Goal: Task Accomplishment & Management: Complete application form

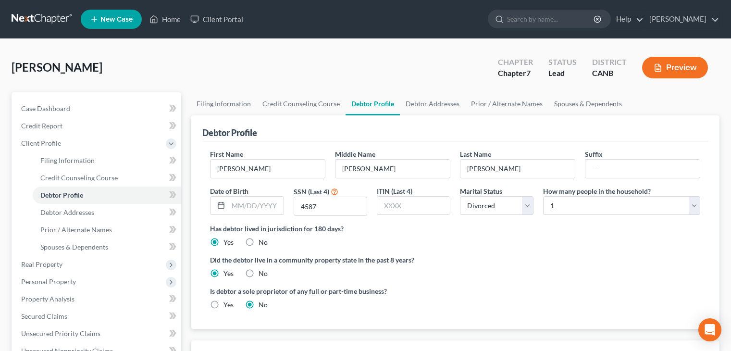
select select "3"
select select "0"
click at [529, 205] on select "Select Single Married Separated Divorced Widowed" at bounding box center [497, 205] width 74 height 19
click at [460, 196] on select "Select Single Married Separated Divorced Widowed" at bounding box center [497, 205] width 74 height 19
drag, startPoint x: 525, startPoint y: 261, endPoint x: 504, endPoint y: 274, distance: 25.2
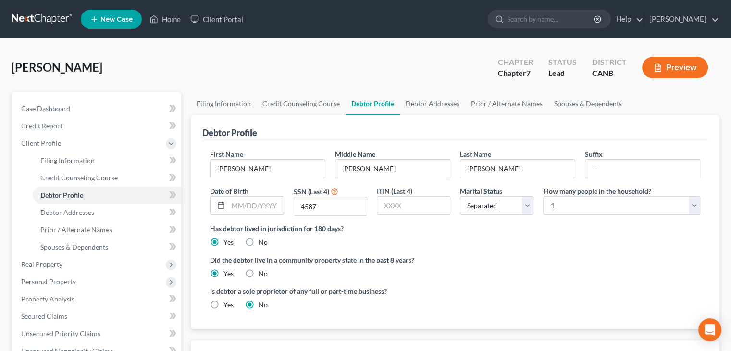
click at [525, 261] on label "Did the debtor live in a community property state in the past 8 years?" at bounding box center [455, 260] width 490 height 10
click at [530, 210] on select "Select Single Married Separated Divorced Widowed" at bounding box center [497, 205] width 74 height 19
select select "3"
click at [460, 196] on select "Select Single Married Separated Divorced Widowed" at bounding box center [497, 205] width 74 height 19
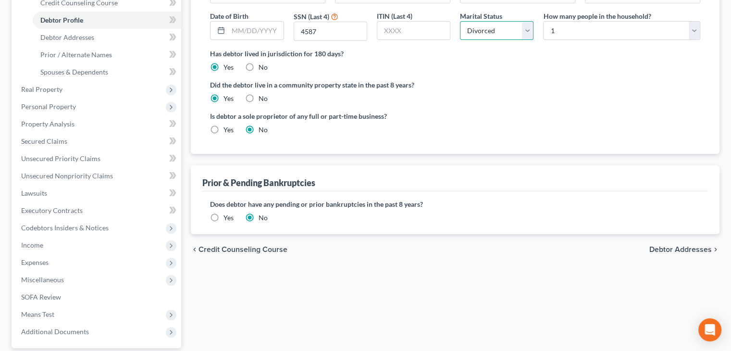
scroll to position [192, 0]
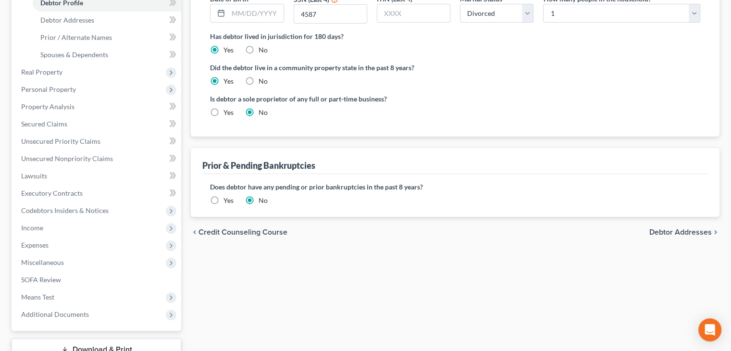
click at [682, 232] on span "Debtor Addresses" at bounding box center [680, 232] width 62 height 8
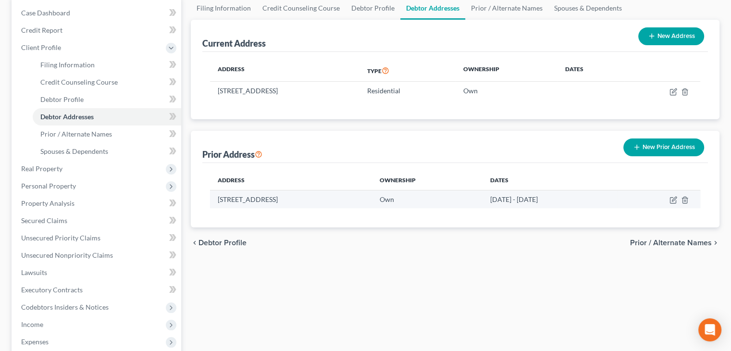
scroll to position [96, 0]
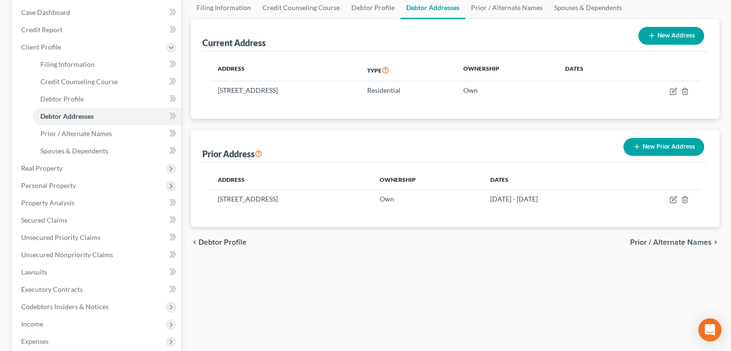
click at [680, 239] on span "Prior / Alternate Names" at bounding box center [671, 242] width 82 height 8
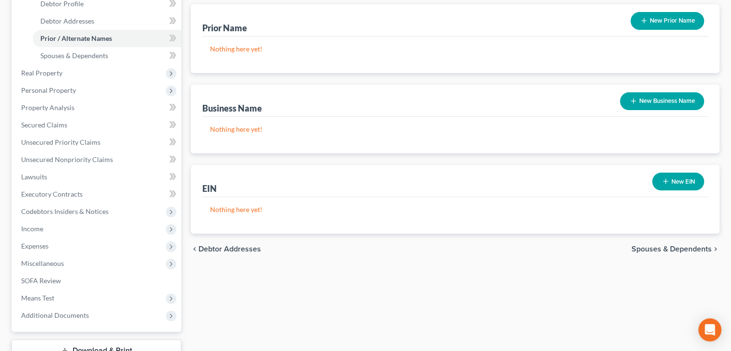
scroll to position [192, 0]
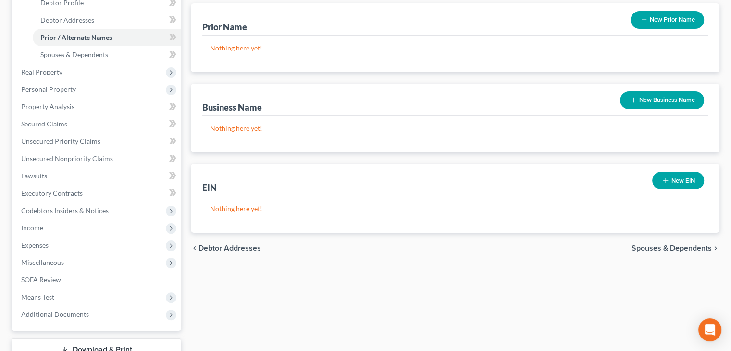
click at [669, 244] on span "Spouses & Dependents" at bounding box center [671, 248] width 80 height 8
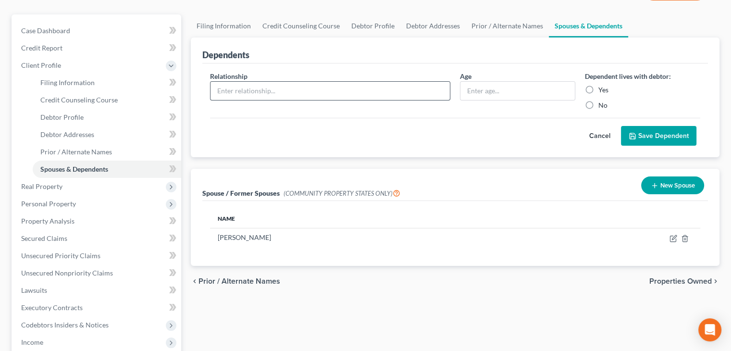
scroll to position [96, 0]
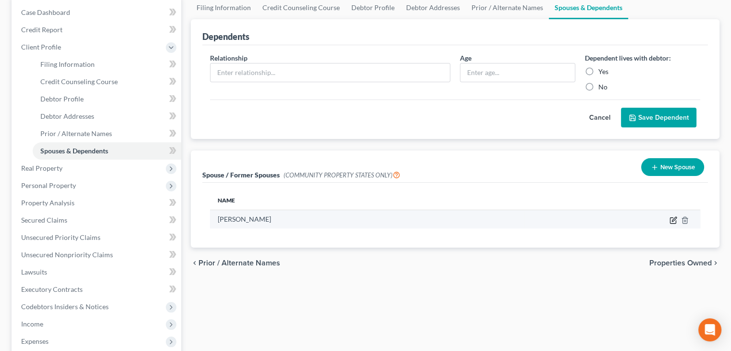
click at [671, 221] on icon "button" at bounding box center [673, 220] width 8 height 8
select select "1"
select select "4"
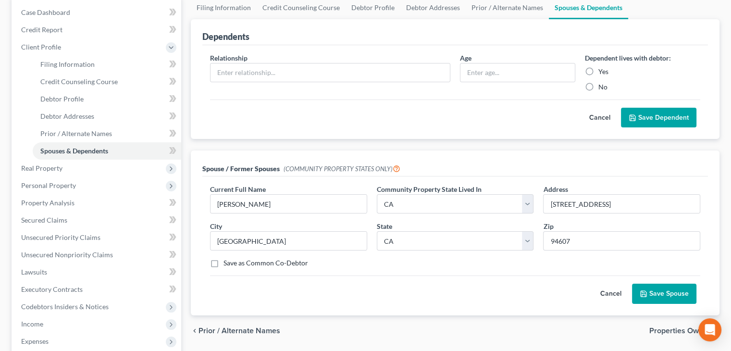
click at [664, 329] on span "Properties Owned" at bounding box center [680, 331] width 62 height 8
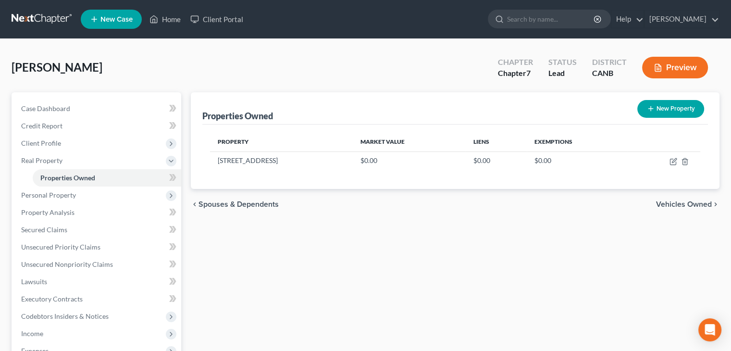
click at [675, 201] on span "Vehicles Owned" at bounding box center [684, 204] width 56 height 8
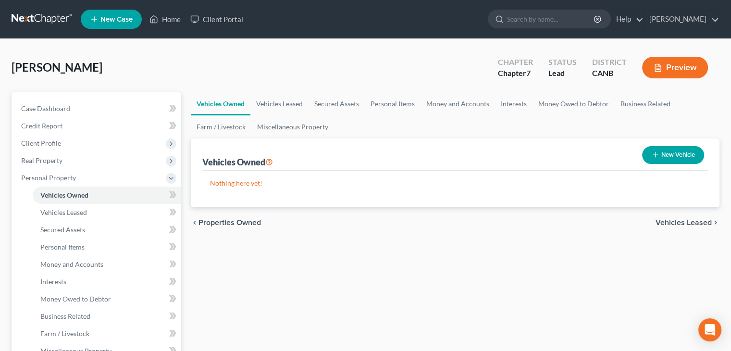
click at [679, 222] on span "Vehicles Leased" at bounding box center [683, 223] width 56 height 8
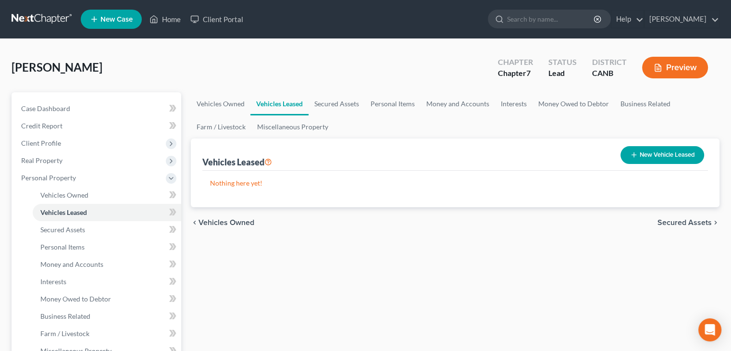
click at [654, 156] on button "New Vehicle Leased" at bounding box center [662, 155] width 84 height 18
select select "0"
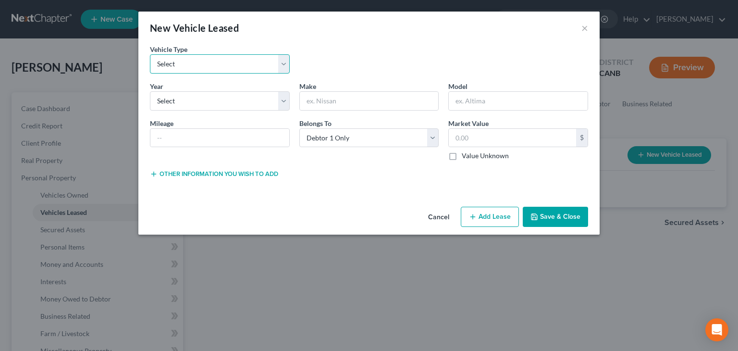
click at [286, 64] on select "Select Automobile Truck Trailer Watercraft Aircraft Motor Home Atv Other Vehicle" at bounding box center [220, 63] width 140 height 19
select select "0"
click at [150, 54] on select "Select Automobile Truck Trailer Watercraft Aircraft Motor Home Atv Other Vehicle" at bounding box center [220, 63] width 140 height 19
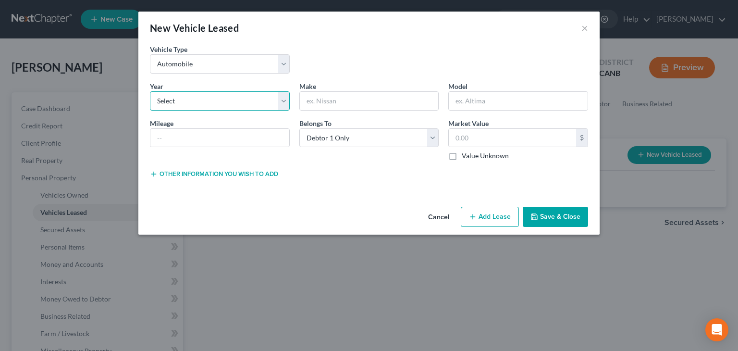
click at [231, 105] on select "Select 2026 2025 2024 2023 2022 2021 2020 2019 2018 2017 2016 2015 2014 2013 20…" at bounding box center [220, 100] width 140 height 19
select select "1"
click at [150, 91] on select "Select 2026 2025 2024 2023 2022 2021 2020 2019 2018 2017 2016 2015 2014 2013 20…" at bounding box center [220, 100] width 140 height 19
click at [345, 103] on input "text" at bounding box center [369, 101] width 139 height 18
type input "Jeep"
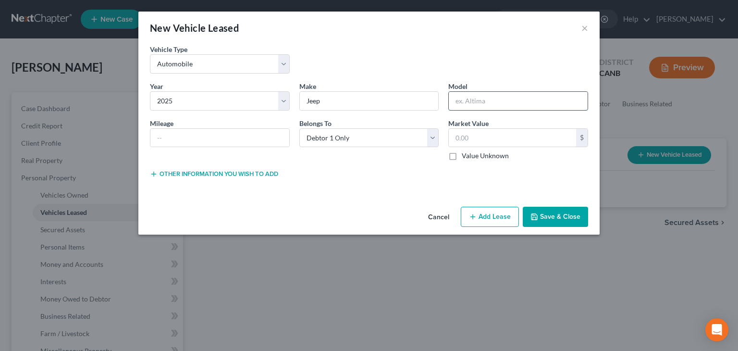
click at [496, 99] on input "text" at bounding box center [518, 101] width 139 height 18
type input "Grand Cherokee"
click at [259, 172] on button "Other information you wish to add" at bounding box center [214, 174] width 128 height 8
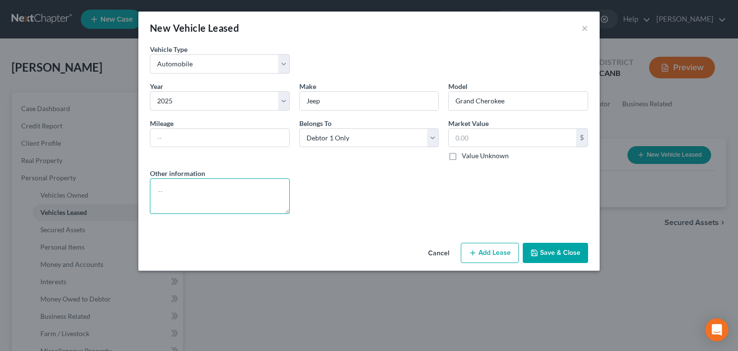
click at [170, 191] on textarea at bounding box center [220, 196] width 140 height 36
click at [433, 135] on select "Select Debtor 1 Only Debtor 2 Only Debtor 1 And Debtor 2 Only At Least One Of T…" at bounding box center [369, 137] width 140 height 19
click at [489, 134] on input "text" at bounding box center [512, 138] width 127 height 18
click at [476, 137] on input "text" at bounding box center [512, 138] width 127 height 18
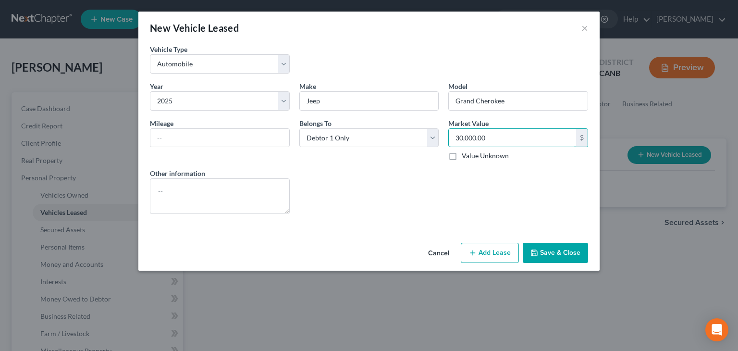
type input "30,000.00"
click at [565, 253] on button "Save & Close" at bounding box center [555, 253] width 65 height 20
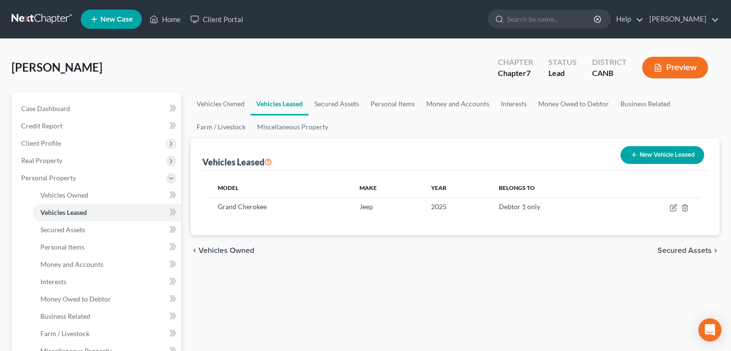
click at [687, 251] on span "Secured Assets" at bounding box center [684, 251] width 54 height 8
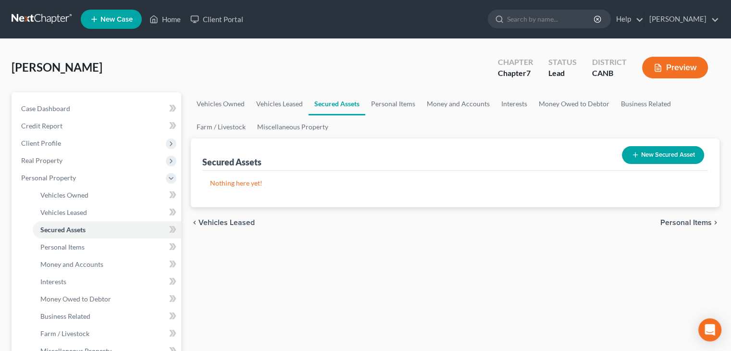
click at [682, 220] on span "Personal Items" at bounding box center [685, 223] width 51 height 8
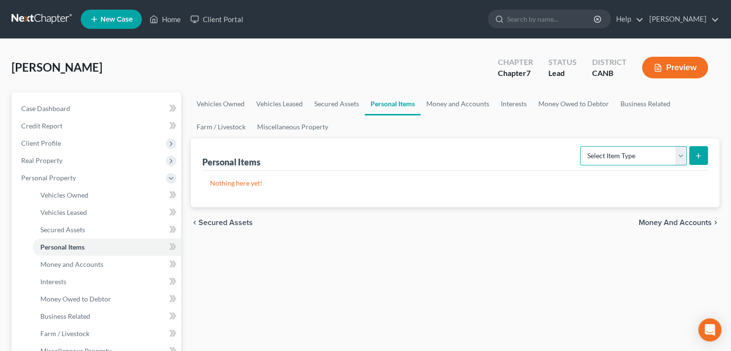
click at [681, 155] on select "Select Item Type Clothing Collectibles Of Value Electronics Firearms Household …" at bounding box center [633, 155] width 107 height 19
select select "clothing"
click at [581, 146] on select "Select Item Type Clothing Collectibles Of Value Electronics Firearms Household …" at bounding box center [633, 155] width 107 height 19
click at [698, 156] on icon "submit" at bounding box center [698, 156] width 8 height 8
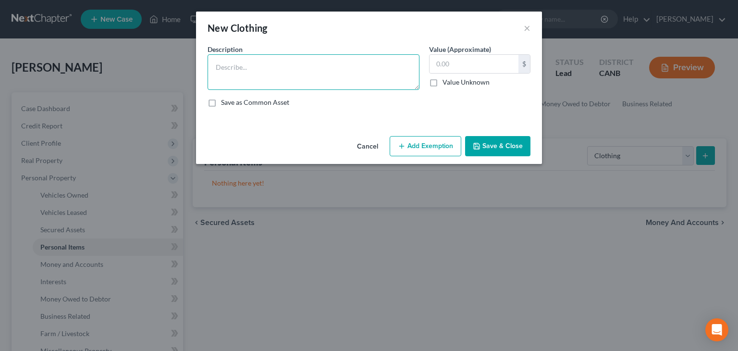
click at [281, 68] on textarea at bounding box center [314, 72] width 212 height 36
type textarea "Clothing and accessories at debtor's apartment"
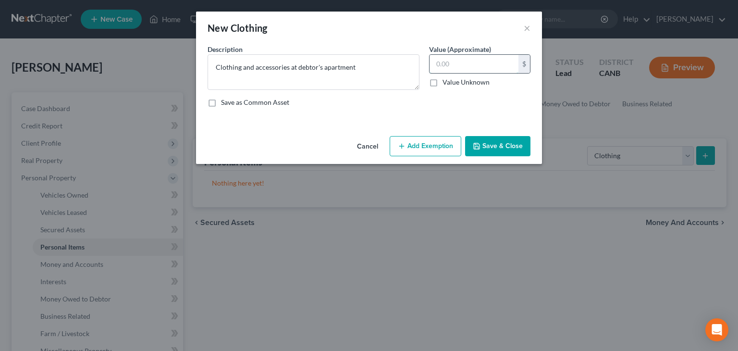
click at [450, 62] on input "text" at bounding box center [474, 64] width 89 height 18
type input "500.00"
click at [421, 150] on button "Add Exemption" at bounding box center [426, 146] width 72 height 20
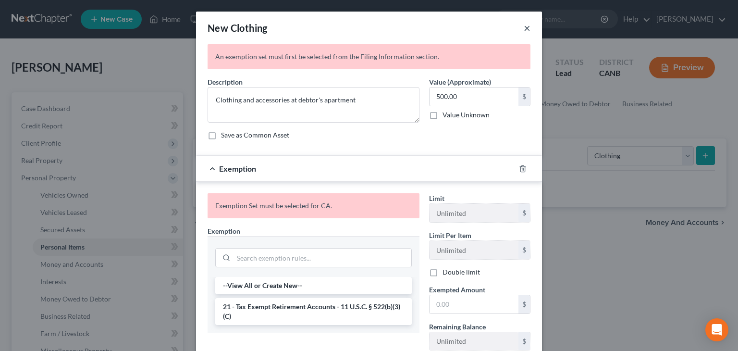
click at [524, 29] on button "×" at bounding box center [527, 28] width 7 height 12
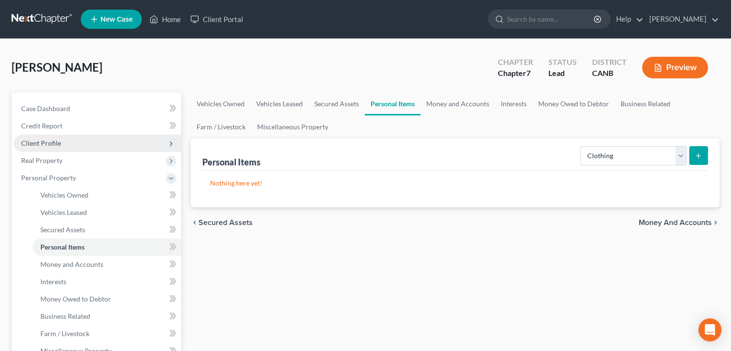
click at [46, 139] on span "Client Profile" at bounding box center [41, 143] width 40 height 8
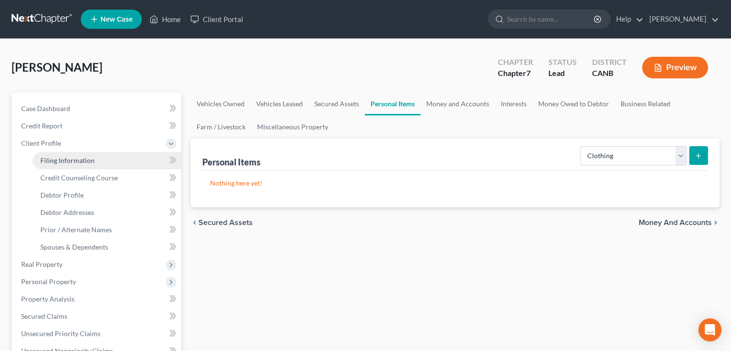
click at [75, 157] on span "Filing Information" at bounding box center [67, 160] width 54 height 8
select select "1"
select select "0"
select select "9"
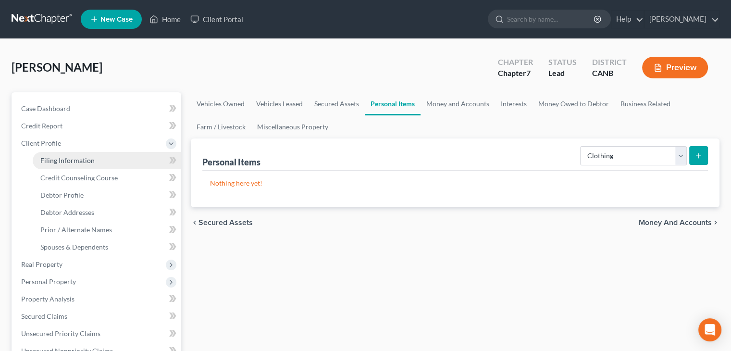
select select "0"
select select "4"
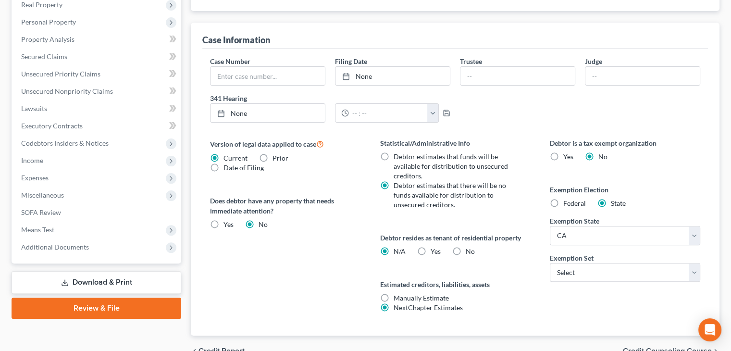
scroll to position [288, 0]
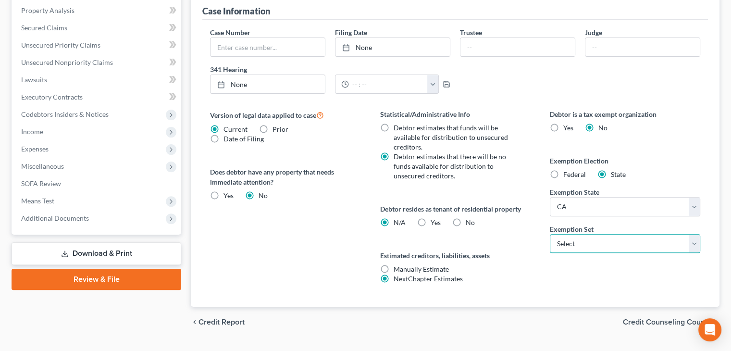
click at [692, 245] on select "Select 703 704" at bounding box center [625, 243] width 150 height 19
select select "0"
click at [550, 234] on select "Select 703 704" at bounding box center [625, 243] width 150 height 19
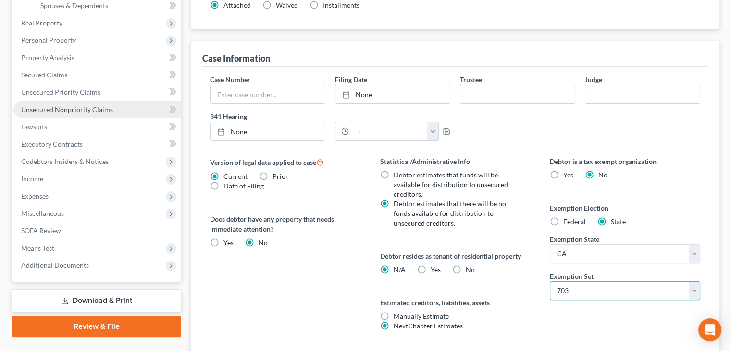
scroll to position [240, 0]
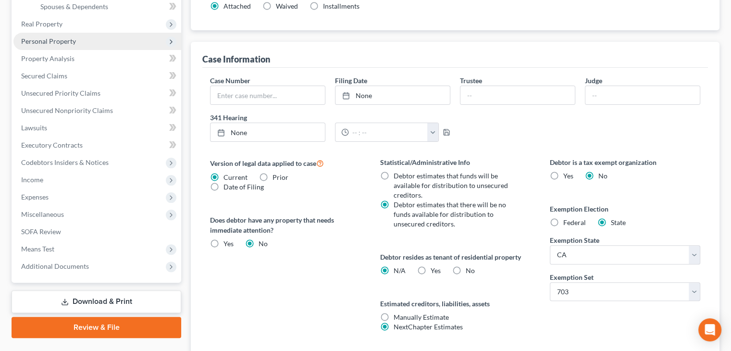
click at [40, 38] on span "Personal Property" at bounding box center [48, 41] width 55 height 8
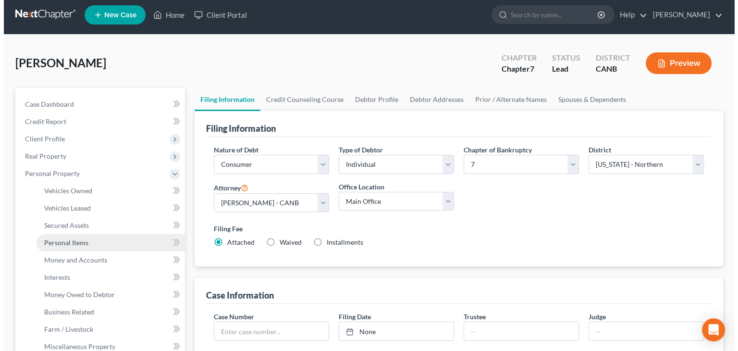
scroll to position [0, 0]
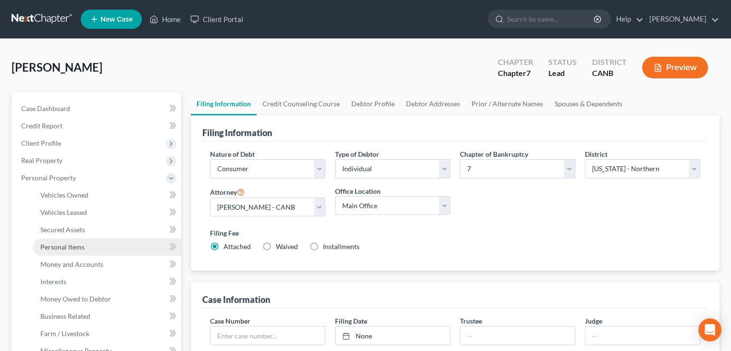
click at [65, 247] on span "Personal Items" at bounding box center [62, 247] width 44 height 8
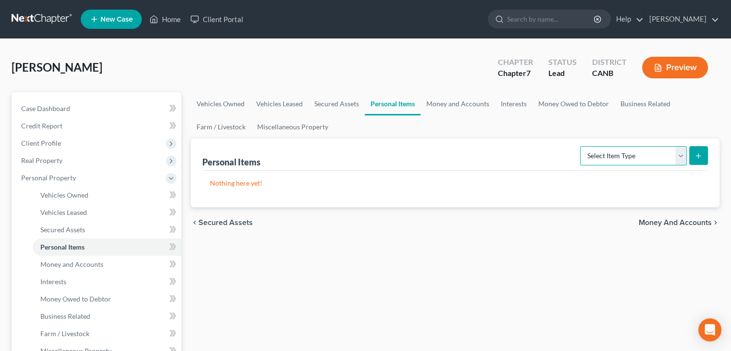
click at [679, 157] on select "Select Item Type Clothing Collectibles Of Value Electronics Firearms Household …" at bounding box center [633, 155] width 107 height 19
select select "clothing"
click at [581, 146] on select "Select Item Type Clothing Collectibles Of Value Electronics Firearms Household …" at bounding box center [633, 155] width 107 height 19
click at [697, 154] on icon "submit" at bounding box center [698, 156] width 8 height 8
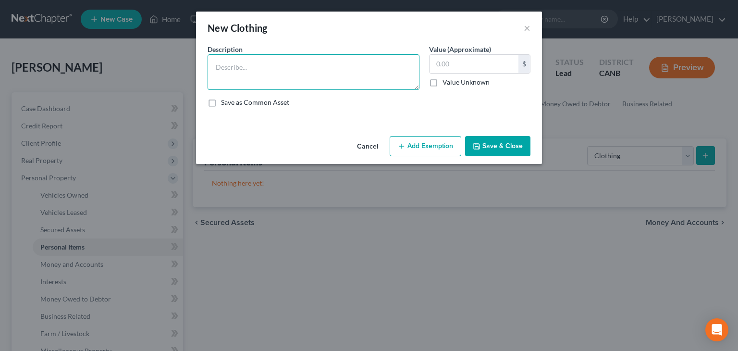
click at [231, 68] on textarea at bounding box center [314, 72] width 212 height 36
type textarea "clothing and accessories at debtor's apartment"
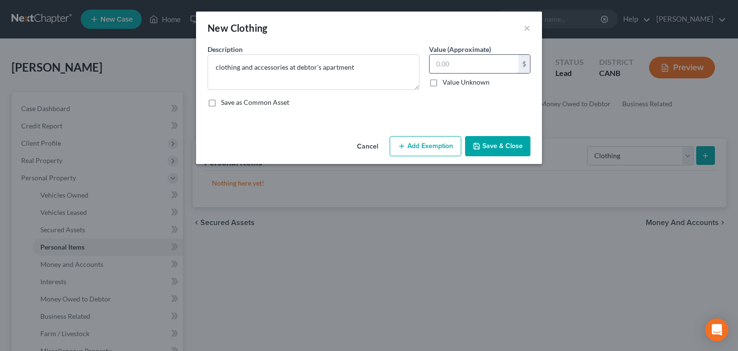
click at [443, 68] on input "text" at bounding box center [474, 64] width 89 height 18
type input "500.00"
click at [421, 146] on button "Add Exemption" at bounding box center [426, 146] width 72 height 20
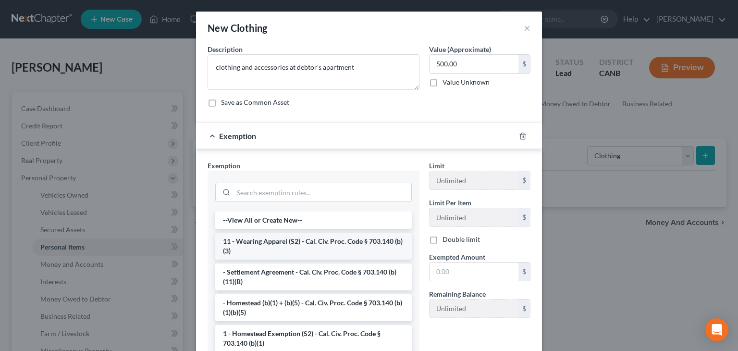
click at [263, 247] on li "11 - Wearing Apparel (S2) - Cal. Civ. Proc. Code § 703.140 (b)(3)" at bounding box center [313, 246] width 197 height 27
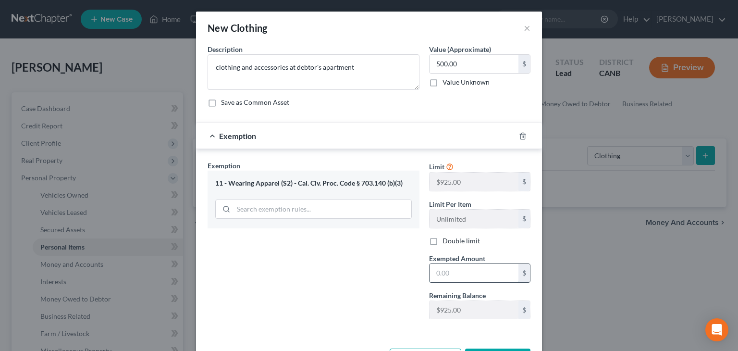
click at [438, 272] on input "text" at bounding box center [474, 273] width 89 height 18
type input "500.00"
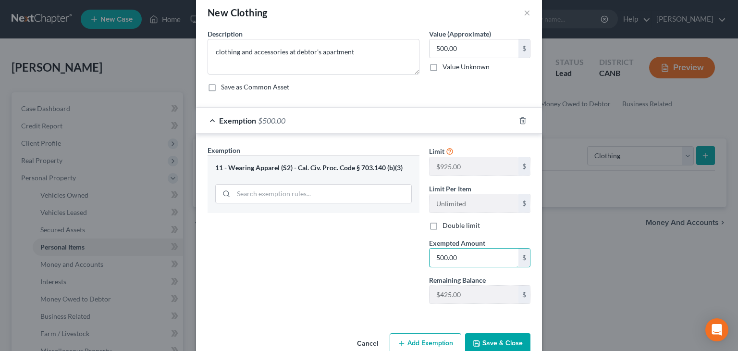
scroll to position [36, 0]
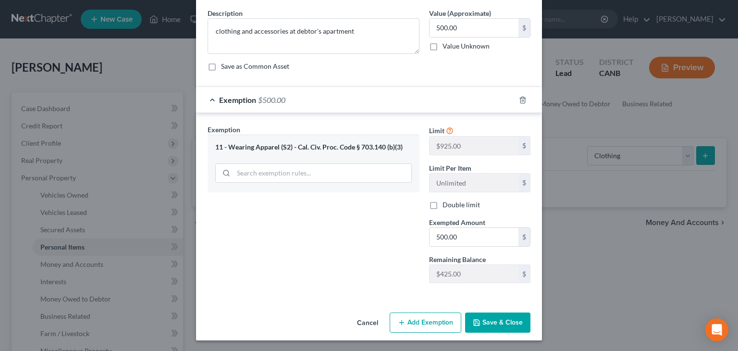
click at [497, 319] on button "Save & Close" at bounding box center [497, 322] width 65 height 20
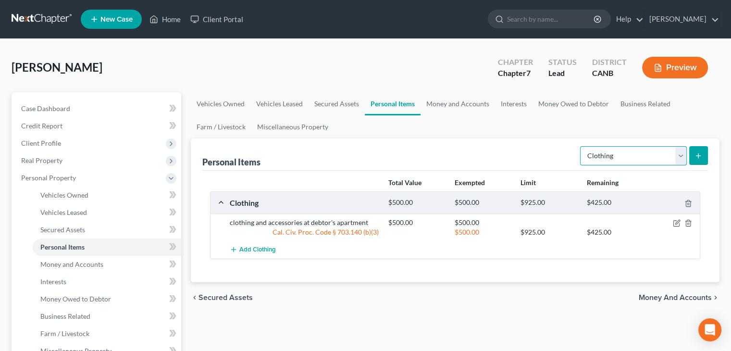
click at [678, 153] on select "Select Item Type Clothing Collectibles Of Value Electronics Firearms Household …" at bounding box center [633, 155] width 107 height 19
select select "electronics"
click at [581, 146] on select "Select Item Type Clothing Collectibles Of Value Electronics Firearms Household …" at bounding box center [633, 155] width 107 height 19
click at [697, 156] on icon "submit" at bounding box center [698, 156] width 8 height 8
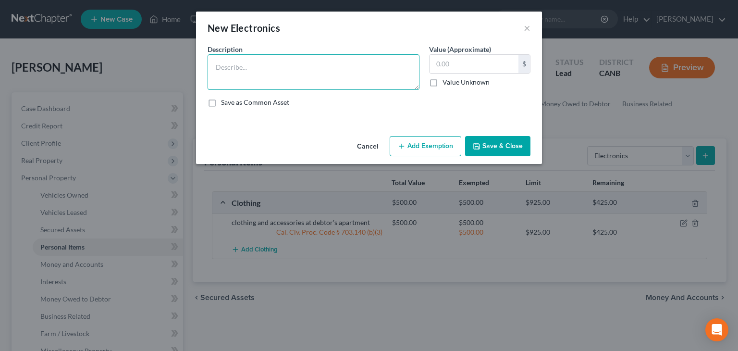
click at [214, 64] on textarea at bounding box center [314, 72] width 212 height 36
type textarea "Electronics at Debtor's residence - no one item worth more than $925.00"
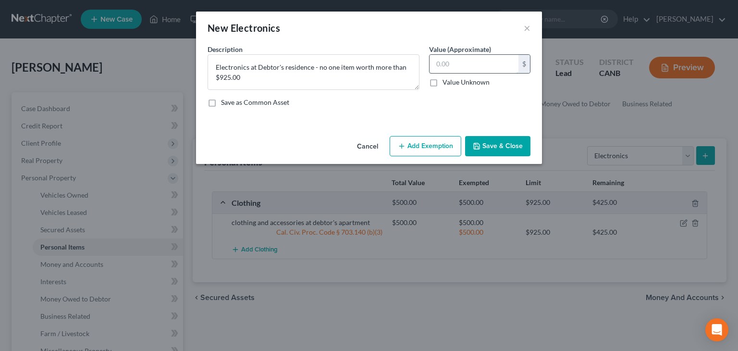
click at [495, 65] on input "text" at bounding box center [474, 64] width 89 height 18
type input "1,500.00"
click at [498, 143] on button "Save & Close" at bounding box center [497, 146] width 65 height 20
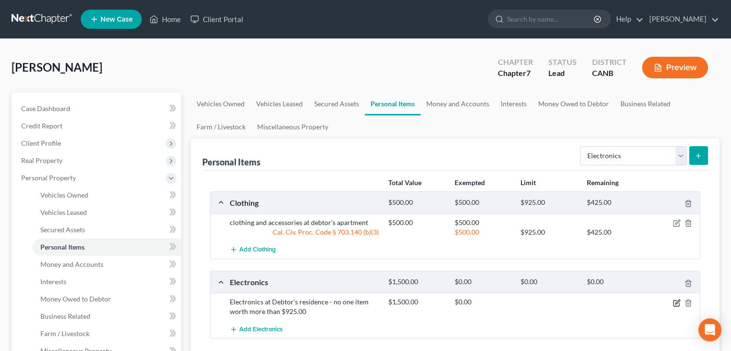
click at [678, 302] on icon "button" at bounding box center [677, 303] width 8 height 8
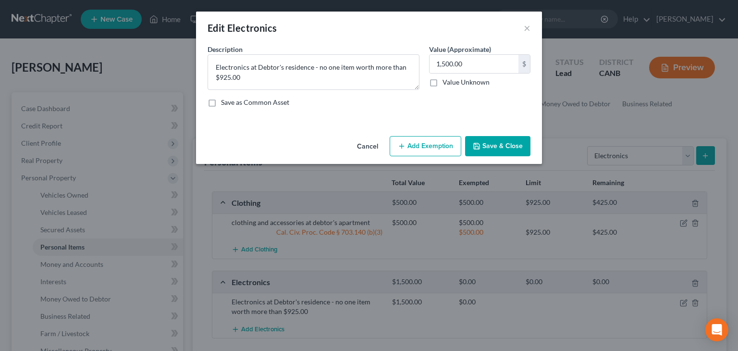
click at [432, 148] on button "Add Exemption" at bounding box center [426, 146] width 72 height 20
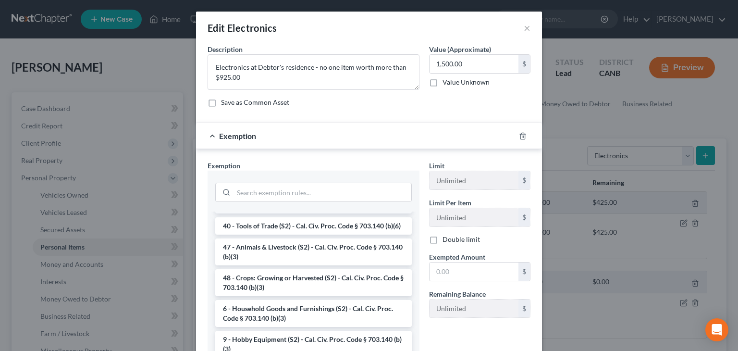
scroll to position [784, 0]
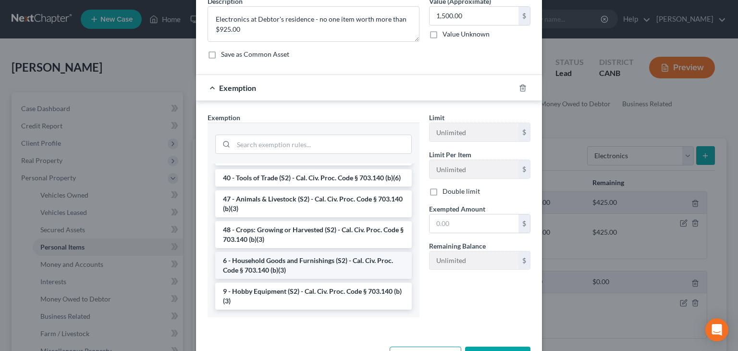
click at [265, 264] on li "6 - Household Goods and Furnishings (S2) - Cal. Civ. Proc. Code § 703.140 (b)(3)" at bounding box center [313, 265] width 197 height 27
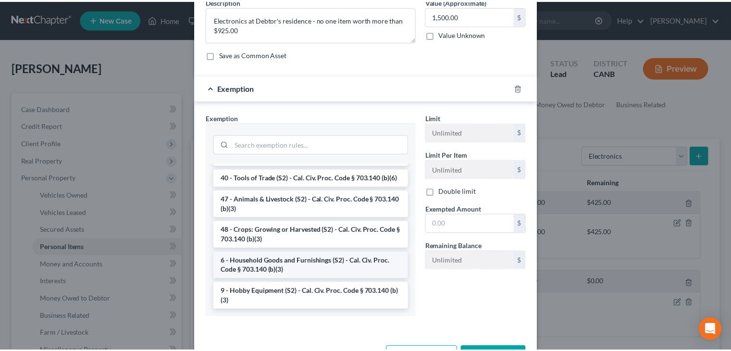
scroll to position [36, 0]
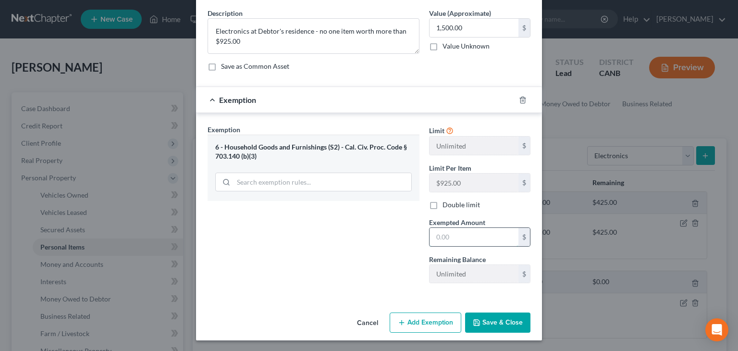
click at [447, 235] on input "text" at bounding box center [474, 237] width 89 height 18
type input "1,500.00"
click at [495, 321] on button "Save & Close" at bounding box center [497, 322] width 65 height 20
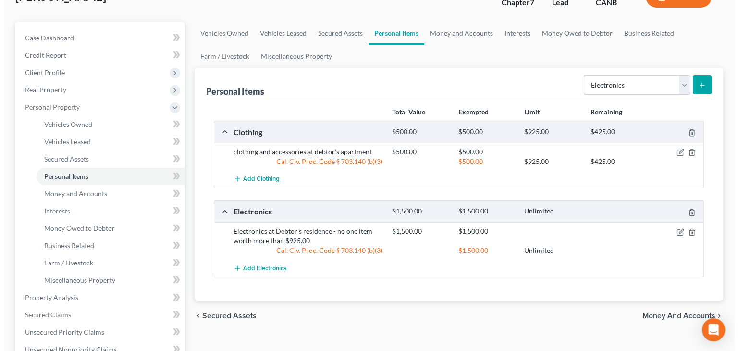
scroll to position [96, 0]
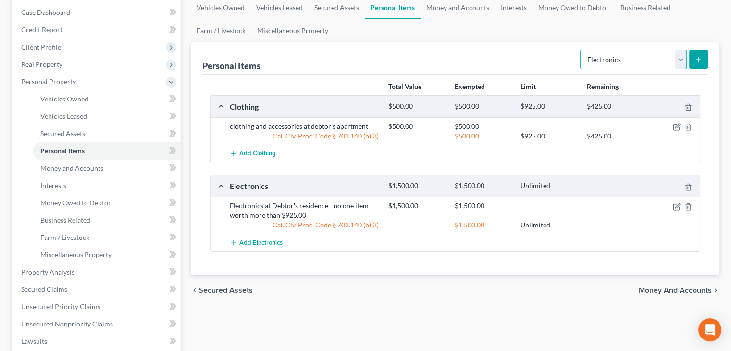
click at [680, 57] on select "Select Item Type Clothing Collectibles Of Value Electronics Firearms Household …" at bounding box center [633, 59] width 107 height 19
select select "household_goods"
click at [581, 50] on select "Select Item Type Clothing Collectibles Of Value Electronics Firearms Household …" at bounding box center [633, 59] width 107 height 19
click at [699, 59] on icon "submit" at bounding box center [698, 60] width 8 height 8
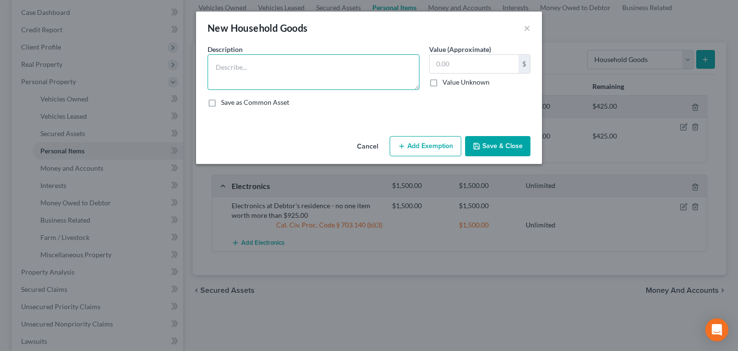
click at [226, 68] on textarea at bounding box center [314, 72] width 212 height 36
type textarea "Furniture and furnishings at [PERSON_NAME]'s apartment"
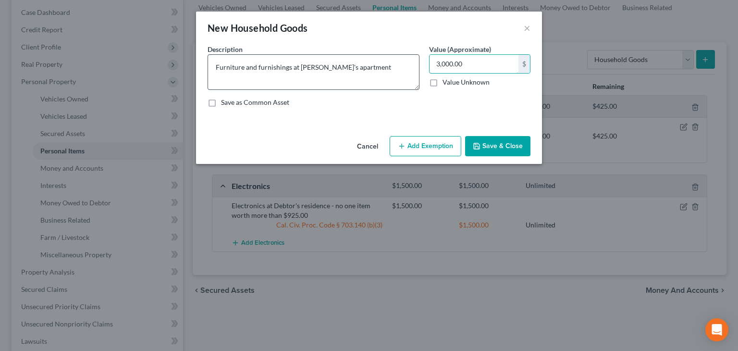
type input "3,000.00"
click at [365, 69] on textarea "Furniture and furnishings at [PERSON_NAME]'s apartment" at bounding box center [314, 72] width 212 height 36
type textarea "Furniture and furnishings at Debtor's apartment - no one item worth more than $…"
click at [492, 148] on button "Save & Close" at bounding box center [497, 146] width 65 height 20
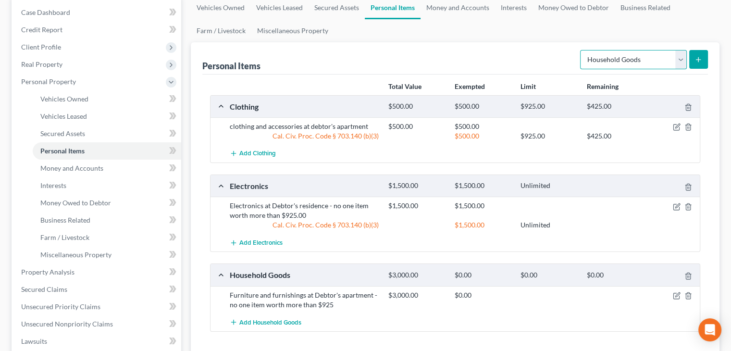
click at [682, 56] on select "Select Item Type Clothing Collectibles Of Value Electronics Firearms Household …" at bounding box center [633, 59] width 107 height 19
select select "jewelry"
click at [581, 50] on select "Select Item Type Clothing Collectibles Of Value Electronics Firearms Household …" at bounding box center [633, 59] width 107 height 19
click at [694, 59] on icon "submit" at bounding box center [698, 60] width 8 height 8
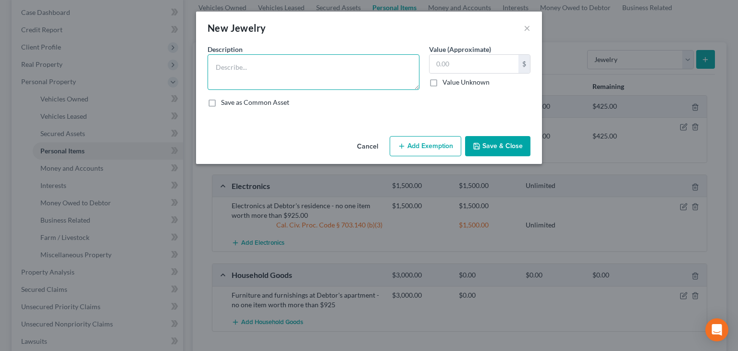
click at [220, 68] on textarea at bounding box center [314, 72] width 212 height 36
type textarea "Misc. Jewelry, wedding ring, watch"
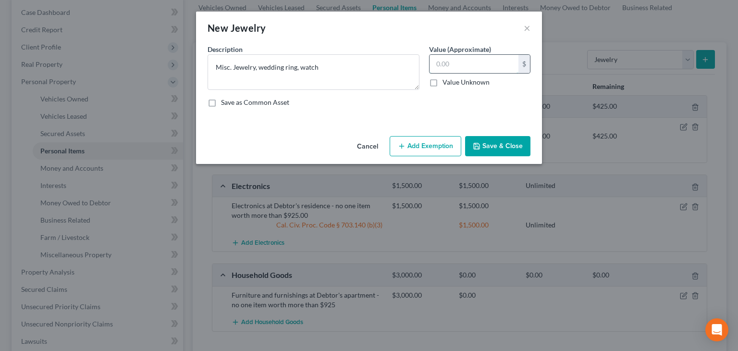
click at [452, 66] on input "text" at bounding box center [474, 64] width 89 height 18
type input "2,500.00"
click at [438, 147] on button "Add Exemption" at bounding box center [426, 146] width 72 height 20
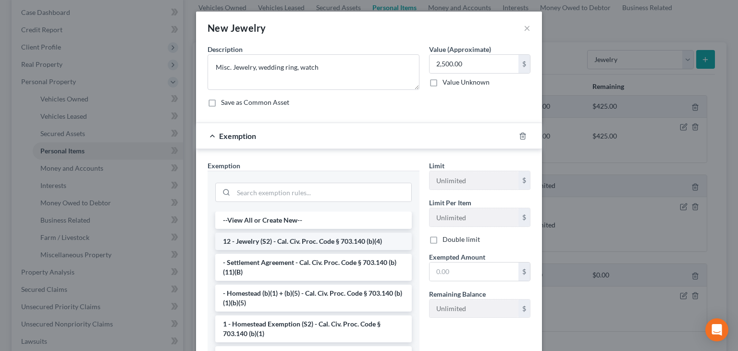
click at [278, 236] on li "12 - Jewelry (S2) - Cal. Civ. Proc. Code § 703.140 (b)(4)" at bounding box center [313, 241] width 197 height 17
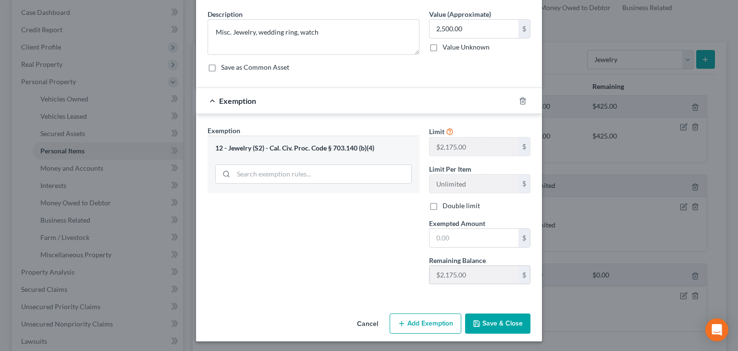
scroll to position [36, 0]
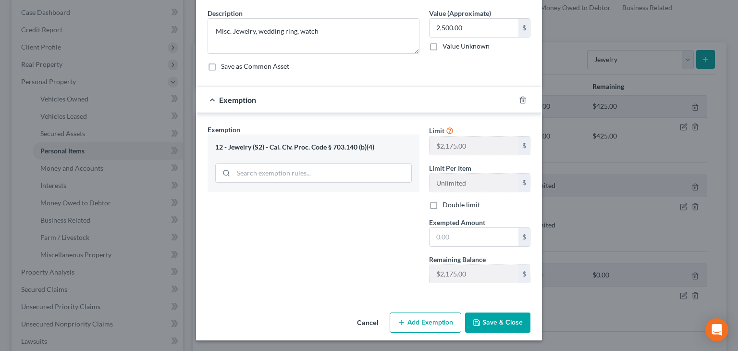
click at [430, 320] on button "Add Exemption" at bounding box center [426, 322] width 72 height 20
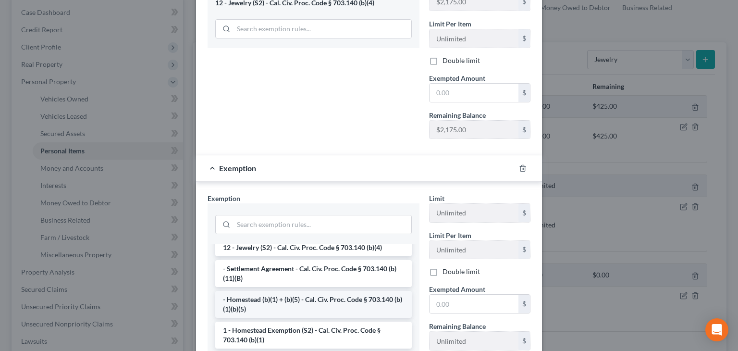
scroll to position [0, 0]
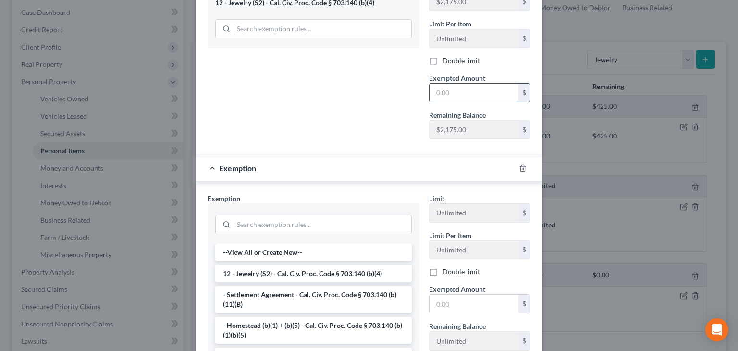
click at [443, 84] on input "text" at bounding box center [474, 93] width 89 height 18
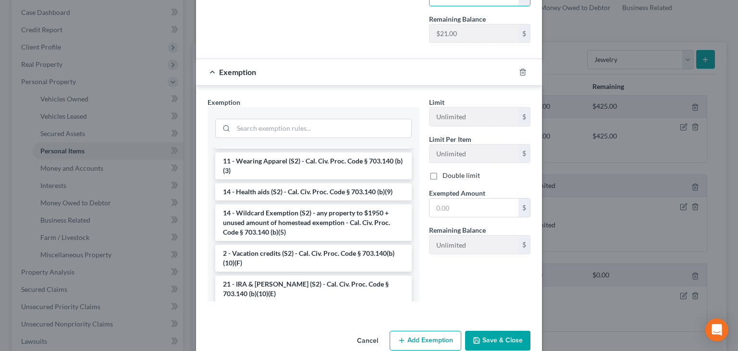
scroll to position [160, 0]
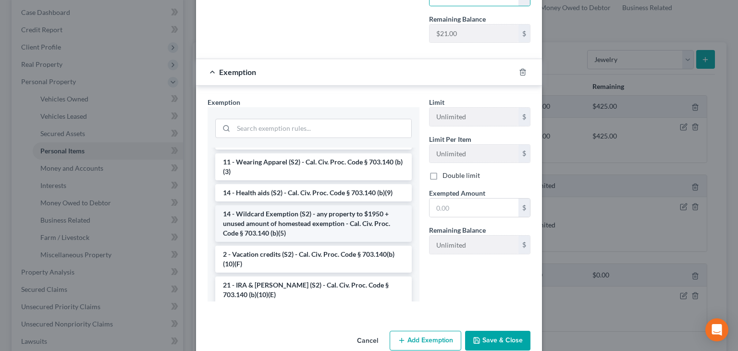
click at [256, 221] on li "14 - Wildcard Exemption (S2) - any property to $1950 + unused amount of homeste…" at bounding box center [313, 223] width 197 height 37
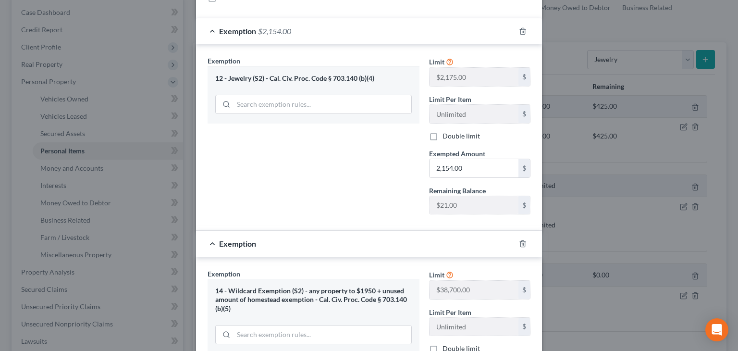
scroll to position [104, 0]
type input "2,175.00"
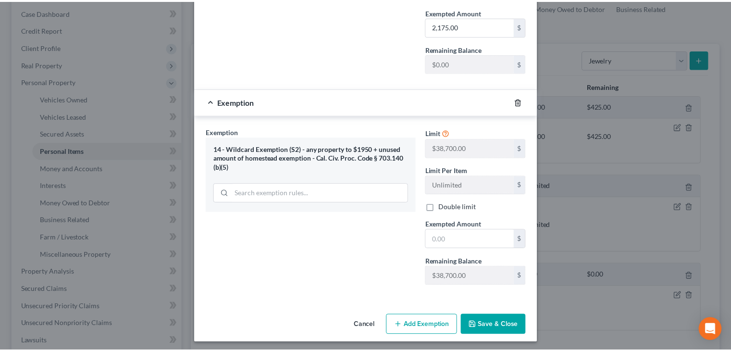
scroll to position [248, 0]
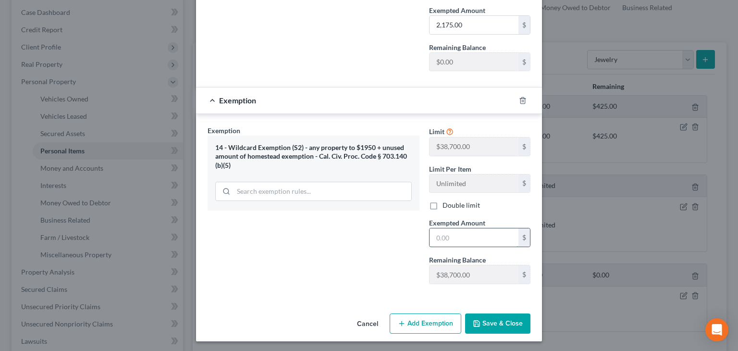
click at [436, 233] on input "text" at bounding box center [474, 237] width 89 height 18
type input "2"
type input "325.00"
click at [486, 323] on button "Save & Close" at bounding box center [497, 323] width 65 height 20
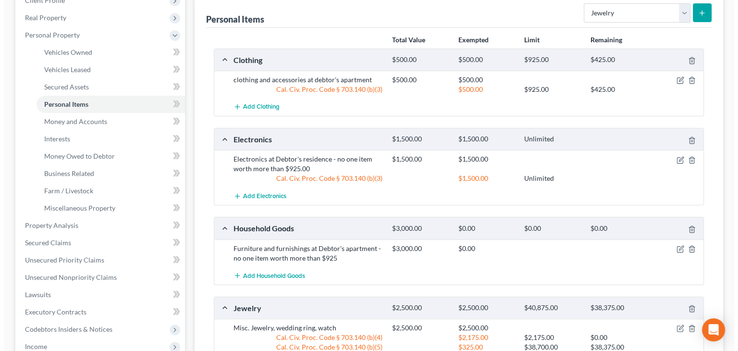
scroll to position [144, 0]
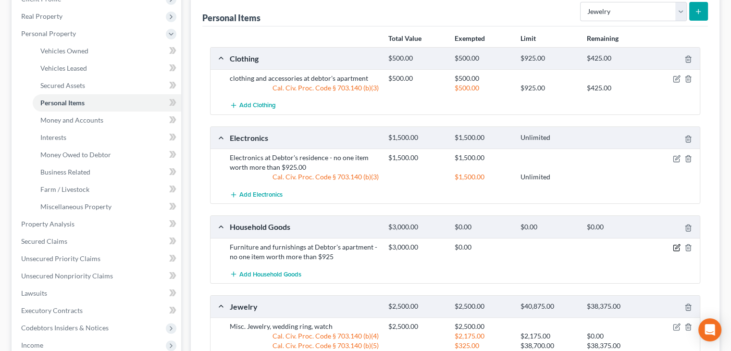
click at [678, 247] on icon "button" at bounding box center [677, 248] width 8 height 8
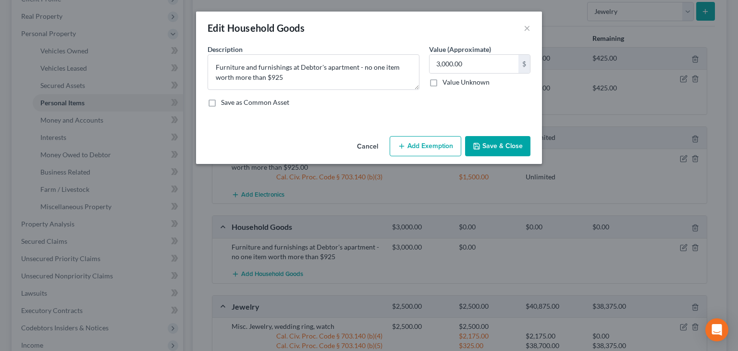
click at [425, 146] on button "Add Exemption" at bounding box center [426, 146] width 72 height 20
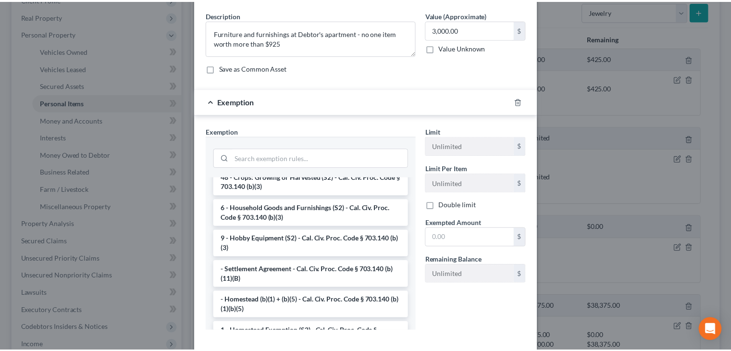
scroll to position [29, 0]
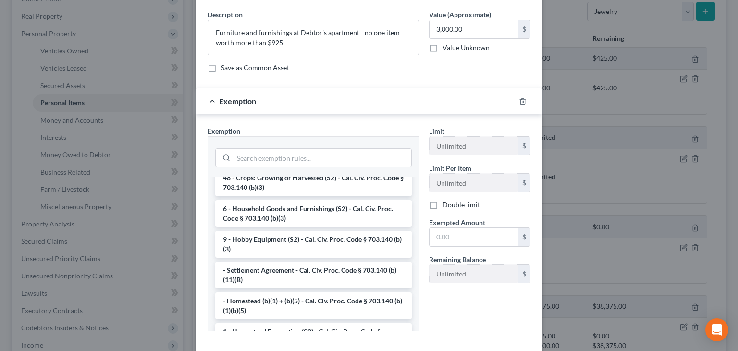
click at [286, 210] on li "6 - Household Goods and Furnishings (S2) - Cal. Civ. Proc. Code § 703.140 (b)(3)" at bounding box center [313, 213] width 197 height 27
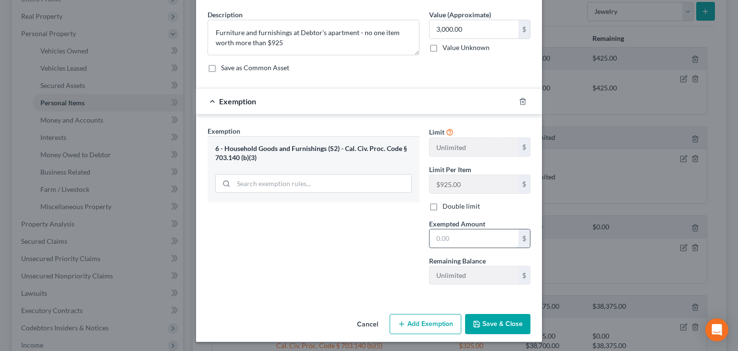
click at [454, 235] on input "text" at bounding box center [474, 238] width 89 height 18
type input "3,000.00"
click at [503, 321] on button "Save & Close" at bounding box center [497, 324] width 65 height 20
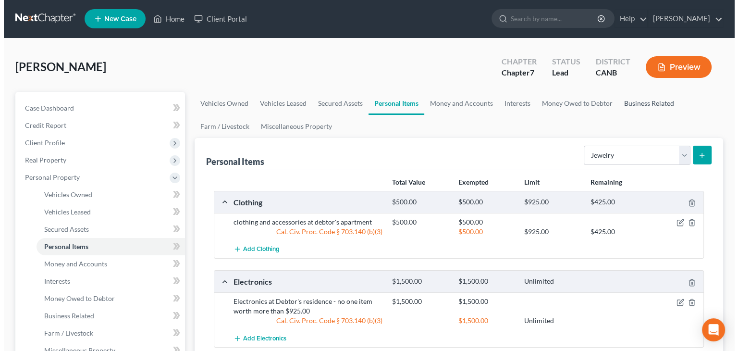
scroll to position [0, 0]
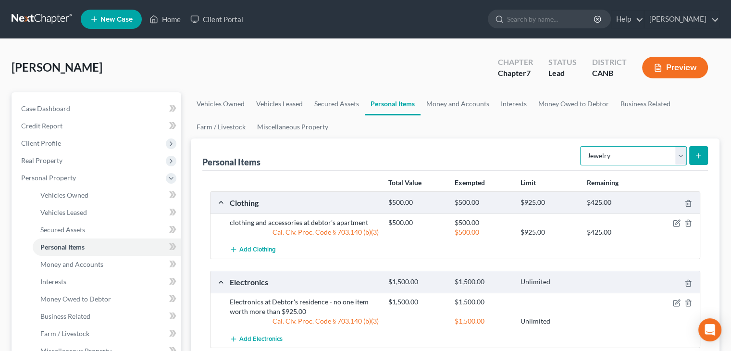
click at [682, 156] on select "Select Item Type Clothing Collectibles Of Value Electronics Firearms Household …" at bounding box center [633, 155] width 107 height 19
select select "sports_and_hobby_equipment"
click at [581, 146] on select "Select Item Type Clothing Collectibles Of Value Electronics Firearms Household …" at bounding box center [633, 155] width 107 height 19
click at [702, 155] on icon "submit" at bounding box center [698, 156] width 8 height 8
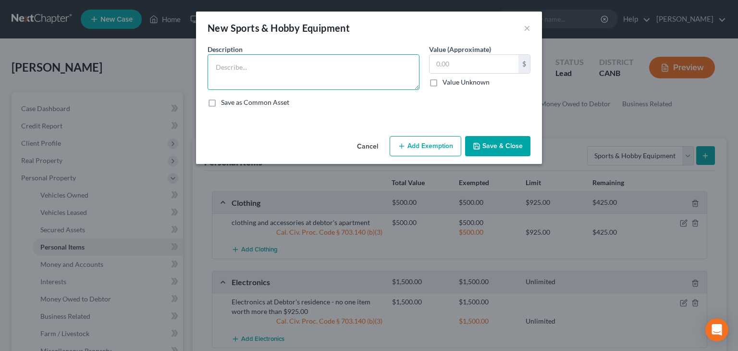
click at [233, 73] on textarea at bounding box center [314, 72] width 212 height 36
type textarea "Misc. gym equipment, sports equipment"
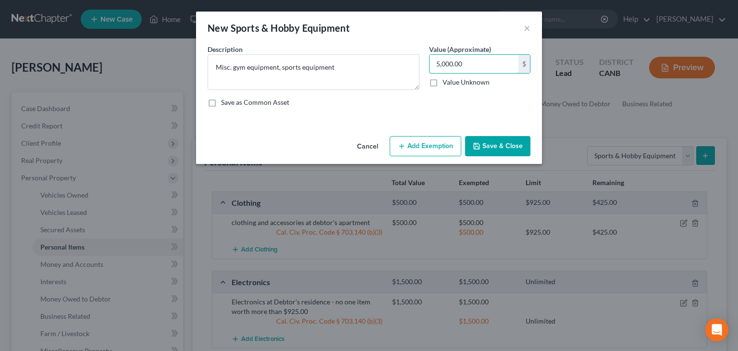
type input "5,000.00"
click at [409, 142] on button "Add Exemption" at bounding box center [426, 146] width 72 height 20
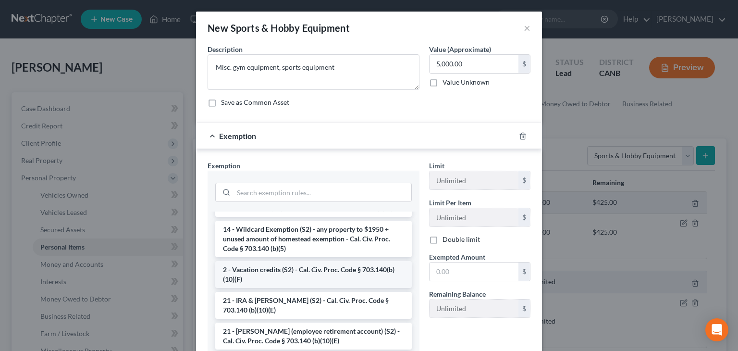
scroll to position [240, 0]
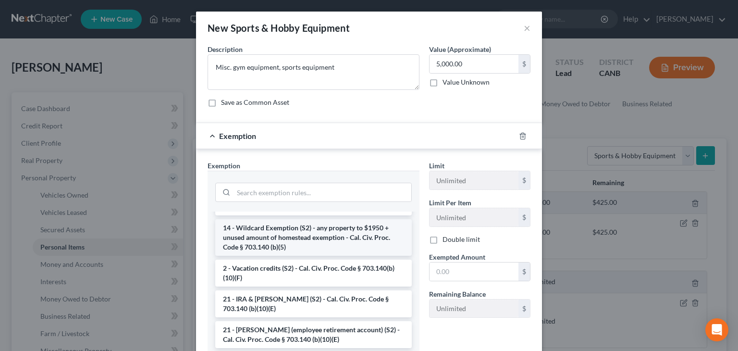
click at [288, 236] on li "14 - Wildcard Exemption (S2) - any property to $1950 + unused amount of homeste…" at bounding box center [313, 237] width 197 height 37
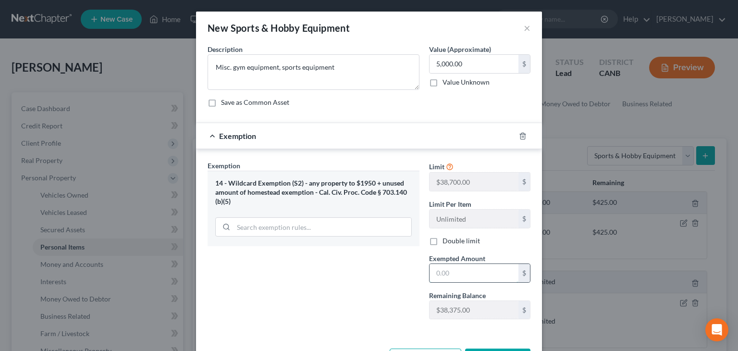
click at [436, 266] on input "text" at bounding box center [474, 273] width 89 height 18
click at [454, 272] on input "text" at bounding box center [474, 273] width 89 height 18
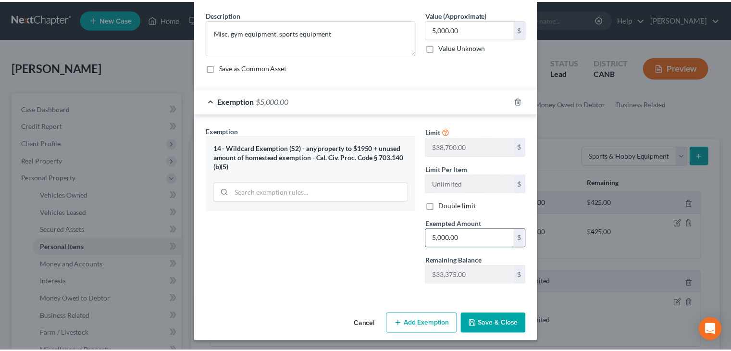
scroll to position [36, 0]
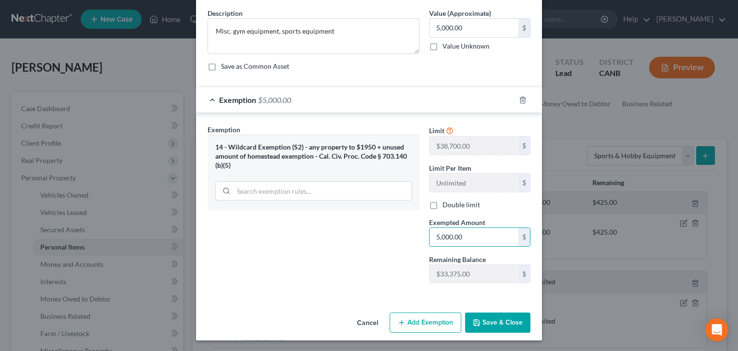
type input "5,000.00"
click at [488, 320] on button "Save & Close" at bounding box center [497, 322] width 65 height 20
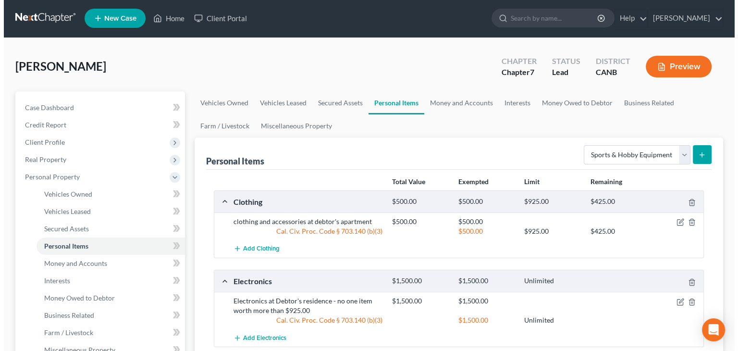
scroll to position [0, 0]
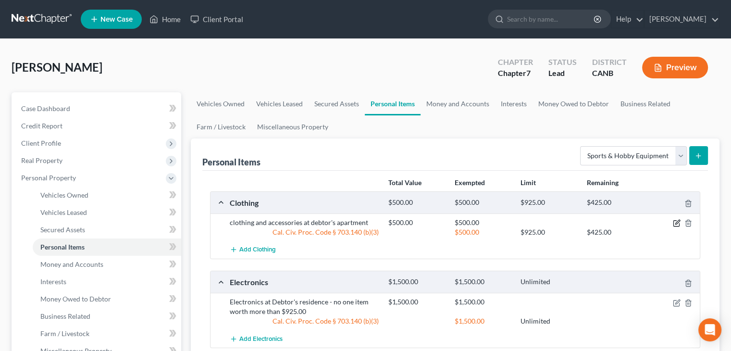
click at [678, 223] on icon "button" at bounding box center [677, 223] width 8 height 8
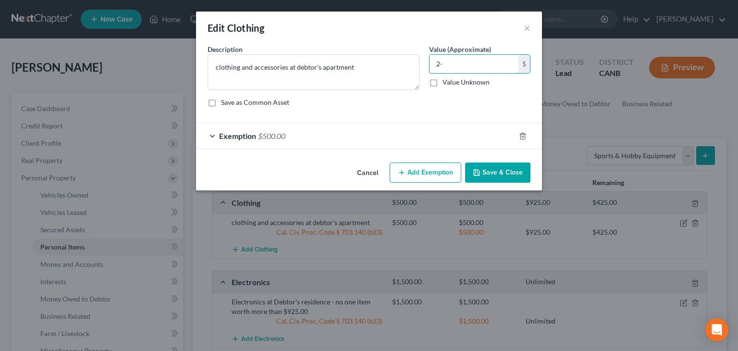
type input "2"
type input "1,000.00"
click at [388, 141] on div "Exemption $500.00" at bounding box center [355, 135] width 319 height 25
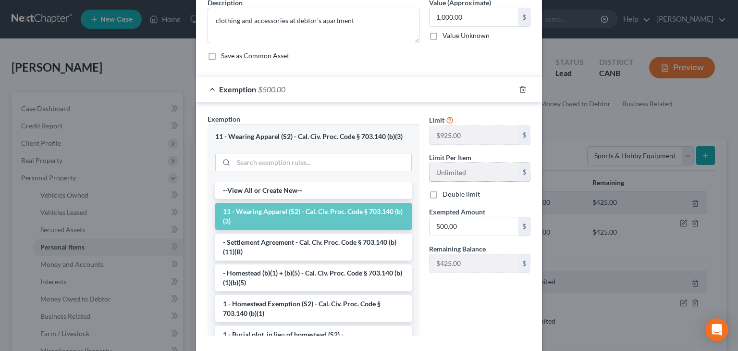
scroll to position [48, 0]
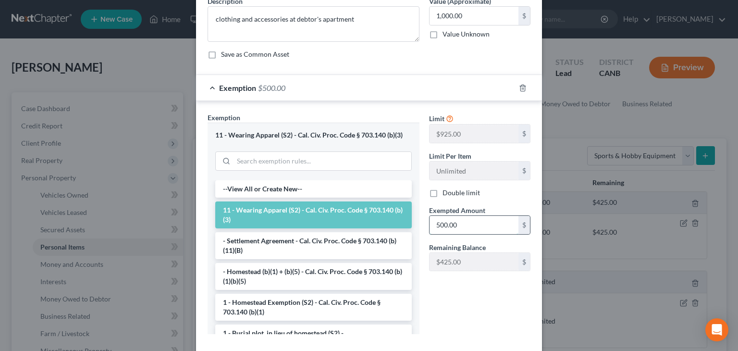
click at [453, 222] on input "500.00" at bounding box center [474, 225] width 89 height 18
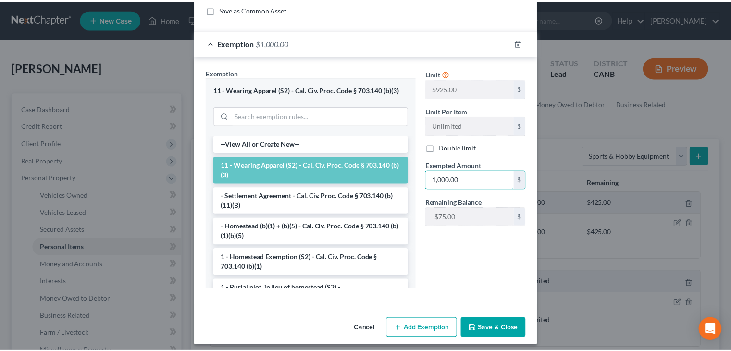
scroll to position [99, 0]
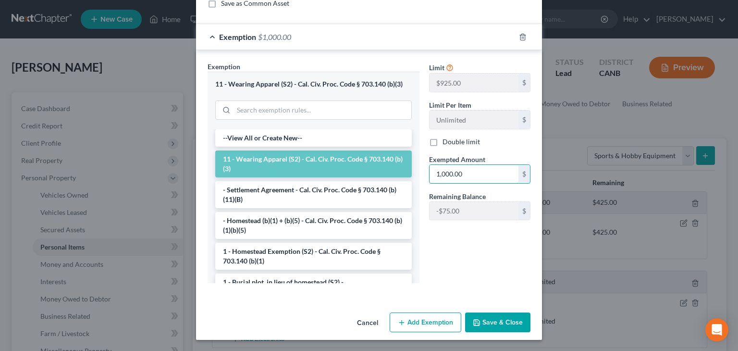
type input "1,000.00"
click at [496, 324] on button "Save & Close" at bounding box center [497, 322] width 65 height 20
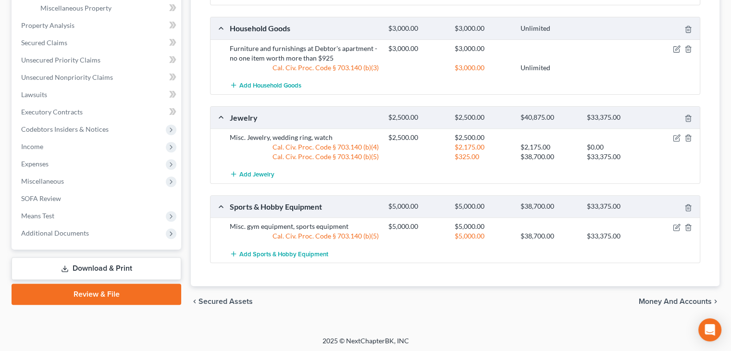
scroll to position [343, 0]
click at [657, 297] on span "Money and Accounts" at bounding box center [675, 301] width 73 height 8
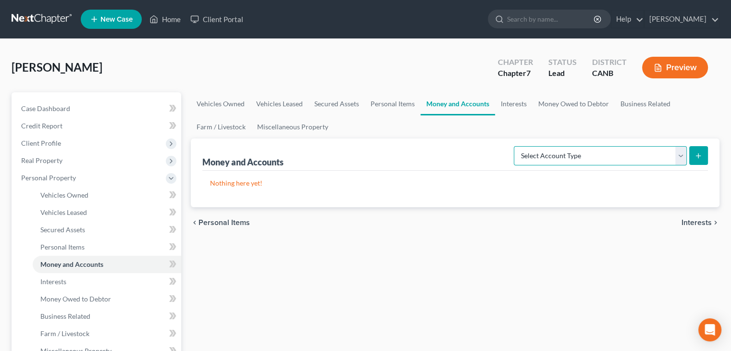
click at [681, 154] on select "Select Account Type Brokerage Cash on Hand Certificates of Deposit Checking Acc…" at bounding box center [600, 155] width 173 height 19
select select "checking"
click at [516, 146] on select "Select Account Type Brokerage Cash on Hand Certificates of Deposit Checking Acc…" at bounding box center [600, 155] width 173 height 19
click at [698, 152] on icon "submit" at bounding box center [698, 156] width 8 height 8
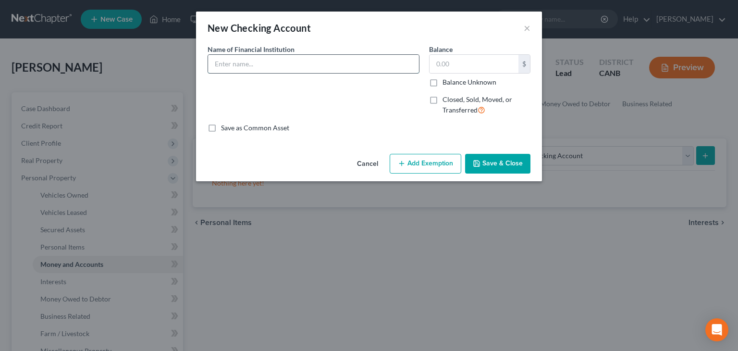
click at [227, 61] on input "text" at bounding box center [313, 64] width 211 height 18
type input "USAA"
click at [507, 65] on input "text" at bounding box center [474, 64] width 89 height 18
type input "610.00"
click at [251, 64] on input "USAA" at bounding box center [313, 64] width 211 height 18
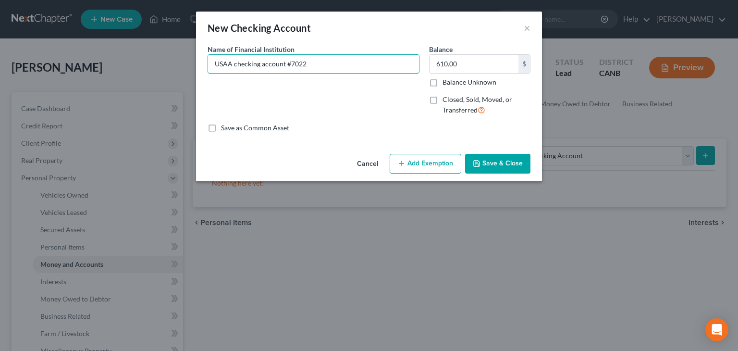
type input "USAA checking account #7022"
click at [427, 164] on button "Add Exemption" at bounding box center [426, 164] width 72 height 20
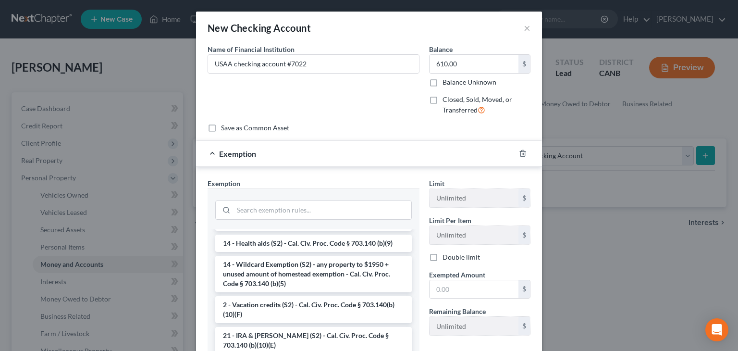
scroll to position [192, 0]
click at [275, 277] on li "14 - Wildcard Exemption (S2) - any property to $1950 + unused amount of homeste…" at bounding box center [313, 272] width 197 height 37
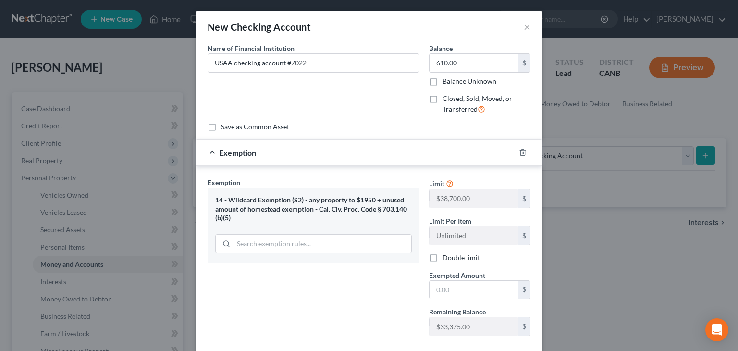
scroll to position [0, 0]
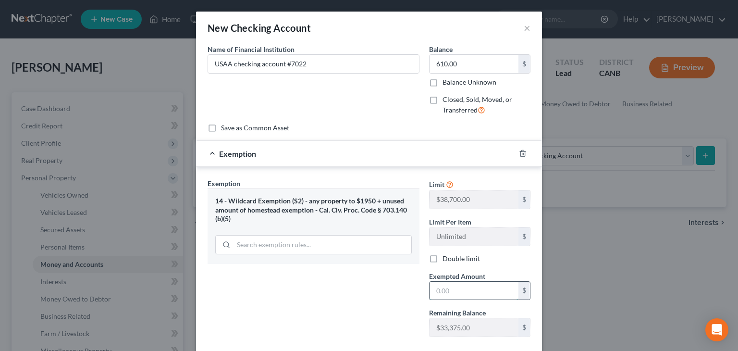
click at [438, 285] on input "text" at bounding box center [474, 291] width 89 height 18
type input "5"
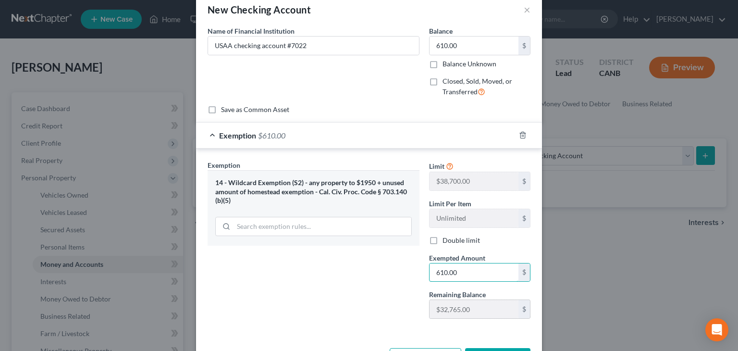
scroll to position [54, 0]
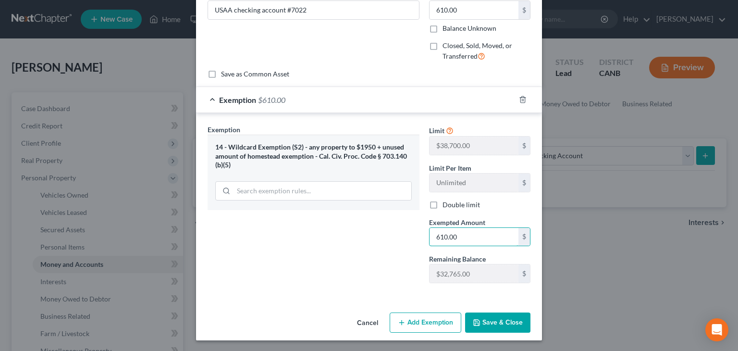
type input "610.00"
click at [486, 320] on button "Save & Close" at bounding box center [497, 322] width 65 height 20
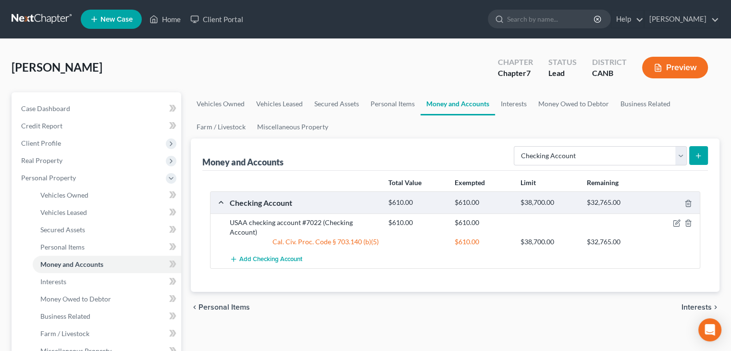
click at [701, 154] on icon "submit" at bounding box center [698, 156] width 8 height 8
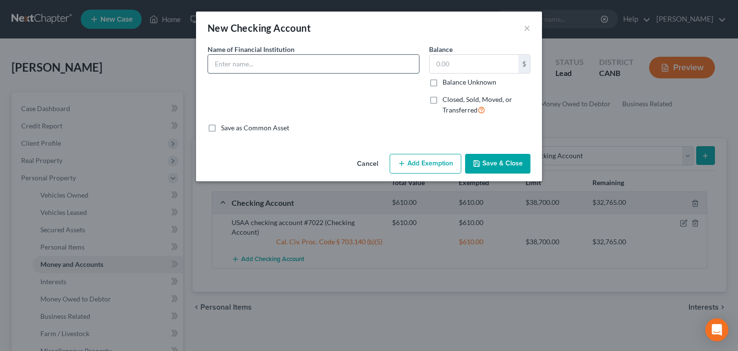
click at [221, 61] on input "text" at bounding box center [313, 64] width 211 height 18
type input "C"
type input "h"
type input "Chase Bank Checking Acct #5731"
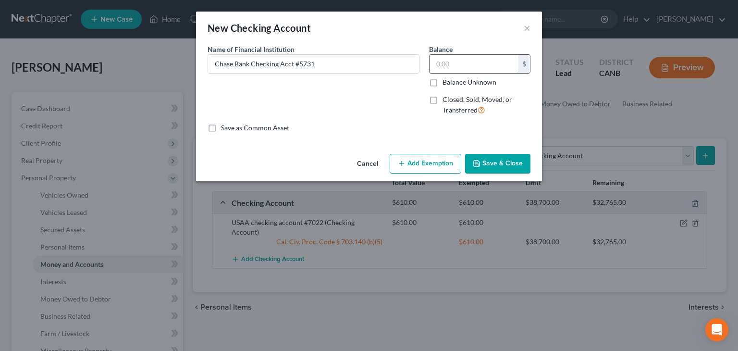
click at [445, 65] on input "text" at bounding box center [474, 64] width 89 height 18
type input "0.00"
click at [509, 166] on button "Save & Close" at bounding box center [497, 164] width 65 height 20
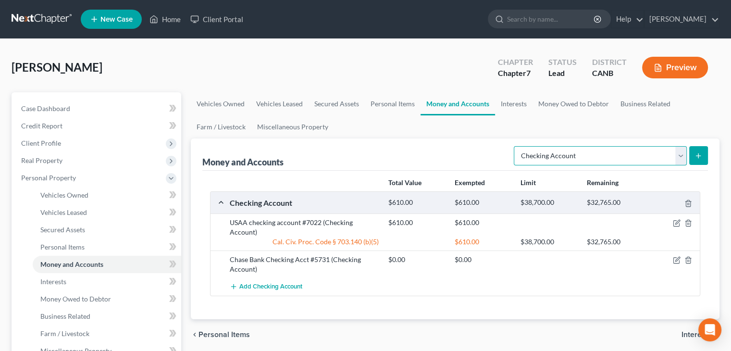
click at [677, 156] on select "Select Account Type Brokerage Cash on Hand Certificates of Deposit Checking Acc…" at bounding box center [600, 155] width 173 height 19
select select "savings"
click at [516, 146] on select "Select Account Type Brokerage Cash on Hand Certificates of Deposit Checking Acc…" at bounding box center [600, 155] width 173 height 19
click at [700, 152] on icon "submit" at bounding box center [698, 156] width 8 height 8
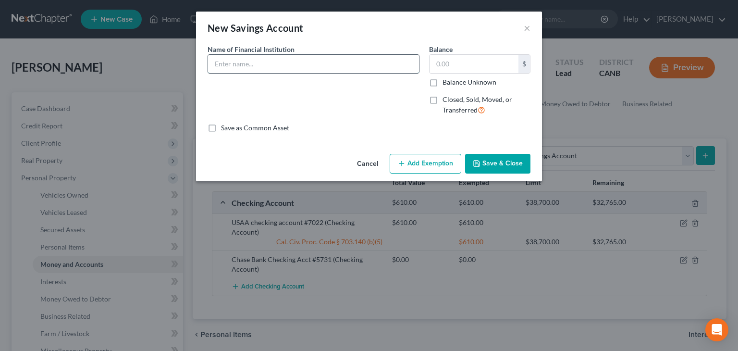
click at [248, 62] on input "text" at bounding box center [313, 64] width 211 height 18
type input "USAA Savings Account"
type input "686.25"
click at [428, 162] on button "Add Exemption" at bounding box center [426, 164] width 72 height 20
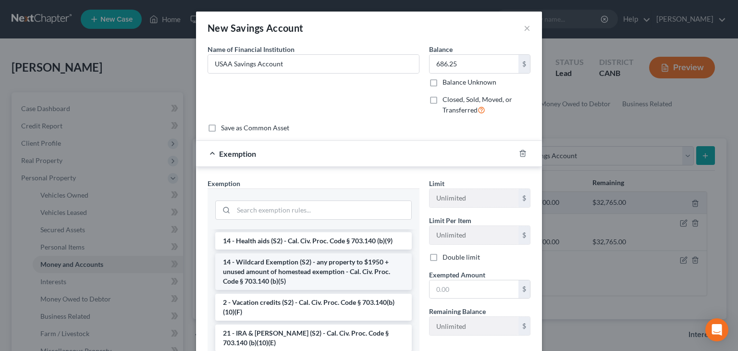
scroll to position [192, 0]
click at [301, 274] on li "14 - Wildcard Exemption (S2) - any property to $1950 + unused amount of homeste…" at bounding box center [313, 272] width 197 height 37
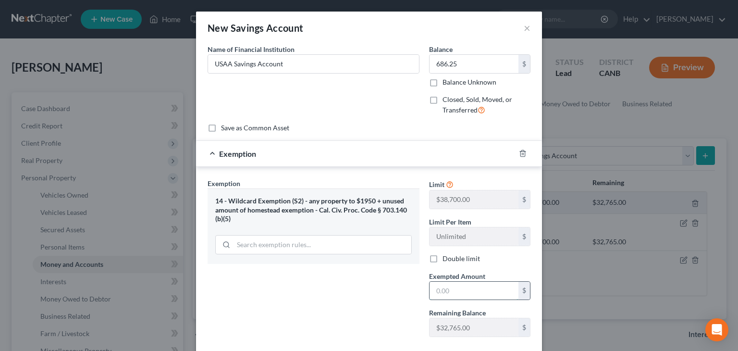
click at [457, 288] on input "text" at bounding box center [474, 291] width 89 height 18
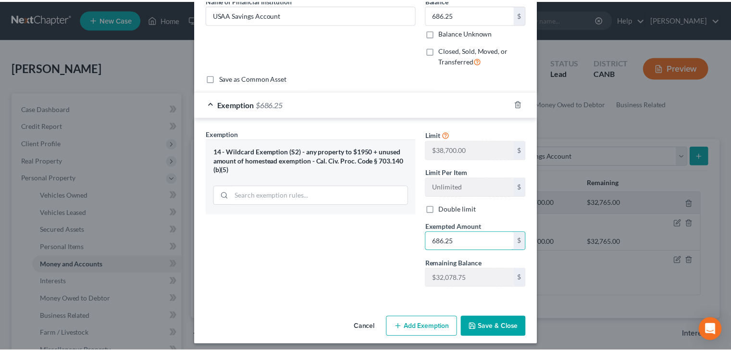
scroll to position [54, 0]
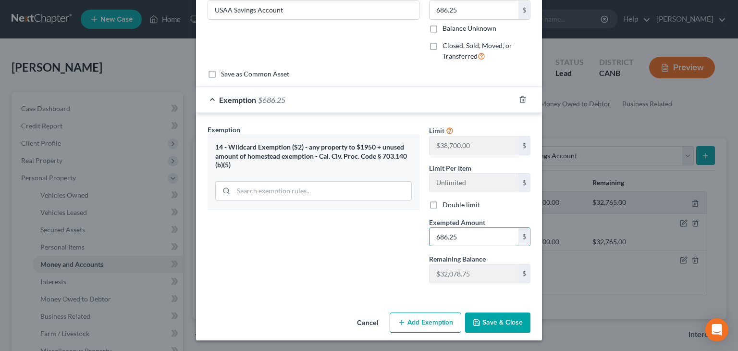
type input "686.25"
click at [490, 324] on button "Save & Close" at bounding box center [497, 322] width 65 height 20
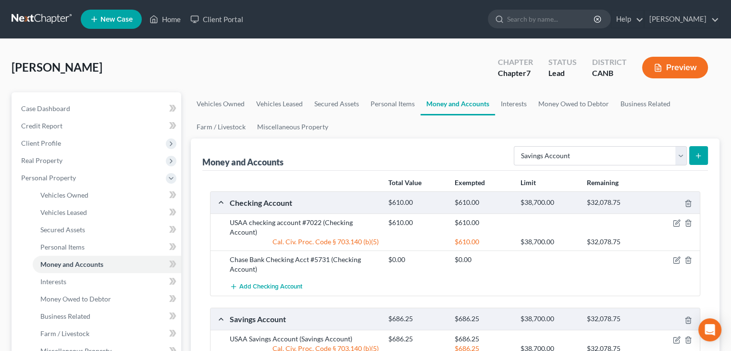
click at [696, 155] on icon "submit" at bounding box center [698, 156] width 8 height 8
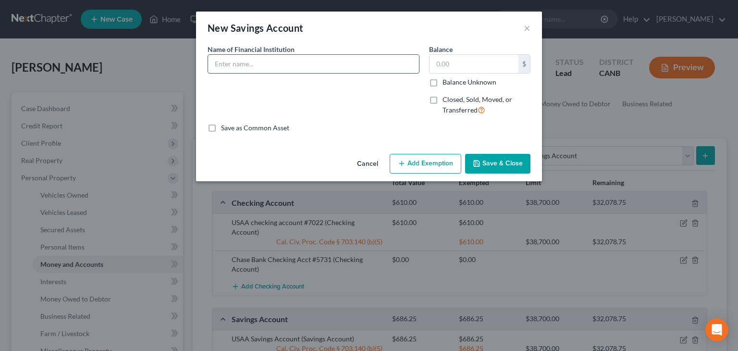
click at [238, 68] on input "text" at bounding box center [313, 64] width 211 height 18
type input "Chase Savings Acct 8071"
type input "0.00"
click at [505, 166] on button "Save & Close" at bounding box center [497, 164] width 65 height 20
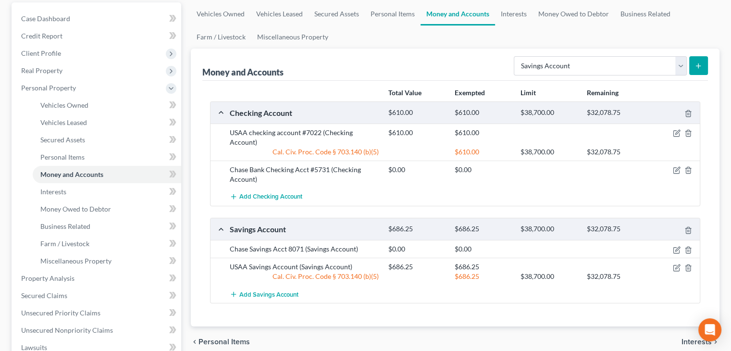
scroll to position [96, 0]
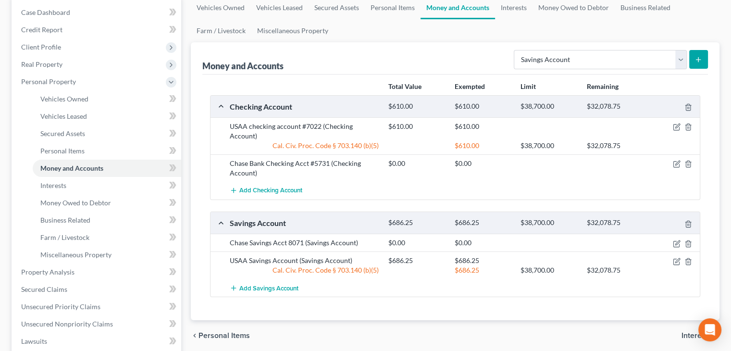
click at [703, 59] on button "submit" at bounding box center [698, 59] width 19 height 19
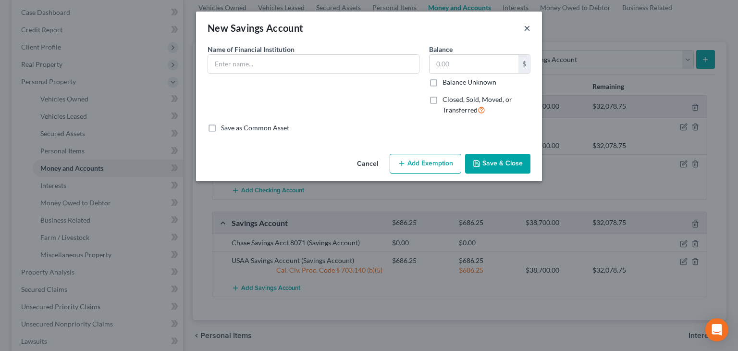
drag, startPoint x: 529, startPoint y: 27, endPoint x: 531, endPoint y: 34, distance: 7.0
click at [529, 27] on button "×" at bounding box center [527, 28] width 7 height 12
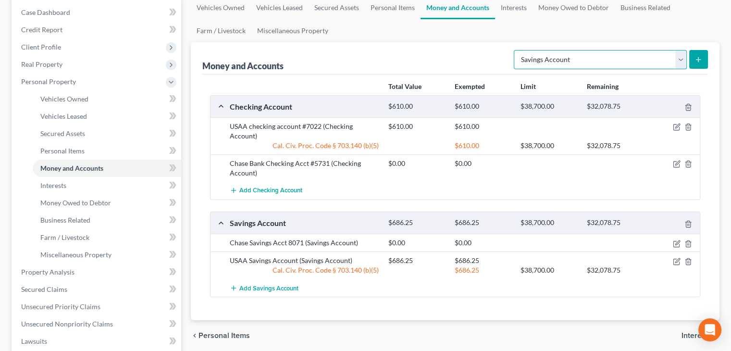
click at [679, 54] on select "Select Account Type Brokerage Cash on Hand Certificates of Deposit Checking Acc…" at bounding box center [600, 59] width 173 height 19
click at [459, 54] on div "Money and Accounts Select Account Type Brokerage Cash on Hand Certificates of D…" at bounding box center [455, 58] width 506 height 32
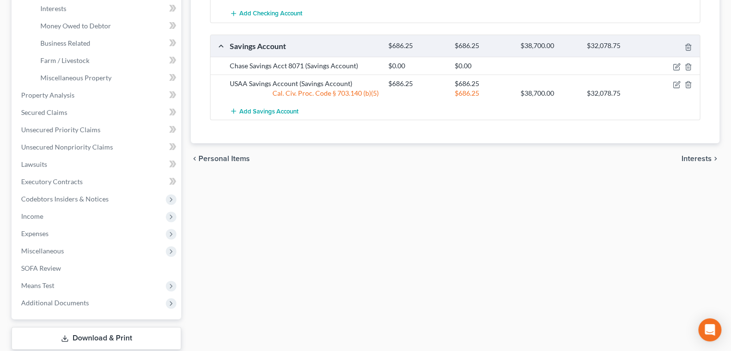
scroll to position [288, 0]
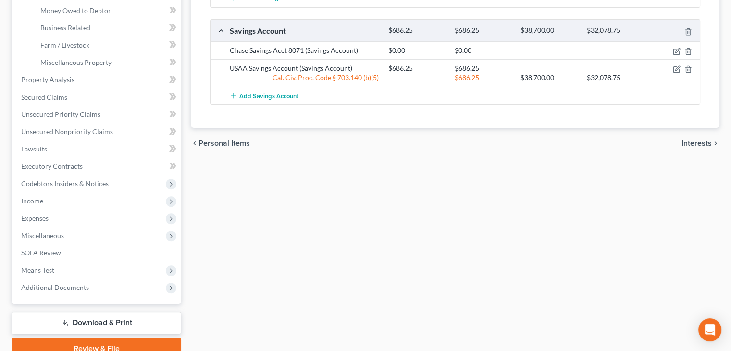
click at [696, 139] on span "Interests" at bounding box center [696, 143] width 30 height 8
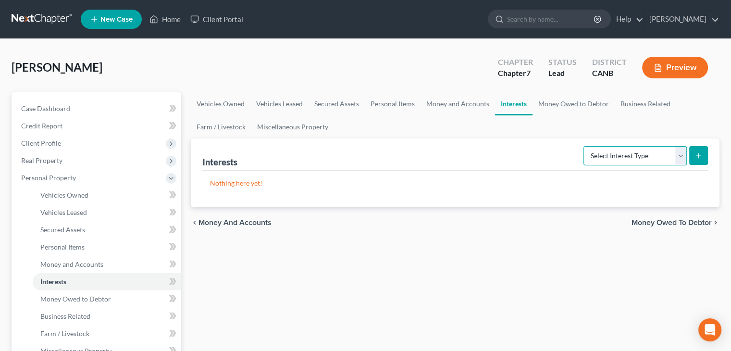
click at [680, 156] on select "Select Interest Type 401K Annuity Bond Education IRA Government Bond Government…" at bounding box center [634, 155] width 103 height 19
select select "401k"
click at [584, 146] on select "Select Interest Type 401K Annuity Bond Education IRA Government Bond Government…" at bounding box center [634, 155] width 103 height 19
click at [699, 153] on icon "submit" at bounding box center [698, 156] width 8 height 8
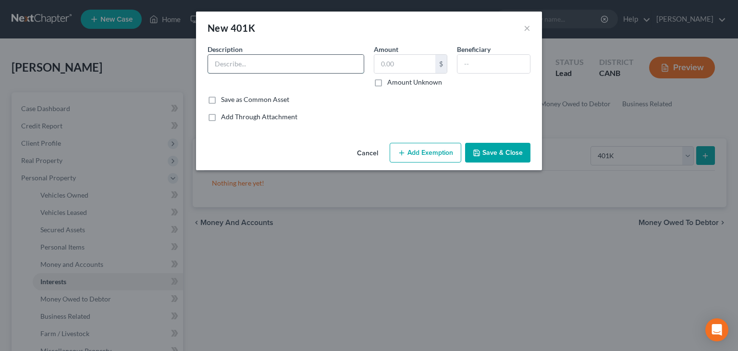
click at [223, 61] on input "text" at bounding box center [286, 64] width 156 height 18
type input "R"
type input "401(k) Retirement Account through Employer"
type input "37,136.26"
click at [473, 62] on input "text" at bounding box center [493, 64] width 73 height 18
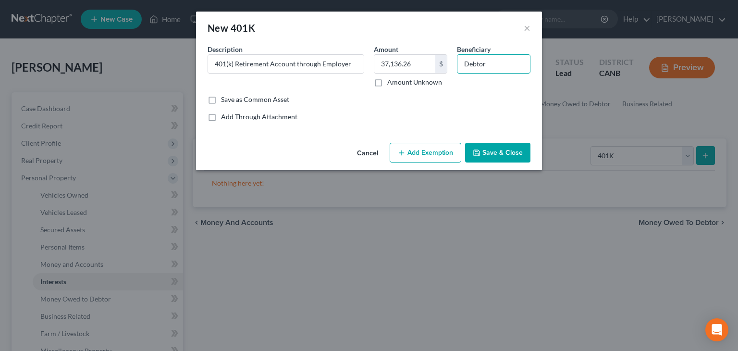
type input "Debtor"
click at [440, 155] on button "Add Exemption" at bounding box center [426, 153] width 72 height 20
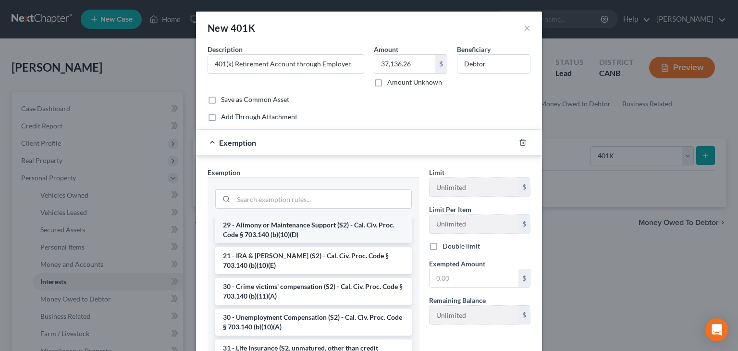
scroll to position [240, 0]
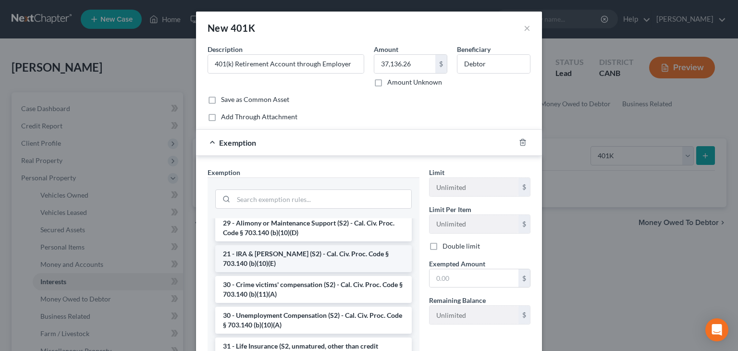
click at [276, 250] on li "21 - IRA & [PERSON_NAME] (S2) - Cal. Civ. Proc. Code § 703.140 (b)(10)(E)" at bounding box center [313, 258] width 197 height 27
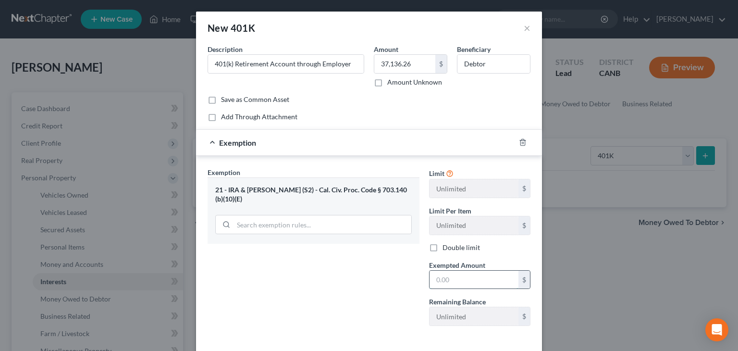
click at [471, 273] on input "text" at bounding box center [474, 280] width 89 height 18
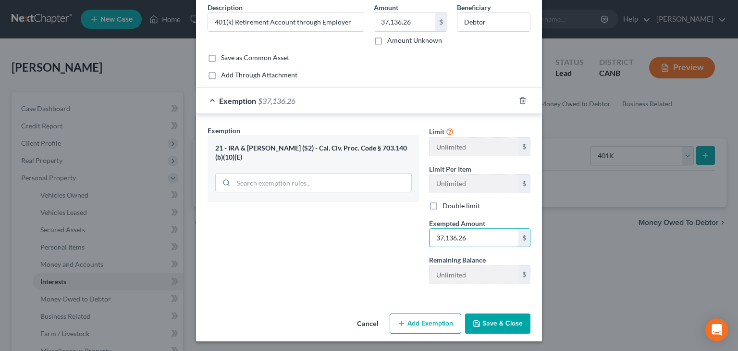
scroll to position [42, 0]
type input "37,136.26"
click at [494, 317] on button "Save & Close" at bounding box center [497, 323] width 65 height 20
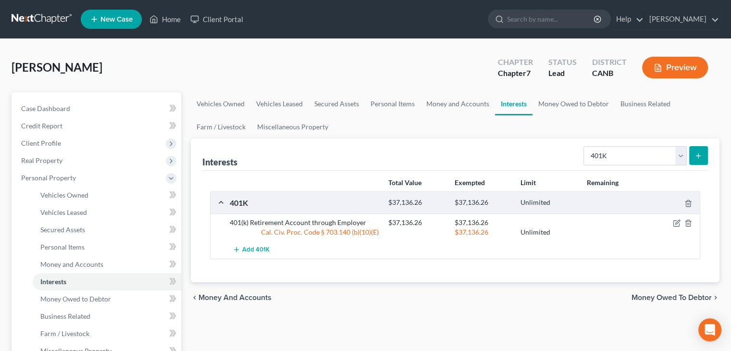
click at [668, 297] on span "Money Owed to Debtor" at bounding box center [671, 298] width 80 height 8
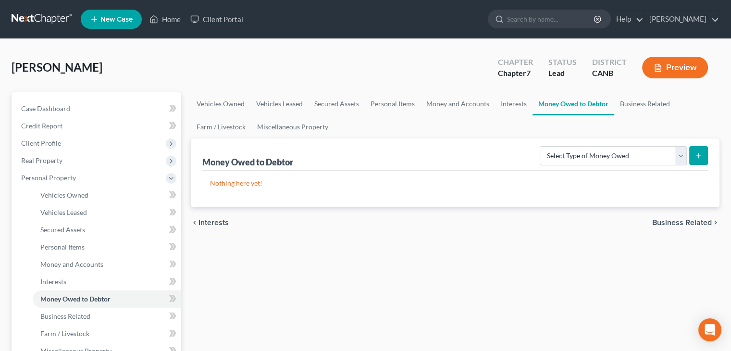
click at [680, 222] on span "Business Related" at bounding box center [682, 223] width 60 height 8
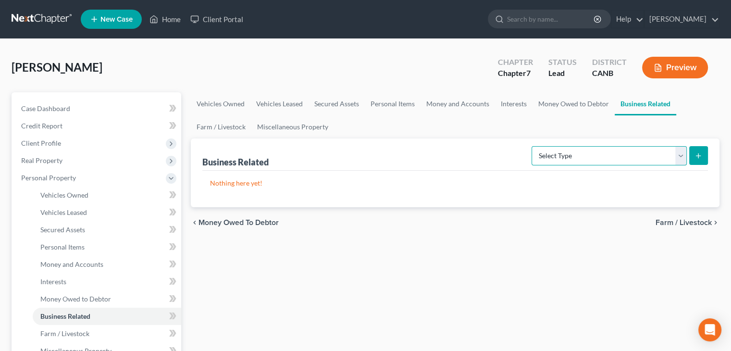
click at [681, 156] on select "Select Type Customer Lists Franchises Inventory Licenses Machinery Office Equip…" at bounding box center [608, 155] width 155 height 19
select select "office_equipment"
click at [532, 146] on select "Select Type Customer Lists Franchises Inventory Licenses Machinery Office Equip…" at bounding box center [608, 155] width 155 height 19
click at [703, 156] on button "submit" at bounding box center [698, 155] width 19 height 19
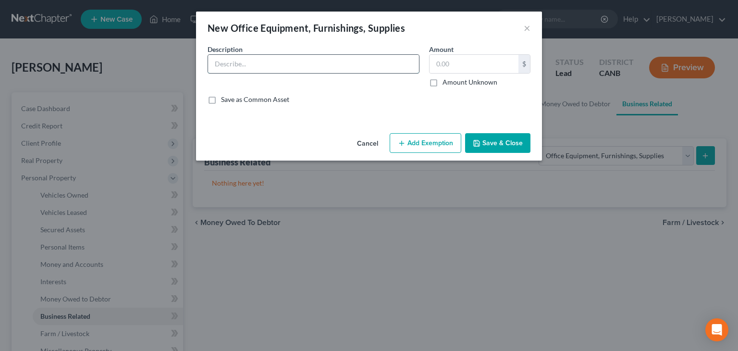
drag, startPoint x: 209, startPoint y: 55, endPoint x: 213, endPoint y: 61, distance: 7.5
click at [210, 57] on input "text" at bounding box center [313, 64] width 211 height 18
type input "Misc. Office equipment, furniture"
type input "750.00"
click at [445, 147] on button "Add Exemption" at bounding box center [426, 143] width 72 height 20
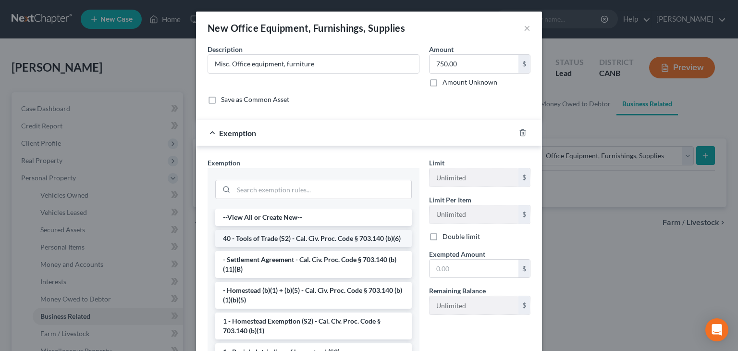
click at [326, 240] on li "40 - Tools of Trade (S2) - Cal. Civ. Proc. Code § 703.140 (b)(6)" at bounding box center [313, 238] width 197 height 17
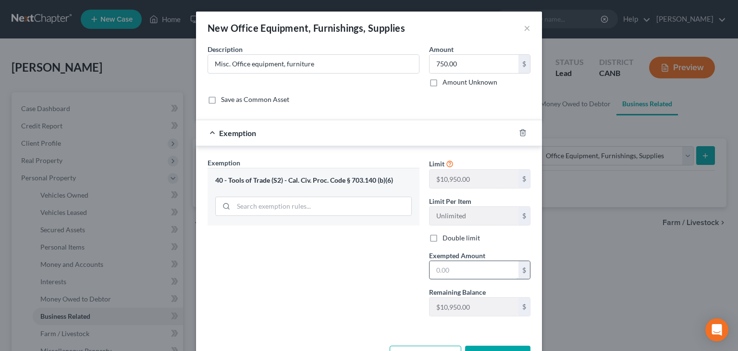
click at [456, 271] on input "text" at bounding box center [474, 270] width 89 height 18
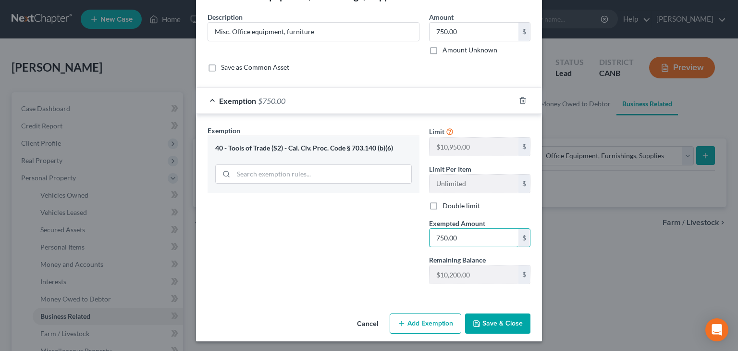
scroll to position [33, 0]
type input "750.00"
click at [497, 321] on button "Save & Close" at bounding box center [497, 323] width 65 height 20
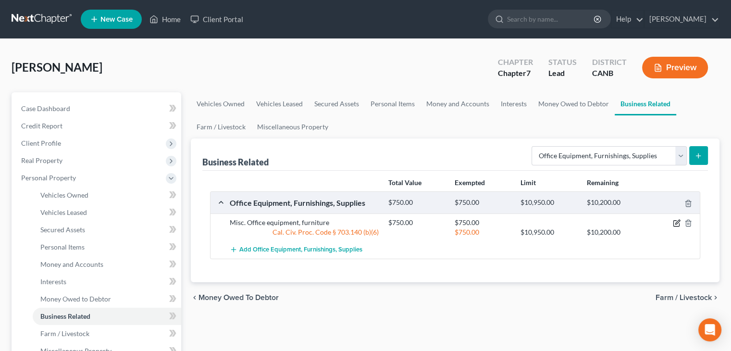
click at [676, 222] on icon "button" at bounding box center [677, 222] width 4 height 4
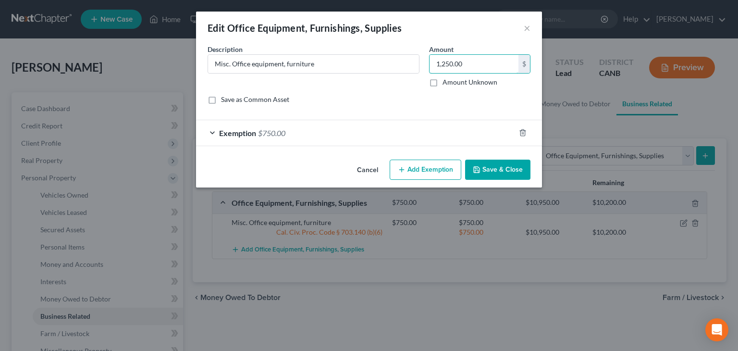
type input "1,250.00"
click at [389, 129] on div "Exemption $750.00" at bounding box center [355, 132] width 319 height 25
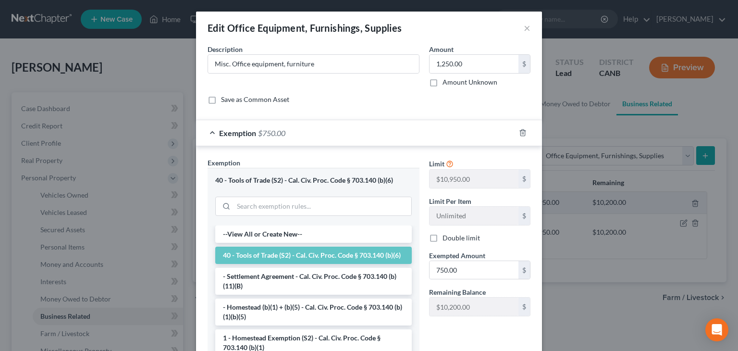
click at [453, 256] on span "Exempted Amount" at bounding box center [457, 255] width 56 height 8
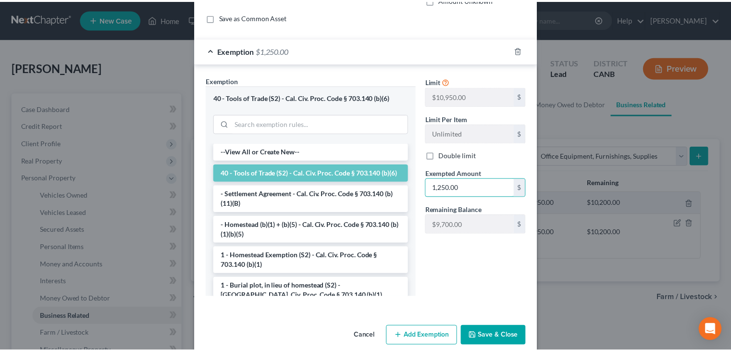
scroll to position [96, 0]
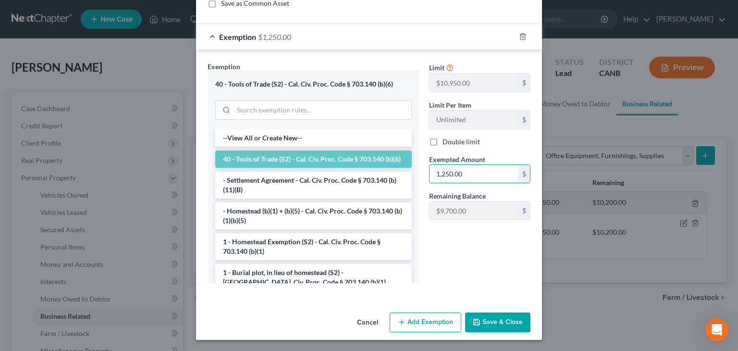
type input "1,250.00"
click at [483, 318] on button "Save & Close" at bounding box center [497, 322] width 65 height 20
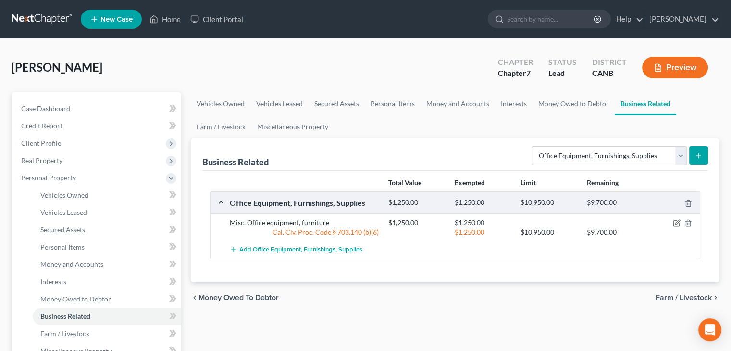
click at [671, 297] on span "Farm / Livestock" at bounding box center [683, 298] width 56 height 8
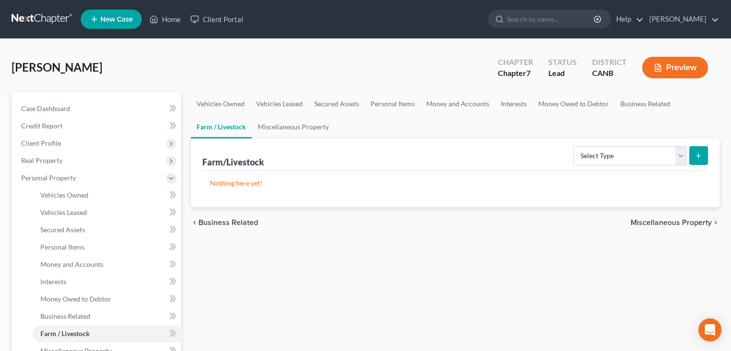
click at [687, 220] on span "Miscellaneous Property" at bounding box center [670, 223] width 81 height 8
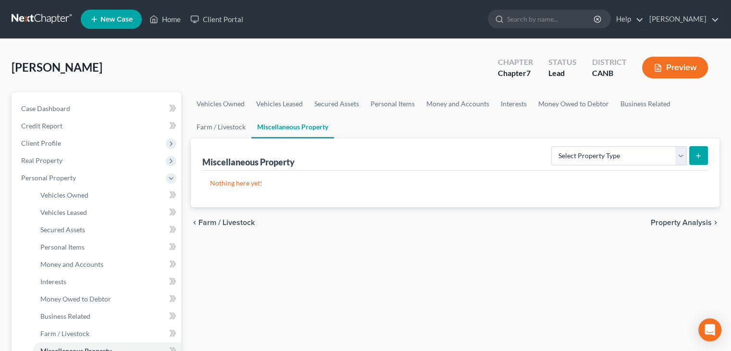
click at [684, 224] on span "Property Analysis" at bounding box center [681, 223] width 61 height 8
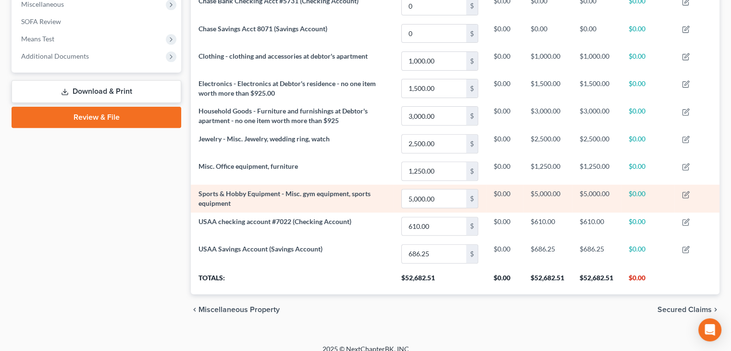
scroll to position [355, 0]
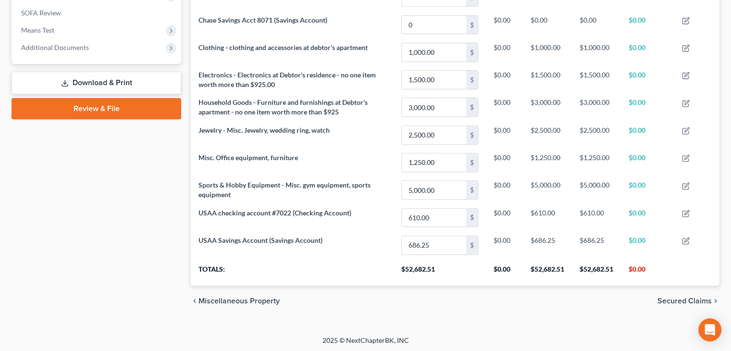
click at [674, 298] on span "Secured Claims" at bounding box center [684, 301] width 54 height 8
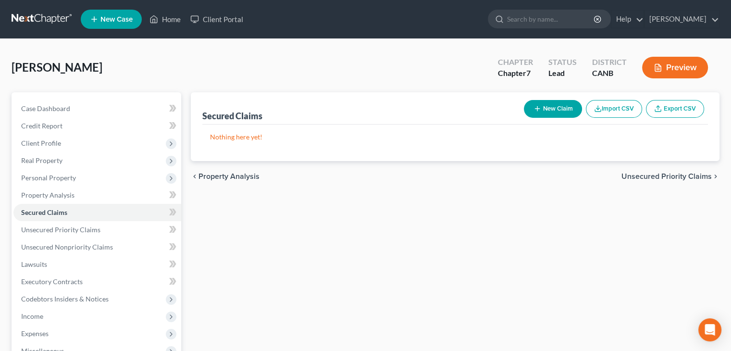
click at [657, 175] on span "Unsecured Priority Claims" at bounding box center [666, 177] width 90 height 8
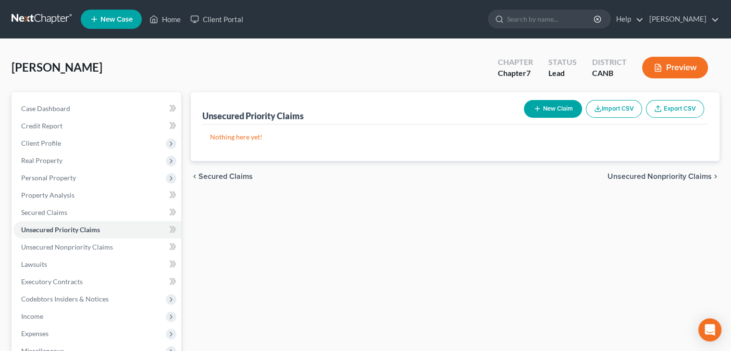
click at [558, 109] on button "New Claim" at bounding box center [553, 109] width 58 height 18
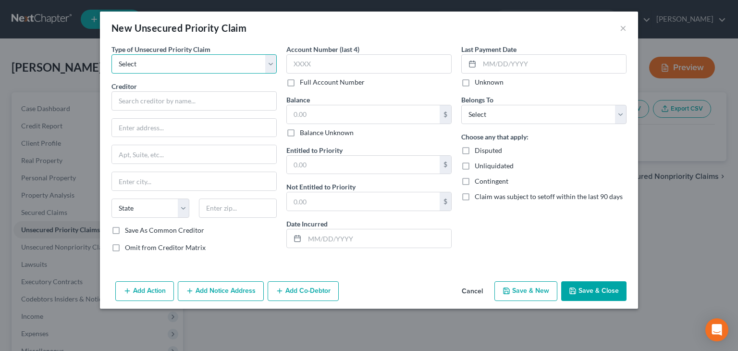
click at [177, 64] on select "Select Taxes & Other Government Units Domestic Support Obligations Extensions o…" at bounding box center [193, 63] width 165 height 19
select select "0"
click at [111, 54] on select "Select Taxes & Other Government Units Domestic Support Obligations Extensions o…" at bounding box center [193, 63] width 165 height 19
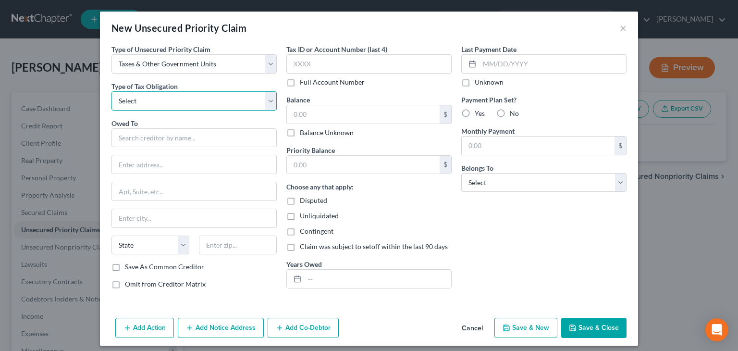
click at [185, 100] on select "Select Federal City State Franchise Tax Board Other" at bounding box center [193, 100] width 165 height 19
select select "0"
click at [111, 91] on select "Select Federal City State Franchise Tax Board Other" at bounding box center [193, 100] width 165 height 19
click at [139, 138] on input "text" at bounding box center [193, 137] width 165 height 19
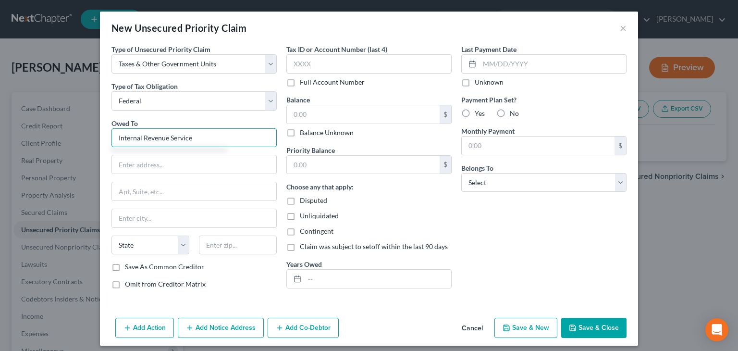
type input "Internal Revenue Service"
type input "P. O. Box 7346"
type input "[GEOGRAPHIC_DATA]"
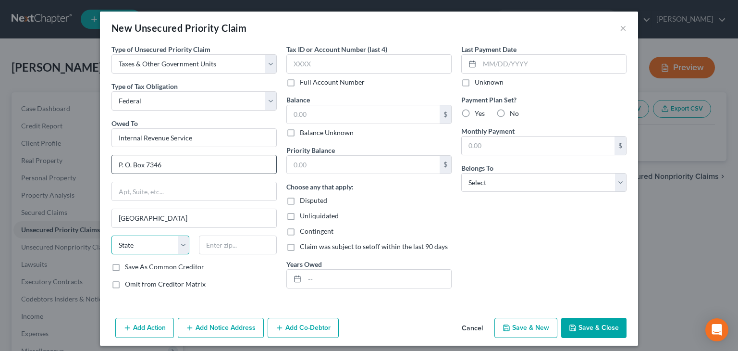
select select "39"
type input "19101-7346"
click at [300, 132] on label "Balance Unknown" at bounding box center [327, 133] width 54 height 10
click at [304, 132] on input "Balance Unknown" at bounding box center [307, 131] width 6 height 6
checkbox input "true"
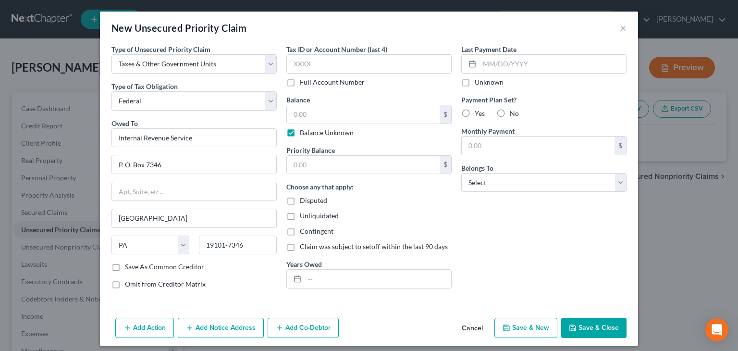
type input "0.00"
drag, startPoint x: 287, startPoint y: 232, endPoint x: 347, endPoint y: 222, distance: 61.5
click at [300, 233] on label "Contingent" at bounding box center [317, 231] width 34 height 10
click at [304, 233] on input "Contingent" at bounding box center [307, 229] width 6 height 6
checkbox input "true"
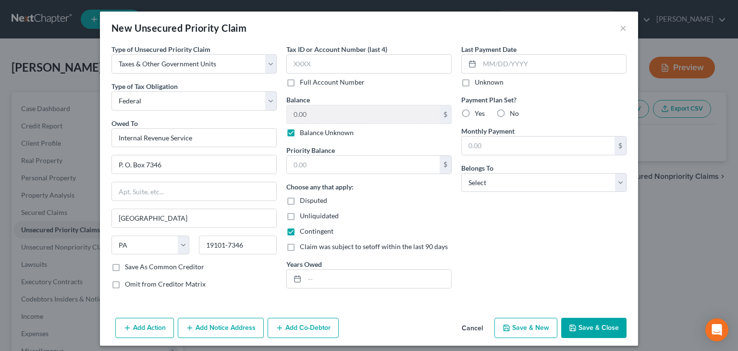
scroll to position [5, 0]
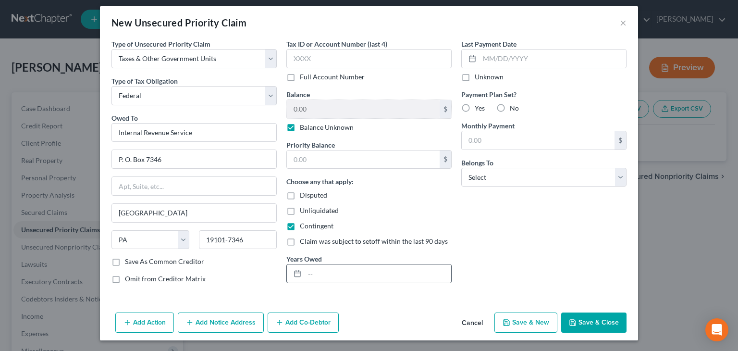
click at [295, 273] on line at bounding box center [298, 273] width 6 height 0
click at [305, 270] on input "text" at bounding box center [378, 273] width 147 height 18
type input "2024"
click at [604, 176] on select "Select Debtor 1 Only Debtor 2 Only Debtor 1 And Debtor 2 Only At Least One Of T…" at bounding box center [543, 177] width 165 height 19
select select "4"
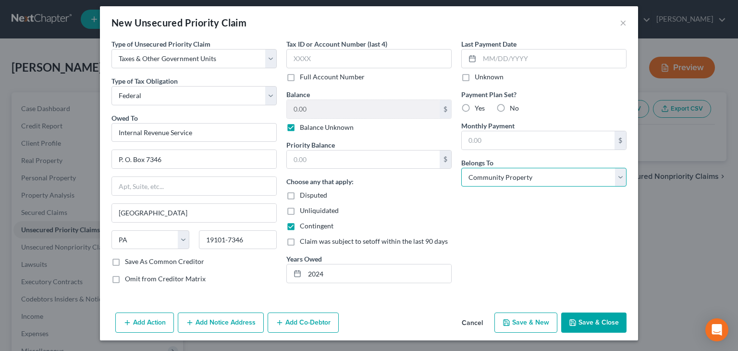
click at [461, 168] on select "Select Debtor 1 Only Debtor 2 Only Debtor 1 And Debtor 2 Only At Least One Of T…" at bounding box center [543, 177] width 165 height 19
click at [286, 323] on button "Add Co-Debtor" at bounding box center [303, 322] width 71 height 20
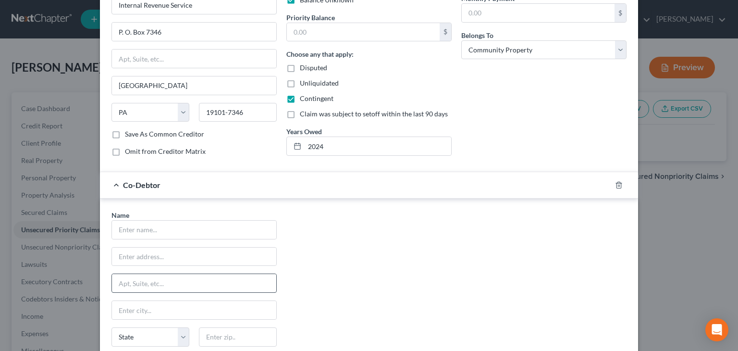
scroll to position [149, 0]
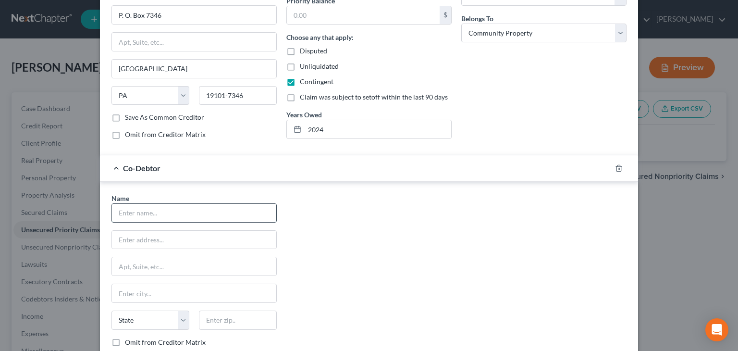
click at [130, 212] on input "text" at bounding box center [194, 213] width 164 height 18
type input "[PERSON_NAME]"
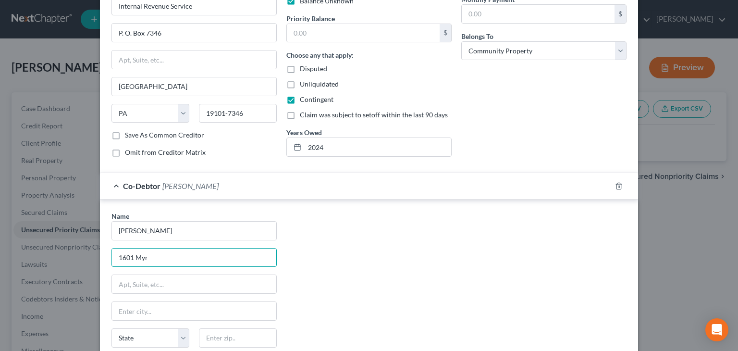
scroll to position [101, 0]
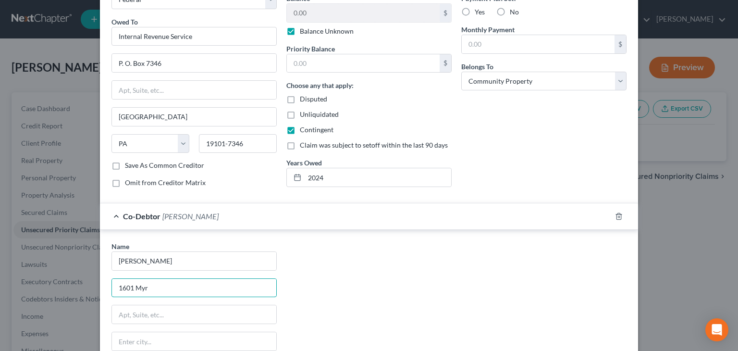
type input "[STREET_ADDRESS]"
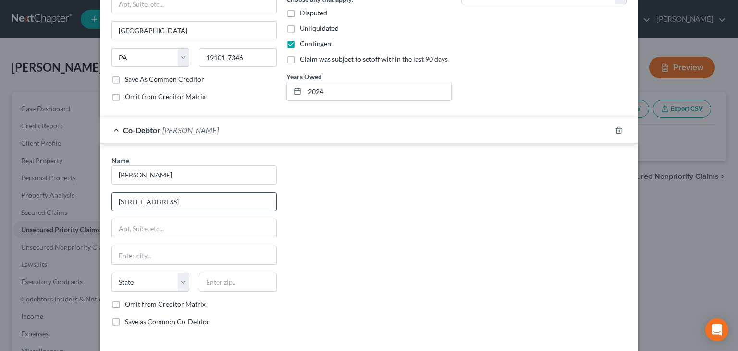
scroll to position [229, 0]
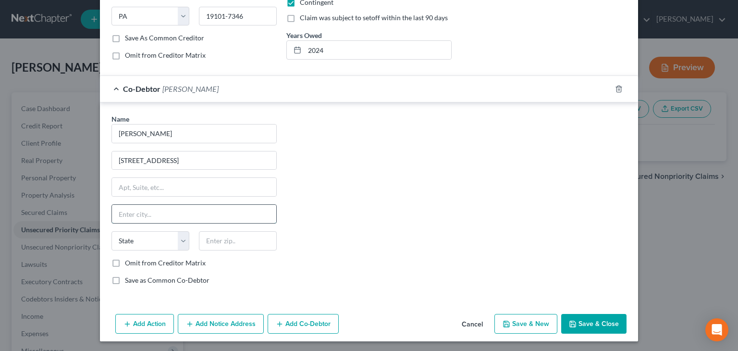
click at [120, 210] on input "text" at bounding box center [194, 214] width 164 height 18
type input "[GEOGRAPHIC_DATA]"
select select "4"
type input "94607"
drag, startPoint x: 113, startPoint y: 260, endPoint x: 309, endPoint y: 281, distance: 197.2
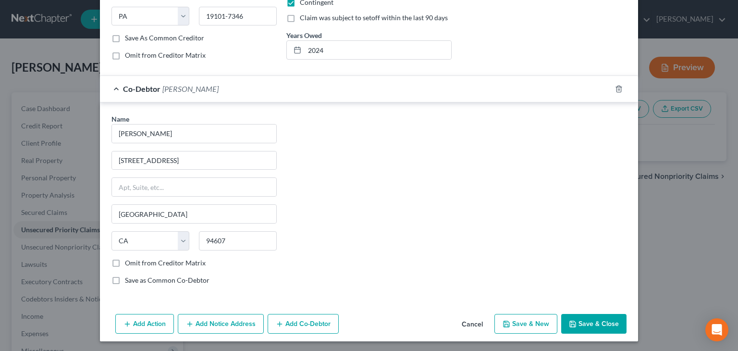
click at [125, 260] on label "Omit from Creditor Matrix" at bounding box center [165, 263] width 81 height 10
click at [129, 260] on input "Omit from Creditor Matrix" at bounding box center [132, 261] width 6 height 6
checkbox input "true"
click at [587, 324] on button "Save & Close" at bounding box center [593, 324] width 65 height 20
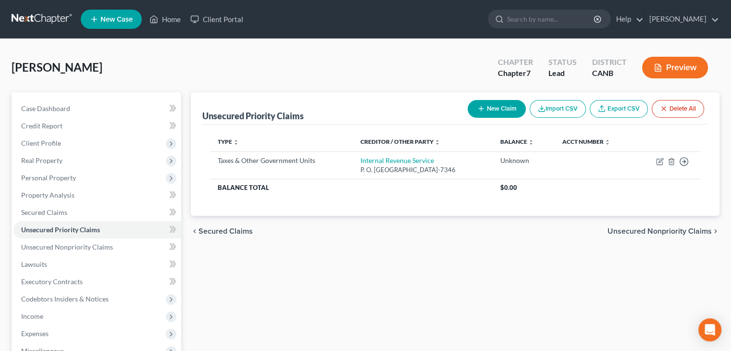
click at [491, 107] on button "New Claim" at bounding box center [497, 109] width 58 height 18
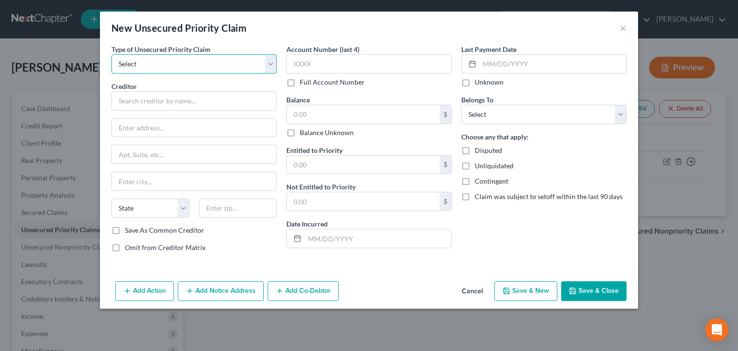
click at [135, 66] on select "Select Taxes & Other Government Units Domestic Support Obligations Extensions o…" at bounding box center [193, 63] width 165 height 19
select select "0"
click at [111, 54] on select "Select Taxes & Other Government Units Domestic Support Obligations Extensions o…" at bounding box center [193, 63] width 165 height 19
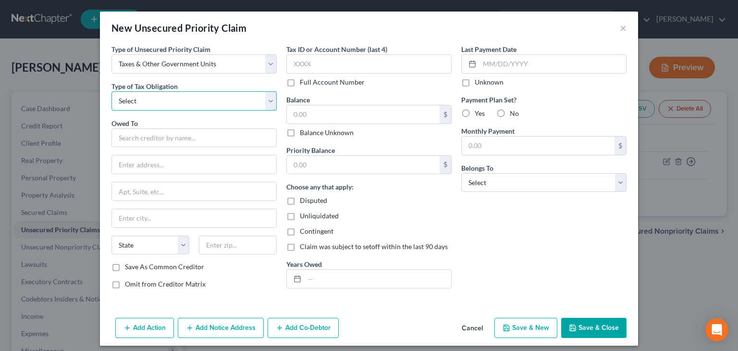
click at [133, 96] on select "Select Federal City State Franchise Tax Board Other" at bounding box center [193, 100] width 165 height 19
select select "2"
click at [111, 91] on select "Select Federal City State Franchise Tax Board Other" at bounding box center [193, 100] width 165 height 19
click at [126, 138] on input "text" at bounding box center [193, 137] width 165 height 19
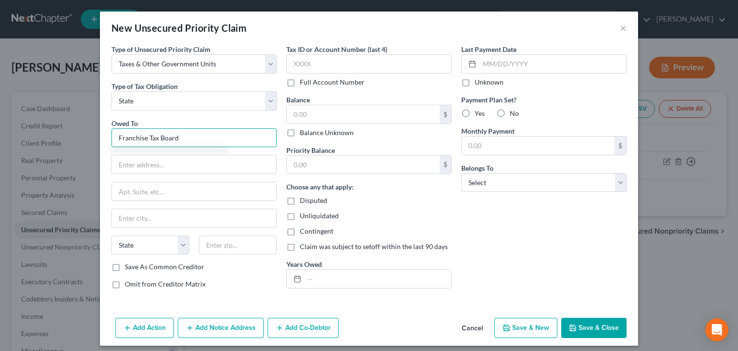
type input "Franchise Tax Board"
type input "P"
type input "Bankruptcy Unit MS A-340"
type input "P. O. Box 2952"
type input "[GEOGRAPHIC_DATA]"
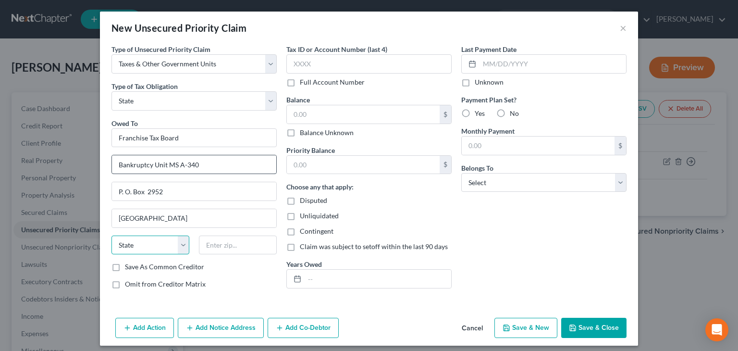
select select "4"
type input "95812-2952"
click at [300, 135] on label "Balance Unknown" at bounding box center [327, 133] width 54 height 10
click at [304, 134] on input "Balance Unknown" at bounding box center [307, 131] width 6 height 6
checkbox input "true"
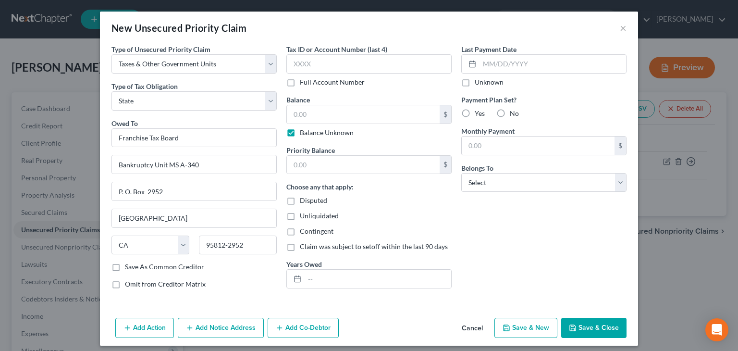
type input "0.00"
click at [300, 230] on label "Contingent" at bounding box center [317, 231] width 34 height 10
click at [304, 230] on input "Contingent" at bounding box center [307, 229] width 6 height 6
checkbox input "true"
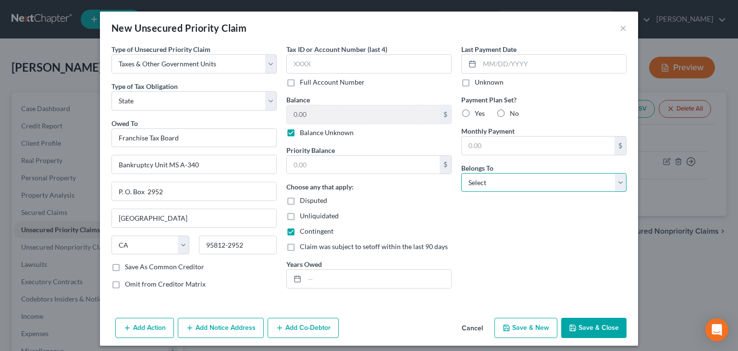
click at [607, 182] on select "Select Debtor 1 Only Debtor 2 Only Debtor 1 And Debtor 2 Only At Least One Of T…" at bounding box center [543, 182] width 165 height 19
select select "4"
click at [461, 173] on select "Select Debtor 1 Only Debtor 2 Only Debtor 1 And Debtor 2 Only At Least One Of T…" at bounding box center [543, 182] width 165 height 19
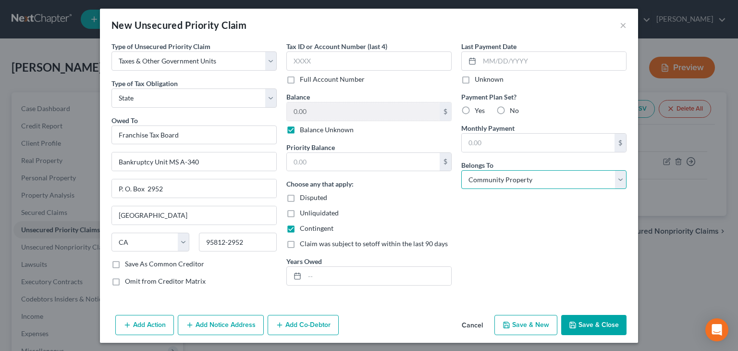
scroll to position [5, 0]
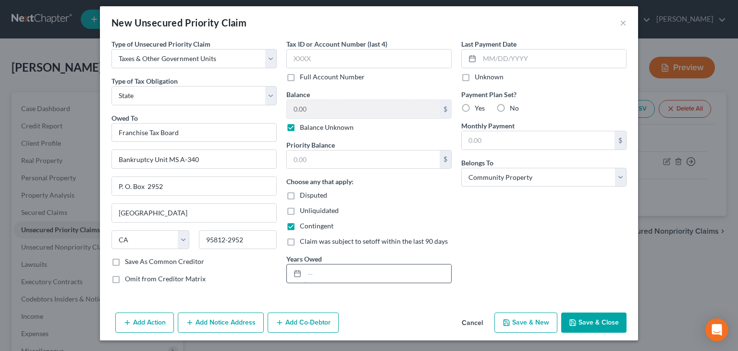
click at [330, 279] on input "text" at bounding box center [378, 273] width 147 height 18
type input "2024"
click at [576, 322] on button "Save & Close" at bounding box center [593, 322] width 65 height 20
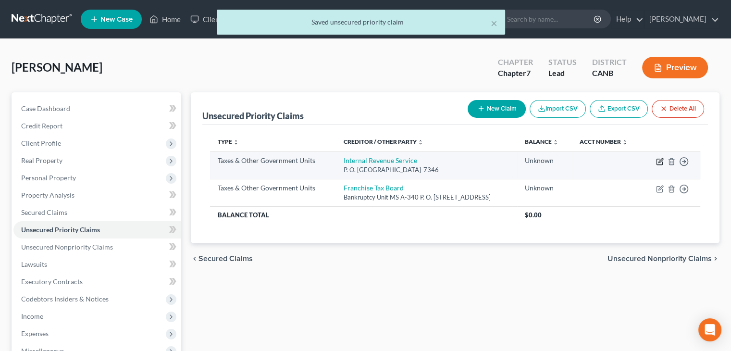
click at [660, 161] on icon "button" at bounding box center [660, 160] width 4 height 4
select select "0"
select select "39"
select select "4"
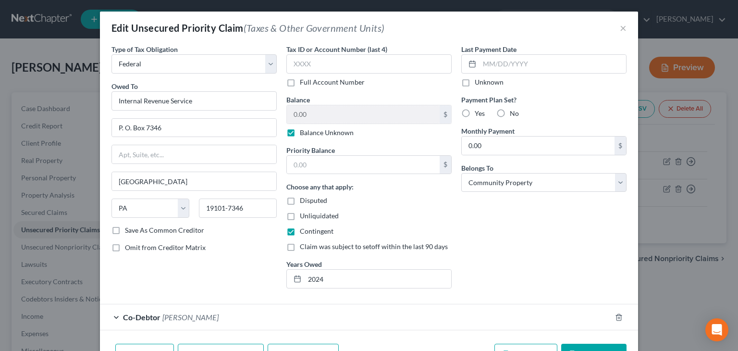
click at [300, 135] on label "Balance Unknown" at bounding box center [327, 133] width 54 height 10
click at [304, 134] on input "Balance Unknown" at bounding box center [307, 131] width 6 height 6
checkbox input "false"
click at [299, 115] on input "0.00" at bounding box center [363, 114] width 153 height 18
type input "80,000.00"
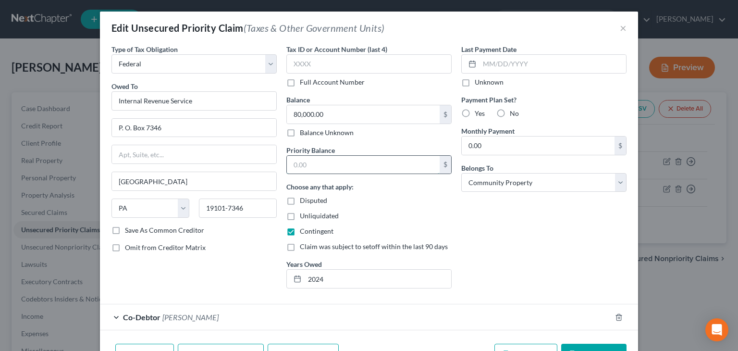
click at [294, 162] on input "text" at bounding box center [363, 165] width 153 height 18
type input "80,000.00"
click at [615, 179] on select "Select Debtor 1 Only Debtor 2 Only Debtor 1 And Debtor 2 Only At Least One Of T…" at bounding box center [543, 182] width 165 height 19
select select "0"
click at [461, 173] on select "Select Debtor 1 Only Debtor 2 Only Debtor 1 And Debtor 2 Only At Least One Of T…" at bounding box center [543, 182] width 165 height 19
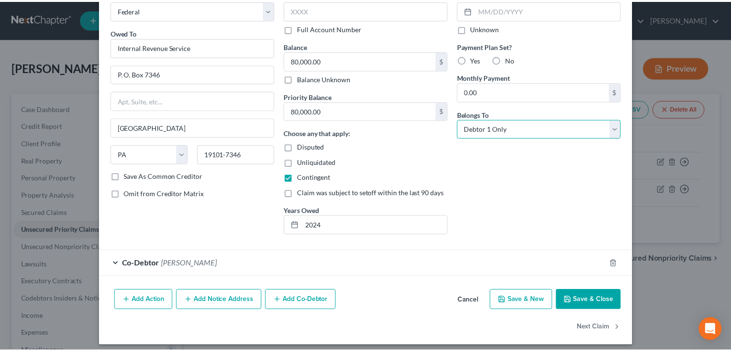
scroll to position [59, 0]
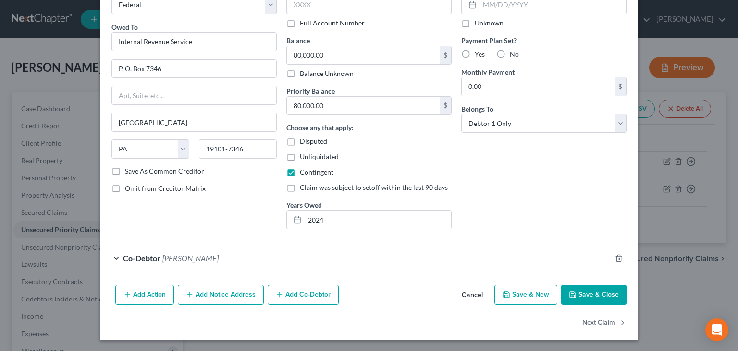
click at [588, 293] on button "Save & Close" at bounding box center [593, 294] width 65 height 20
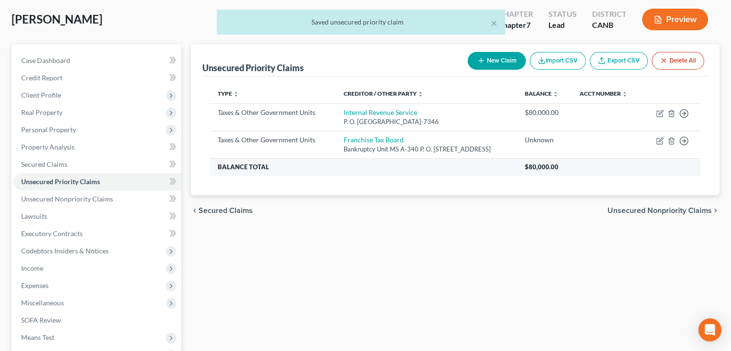
scroll to position [48, 0]
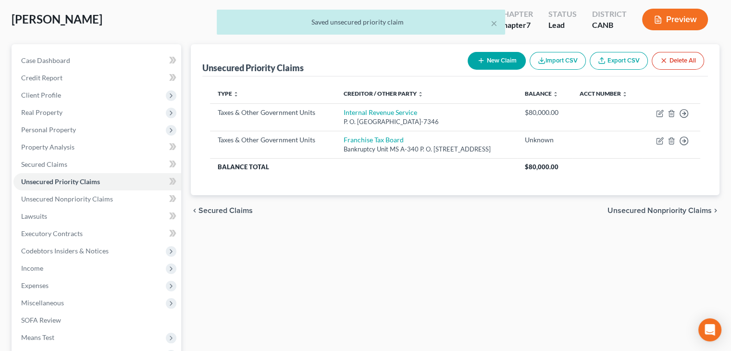
click at [639, 210] on span "Unsecured Nonpriority Claims" at bounding box center [659, 211] width 104 height 8
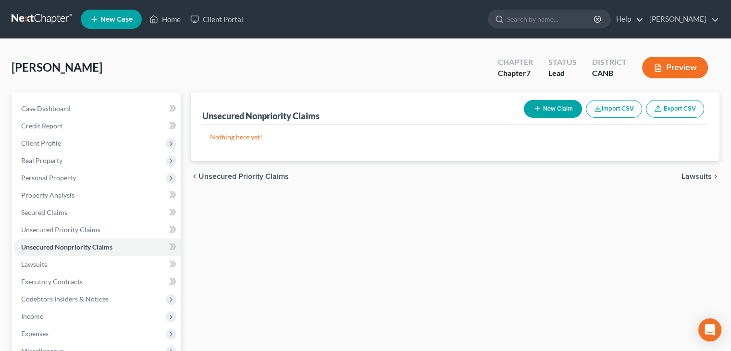
click at [548, 108] on button "New Claim" at bounding box center [553, 109] width 58 height 18
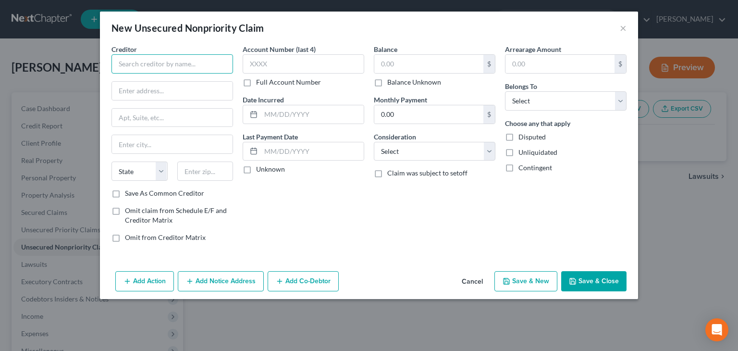
click at [136, 72] on input "text" at bounding box center [172, 63] width 122 height 19
type input "American Express Platinum"
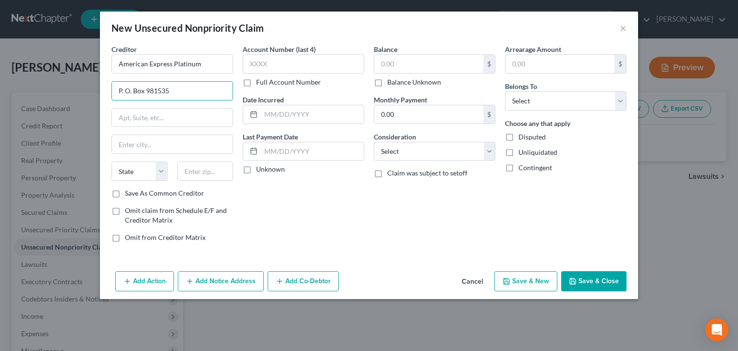
type input "P. O. Box 981535"
type input "[GEOGRAPHIC_DATA]"
select select "45"
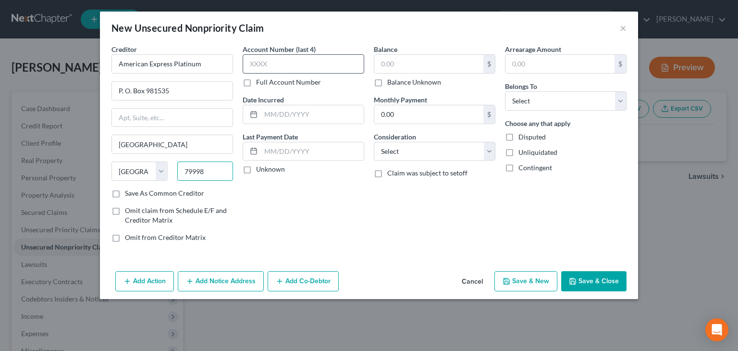
type input "79998"
click at [254, 62] on input "text" at bounding box center [304, 63] width 122 height 19
type input "4004"
click at [403, 65] on input "text" at bounding box center [428, 64] width 109 height 18
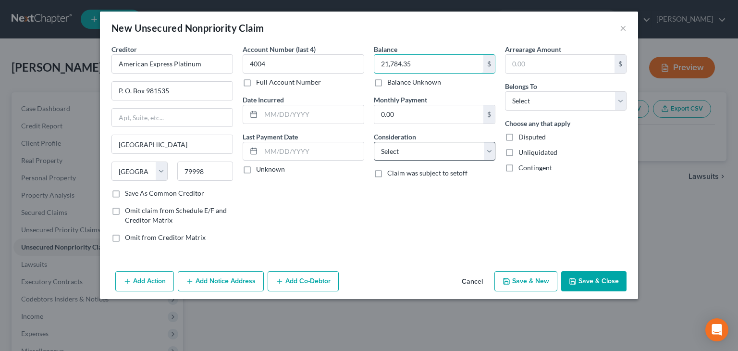
type input "21,784.35"
click at [488, 148] on select "Select Cable / Satellite Services Collection Agency Credit Card Debt Debt Couns…" at bounding box center [435, 151] width 122 height 19
select select "2"
click at [374, 142] on select "Select Cable / Satellite Services Collection Agency Credit Card Debt Debt Couns…" at bounding box center [435, 151] width 122 height 19
click at [564, 105] on select "Select Debtor 1 Only Debtor 2 Only Debtor 1 And Debtor 2 Only At Least One Of T…" at bounding box center [566, 100] width 122 height 19
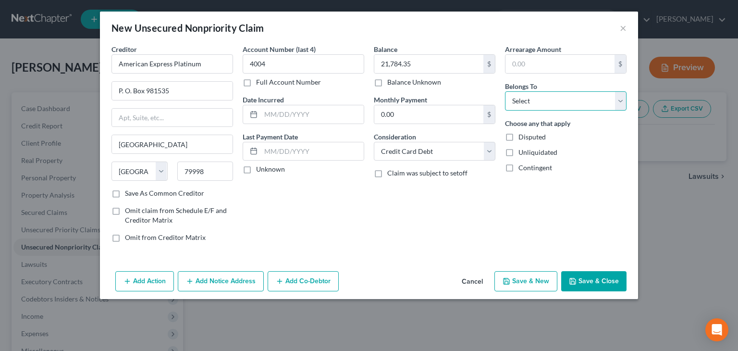
select select "0"
click at [505, 91] on select "Select Debtor 1 Only Debtor 2 Only Debtor 1 And Debtor 2 Only At Least One Of T…" at bounding box center [566, 100] width 122 height 19
drag, startPoint x: 115, startPoint y: 195, endPoint x: 207, endPoint y: 220, distance: 95.1
click at [125, 195] on label "Save As Common Creditor" at bounding box center [164, 193] width 79 height 10
click at [129, 195] on input "Save As Common Creditor" at bounding box center [132, 191] width 6 height 6
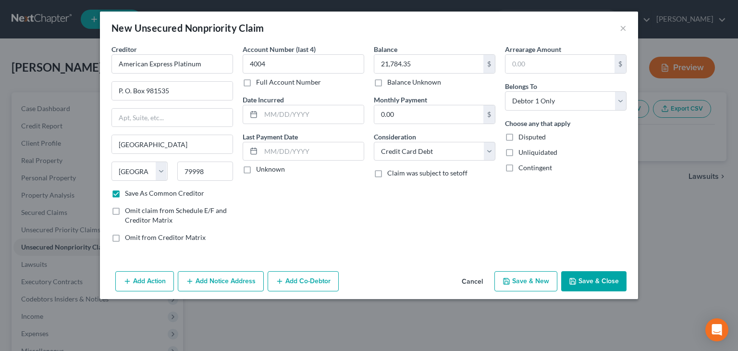
click at [534, 279] on button "Save & New" at bounding box center [525, 281] width 63 height 20
checkbox input "false"
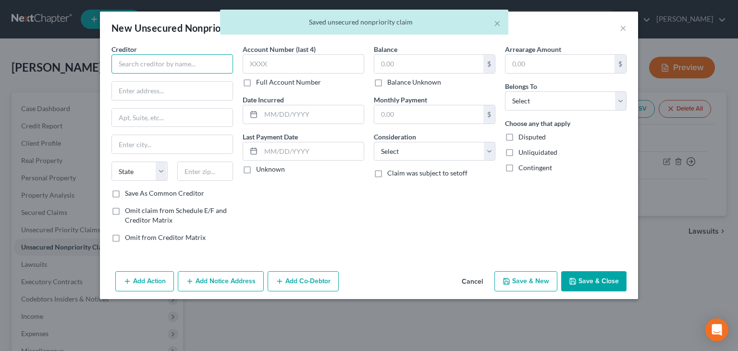
click at [144, 62] on input "text" at bounding box center [172, 63] width 122 height 19
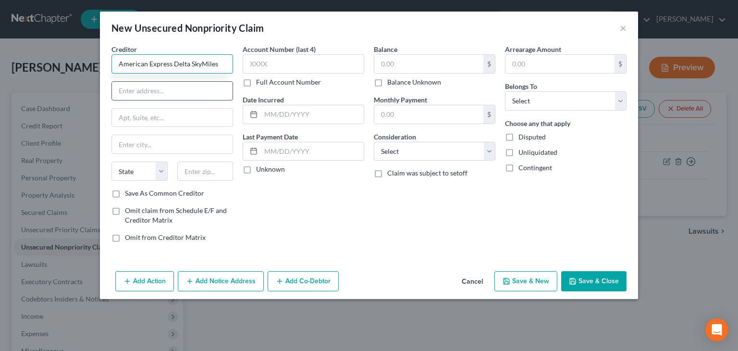
type input "American Express Delta SkyMiles"
type input "P. O. Box 981535"
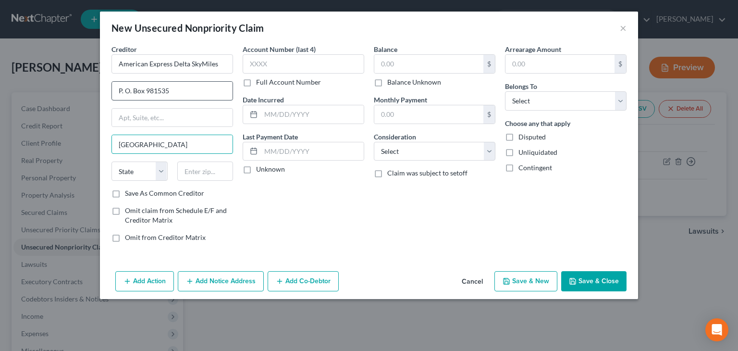
type input "[GEOGRAPHIC_DATA]"
select select "45"
type input "79998"
click at [276, 61] on input "text" at bounding box center [304, 63] width 122 height 19
type input "3002"
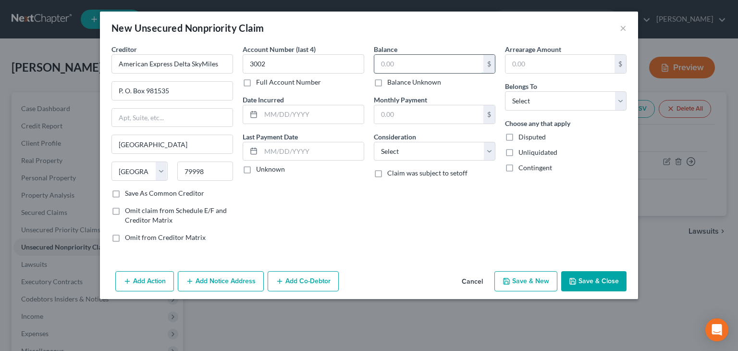
click at [392, 67] on input "text" at bounding box center [428, 64] width 109 height 18
type input "3,790.73"
click at [565, 99] on select "Select Debtor 1 Only Debtor 2 Only Debtor 1 And Debtor 2 Only At Least One Of T…" at bounding box center [566, 100] width 122 height 19
select select "0"
click at [505, 91] on select "Select Debtor 1 Only Debtor 2 Only Debtor 1 And Debtor 2 Only At Least One Of T…" at bounding box center [566, 100] width 122 height 19
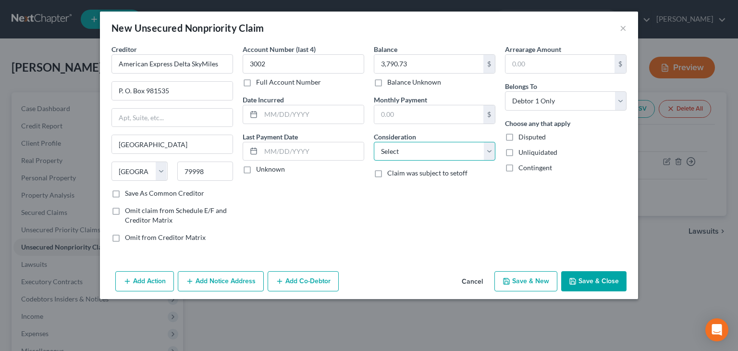
click at [472, 146] on select "Select Cable / Satellite Services Collection Agency Credit Card Debt Debt Couns…" at bounding box center [435, 151] width 122 height 19
select select "2"
click at [374, 142] on select "Select Cable / Satellite Services Collection Agency Credit Card Debt Debt Couns…" at bounding box center [435, 151] width 122 height 19
click at [527, 283] on button "Save & New" at bounding box center [525, 281] width 63 height 20
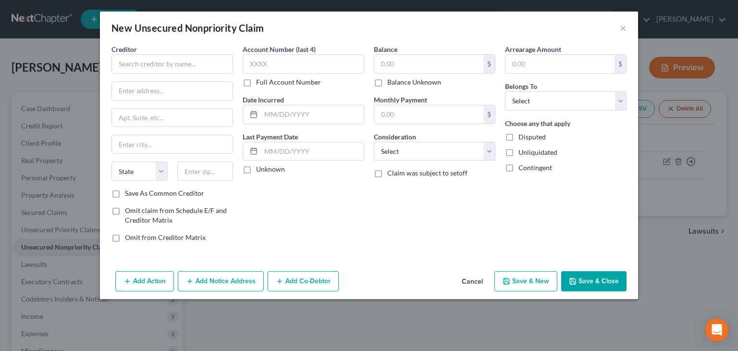
type input "0.00"
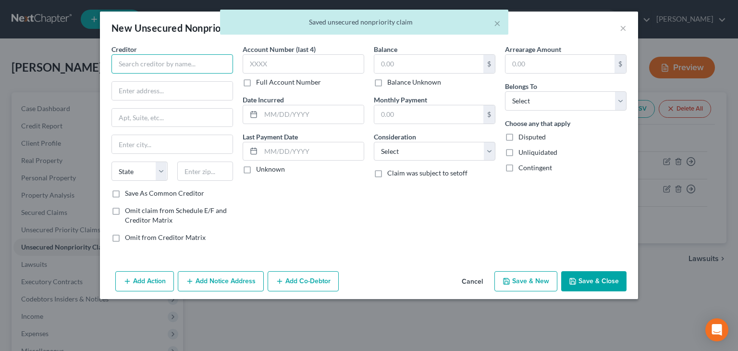
click at [161, 61] on input "text" at bounding box center [172, 63] width 122 height 19
type input "Chase United"
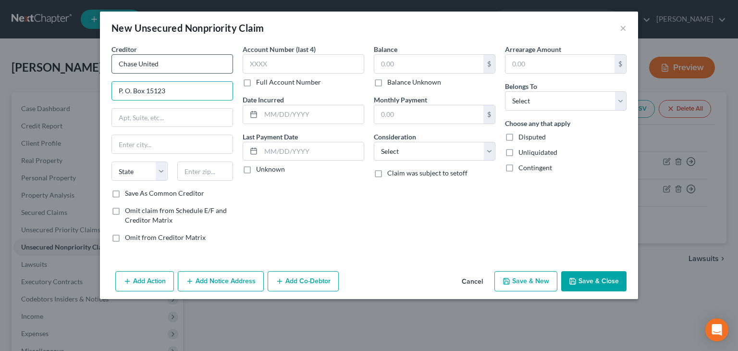
type input "P. O. Box 15123"
type input "Wilmington"
select select "7"
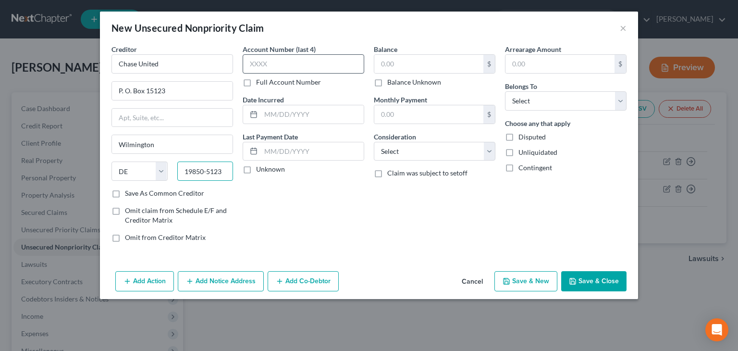
type input "19850-5123"
click at [275, 68] on input "text" at bounding box center [304, 63] width 122 height 19
type input "2206"
click at [439, 62] on input "text" at bounding box center [428, 64] width 109 height 18
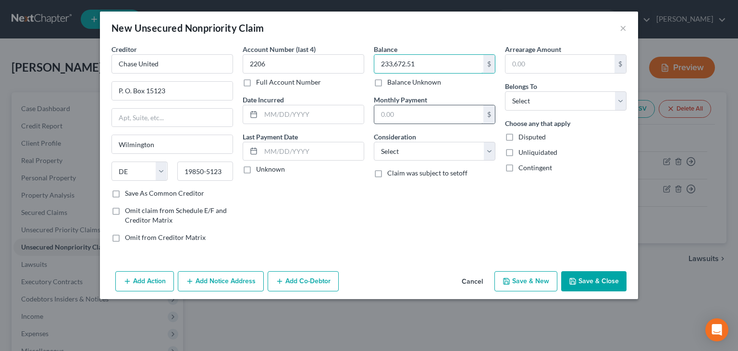
type input "233,672.51"
click at [448, 113] on input "text" at bounding box center [428, 114] width 109 height 18
drag, startPoint x: 371, startPoint y: 224, endPoint x: 398, endPoint y: 194, distance: 40.9
click at [371, 222] on div "Balance 233,672.51 $ Balance Unknown Balance Undetermined 233,672.51 $ Balance …" at bounding box center [434, 147] width 131 height 206
click at [453, 152] on select "Select Cable / Satellite Services Collection Agency Credit Card Debt Debt Couns…" at bounding box center [435, 151] width 122 height 19
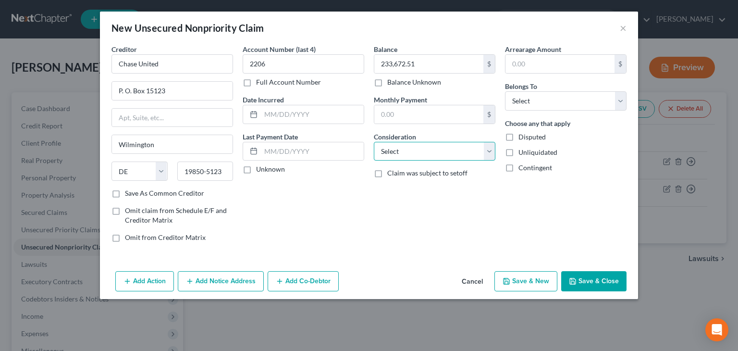
select select "2"
click at [374, 142] on select "Select Cable / Satellite Services Collection Agency Credit Card Debt Debt Couns…" at bounding box center [435, 151] width 122 height 19
click at [545, 102] on select "Select Debtor 1 Only Debtor 2 Only Debtor 1 And Debtor 2 Only At Least One Of T…" at bounding box center [566, 100] width 122 height 19
select select "0"
click at [505, 91] on select "Select Debtor 1 Only Debtor 2 Only Debtor 1 And Debtor 2 Only At Least One Of T…" at bounding box center [566, 100] width 122 height 19
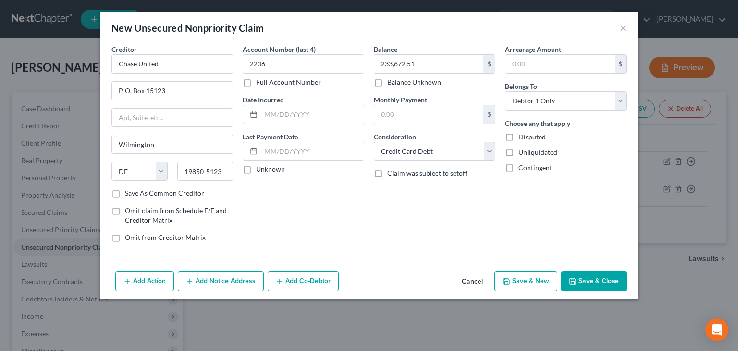
click at [528, 280] on button "Save & New" at bounding box center [525, 281] width 63 height 20
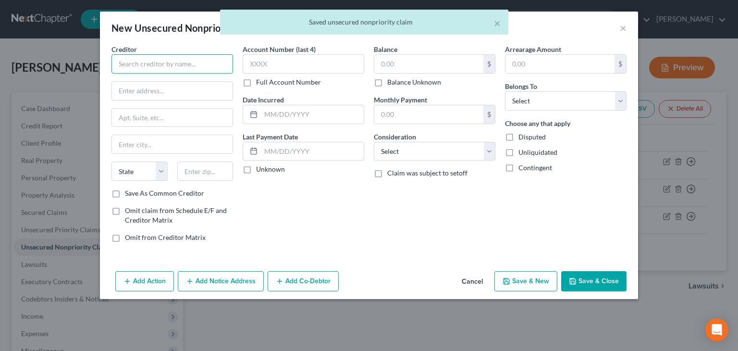
click at [132, 63] on input "text" at bounding box center [172, 63] width 122 height 19
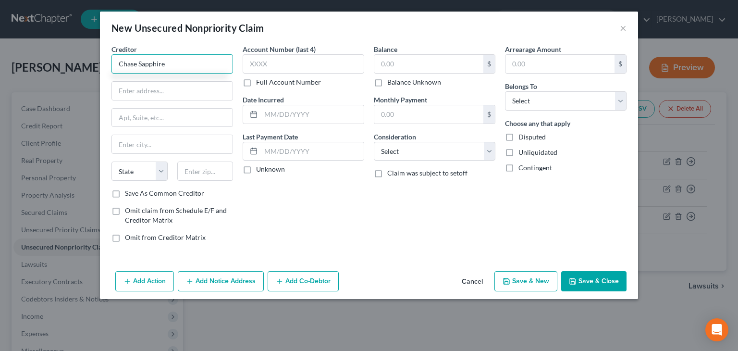
type input "Chase Sapphire"
type input "P. O. Box 15123"
type input "Wilmington"
select select "7"
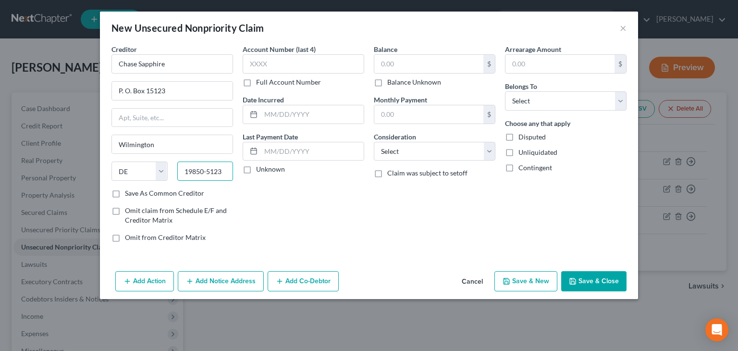
type input "19850-5123"
drag, startPoint x: 117, startPoint y: 195, endPoint x: 173, endPoint y: 204, distance: 56.5
click at [125, 195] on label "Save As Common Creditor" at bounding box center [164, 193] width 79 height 10
click at [129, 195] on input "Save As Common Creditor" at bounding box center [132, 191] width 6 height 6
checkbox input "true"
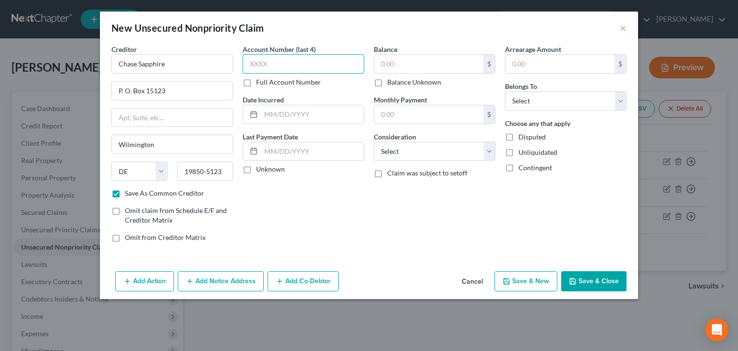
click at [255, 63] on input "text" at bounding box center [304, 63] width 122 height 19
type input "1939"
click at [385, 69] on input "text" at bounding box center [428, 64] width 109 height 18
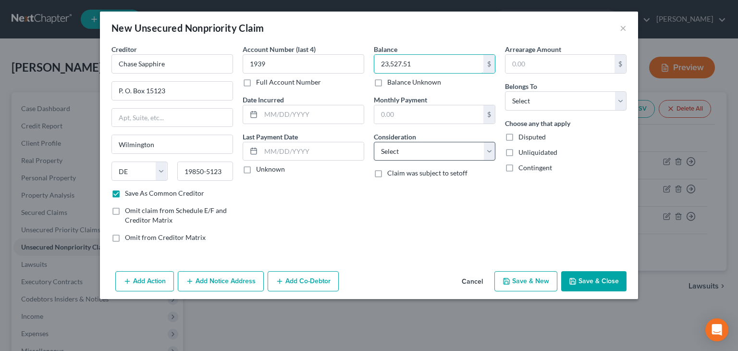
type input "23,527.51"
click at [436, 157] on select "Select Cable / Satellite Services Collection Agency Credit Card Debt Debt Couns…" at bounding box center [435, 151] width 122 height 19
select select "2"
click at [374, 142] on select "Select Cable / Satellite Services Collection Agency Credit Card Debt Debt Couns…" at bounding box center [435, 151] width 122 height 19
click at [512, 101] on select "Select Debtor 1 Only Debtor 2 Only Debtor 1 And Debtor 2 Only At Least One Of T…" at bounding box center [566, 100] width 122 height 19
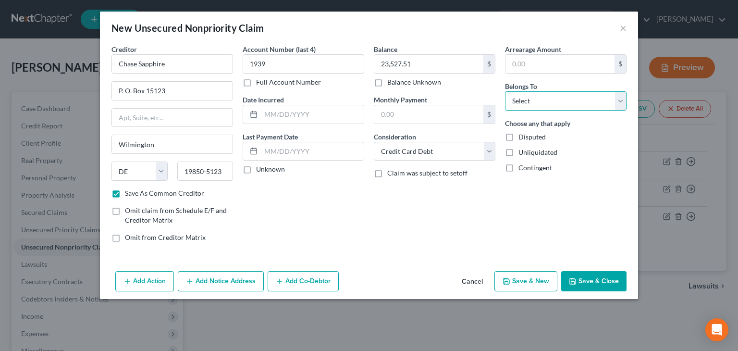
select select "0"
click at [505, 91] on select "Select Debtor 1 Only Debtor 2 Only Debtor 1 And Debtor 2 Only At Least One Of T…" at bounding box center [566, 100] width 122 height 19
click at [529, 280] on button "Save & New" at bounding box center [525, 281] width 63 height 20
checkbox input "false"
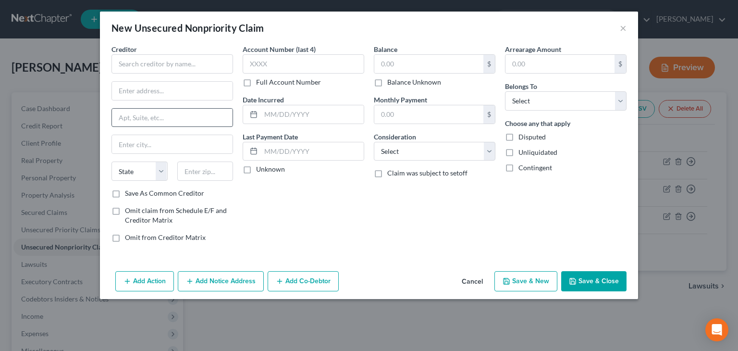
type input "0.00"
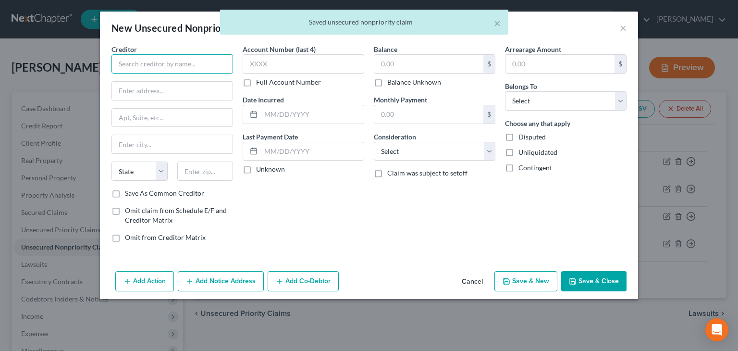
click at [124, 64] on input "text" at bounding box center [172, 63] width 122 height 19
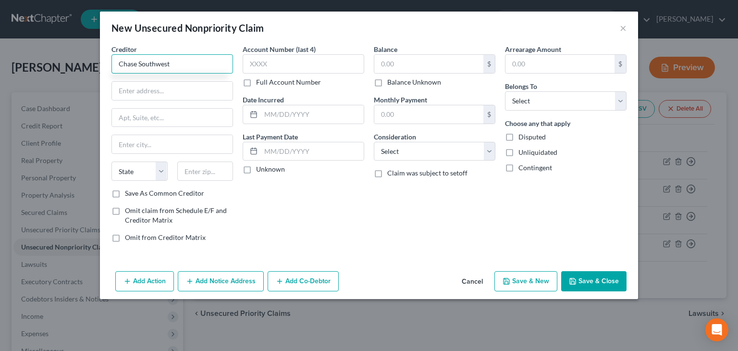
type input "Chase Southwest"
type input "P. O. Box 15123"
type input "Wilmington"
select select "7"
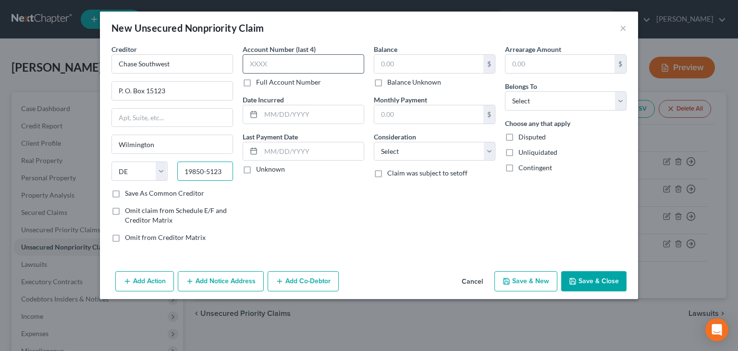
type input "19850-5123"
click at [290, 64] on input "text" at bounding box center [304, 63] width 122 height 19
type input "5368"
click at [458, 66] on input "text" at bounding box center [428, 64] width 109 height 18
type input "3"
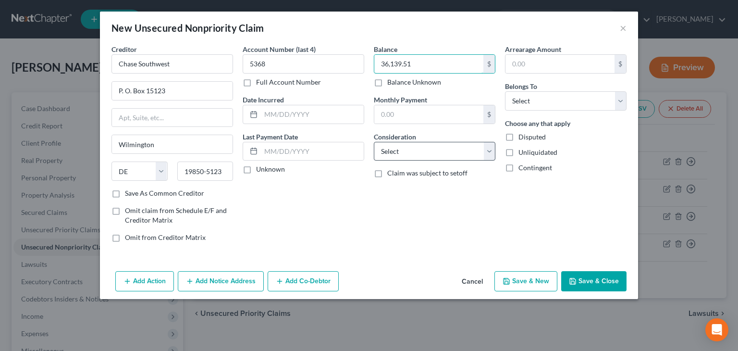
type input "36,139.51"
click at [471, 154] on select "Select Cable / Satellite Services Collection Agency Credit Card Debt Debt Couns…" at bounding box center [435, 151] width 122 height 19
select select "2"
click at [374, 142] on select "Select Cable / Satellite Services Collection Agency Credit Card Debt Debt Couns…" at bounding box center [435, 151] width 122 height 19
click at [582, 102] on select "Select Debtor 1 Only Debtor 2 Only Debtor 1 And Debtor 2 Only At Least One Of T…" at bounding box center [566, 100] width 122 height 19
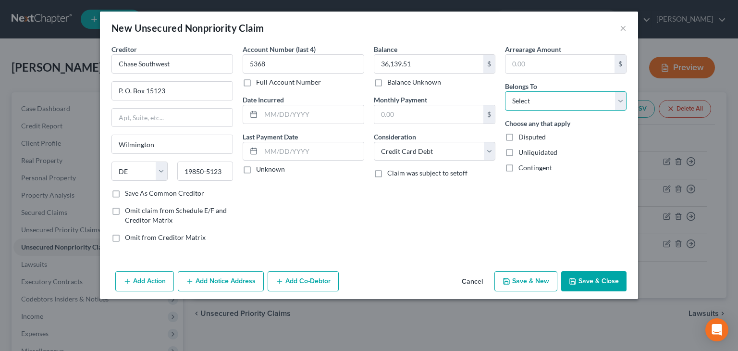
select select "0"
click at [505, 91] on select "Select Debtor 1 Only Debtor 2 Only Debtor 1 And Debtor 2 Only At Least One Of T…" at bounding box center [566, 100] width 122 height 19
click at [532, 278] on button "Save & New" at bounding box center [525, 281] width 63 height 20
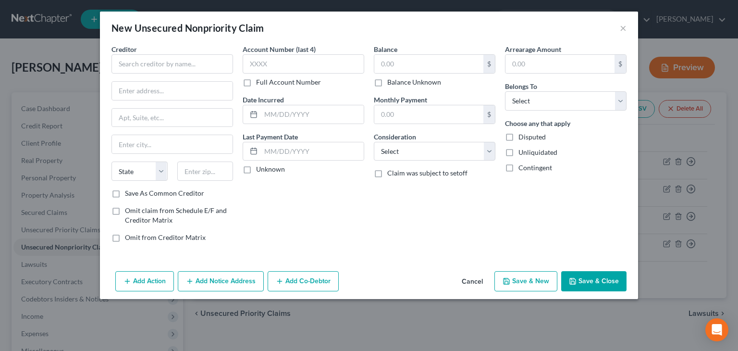
type input "0.00"
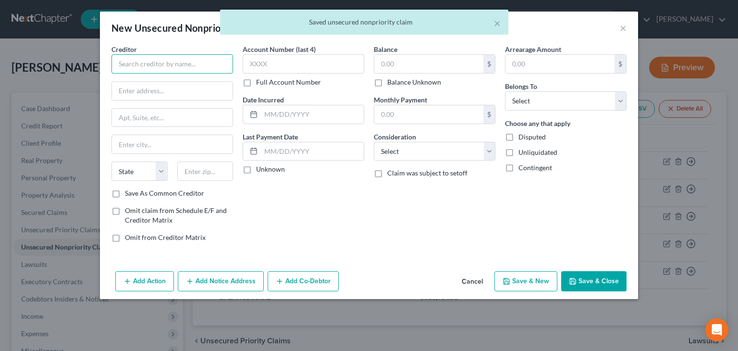
click at [121, 64] on input "text" at bounding box center [172, 63] width 122 height 19
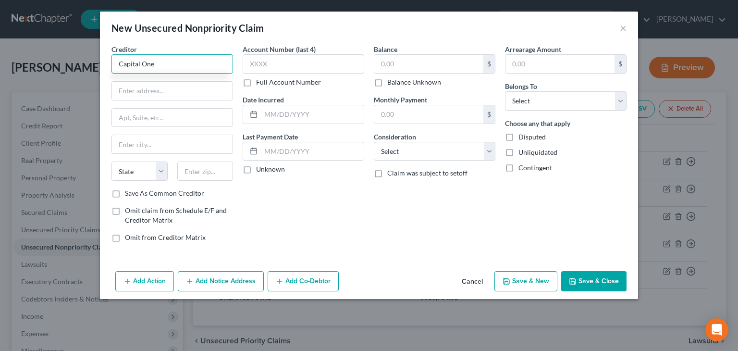
type input "Capital One"
type input "P. O. Box 60519"
type input "City of Industry"
select select "4"
type input "1"
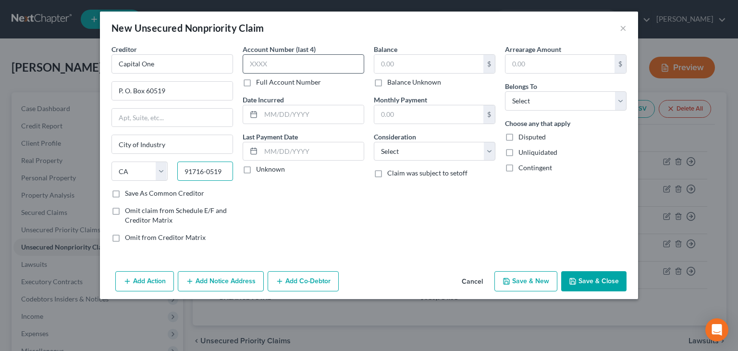
type input "91716-0519"
click at [263, 61] on input "text" at bounding box center [304, 63] width 122 height 19
type input "1311"
click at [439, 112] on input "text" at bounding box center [428, 114] width 109 height 18
click at [407, 63] on input "text" at bounding box center [428, 64] width 109 height 18
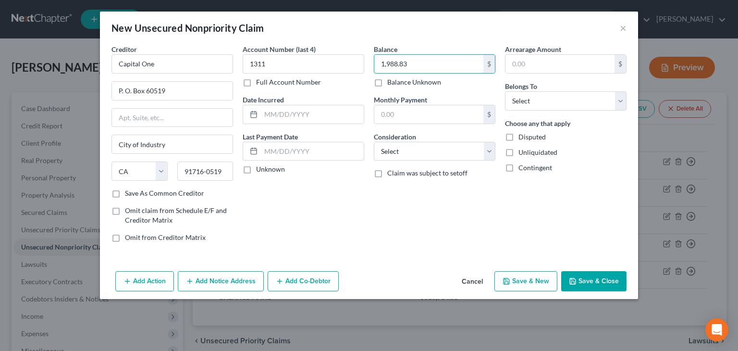
type input "1,988.83"
click at [411, 154] on select "Select Cable / Satellite Services Collection Agency Credit Card Debt Debt Couns…" at bounding box center [435, 151] width 122 height 19
select select "2"
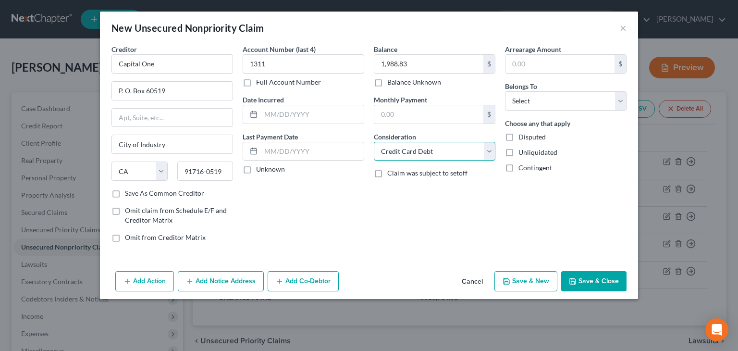
click at [374, 142] on select "Select Cable / Satellite Services Collection Agency Credit Card Debt Debt Couns…" at bounding box center [435, 151] width 122 height 19
click at [543, 99] on select "Select Debtor 1 Only Debtor 2 Only Debtor 1 And Debtor 2 Only At Least One Of T…" at bounding box center [566, 100] width 122 height 19
select select "0"
click at [505, 91] on select "Select Debtor 1 Only Debtor 2 Only Debtor 1 And Debtor 2 Only At Least One Of T…" at bounding box center [566, 100] width 122 height 19
click at [529, 284] on button "Save & New" at bounding box center [525, 281] width 63 height 20
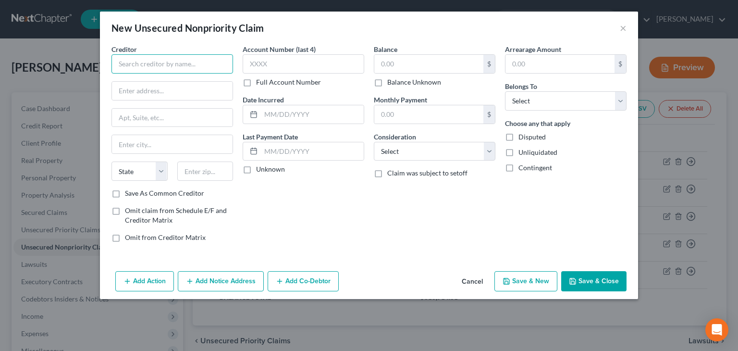
click at [121, 64] on input "text" at bounding box center [172, 63] width 122 height 19
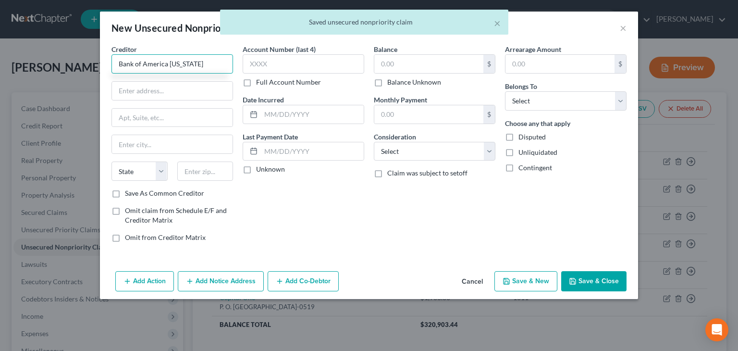
type input "Bank of America [US_STATE]"
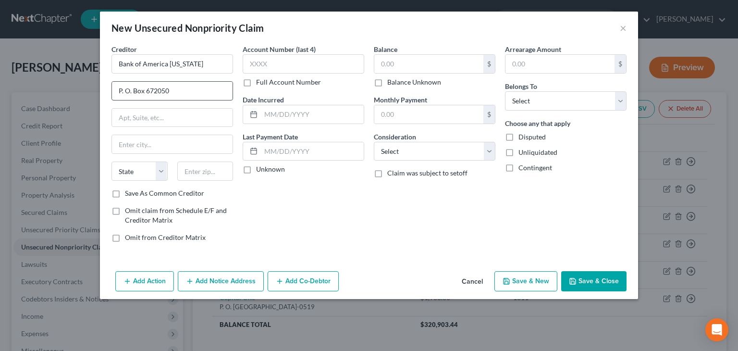
type input "P. O. Box 672050"
type input "[GEOGRAPHIC_DATA]"
select select "45"
type input "75267-2050"
click at [129, 188] on input "Save As Common Creditor" at bounding box center [132, 191] width 6 height 6
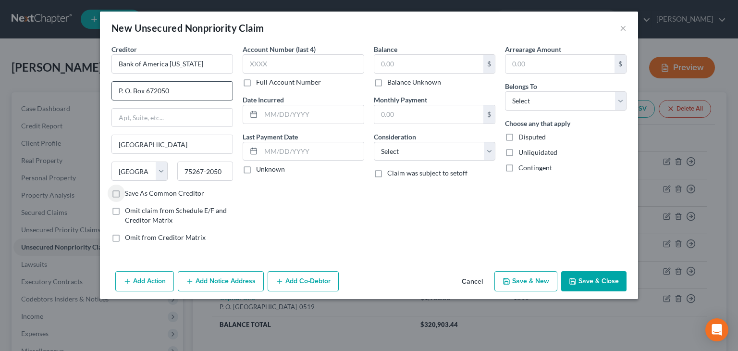
checkbox input "true"
click at [245, 61] on input "text" at bounding box center [304, 63] width 122 height 19
type input "6241"
click at [433, 62] on input "text" at bounding box center [428, 64] width 109 height 18
type input "13,866.20"
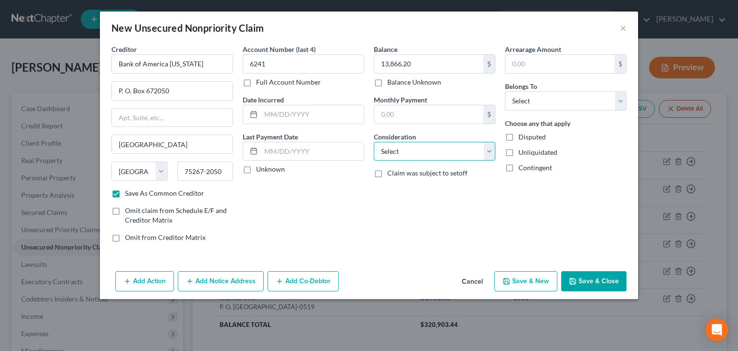
click at [449, 152] on select "Select Cable / Satellite Services Collection Agency Credit Card Debt Debt Couns…" at bounding box center [435, 151] width 122 height 19
select select "2"
click at [374, 142] on select "Select Cable / Satellite Services Collection Agency Credit Card Debt Debt Couns…" at bounding box center [435, 151] width 122 height 19
click at [561, 101] on select "Select Debtor 1 Only Debtor 2 Only Debtor 1 And Debtor 2 Only At Least One Of T…" at bounding box center [566, 100] width 122 height 19
select select "0"
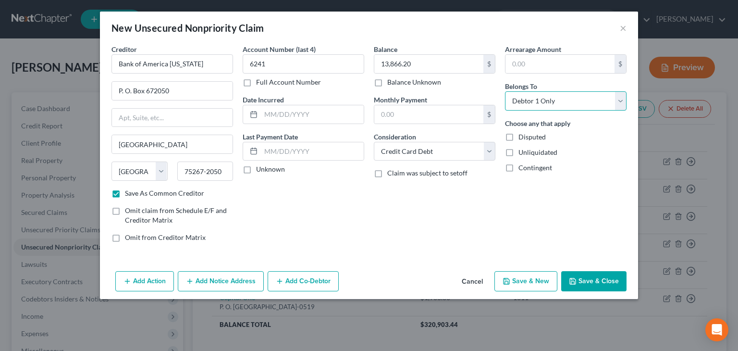
click at [505, 91] on select "Select Debtor 1 Only Debtor 2 Only Debtor 1 And Debtor 2 Only At Least One Of T…" at bounding box center [566, 100] width 122 height 19
click at [530, 282] on button "Save & New" at bounding box center [525, 281] width 63 height 20
checkbox input "false"
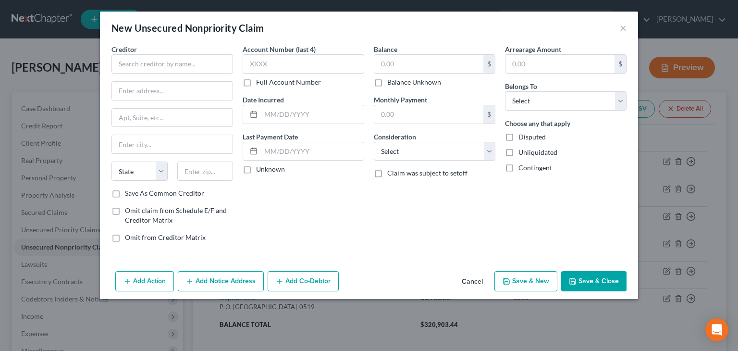
type input "0.00"
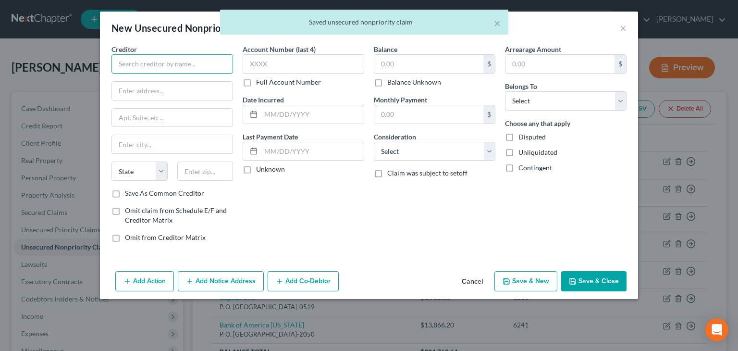
click at [139, 62] on input "text" at bounding box center [172, 63] width 122 height 19
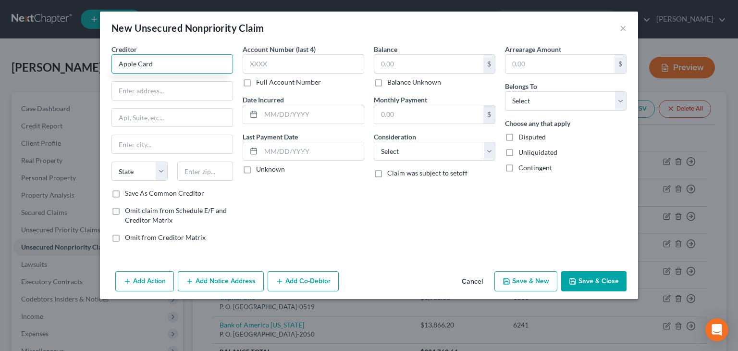
type input "Apple Card"
type input "[PERSON_NAME]'s Bank"
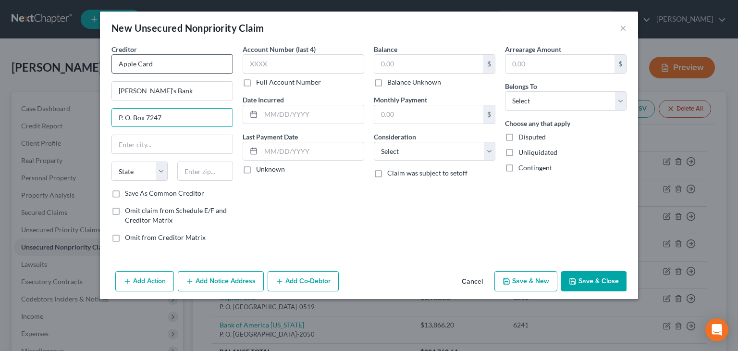
type input "P. O. Box 7247"
type input "[GEOGRAPHIC_DATA]"
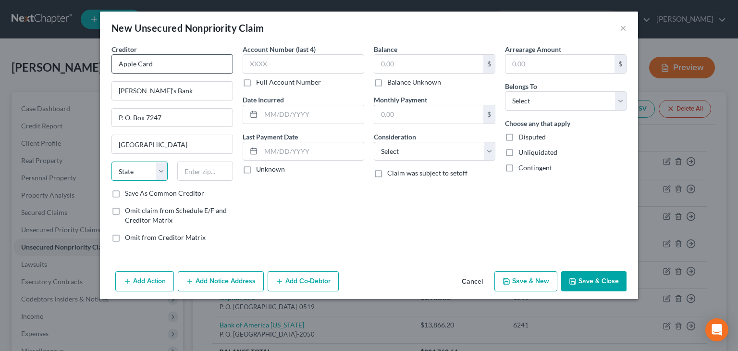
select select "39"
type input "19170-6112"
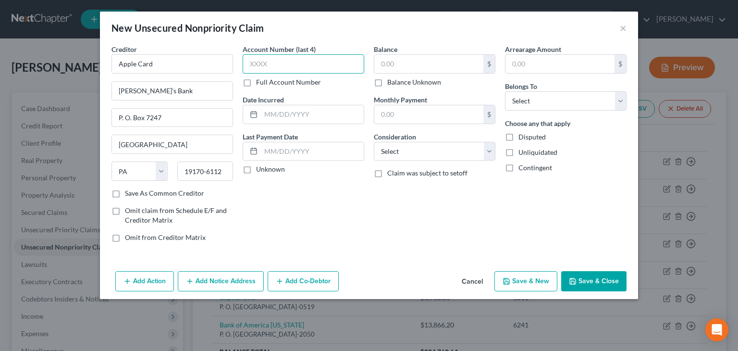
click at [271, 66] on input "text" at bounding box center [304, 63] width 122 height 19
type input "5732"
drag, startPoint x: 116, startPoint y: 191, endPoint x: 392, endPoint y: 194, distance: 275.9
click at [125, 192] on label "Save As Common Creditor" at bounding box center [164, 193] width 79 height 10
click at [129, 192] on input "Save As Common Creditor" at bounding box center [132, 191] width 6 height 6
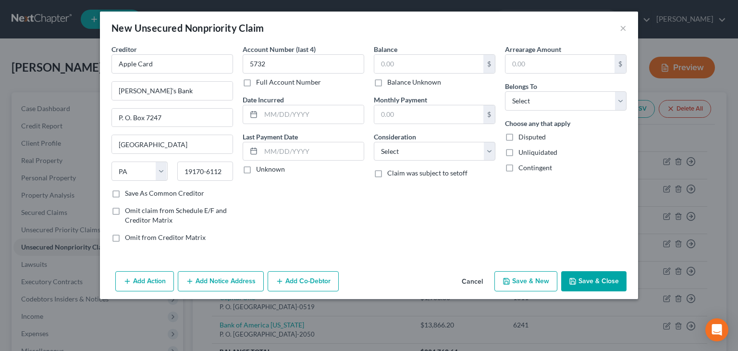
checkbox input "true"
click at [383, 62] on input "text" at bounding box center [428, 64] width 109 height 18
type input "30,376.90"
click at [461, 153] on select "Select Cable / Satellite Services Collection Agency Credit Card Debt Debt Couns…" at bounding box center [435, 151] width 122 height 19
select select "2"
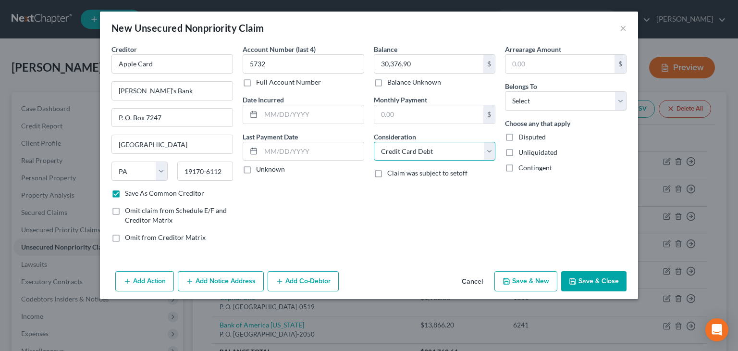
click at [374, 142] on select "Select Cable / Satellite Services Collection Agency Credit Card Debt Debt Couns…" at bounding box center [435, 151] width 122 height 19
click at [587, 100] on select "Select Debtor 1 Only Debtor 2 Only Debtor 1 And Debtor 2 Only At Least One Of T…" at bounding box center [566, 100] width 122 height 19
click at [505, 91] on select "Select Debtor 1 Only Debtor 2 Only Debtor 1 And Debtor 2 Only At Least One Of T…" at bounding box center [566, 100] width 122 height 19
click at [527, 280] on button "Save & New" at bounding box center [525, 281] width 63 height 20
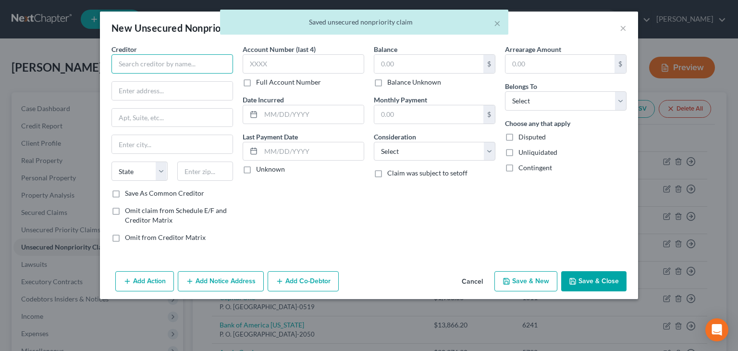
click at [135, 65] on input "text" at bounding box center [172, 63] width 122 height 19
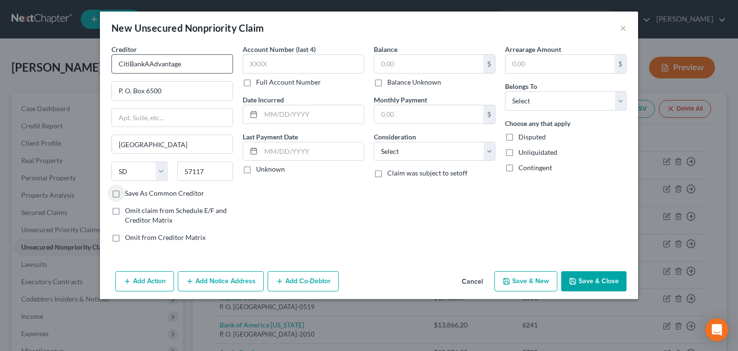
click at [129, 188] on input "Save As Common Creditor" at bounding box center [132, 191] width 6 height 6
click at [245, 59] on input "text" at bounding box center [304, 63] width 122 height 19
click at [416, 63] on input "text" at bounding box center [428, 64] width 109 height 18
click at [435, 149] on select "Select Cable / Satellite Services Collection Agency Credit Card Debt Debt Couns…" at bounding box center [435, 151] width 122 height 19
click at [374, 142] on select "Select Cable / Satellite Services Collection Agency Credit Card Debt Debt Couns…" at bounding box center [435, 151] width 122 height 19
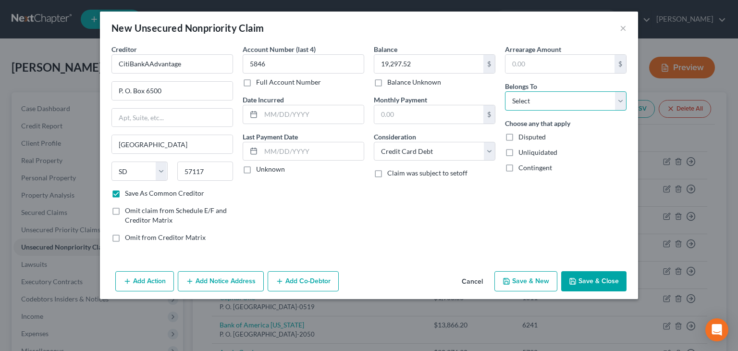
click at [547, 101] on select "Select Debtor 1 Only Debtor 2 Only Debtor 1 And Debtor 2 Only At Least One Of T…" at bounding box center [566, 100] width 122 height 19
click at [505, 91] on select "Select Debtor 1 Only Debtor 2 Only Debtor 1 And Debtor 2 Only At Least One Of T…" at bounding box center [566, 100] width 122 height 19
click at [508, 280] on icon "button" at bounding box center [507, 281] width 8 height 8
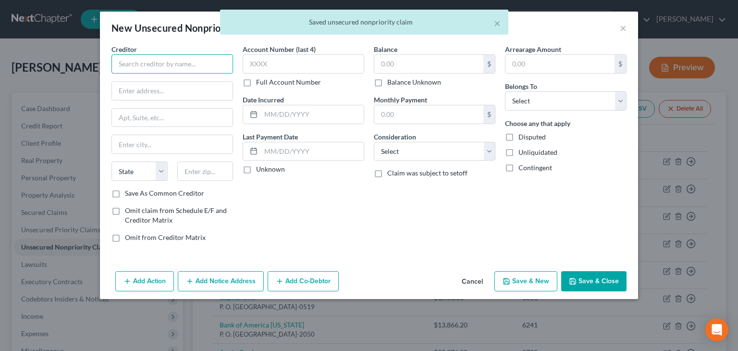
click at [146, 63] on input "text" at bounding box center [172, 63] width 122 height 19
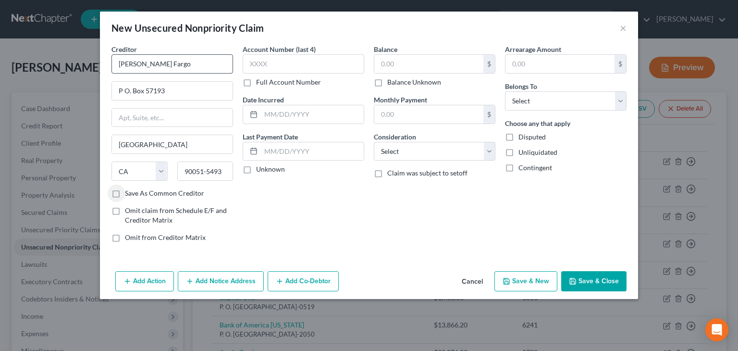
click at [129, 188] on input "Save As Common Creditor" at bounding box center [132, 191] width 6 height 6
click at [460, 149] on select "Select Cable / Satellite Services Collection Agency Credit Card Debt Debt Couns…" at bounding box center [435, 151] width 122 height 19
click at [374, 142] on select "Select Cable / Satellite Services Collection Agency Credit Card Debt Debt Couns…" at bounding box center [435, 151] width 122 height 19
click at [549, 96] on select "Select Debtor 1 Only Debtor 2 Only Debtor 1 And Debtor 2 Only At Least One Of T…" at bounding box center [566, 100] width 122 height 19
click at [505, 91] on select "Select Debtor 1 Only Debtor 2 Only Debtor 1 And Debtor 2 Only At Least One Of T…" at bounding box center [566, 100] width 122 height 19
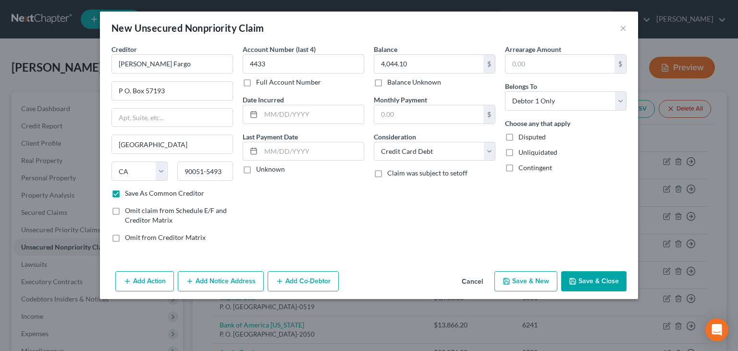
click at [523, 282] on button "Save & New" at bounding box center [525, 281] width 63 height 20
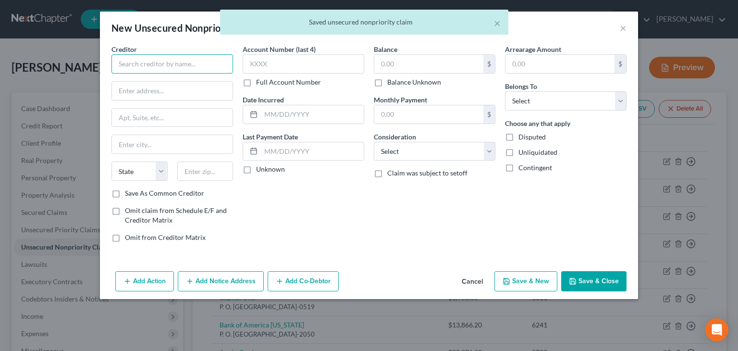
click at [137, 58] on input "text" at bounding box center [172, 63] width 122 height 19
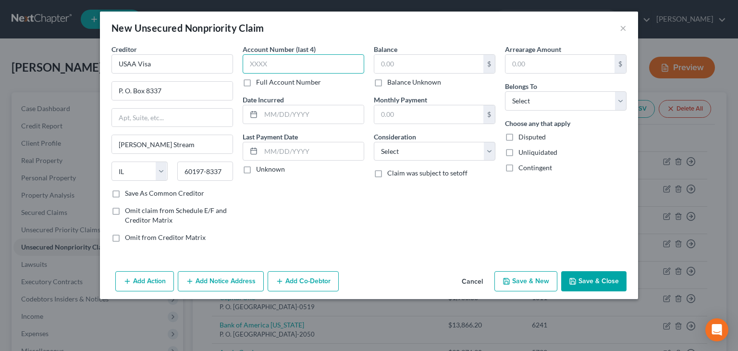
click at [277, 62] on input "text" at bounding box center [304, 63] width 122 height 19
click at [454, 152] on select "Select Cable / Satellite Services Collection Agency Credit Card Debt Debt Couns…" at bounding box center [435, 151] width 122 height 19
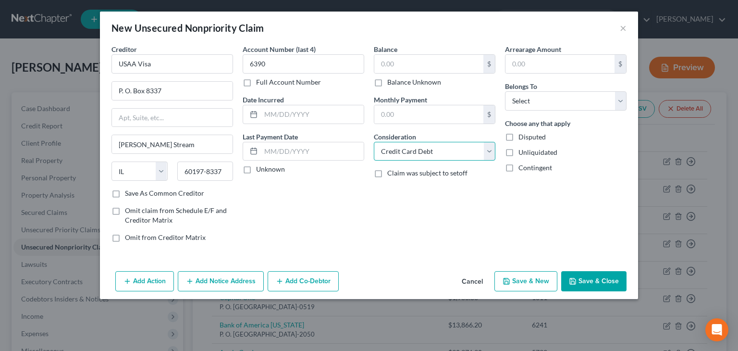
click at [374, 142] on select "Select Cable / Satellite Services Collection Agency Credit Card Debt Debt Couns…" at bounding box center [435, 151] width 122 height 19
drag, startPoint x: 533, startPoint y: 97, endPoint x: 533, endPoint y: 109, distance: 11.5
click at [533, 98] on select "Select Debtor 1 Only Debtor 2 Only Debtor 1 And Debtor 2 Only At Least One Of T…" at bounding box center [566, 100] width 122 height 19
click at [505, 91] on select "Select Debtor 1 Only Debtor 2 Only Debtor 1 And Debtor 2 Only At Least One Of T…" at bounding box center [566, 100] width 122 height 19
click at [517, 282] on button "Save & New" at bounding box center [525, 281] width 63 height 20
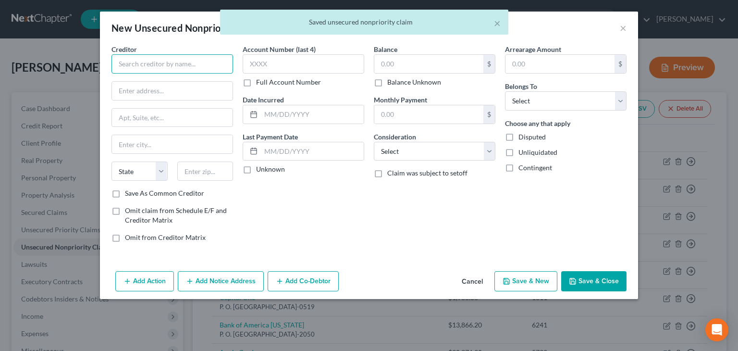
click at [145, 65] on input "text" at bounding box center [172, 63] width 122 height 19
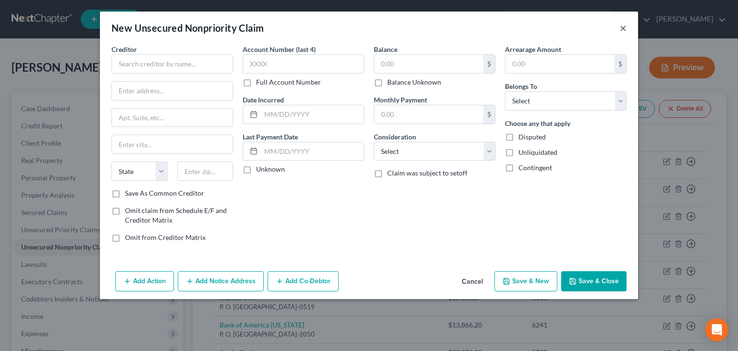
drag, startPoint x: 624, startPoint y: 31, endPoint x: 437, endPoint y: 247, distance: 285.8
click at [620, 38] on div "New Unsecured Nonpriority Claim ×" at bounding box center [369, 28] width 538 height 33
drag, startPoint x: 621, startPoint y: 25, endPoint x: 570, endPoint y: 87, distance: 79.9
click at [619, 30] on div "New Unsecured Nonpriority Claim ×" at bounding box center [369, 28] width 538 height 33
click at [624, 29] on button "×" at bounding box center [623, 28] width 7 height 12
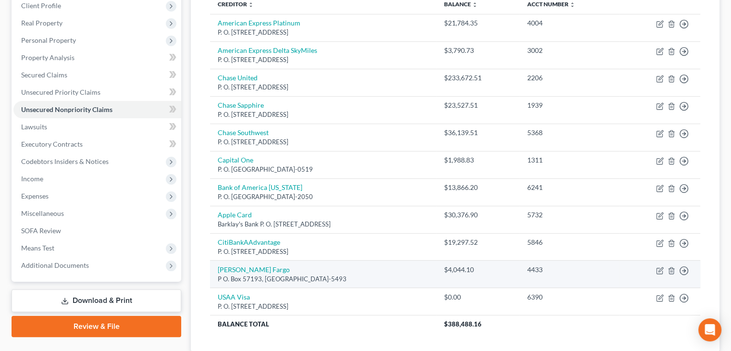
scroll to position [144, 0]
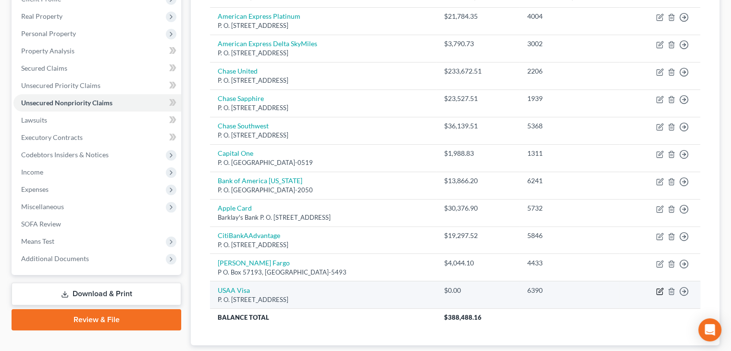
click at [659, 291] on icon "button" at bounding box center [660, 290] width 4 height 4
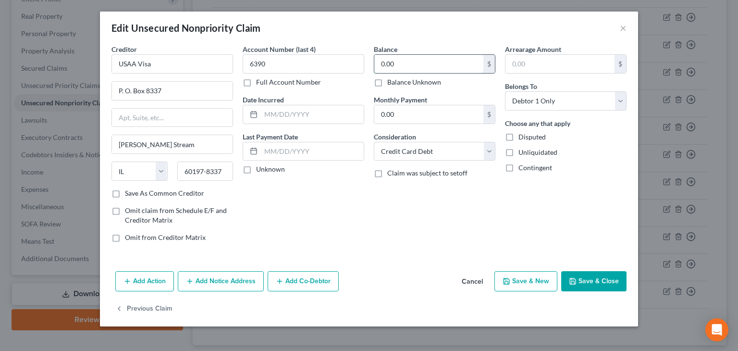
click at [389, 62] on input "0.00" at bounding box center [428, 64] width 109 height 18
click at [523, 278] on button "Save & New" at bounding box center [525, 281] width 63 height 20
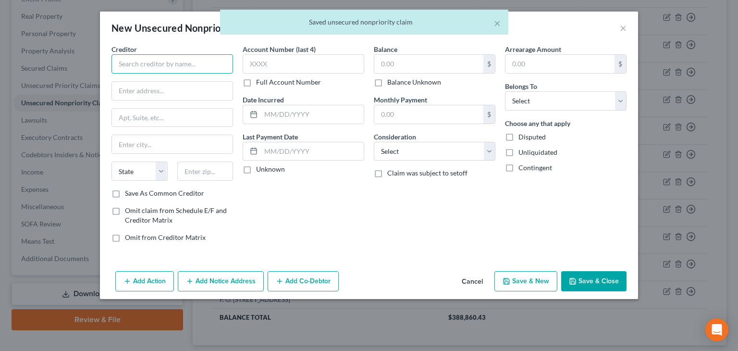
click at [117, 60] on input "text" at bounding box center [172, 63] width 122 height 19
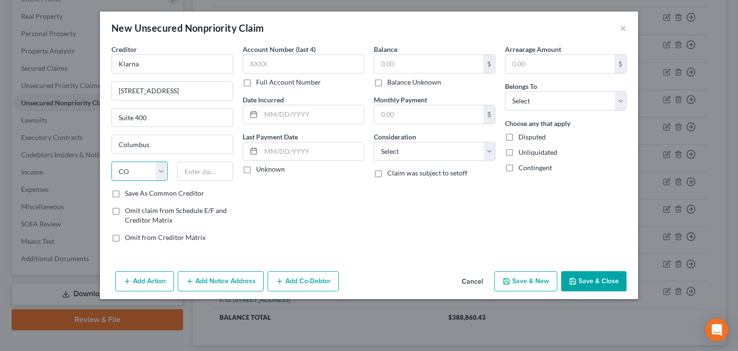
drag, startPoint x: 135, startPoint y: 165, endPoint x: 141, endPoint y: 169, distance: 7.7
click at [135, 166] on select "State [US_STATE] AK AR AZ CA CO CT DE DC [GEOGRAPHIC_DATA] [GEOGRAPHIC_DATA] GU…" at bounding box center [139, 170] width 56 height 19
click at [111, 161] on select "State [US_STATE] AK AR AZ CA CO CT DE DC [GEOGRAPHIC_DATA] [GEOGRAPHIC_DATA] GU…" at bounding box center [139, 170] width 56 height 19
click at [206, 170] on input "text" at bounding box center [205, 170] width 56 height 19
drag, startPoint x: 278, startPoint y: 69, endPoint x: 275, endPoint y: 64, distance: 6.0
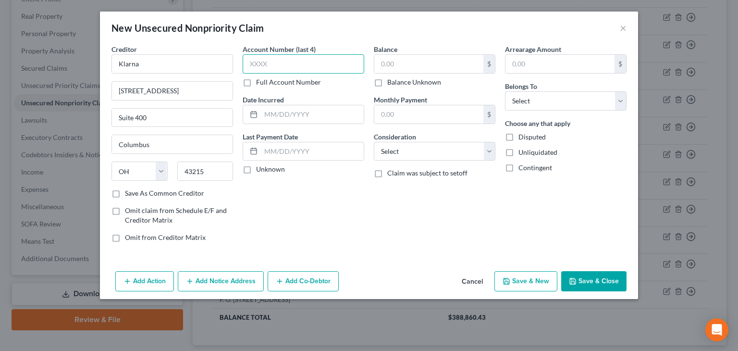
click at [277, 68] on input "text" at bounding box center [304, 63] width 122 height 19
click at [417, 65] on input "text" at bounding box center [428, 64] width 109 height 18
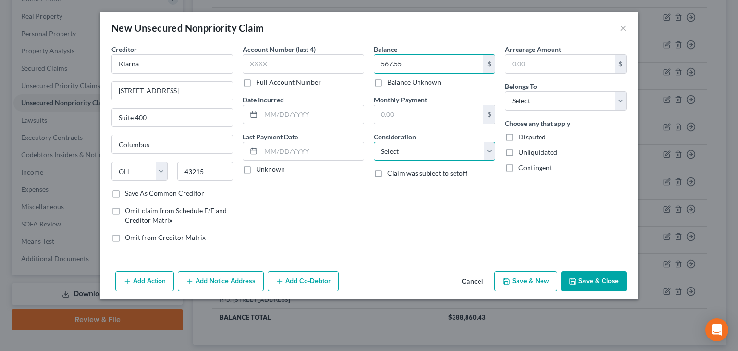
click at [484, 156] on select "Select Cable / Satellite Services Collection Agency Credit Card Debt Debt Couns…" at bounding box center [435, 151] width 122 height 19
click at [374, 142] on select "Select Cable / Satellite Services Collection Agency Credit Card Debt Debt Couns…" at bounding box center [435, 151] width 122 height 19
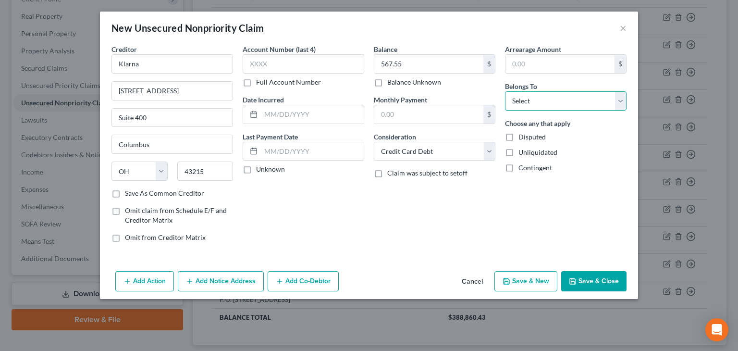
click at [556, 103] on select "Select Debtor 1 Only Debtor 2 Only Debtor 1 And Debtor 2 Only At Least One Of T…" at bounding box center [566, 100] width 122 height 19
click at [505, 91] on select "Select Debtor 1 Only Debtor 2 Only Debtor 1 And Debtor 2 Only At Least One Of T…" at bounding box center [566, 100] width 122 height 19
click at [524, 278] on button "Save & New" at bounding box center [525, 281] width 63 height 20
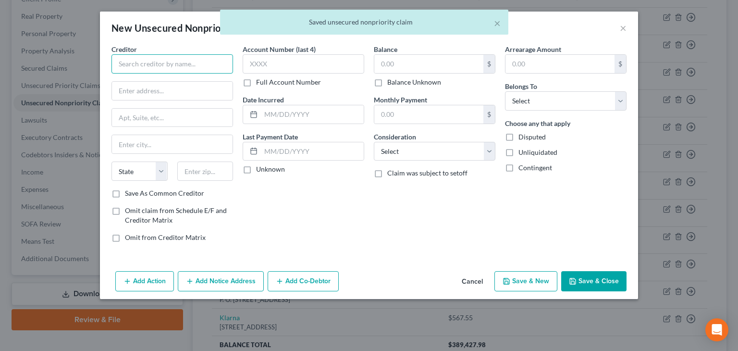
click at [131, 63] on input "text" at bounding box center [172, 63] width 122 height 19
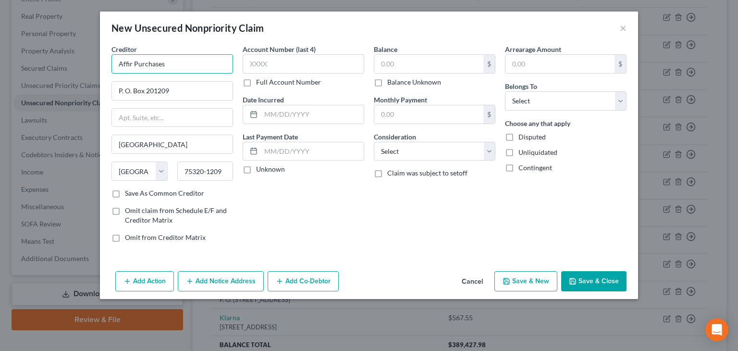
click at [130, 63] on input "Affir Purchases" at bounding box center [172, 63] width 122 height 19
click at [134, 62] on input "Affir Purchases" at bounding box center [172, 63] width 122 height 19
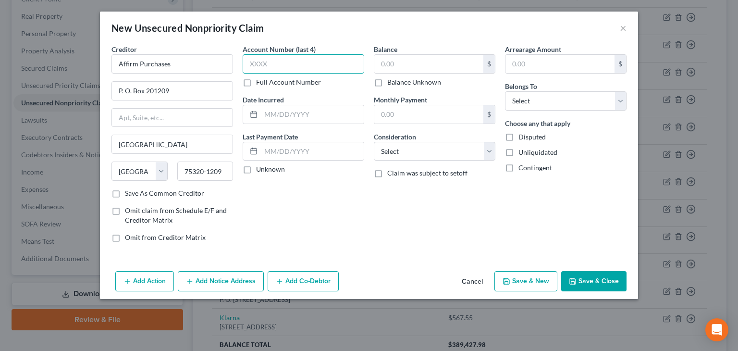
click at [254, 63] on input "text" at bounding box center [304, 63] width 122 height 19
click at [394, 60] on input "text" at bounding box center [428, 64] width 109 height 18
click at [473, 145] on select "Select Cable / Satellite Services Collection Agency Credit Card Debt Debt Couns…" at bounding box center [435, 151] width 122 height 19
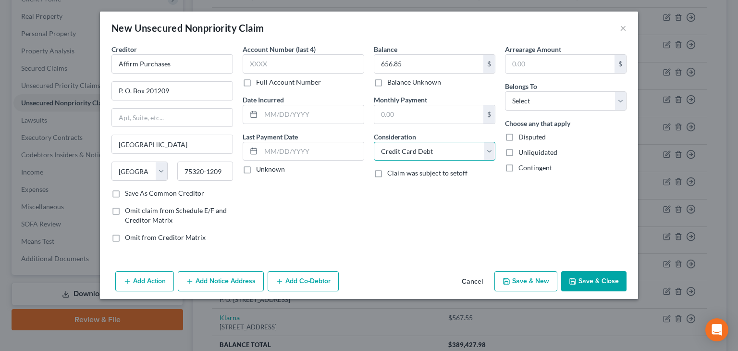
click at [374, 142] on select "Select Cable / Satellite Services Collection Agency Credit Card Debt Debt Couns…" at bounding box center [435, 151] width 122 height 19
click at [562, 99] on select "Select Debtor 1 Only Debtor 2 Only Debtor 1 And Debtor 2 Only At Least One Of T…" at bounding box center [566, 100] width 122 height 19
click at [505, 91] on select "Select Debtor 1 Only Debtor 2 Only Debtor 1 And Debtor 2 Only At Least One Of T…" at bounding box center [566, 100] width 122 height 19
click at [592, 283] on button "Save & Close" at bounding box center [593, 281] width 65 height 20
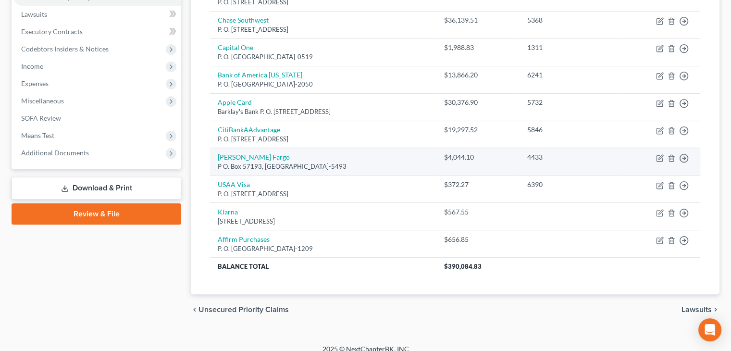
scroll to position [259, 0]
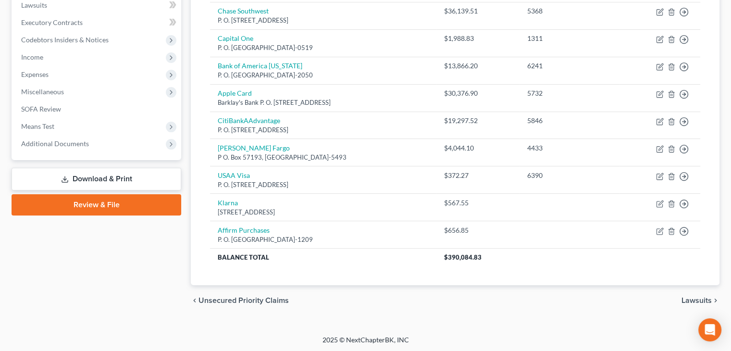
click at [699, 298] on span "Lawsuits" at bounding box center [696, 301] width 30 height 8
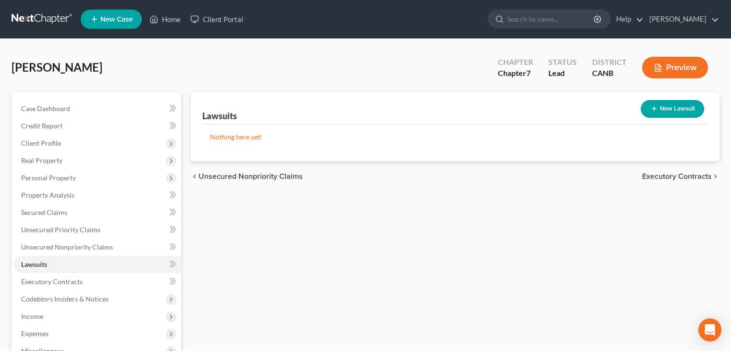
click at [669, 108] on button "New Lawsuit" at bounding box center [672, 109] width 63 height 18
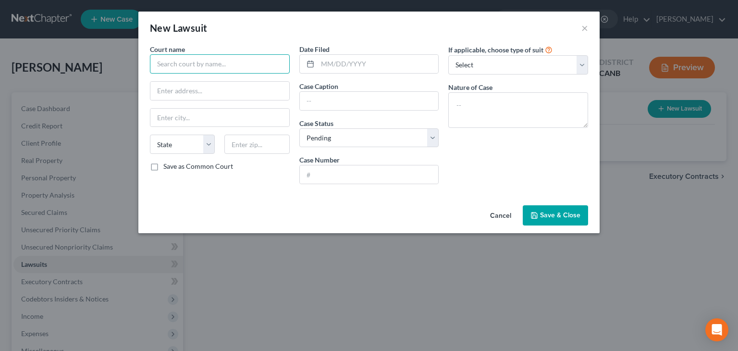
click at [187, 65] on input "text" at bounding box center [220, 63] width 140 height 19
drag, startPoint x: 218, startPoint y: 66, endPoint x: 88, endPoint y: 87, distance: 131.1
click at [88, 87] on div "New Lawsuit × Court name * [PERSON_NAME] [PERSON_NAME] State [US_STATE] AK AR A…" at bounding box center [369, 175] width 738 height 351
click at [321, 100] on input "text" at bounding box center [369, 101] width 139 height 18
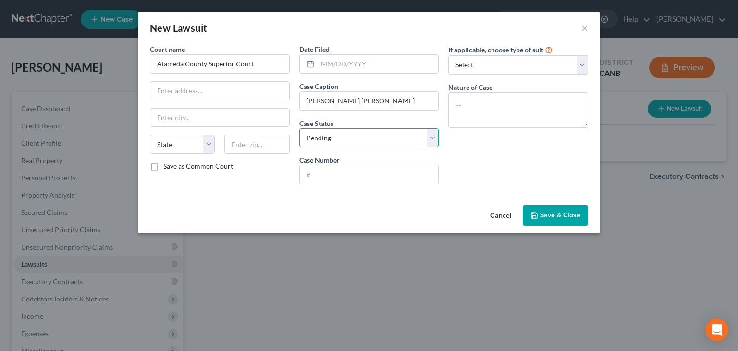
click at [380, 136] on select "Select Pending On Appeal Concluded" at bounding box center [369, 137] width 140 height 19
click at [316, 174] on input "text" at bounding box center [369, 174] width 139 height 18
click at [582, 70] on select "Select Repossession Garnishment Foreclosure Attached, Seized, Or Levied Other" at bounding box center [518, 64] width 140 height 19
click at [448, 55] on select "Select Repossession Garnishment Foreclosure Attached, Seized, Or Levied Other" at bounding box center [518, 64] width 140 height 19
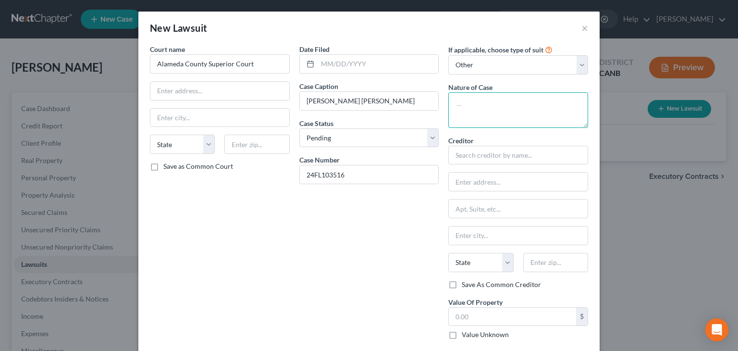
click at [456, 97] on textarea at bounding box center [518, 110] width 140 height 36
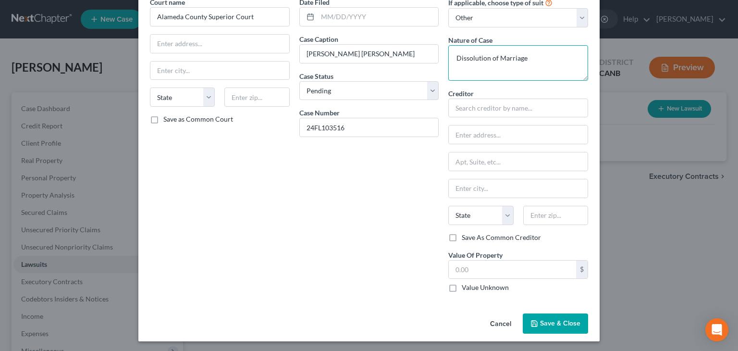
scroll to position [48, 0]
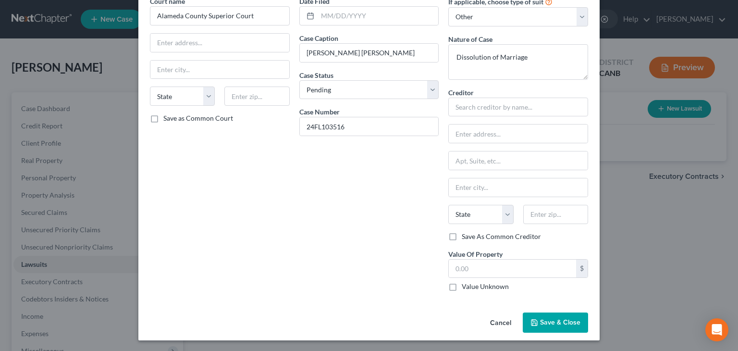
click at [572, 322] on span "Save & Close" at bounding box center [560, 322] width 40 height 8
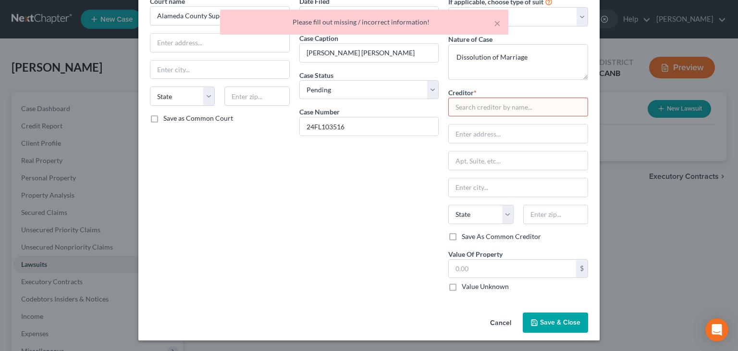
click at [385, 237] on div "Date Filed Case Caption [PERSON_NAME] [PERSON_NAME] Case Status * Select Pendin…" at bounding box center [369, 147] width 149 height 303
click at [470, 107] on input "text" at bounding box center [518, 107] width 140 height 19
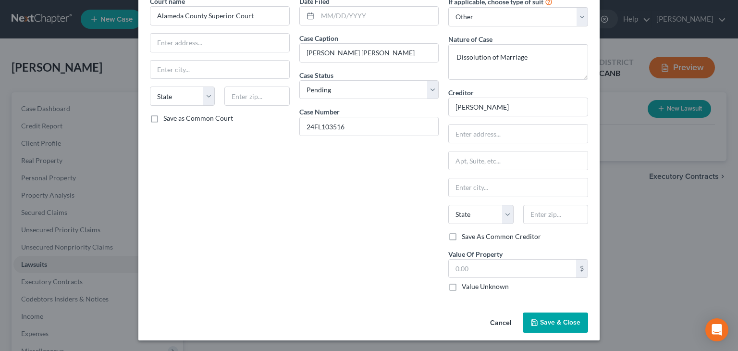
click at [561, 323] on span "Save & Close" at bounding box center [560, 322] width 40 height 8
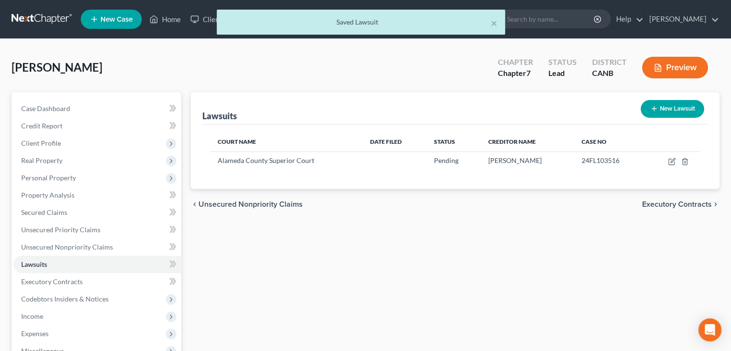
click at [683, 203] on span "Executory Contracts" at bounding box center [677, 204] width 70 height 8
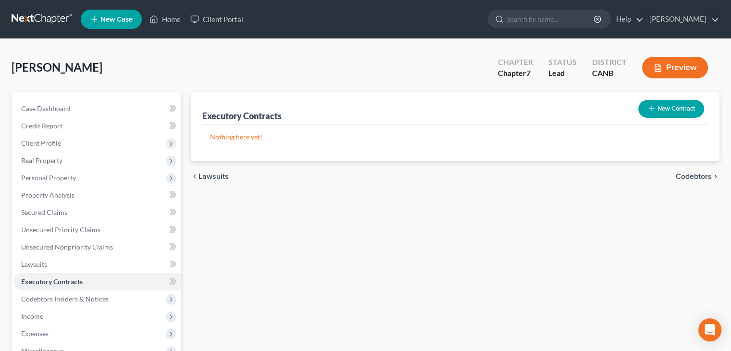
click at [672, 102] on button "New Contract" at bounding box center [671, 109] width 66 height 18
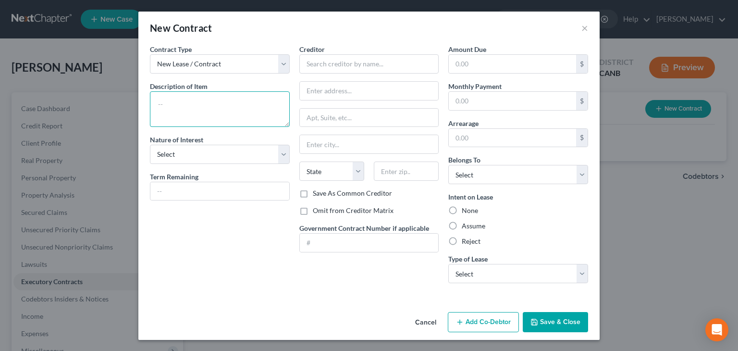
click at [181, 99] on textarea at bounding box center [220, 109] width 140 height 36
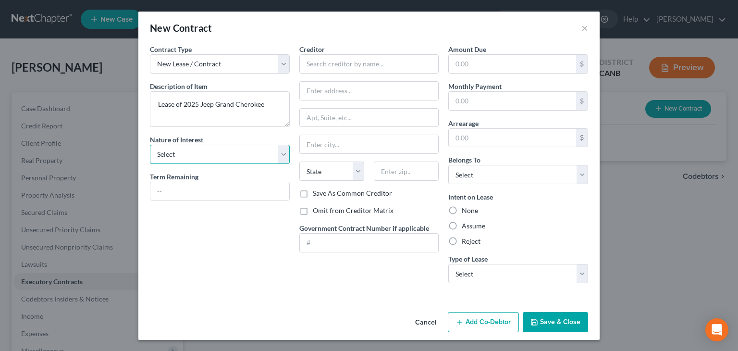
click at [282, 151] on select "Select Purchaser Agent Lessor Lessee" at bounding box center [220, 154] width 140 height 19
click at [150, 145] on select "Select Purchaser Agent Lessor Lessee" at bounding box center [220, 154] width 140 height 19
click at [184, 188] on input "text" at bounding box center [219, 191] width 139 height 18
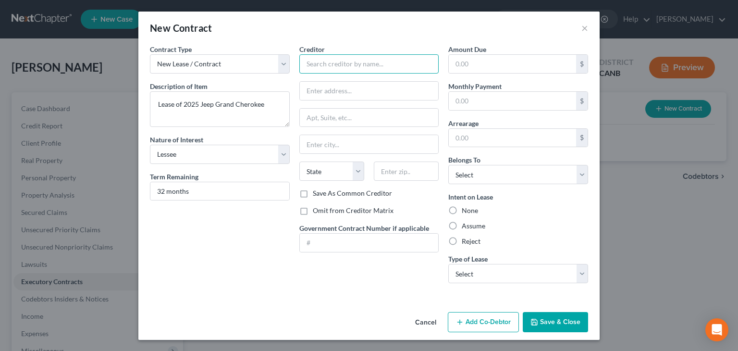
click at [317, 65] on input "text" at bounding box center [369, 63] width 140 height 19
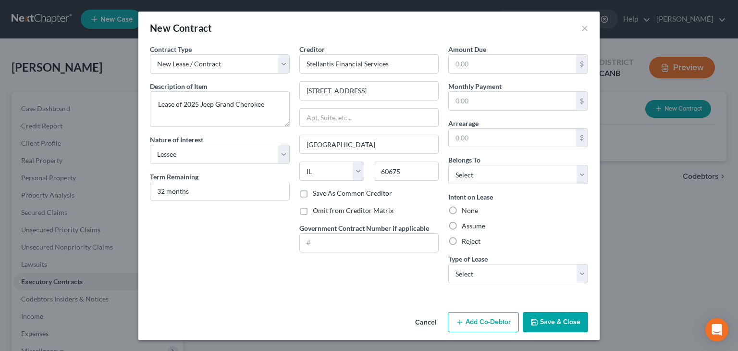
click at [313, 192] on label "Save As Common Creditor" at bounding box center [352, 193] width 79 height 10
click at [317, 192] on input "Save As Common Creditor" at bounding box center [320, 191] width 6 height 6
click at [527, 103] on input "text" at bounding box center [512, 101] width 127 height 18
click at [508, 182] on select "Select Debtor 1 Only Debtor 2 Only Debtor 1 And Debtor 2 Only At Least One Of T…" at bounding box center [518, 174] width 140 height 19
click at [448, 165] on select "Select Debtor 1 Only Debtor 2 Only Debtor 1 And Debtor 2 Only At Least One Of T…" at bounding box center [518, 174] width 140 height 19
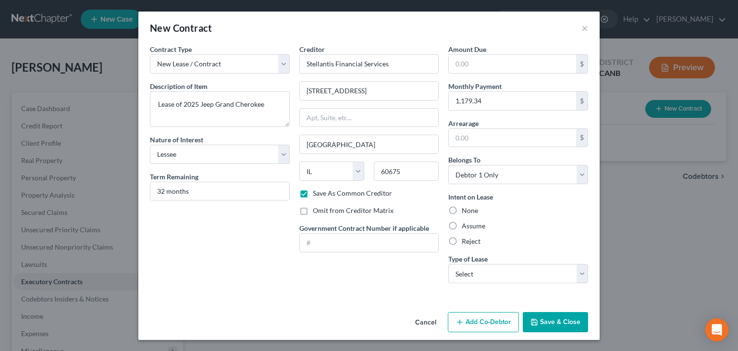
drag, startPoint x: 451, startPoint y: 225, endPoint x: 492, endPoint y: 229, distance: 41.6
click at [462, 225] on label "Assume" at bounding box center [474, 226] width 24 height 10
click at [466, 225] on input "Assume" at bounding box center [469, 224] width 6 height 6
click at [513, 268] on select "Select Real Estate Car Other" at bounding box center [518, 273] width 140 height 19
click at [448, 264] on select "Select Real Estate Car Other" at bounding box center [518, 273] width 140 height 19
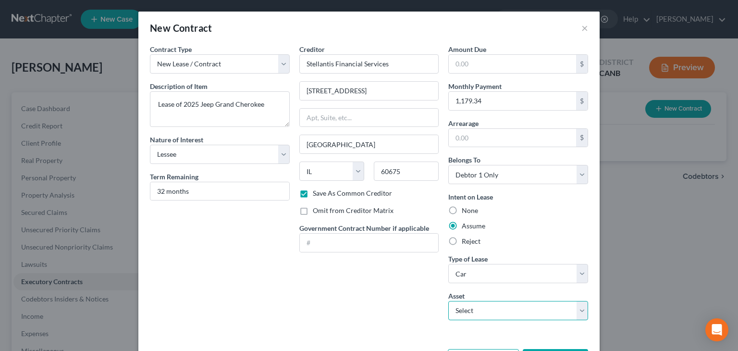
click at [472, 315] on select "Select 2025 Jeep Grand Cherokee - $30000.0" at bounding box center [518, 310] width 140 height 19
click at [448, 301] on select "Select 2025 Jeep Grand Cherokee - $30000.0" at bounding box center [518, 310] width 140 height 19
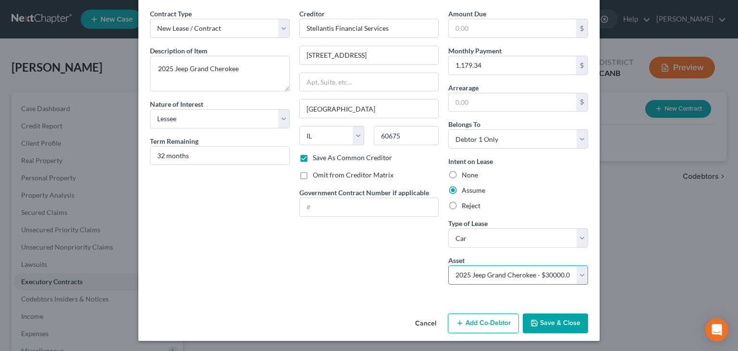
scroll to position [36, 0]
click at [536, 321] on button "Save & Close" at bounding box center [555, 323] width 65 height 20
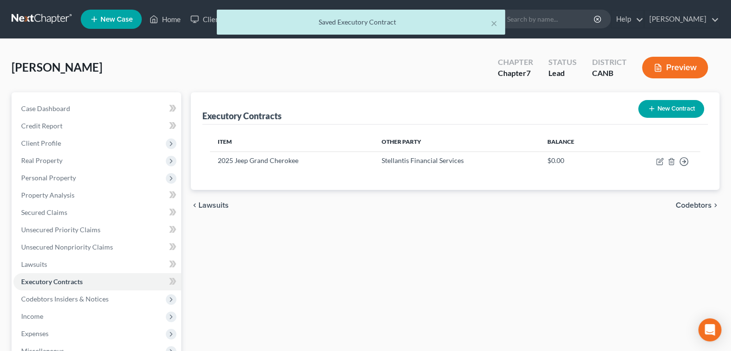
click at [688, 201] on span "Codebtors" at bounding box center [694, 205] width 36 height 8
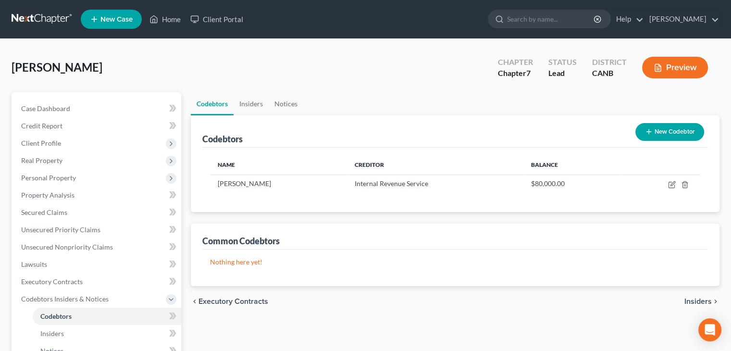
click at [702, 300] on span "Insiders" at bounding box center [697, 301] width 27 height 8
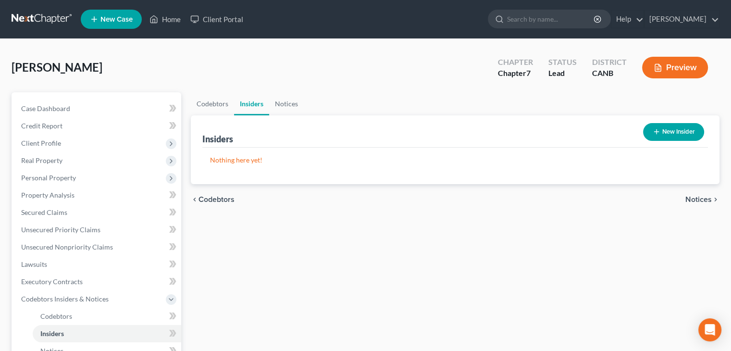
click at [695, 200] on span "Notices" at bounding box center [698, 200] width 26 height 8
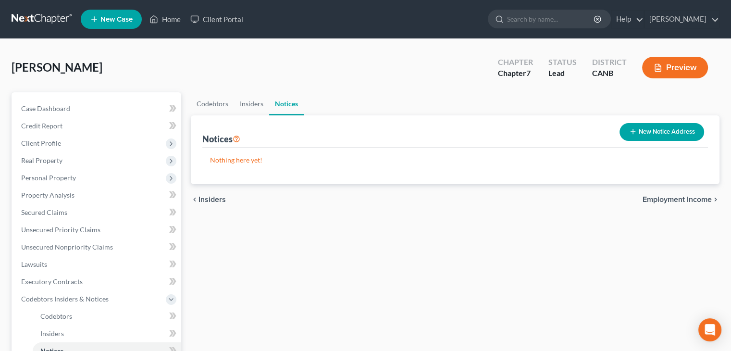
click at [696, 200] on span "Employment Income" at bounding box center [677, 200] width 69 height 8
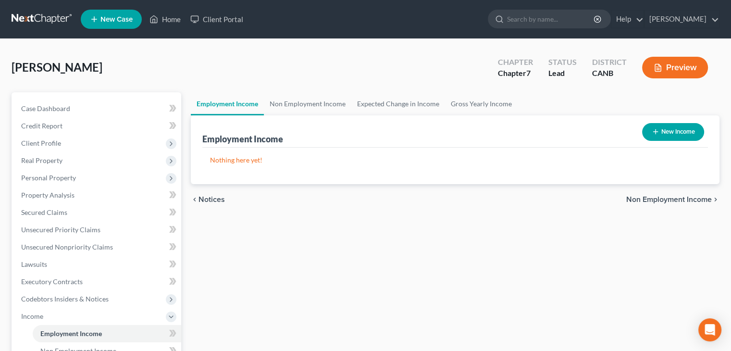
click at [672, 131] on button "New Income" at bounding box center [673, 132] width 62 height 18
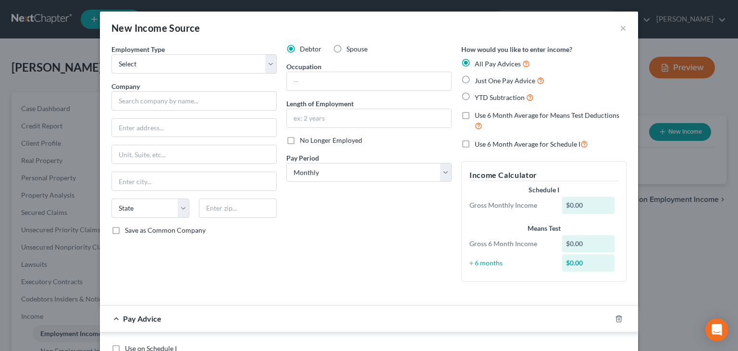
click at [475, 78] on label "Just One Pay Advice" at bounding box center [510, 80] width 70 height 11
click at [479, 78] on input "Just One Pay Advice" at bounding box center [482, 78] width 6 height 6
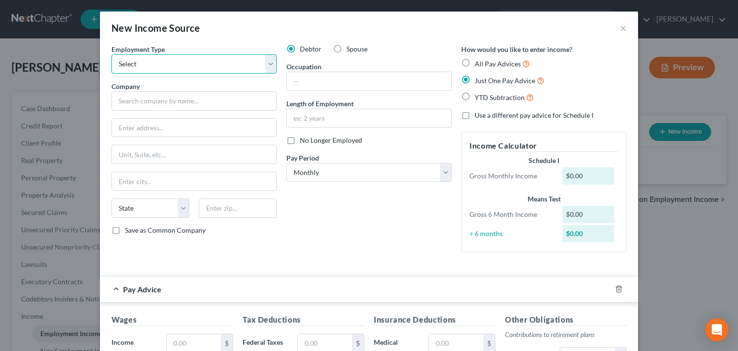
click at [134, 62] on select "Select Full or [DEMOGRAPHIC_DATA] Employment Self Employment" at bounding box center [193, 63] width 165 height 19
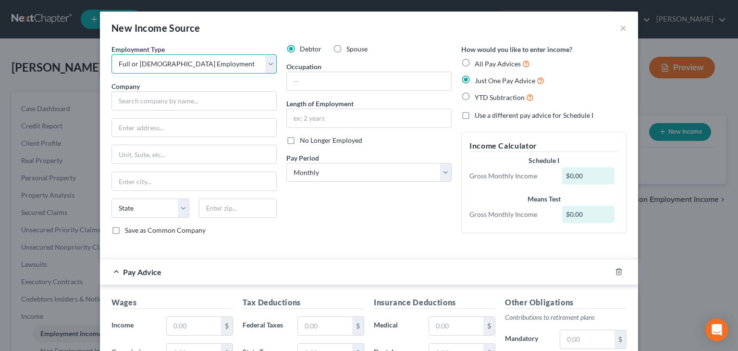
click at [111, 54] on select "Select Full or [DEMOGRAPHIC_DATA] Employment Self Employment" at bounding box center [193, 63] width 165 height 19
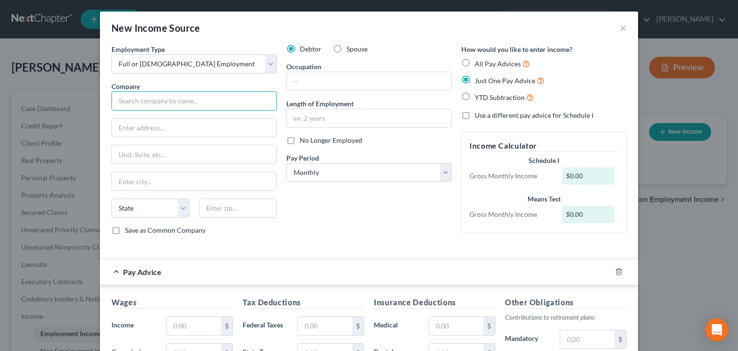
click at [131, 100] on input "text" at bounding box center [193, 100] width 165 height 19
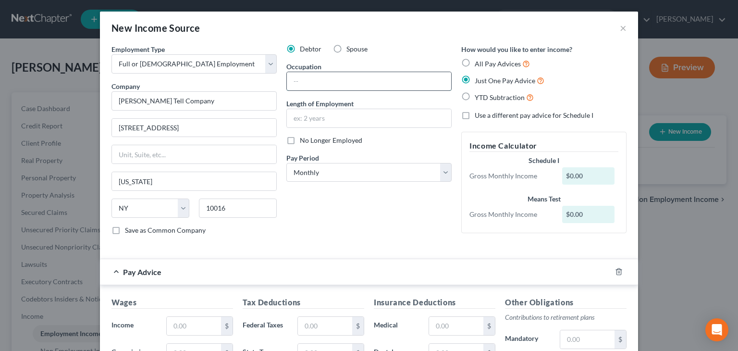
click at [322, 84] on input "text" at bounding box center [369, 81] width 164 height 18
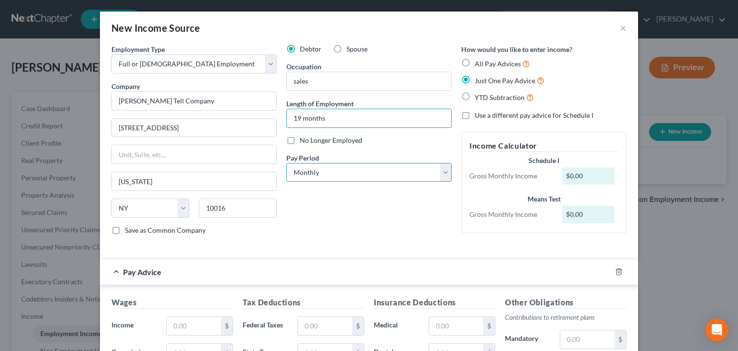
click at [439, 175] on select "Select Monthly Twice Monthly Every Other Week Weekly" at bounding box center [368, 172] width 165 height 19
click at [286, 163] on select "Select Monthly Twice Monthly Every Other Week Weekly" at bounding box center [368, 172] width 165 height 19
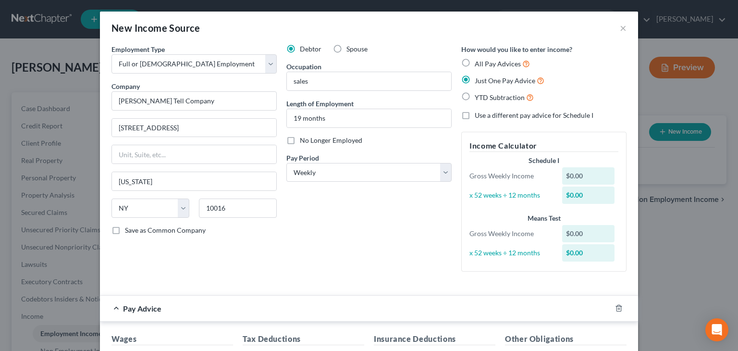
click at [585, 173] on div "$0.00" at bounding box center [588, 175] width 53 height 17
click at [574, 175] on div "$0.00" at bounding box center [588, 175] width 53 height 17
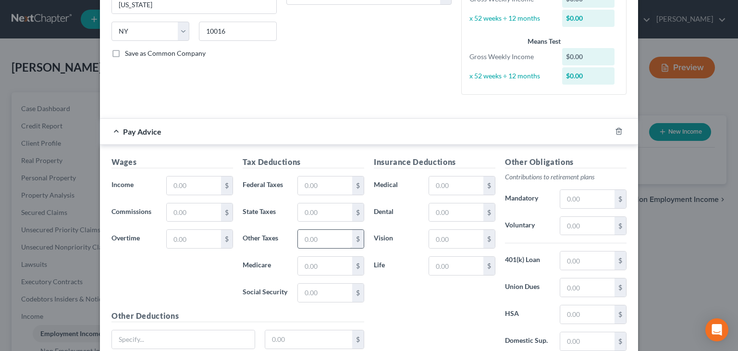
scroll to position [240, 0]
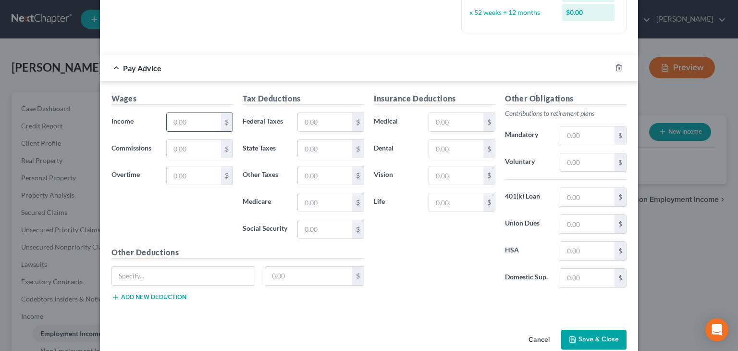
click at [189, 126] on input "text" at bounding box center [194, 122] width 54 height 18
click at [306, 150] on input "text" at bounding box center [325, 149] width 54 height 18
click at [432, 150] on input "text" at bounding box center [456, 149] width 54 height 18
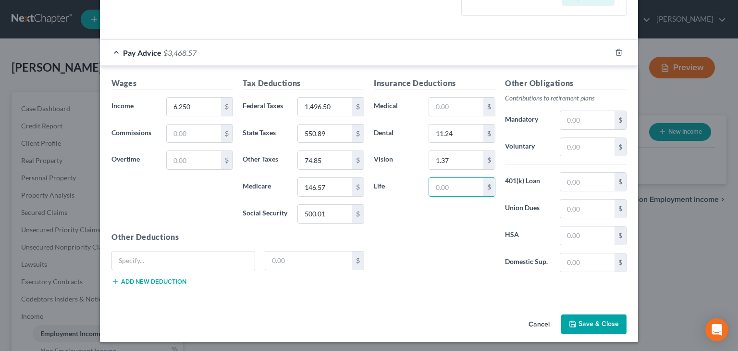
scroll to position [256, 0]
click at [592, 318] on button "Save & Close" at bounding box center [593, 324] width 65 height 20
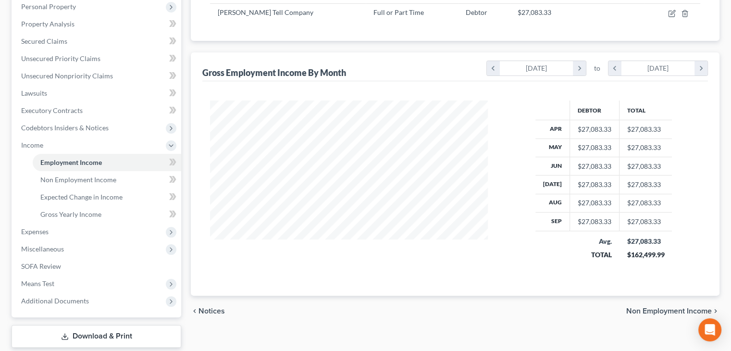
scroll to position [181, 0]
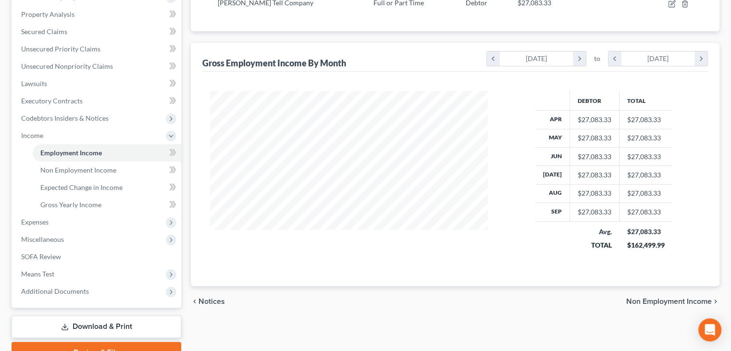
click at [692, 299] on span "Non Employment Income" at bounding box center [669, 301] width 86 height 8
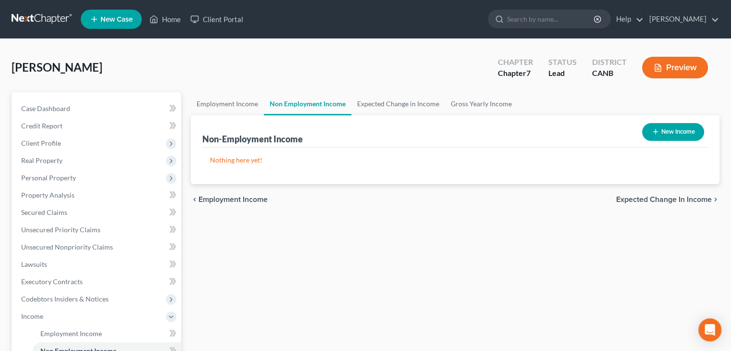
click at [695, 198] on span "Expected Change in Income" at bounding box center [664, 200] width 96 height 8
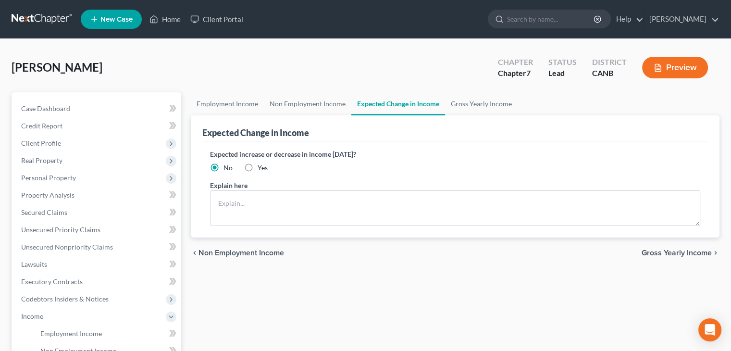
click at [258, 165] on label "Yes" at bounding box center [263, 168] width 10 height 10
click at [261, 165] on input "Yes" at bounding box center [264, 166] width 6 height 6
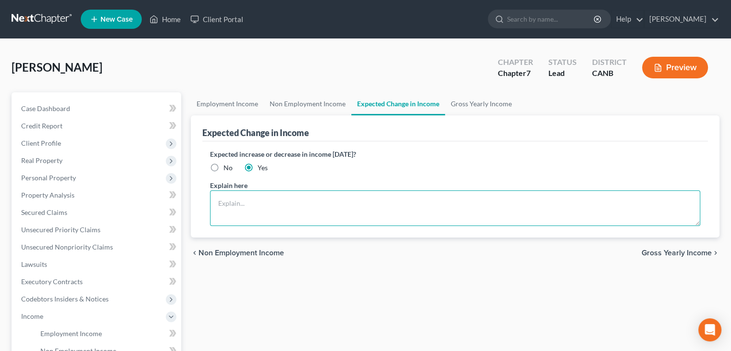
click at [223, 198] on textarea at bounding box center [455, 208] width 490 height 36
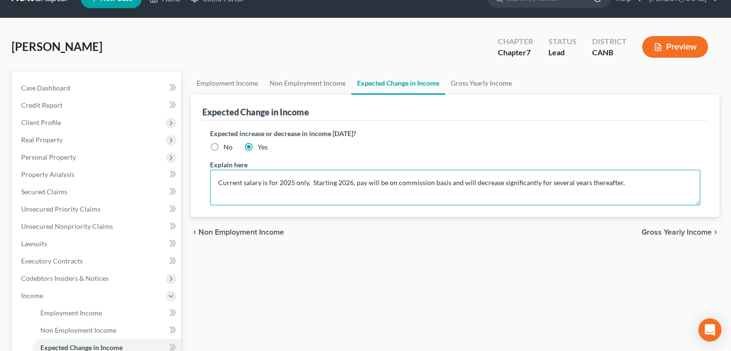
scroll to position [48, 0]
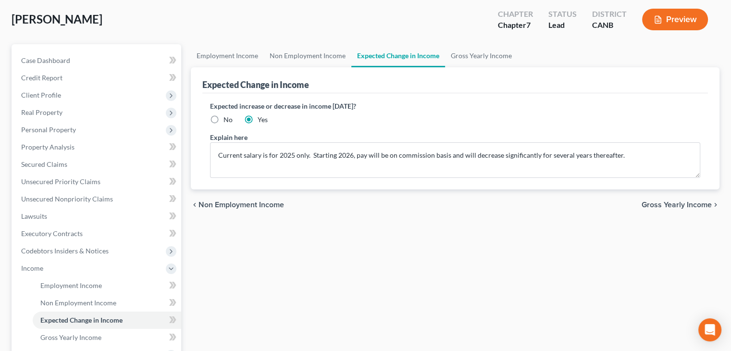
click at [687, 206] on span "Gross Yearly Income" at bounding box center [677, 205] width 70 height 8
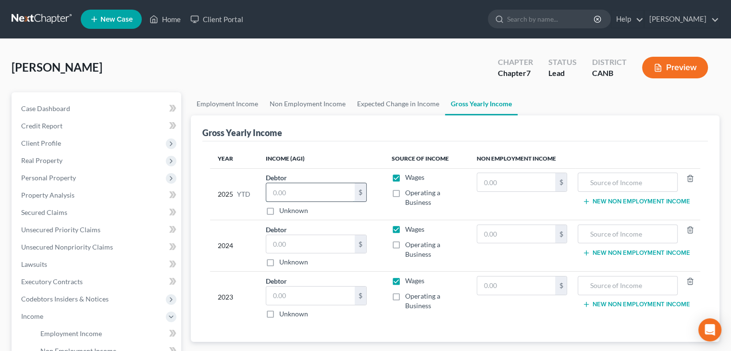
click at [303, 190] on input "text" at bounding box center [310, 192] width 88 height 18
click at [324, 191] on input "text" at bounding box center [310, 192] width 88 height 18
click at [284, 242] on input "text" at bounding box center [310, 244] width 88 height 18
click at [287, 239] on input "text" at bounding box center [310, 244] width 88 height 18
click at [282, 296] on input "text" at bounding box center [310, 295] width 88 height 18
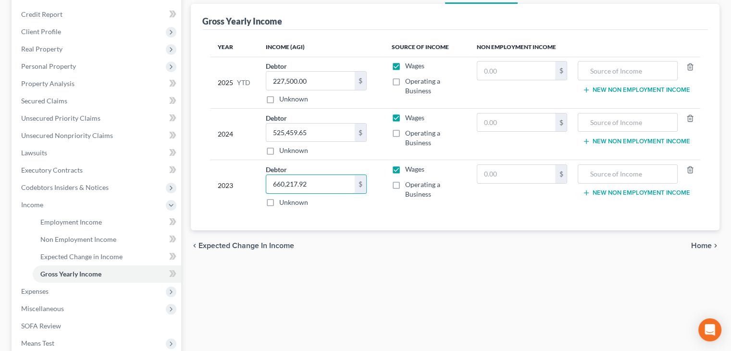
scroll to position [144, 0]
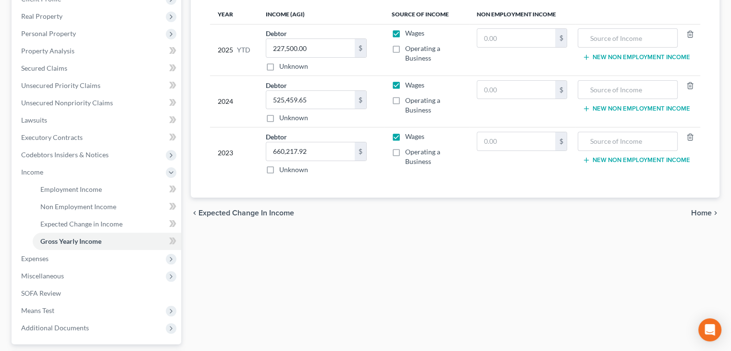
click at [698, 210] on span "Home" at bounding box center [701, 213] width 21 height 8
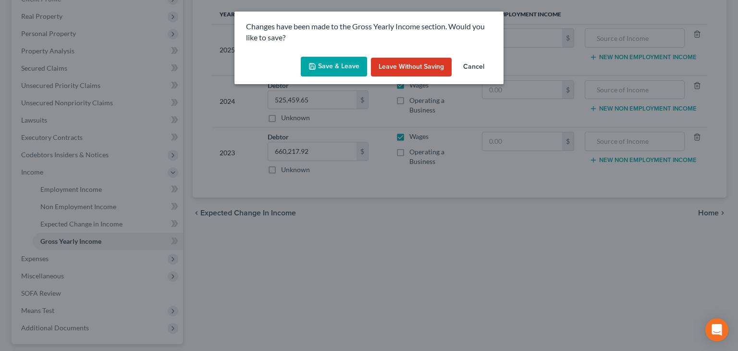
click at [326, 64] on button "Save & Leave" at bounding box center [334, 67] width 66 height 20
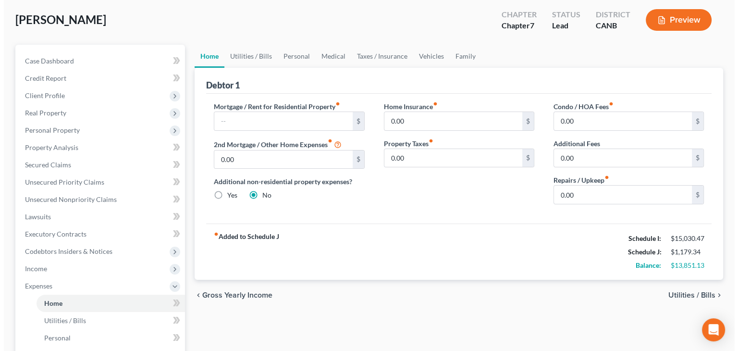
scroll to position [48, 0]
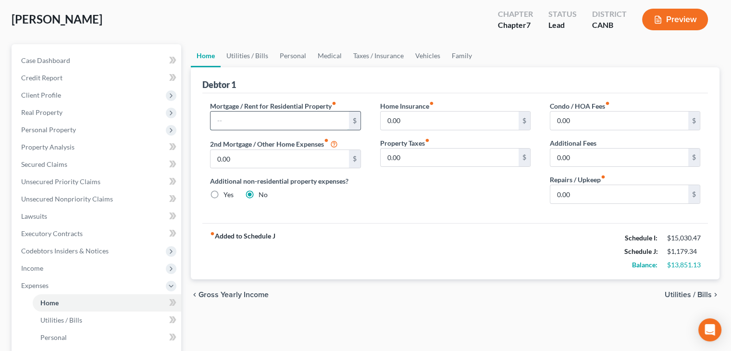
click at [231, 111] on input "text" at bounding box center [279, 120] width 138 height 18
click at [235, 296] on span "Gross Yearly Income" at bounding box center [233, 295] width 70 height 8
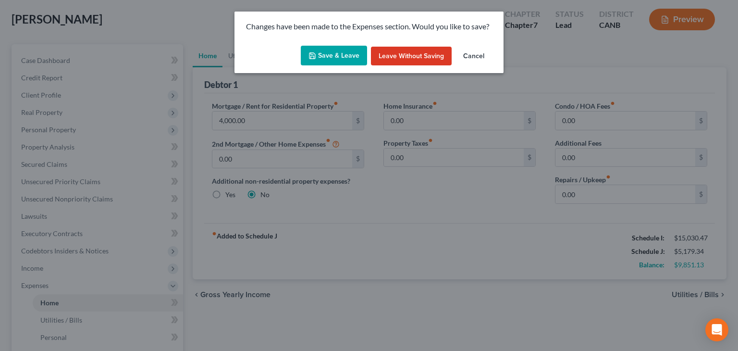
click at [346, 54] on button "Save & Leave" at bounding box center [334, 56] width 66 height 20
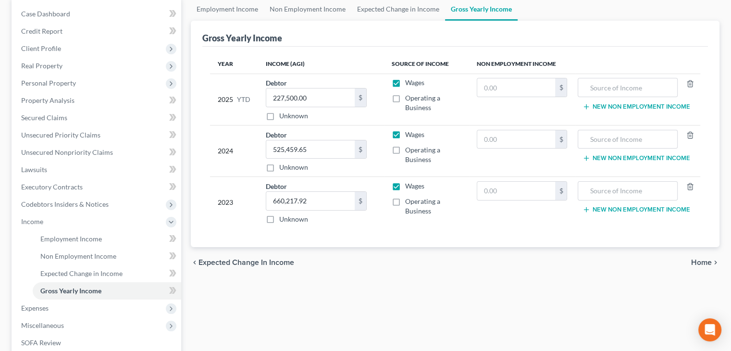
scroll to position [96, 0]
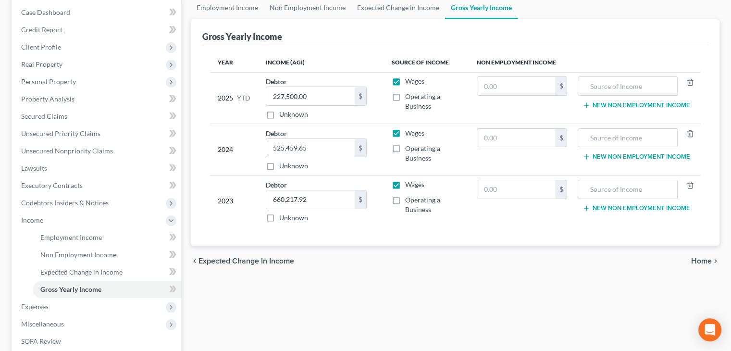
click at [239, 260] on span "Expected Change in Income" at bounding box center [246, 261] width 96 height 8
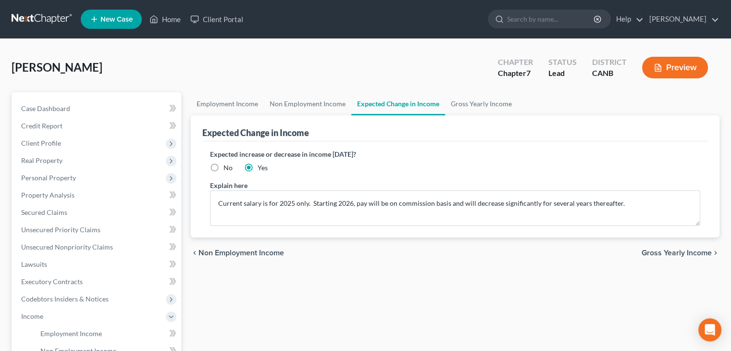
click at [222, 251] on span "Non Employment Income" at bounding box center [241, 253] width 86 height 8
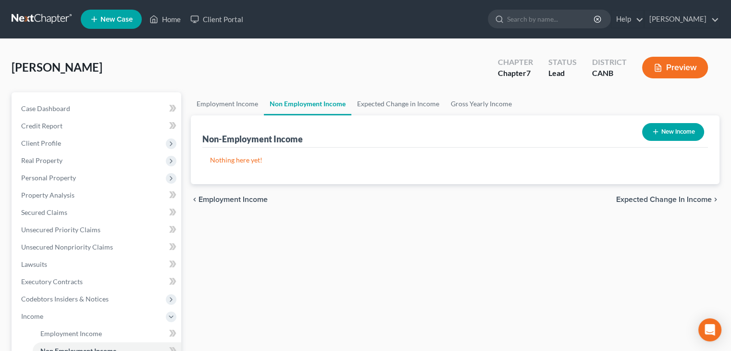
click at [218, 197] on span "Employment Income" at bounding box center [232, 200] width 69 height 8
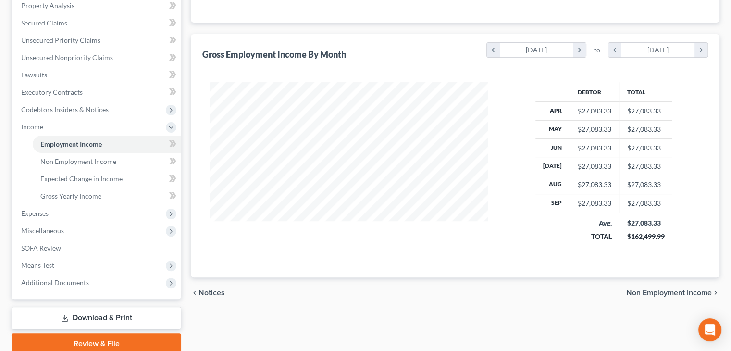
scroll to position [192, 0]
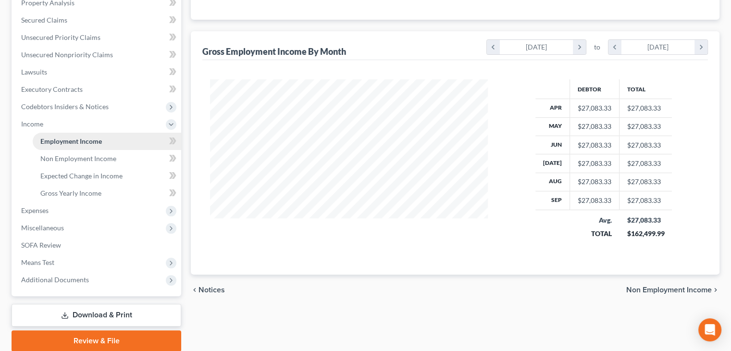
click at [87, 137] on span "Employment Income" at bounding box center [71, 141] width 62 height 8
click at [211, 289] on span "Notices" at bounding box center [211, 290] width 26 height 8
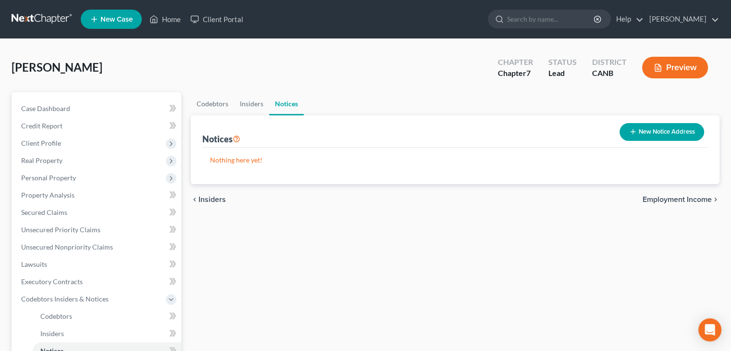
click at [664, 197] on span "Employment Income" at bounding box center [677, 200] width 69 height 8
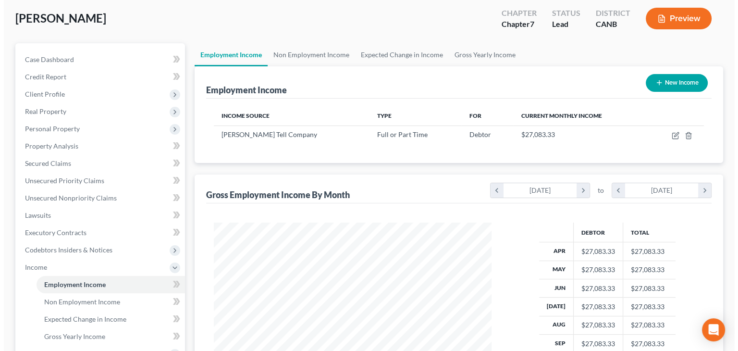
scroll to position [48, 0]
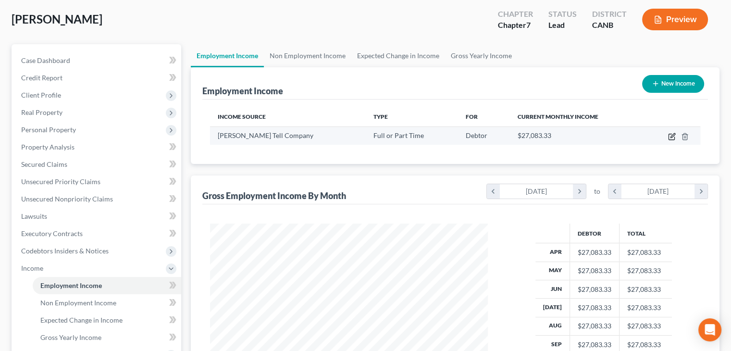
click at [671, 134] on icon "button" at bounding box center [671, 137] width 6 height 6
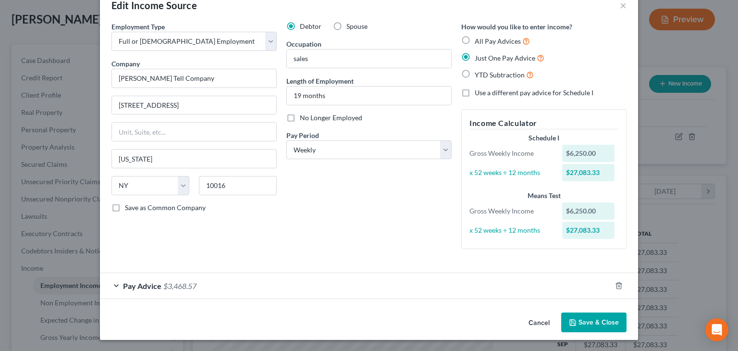
scroll to position [23, 0]
click at [238, 285] on div "Pay Advice $3,468.57" at bounding box center [355, 284] width 511 height 25
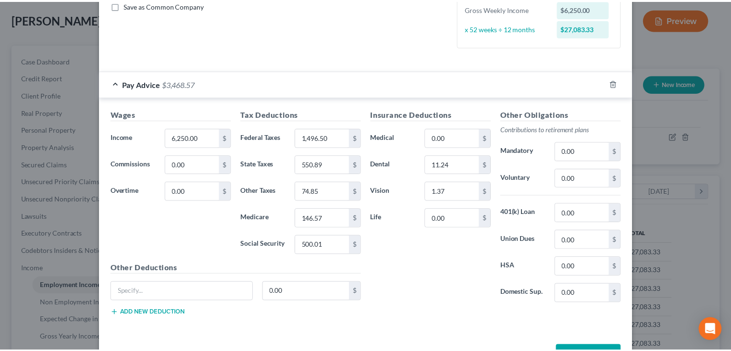
scroll to position [256, 0]
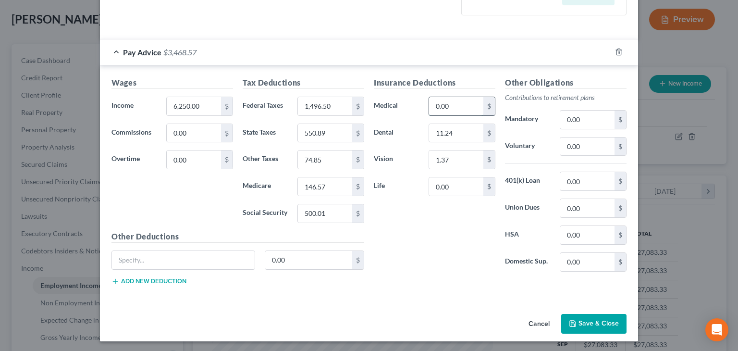
click at [459, 101] on input "0.00" at bounding box center [456, 106] width 54 height 18
click at [442, 186] on input "0.00" at bounding box center [456, 186] width 54 height 18
click at [579, 323] on button "Save & Close" at bounding box center [593, 324] width 65 height 20
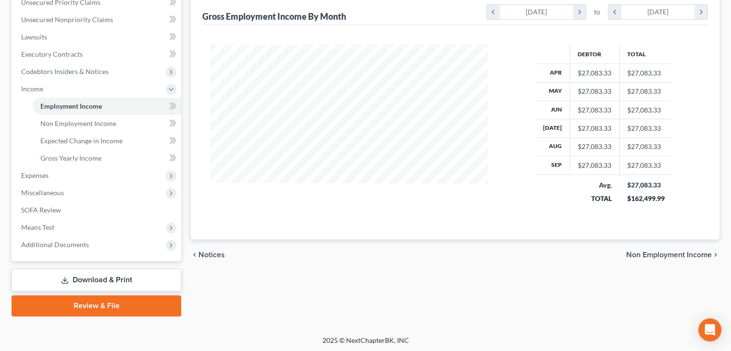
scroll to position [229, 0]
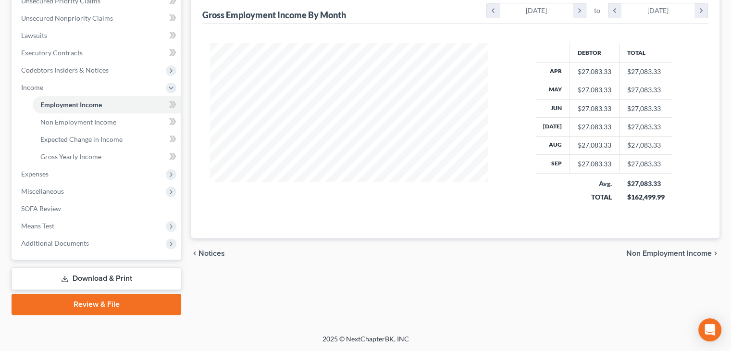
click at [675, 252] on span "Non Employment Income" at bounding box center [669, 253] width 86 height 8
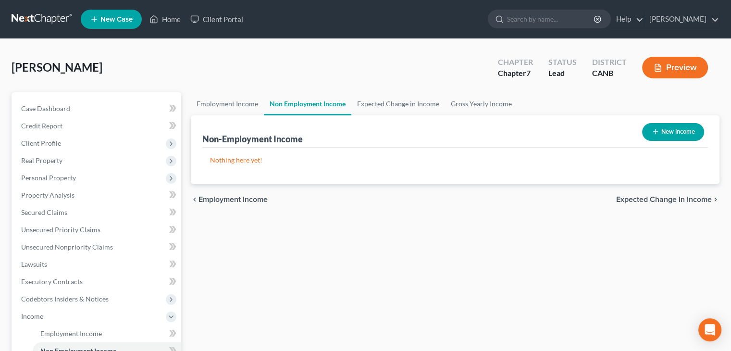
click at [661, 198] on span "Expected Change in Income" at bounding box center [664, 200] width 96 height 8
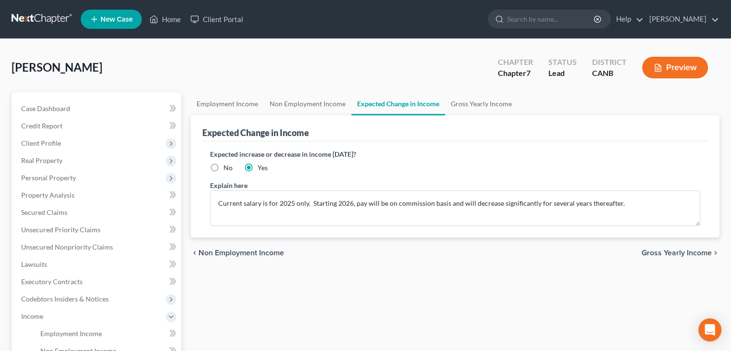
click at [673, 252] on span "Gross Yearly Income" at bounding box center [677, 253] width 70 height 8
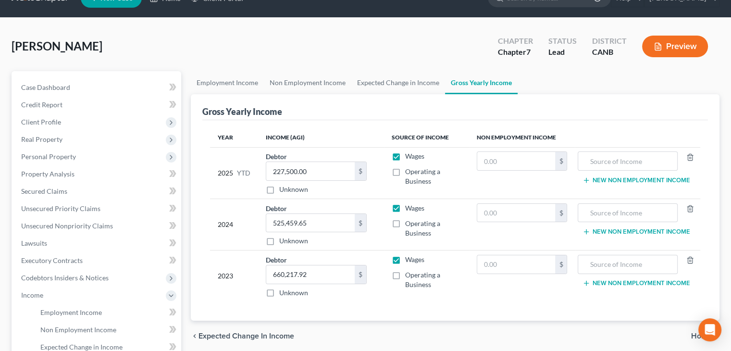
scroll to position [96, 0]
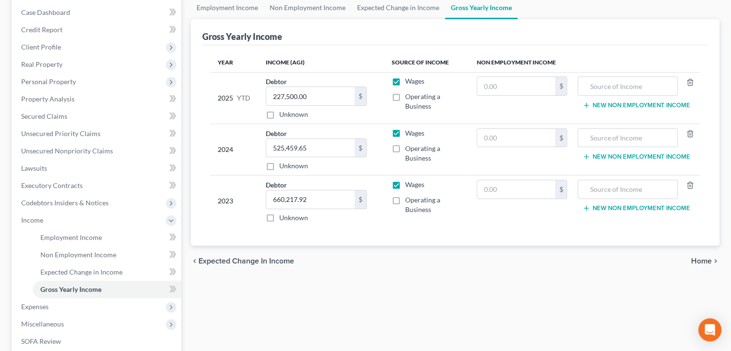
click at [702, 262] on span "Home" at bounding box center [701, 261] width 21 height 8
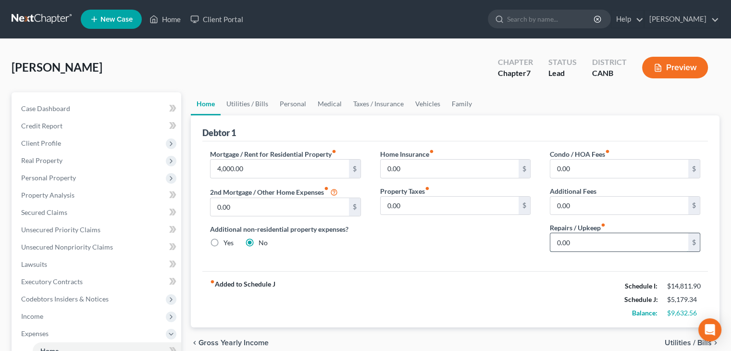
click at [579, 240] on input "0.00" at bounding box center [619, 242] width 138 height 18
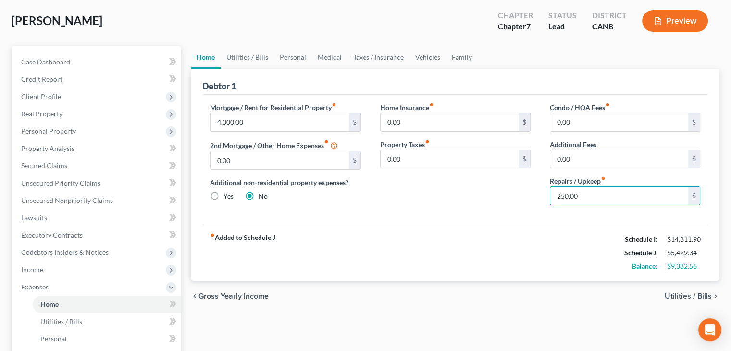
scroll to position [48, 0]
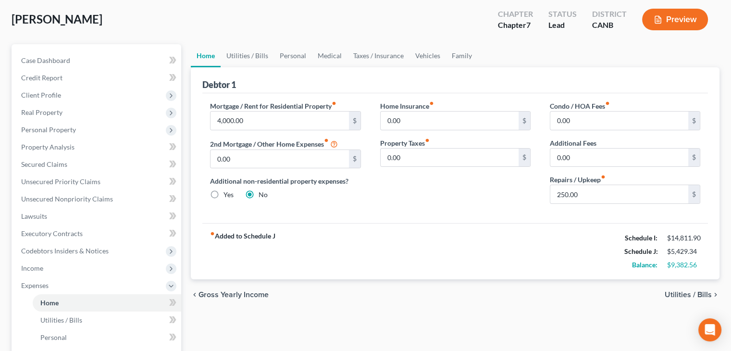
click at [679, 289] on div "chevron_left Gross Yearly Income Utilities / Bills chevron_right" at bounding box center [455, 294] width 529 height 31
click at [679, 291] on span "Utilities / Bills" at bounding box center [688, 295] width 47 height 8
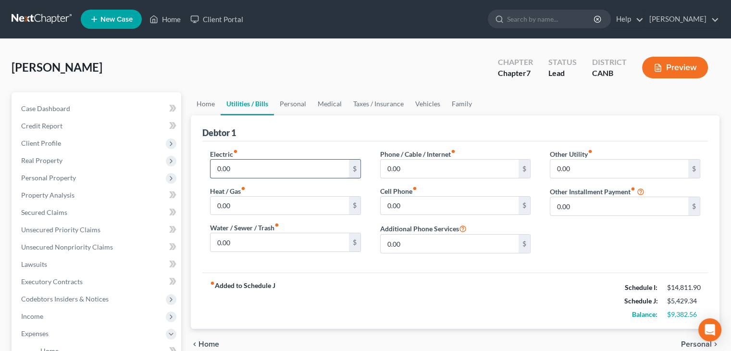
click at [226, 164] on input "0.00" at bounding box center [279, 169] width 138 height 18
click at [407, 173] on input "0.00" at bounding box center [450, 169] width 138 height 18
click at [408, 202] on input "0.00" at bounding box center [450, 206] width 138 height 18
click at [390, 274] on div "fiber_manual_record Added to Schedule J Schedule I: $14,811.90 Schedule J: $5,8…" at bounding box center [455, 300] width 506 height 56
click at [570, 167] on input "0.00" at bounding box center [619, 169] width 138 height 18
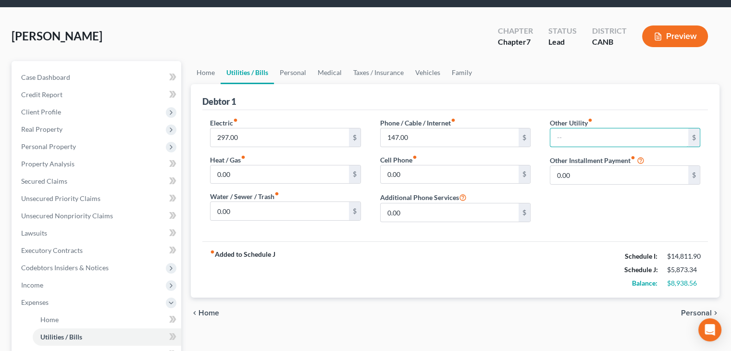
scroll to position [48, 0]
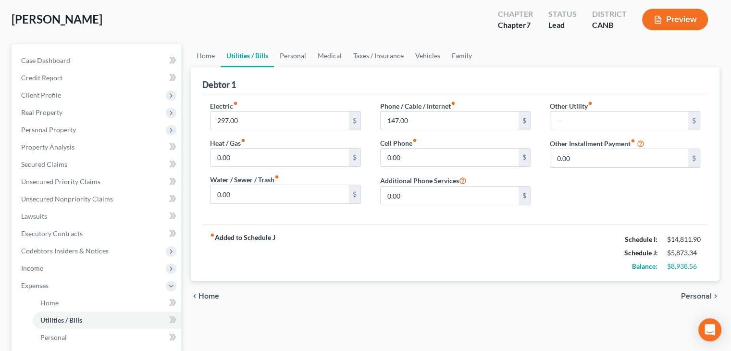
click at [704, 294] on span "Personal" at bounding box center [696, 296] width 31 height 8
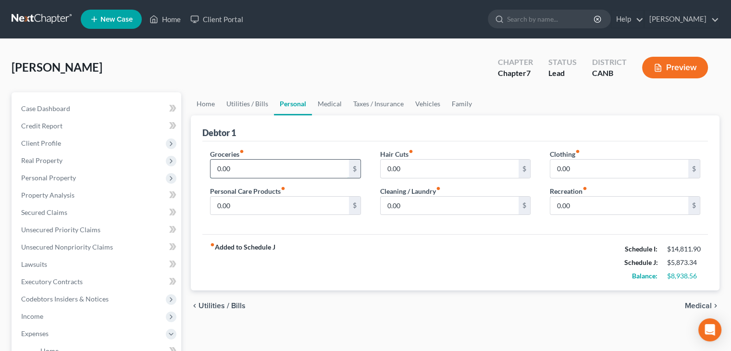
click at [245, 162] on input "0.00" at bounding box center [279, 169] width 138 height 18
click at [397, 160] on input "0.00" at bounding box center [450, 169] width 138 height 18
click at [559, 164] on input "0.00" at bounding box center [619, 169] width 138 height 18
click at [246, 207] on input "0.00" at bounding box center [279, 206] width 138 height 18
click at [404, 198] on input "0.00" at bounding box center [450, 206] width 138 height 18
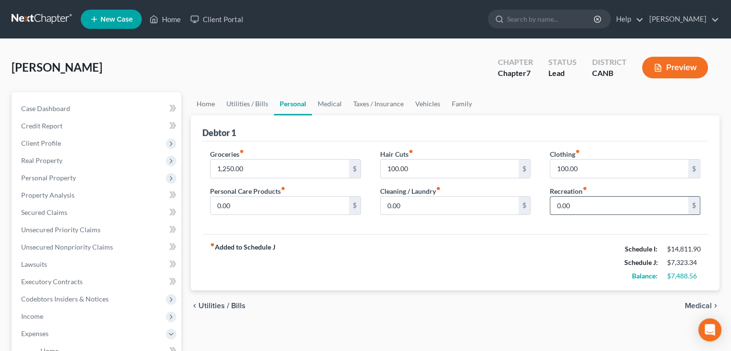
click at [567, 204] on input "0.00" at bounding box center [619, 206] width 138 height 18
click at [702, 304] on span "Medical" at bounding box center [698, 306] width 27 height 8
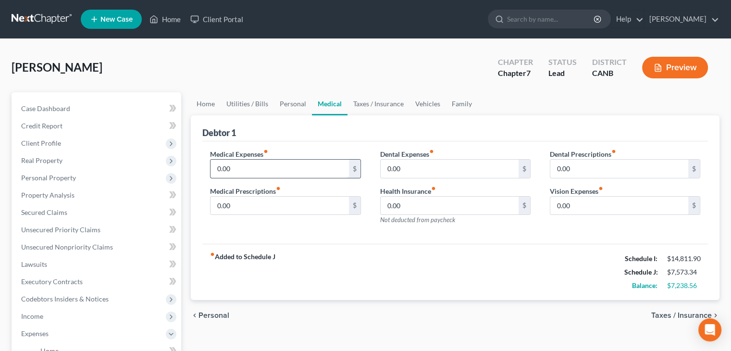
click at [232, 162] on input "0.00" at bounding box center [279, 169] width 138 height 18
click at [430, 167] on input "0.00" at bounding box center [450, 169] width 138 height 18
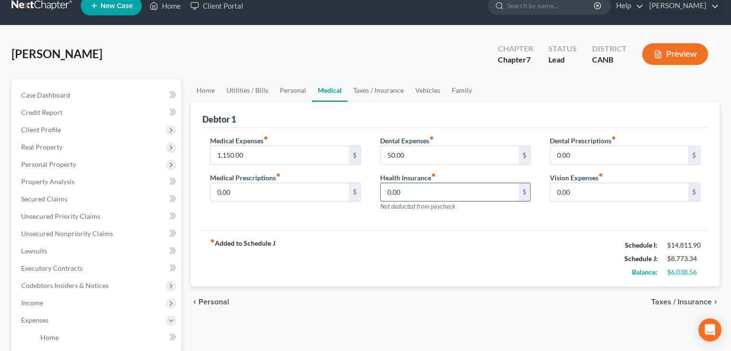
click at [443, 187] on input "0.00" at bounding box center [450, 192] width 138 height 18
click at [602, 193] on input "0.00" at bounding box center [619, 192] width 138 height 18
click at [678, 300] on span "Taxes / Insurance" at bounding box center [681, 302] width 61 height 8
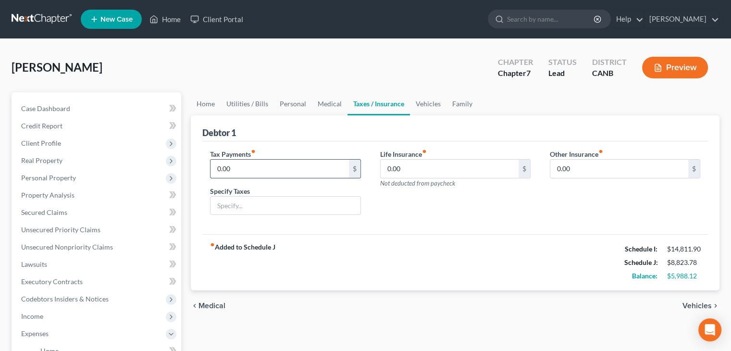
click at [235, 165] on input "0.00" at bounding box center [279, 169] width 138 height 18
click at [235, 204] on input "text" at bounding box center [284, 206] width 149 height 18
click at [433, 201] on div "Life Insurance fiber_manual_record 0.00 $ Not deducted from paycheck" at bounding box center [456, 186] width 170 height 74
click at [233, 204] on input "IRS" at bounding box center [284, 206] width 149 height 18
click at [427, 171] on input "0.00" at bounding box center [450, 169] width 138 height 18
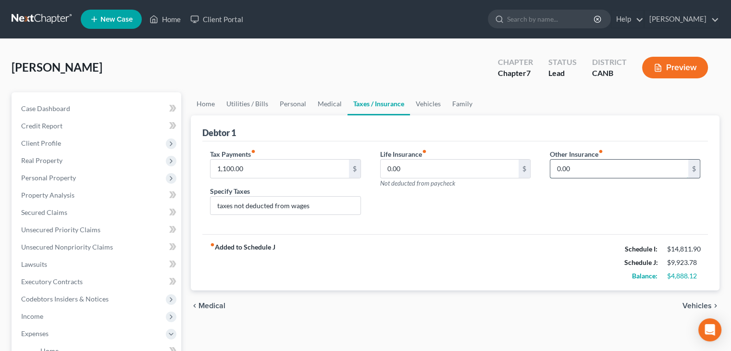
click at [603, 171] on input "0.00" at bounding box center [619, 169] width 138 height 18
click at [692, 304] on span "Vehicles" at bounding box center [696, 306] width 29 height 8
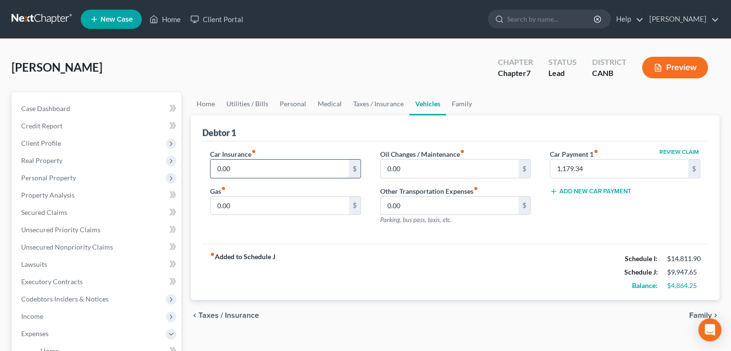
click at [236, 161] on input "0.00" at bounding box center [279, 169] width 138 height 18
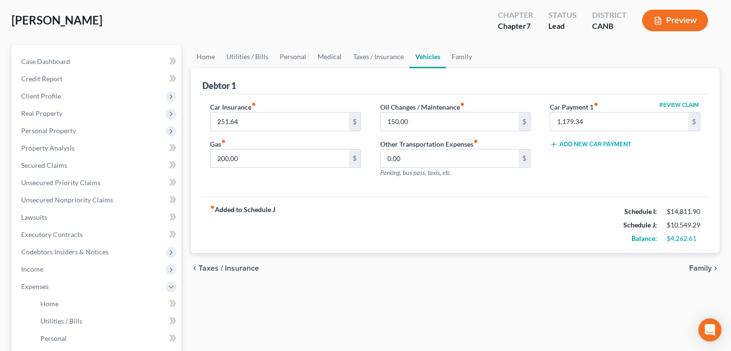
scroll to position [48, 0]
click at [697, 268] on span "Family" at bounding box center [700, 267] width 23 height 8
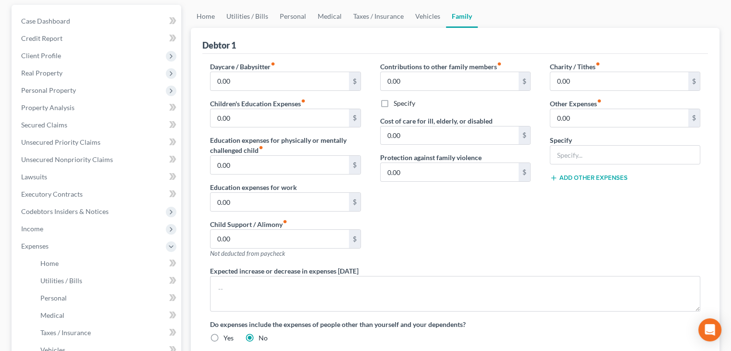
scroll to position [96, 0]
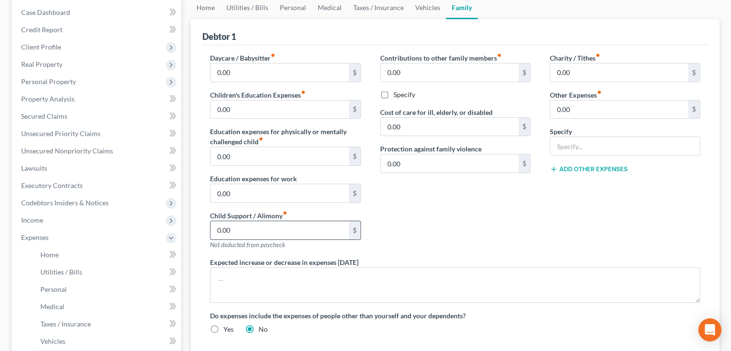
click at [227, 232] on input "0.00" at bounding box center [279, 230] width 138 height 18
click at [580, 109] on input "0.00" at bounding box center [619, 109] width 138 height 18
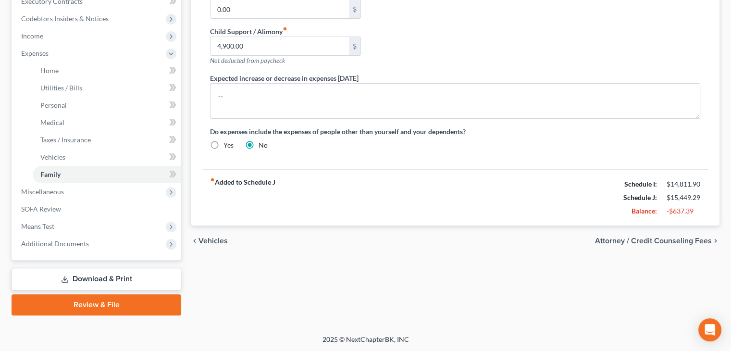
scroll to position [281, 0]
click at [215, 241] on span "Vehicles" at bounding box center [212, 240] width 29 height 8
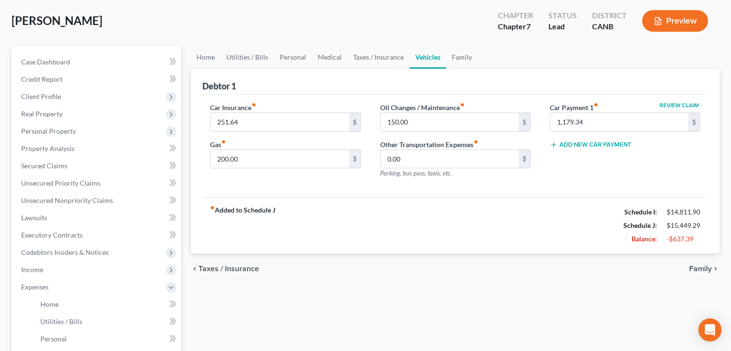
scroll to position [48, 0]
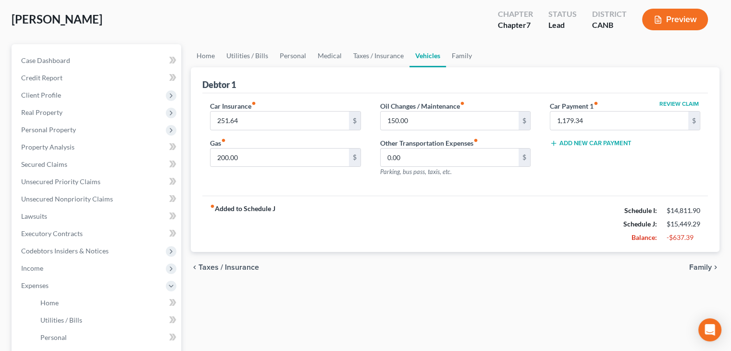
click at [232, 263] on span "Taxes / Insurance" at bounding box center [228, 267] width 61 height 8
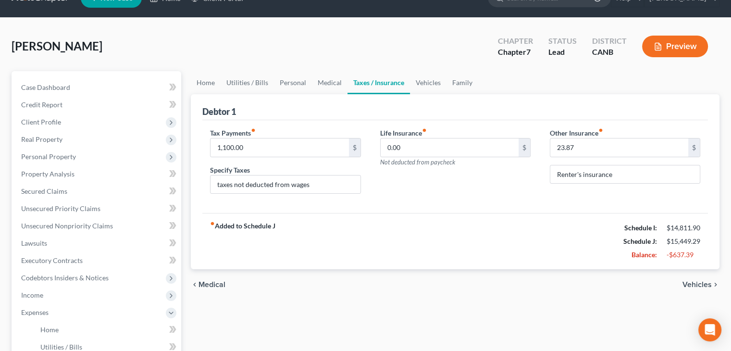
scroll to position [48, 0]
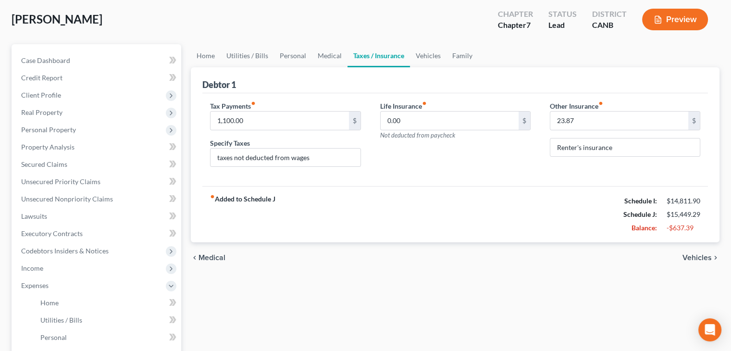
click at [216, 255] on span "Medical" at bounding box center [211, 258] width 27 height 8
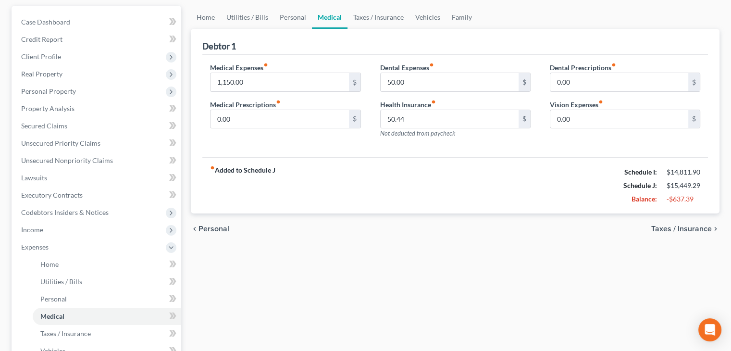
scroll to position [96, 0]
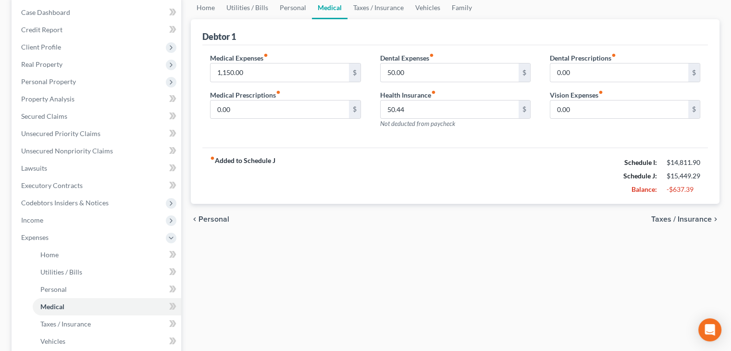
click at [210, 221] on span "Personal" at bounding box center [213, 219] width 31 height 8
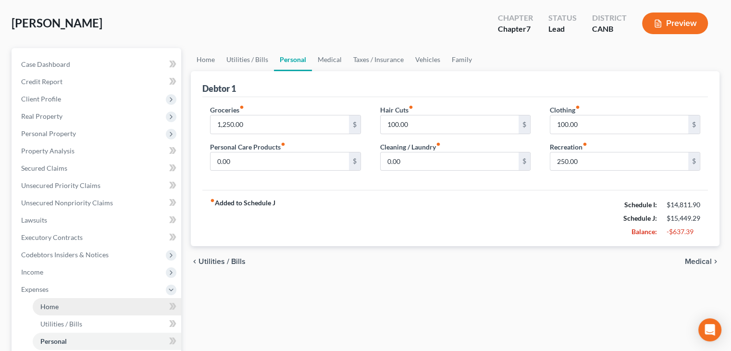
scroll to position [48, 0]
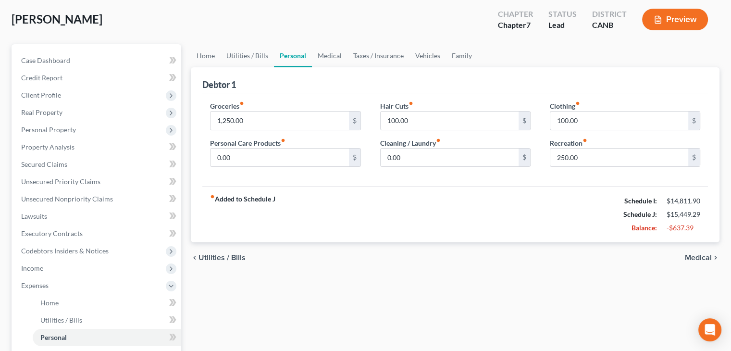
click at [208, 254] on span "Utilities / Bills" at bounding box center [221, 258] width 47 height 8
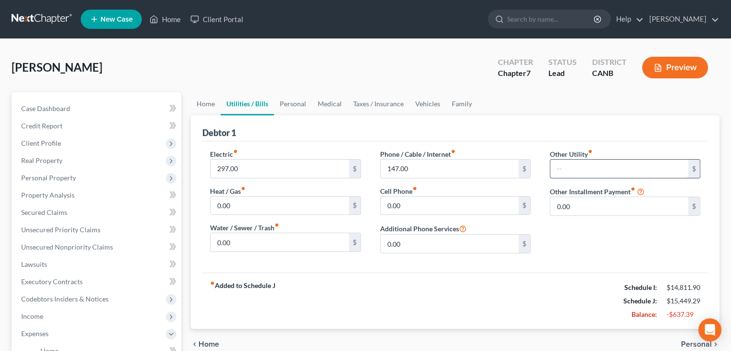
click at [561, 162] on input "text" at bounding box center [619, 169] width 138 height 18
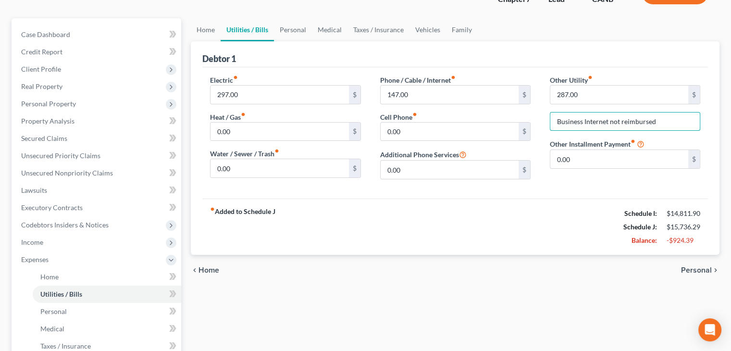
scroll to position [96, 0]
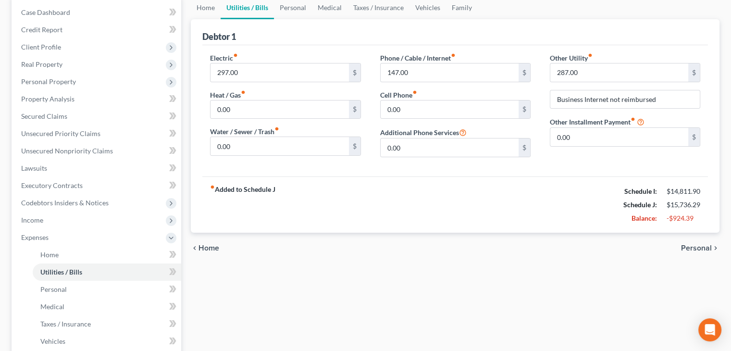
click at [698, 251] on span "Personal" at bounding box center [696, 248] width 31 height 8
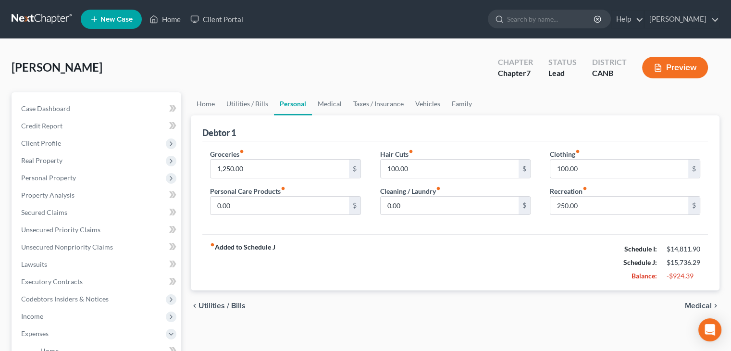
click at [700, 303] on span "Medical" at bounding box center [698, 306] width 27 height 8
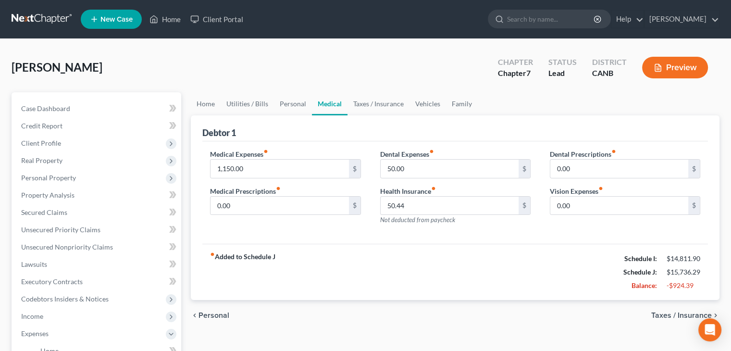
click at [695, 318] on span "Taxes / Insurance" at bounding box center [681, 315] width 61 height 8
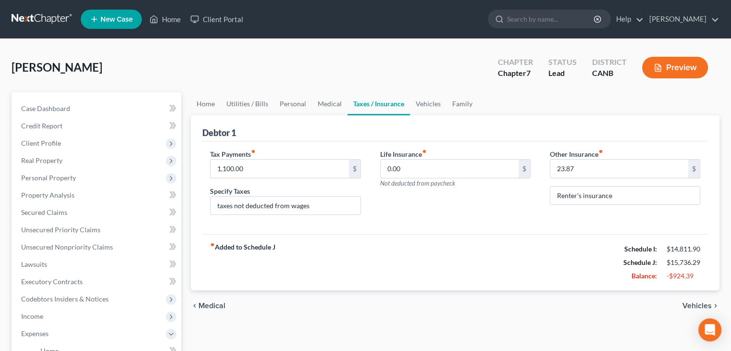
click at [694, 302] on span "Vehicles" at bounding box center [696, 306] width 29 height 8
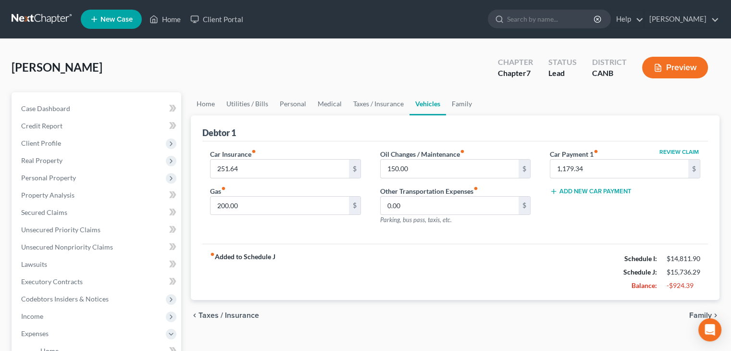
click at [698, 312] on span "Family" at bounding box center [700, 315] width 23 height 8
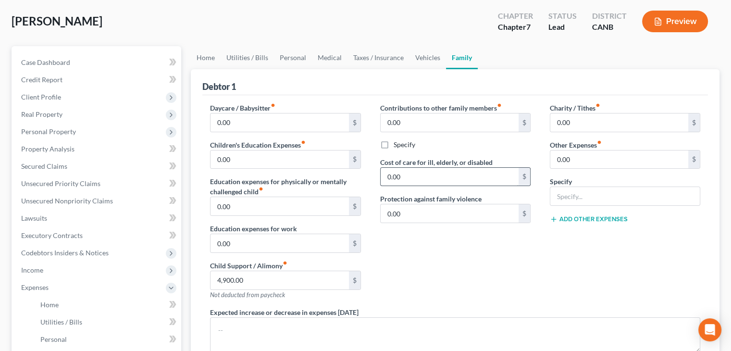
scroll to position [48, 0]
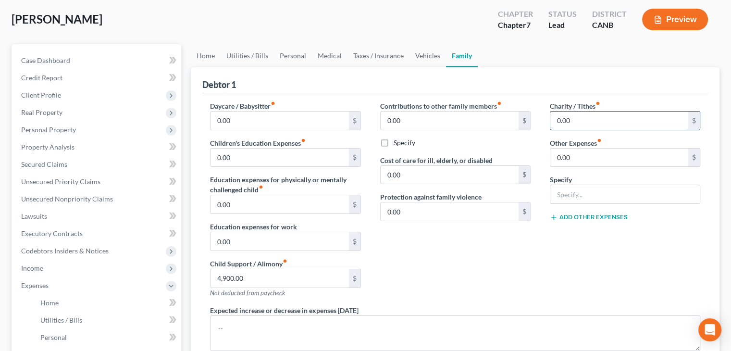
click at [581, 117] on input "0.00" at bounding box center [619, 120] width 138 height 18
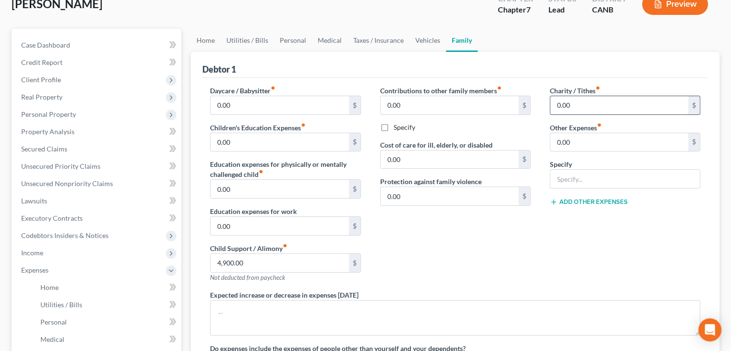
scroll to position [40, 0]
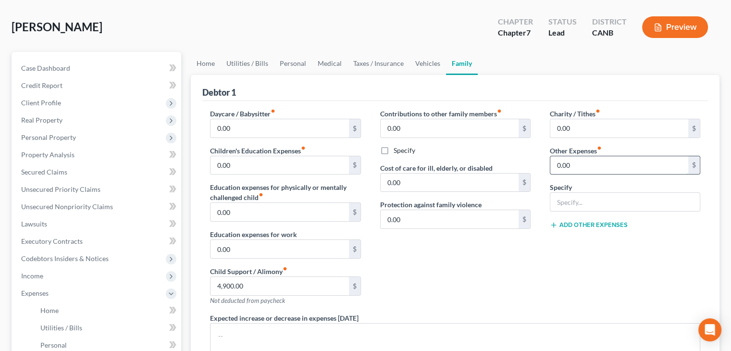
click at [573, 168] on input "0.00" at bounding box center [619, 165] width 138 height 18
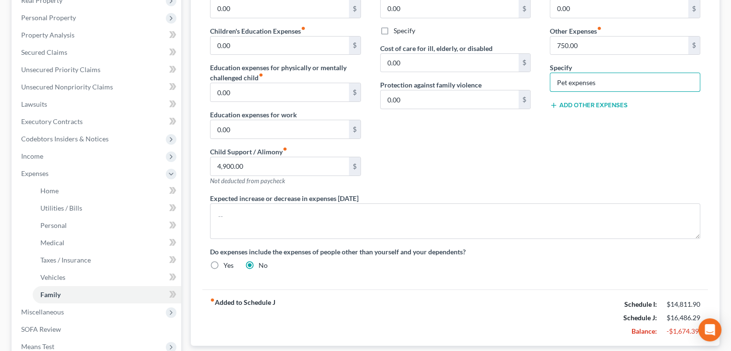
scroll to position [233, 0]
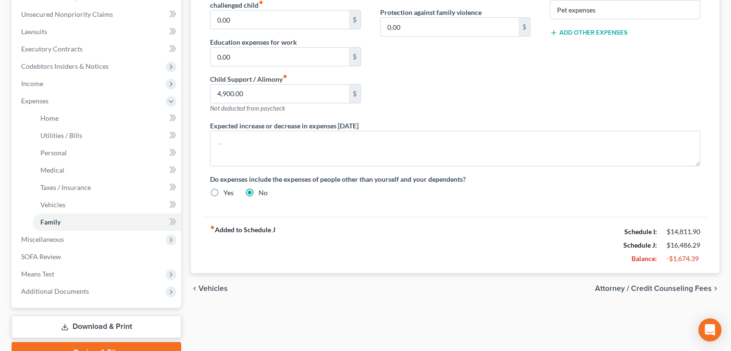
click at [210, 284] on span "Vehicles" at bounding box center [212, 288] width 29 height 8
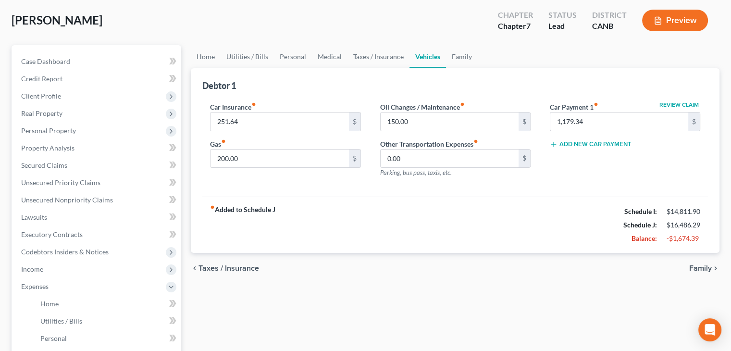
scroll to position [48, 0]
click at [213, 266] on span "Taxes / Insurance" at bounding box center [228, 267] width 61 height 8
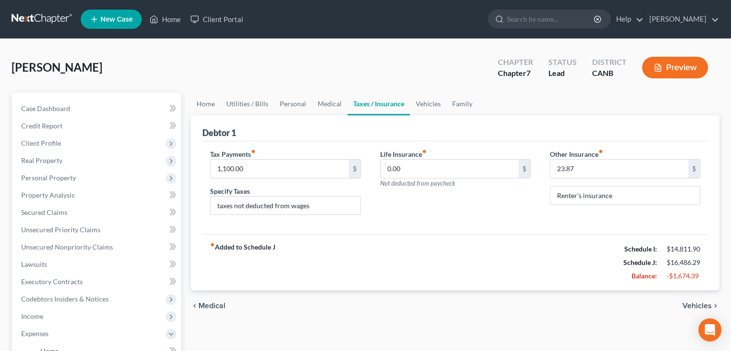
click at [210, 302] on span "Medical" at bounding box center [211, 306] width 27 height 8
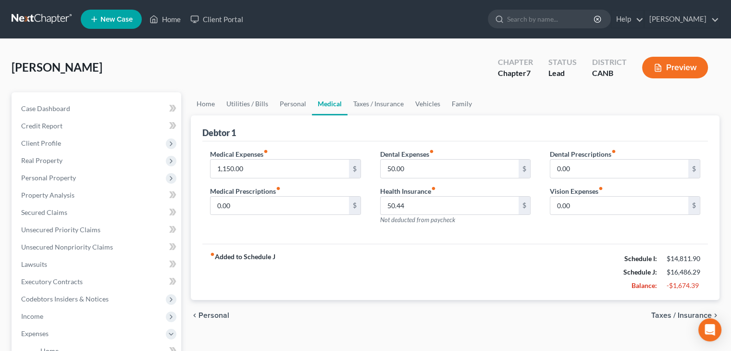
click at [208, 316] on span "Personal" at bounding box center [213, 315] width 31 height 8
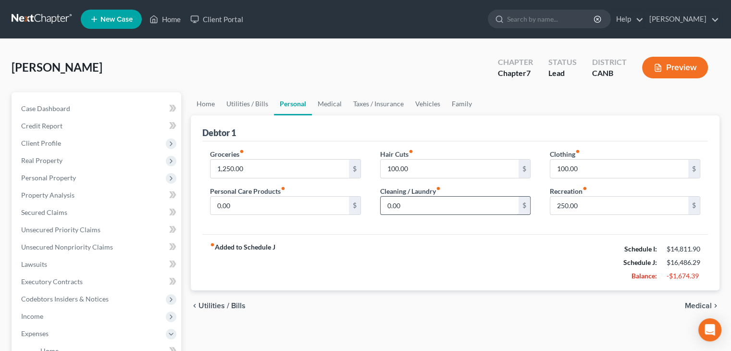
click at [420, 204] on input "0.00" at bounding box center [450, 206] width 138 height 18
click at [702, 305] on span "Medical" at bounding box center [698, 306] width 27 height 8
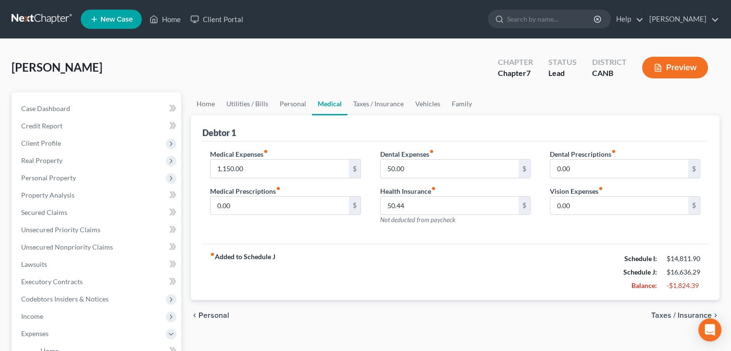
click at [690, 313] on span "Taxes / Insurance" at bounding box center [681, 315] width 61 height 8
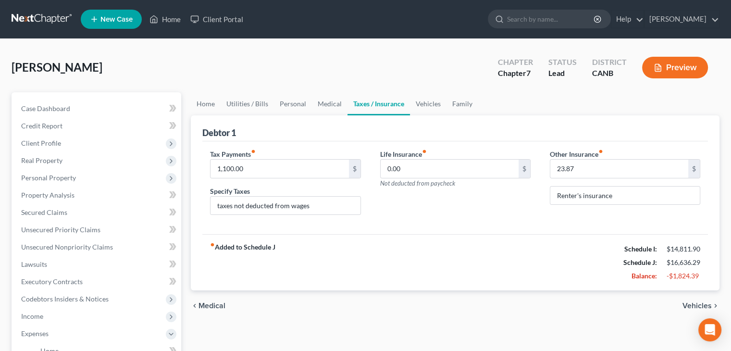
click at [692, 302] on span "Vehicles" at bounding box center [696, 306] width 29 height 8
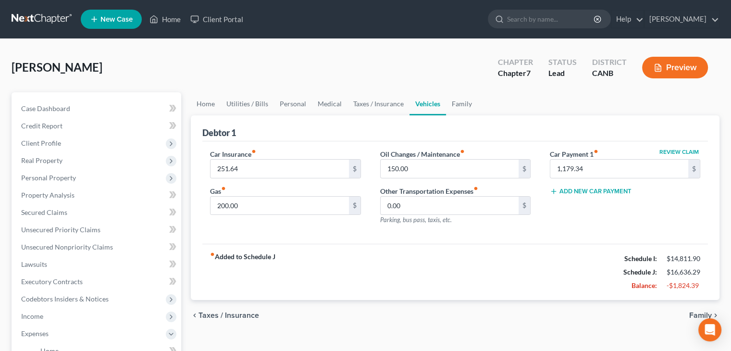
click at [698, 313] on span "Family" at bounding box center [700, 315] width 23 height 8
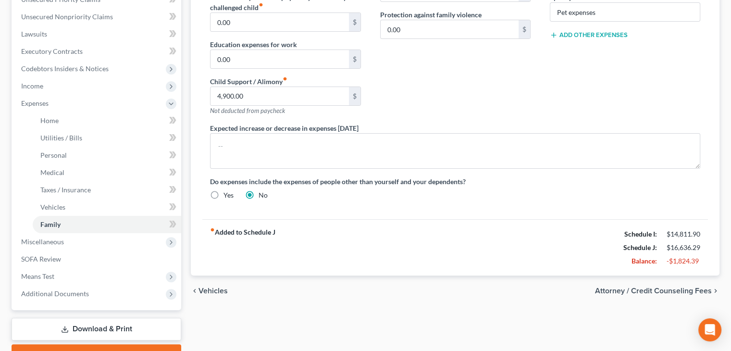
scroll to position [240, 0]
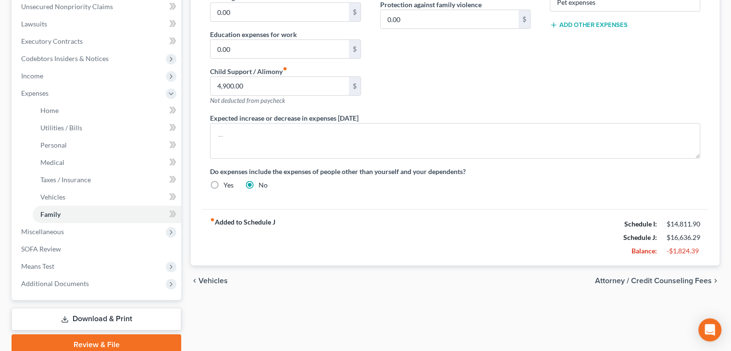
click at [679, 277] on span "Attorney / Credit Counseling Fees" at bounding box center [653, 281] width 117 height 8
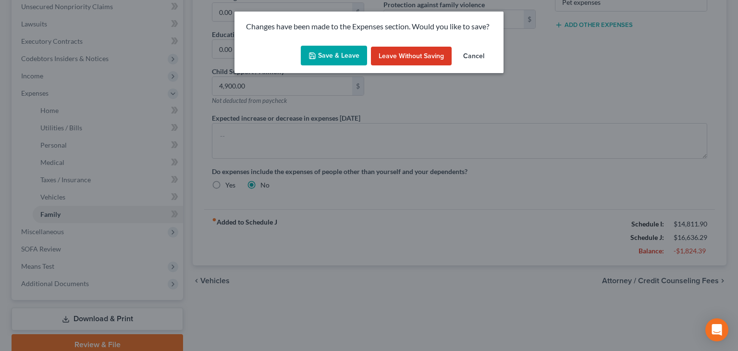
click at [344, 56] on button "Save & Leave" at bounding box center [334, 56] width 66 height 20
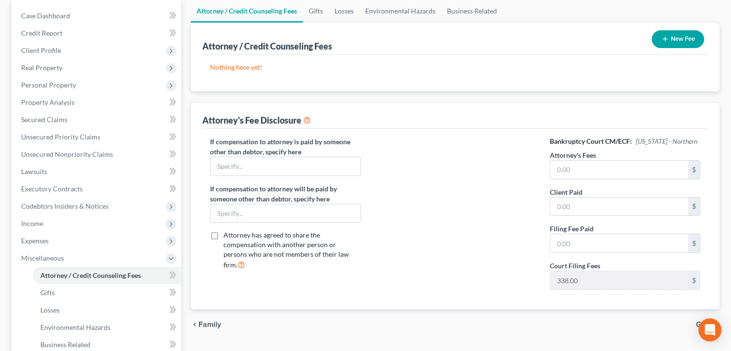
scroll to position [96, 0]
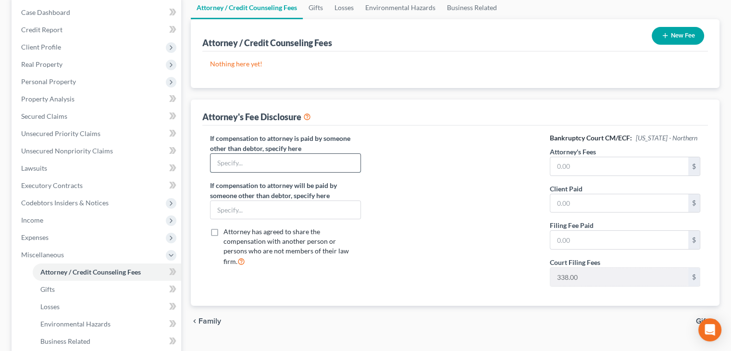
click at [224, 159] on input "text" at bounding box center [284, 163] width 149 height 18
click at [590, 165] on input "text" at bounding box center [619, 166] width 138 height 18
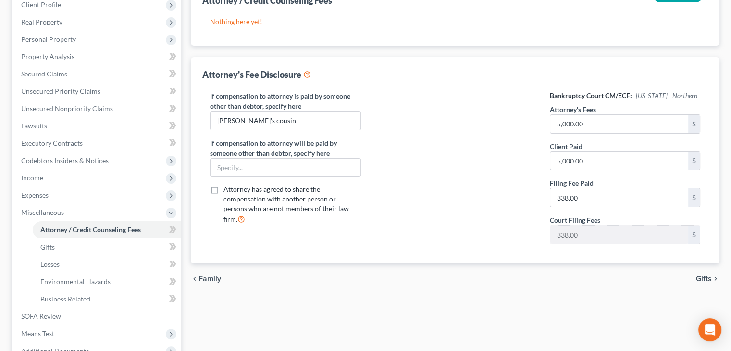
scroll to position [144, 0]
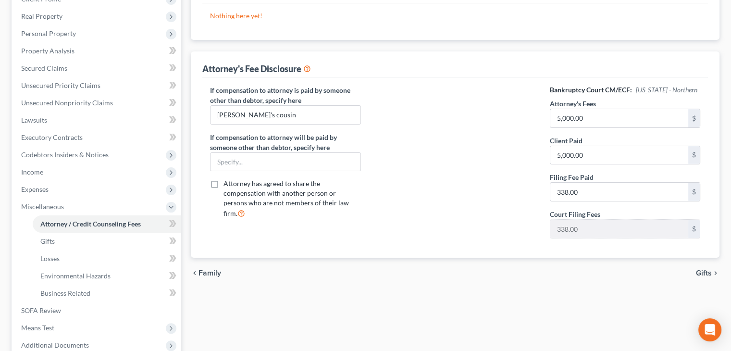
click at [698, 270] on span "Gifts" at bounding box center [704, 273] width 16 height 8
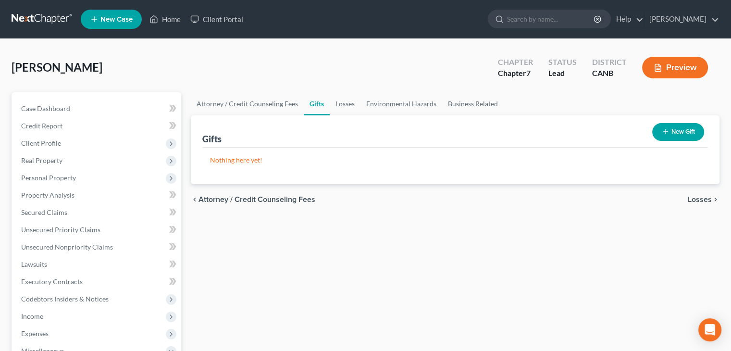
click at [703, 200] on span "Losses" at bounding box center [700, 200] width 24 height 8
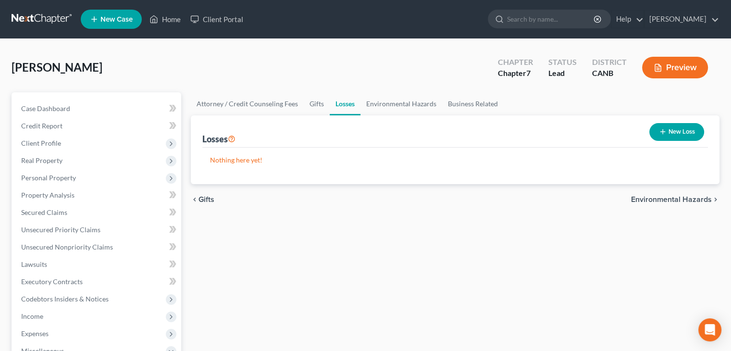
click at [688, 197] on span "Environmental Hazards" at bounding box center [671, 200] width 81 height 8
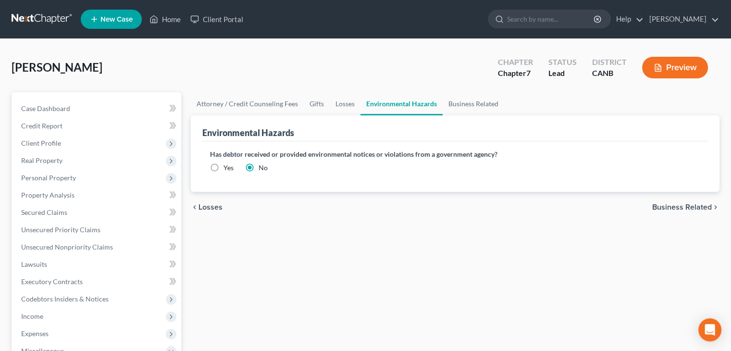
click at [675, 205] on span "Business Related" at bounding box center [682, 207] width 60 height 8
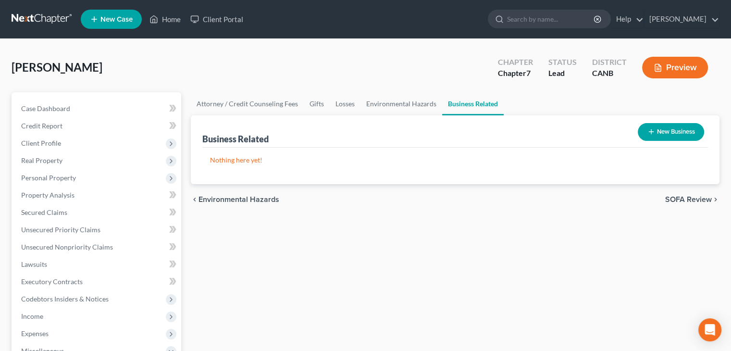
click at [684, 131] on button "New Business" at bounding box center [671, 132] width 66 height 18
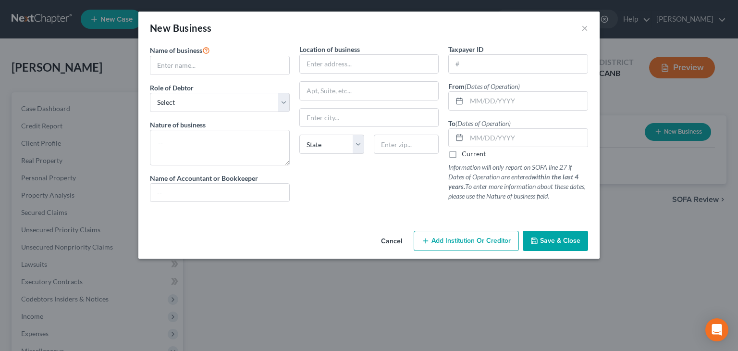
drag, startPoint x: 550, startPoint y: 239, endPoint x: 578, endPoint y: 239, distance: 27.9
click at [550, 239] on span "Save & Close" at bounding box center [560, 240] width 40 height 8
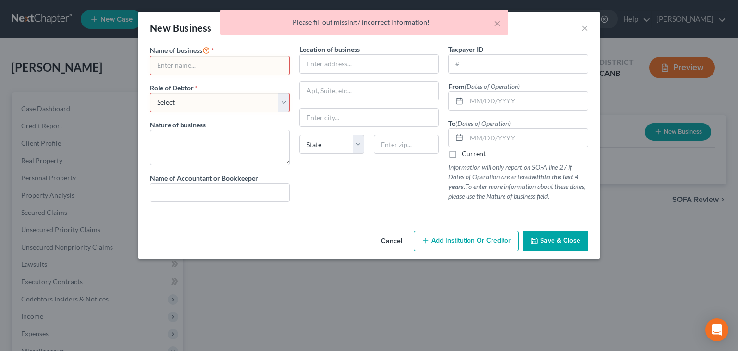
click at [584, 24] on div "× Please fill out missing / incorrect information!" at bounding box center [364, 25] width 738 height 30
drag, startPoint x: 495, startPoint y: 23, endPoint x: 545, endPoint y: 32, distance: 51.2
click at [496, 23] on button "×" at bounding box center [497, 23] width 7 height 12
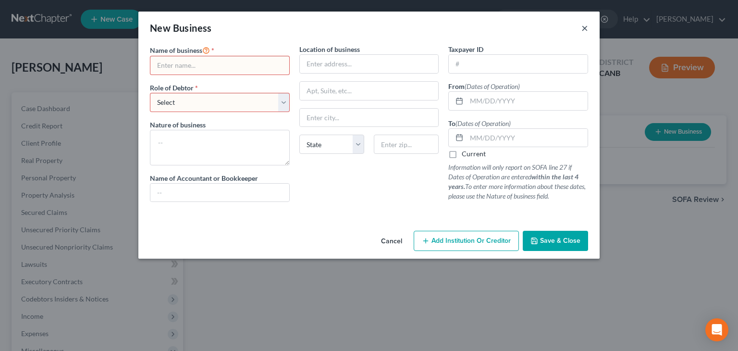
click at [584, 29] on button "×" at bounding box center [584, 28] width 7 height 12
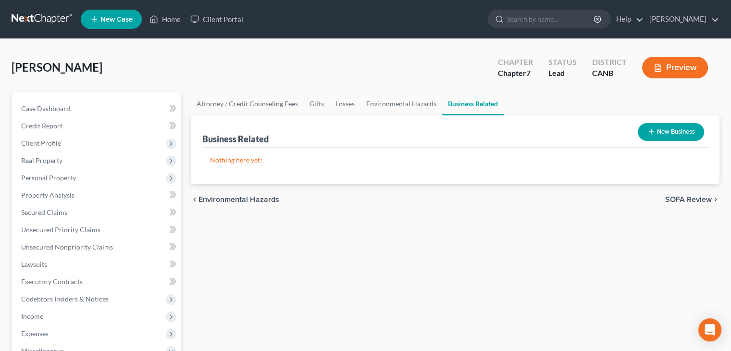
click at [694, 199] on span "SOFA Review" at bounding box center [688, 200] width 47 height 8
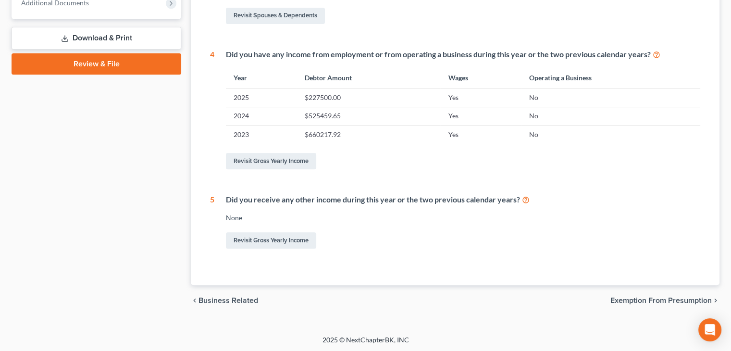
scroll to position [401, 0]
click at [674, 298] on span "Exemption from Presumption" at bounding box center [660, 300] width 101 height 8
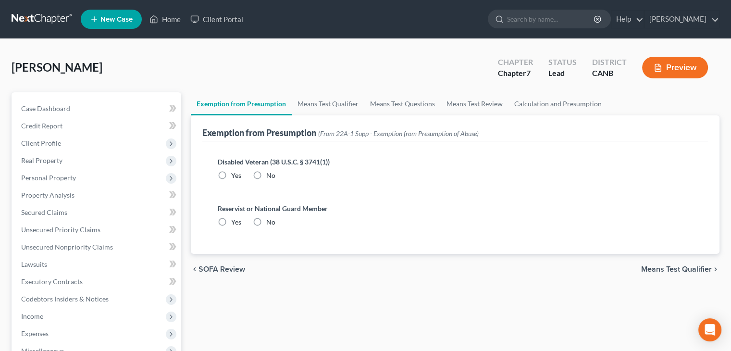
click at [667, 269] on span "Means Test Qualifier" at bounding box center [676, 269] width 71 height 8
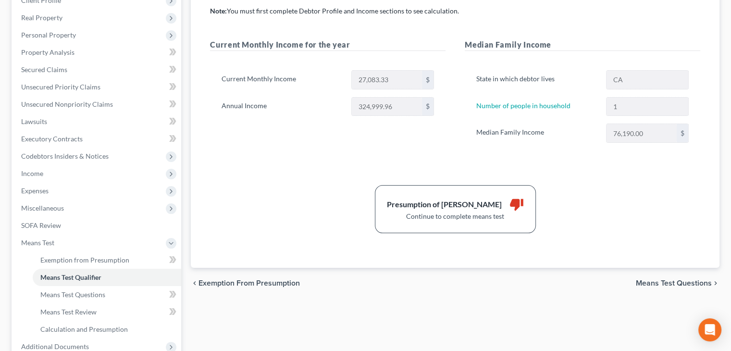
scroll to position [144, 0]
click at [663, 278] on span "Means Test Questions" at bounding box center [674, 282] width 76 height 8
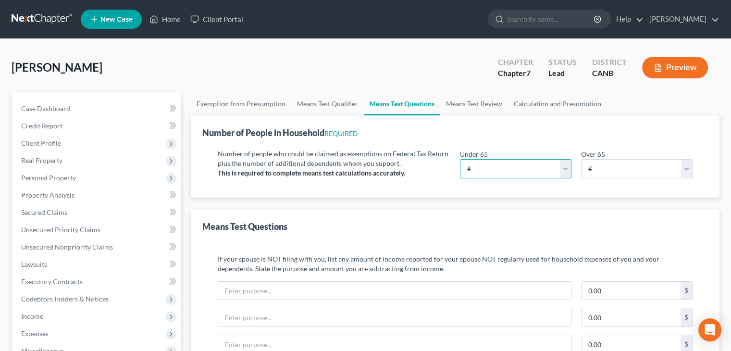
click at [495, 164] on select "# 0 1 2 3 4 5 6 7 8 9 10" at bounding box center [515, 168] width 111 height 19
click at [460, 159] on select "# 0 1 2 3 4 5 6 7 8 9 10" at bounding box center [515, 168] width 111 height 19
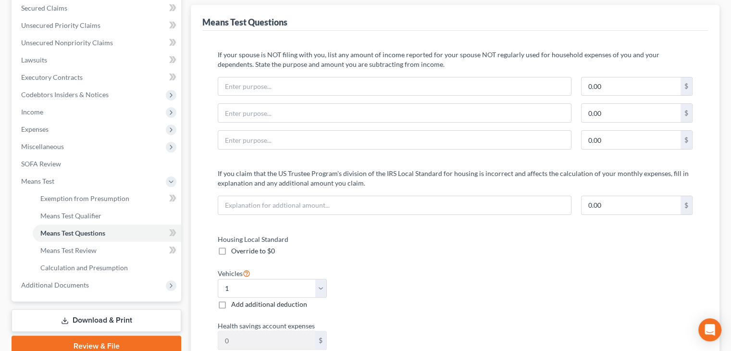
scroll to position [240, 0]
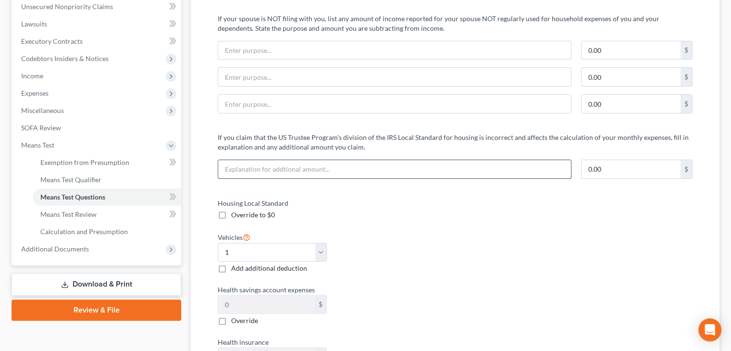
click at [259, 166] on input "text" at bounding box center [394, 169] width 353 height 18
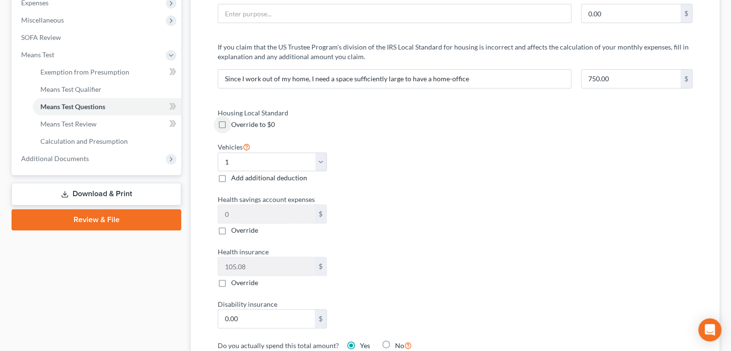
scroll to position [336, 0]
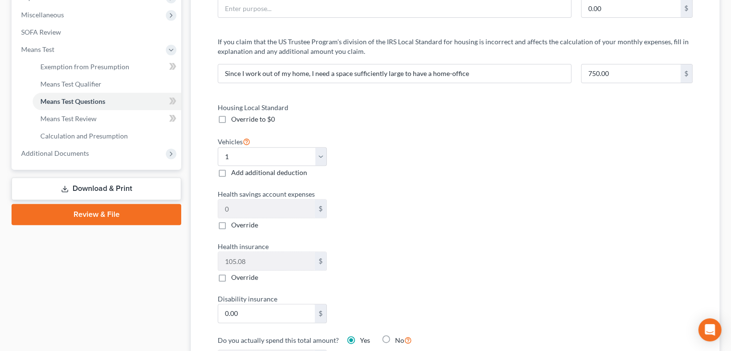
click at [231, 120] on label "Override to $0" at bounding box center [253, 119] width 44 height 10
click at [235, 120] on input "Override to $0" at bounding box center [238, 117] width 6 height 6
click at [231, 116] on label "Override to $0" at bounding box center [253, 119] width 44 height 10
click at [235, 116] on input "Override to $0" at bounding box center [238, 117] width 6 height 6
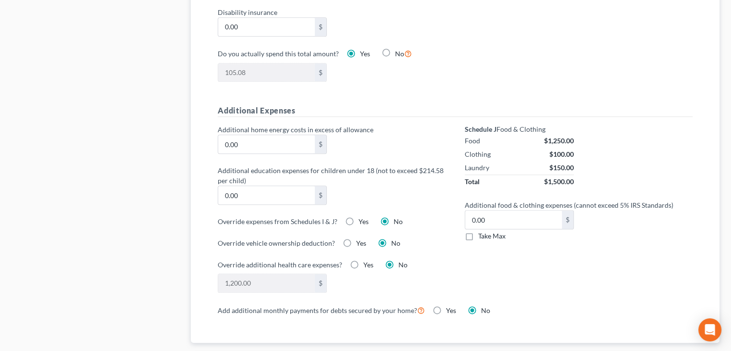
scroll to position [624, 0]
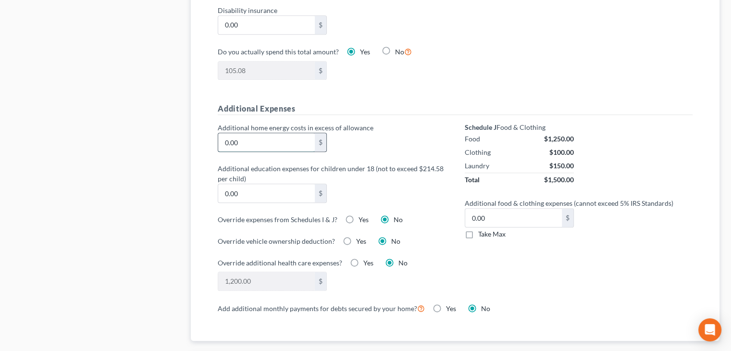
click at [246, 139] on input "0.00" at bounding box center [266, 142] width 97 height 18
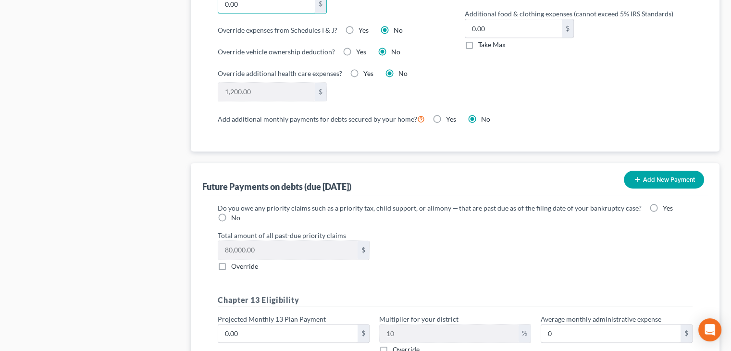
scroll to position [813, 0]
click at [663, 204] on label "Yes" at bounding box center [668, 209] width 10 height 10
click at [667, 204] on input "Yes" at bounding box center [670, 207] width 6 height 6
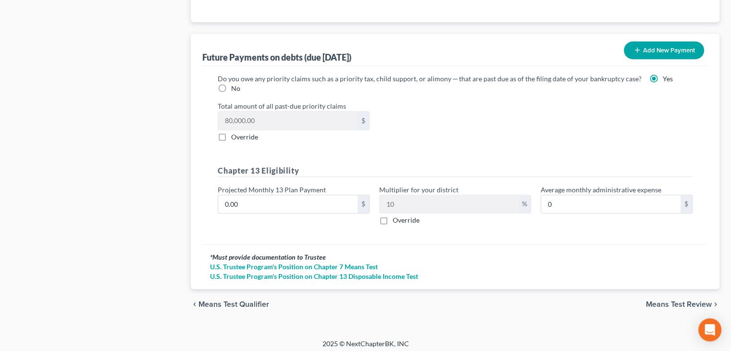
scroll to position [945, 0]
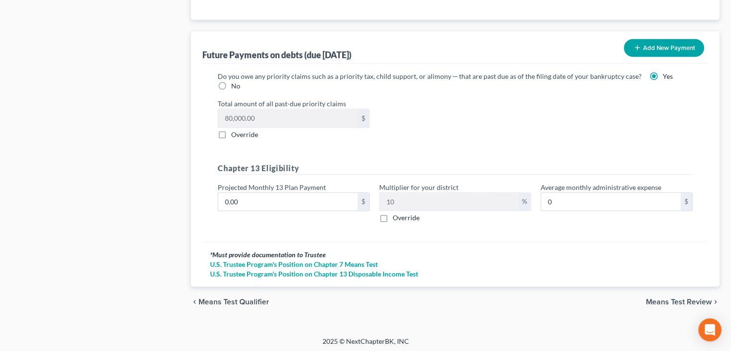
click at [666, 298] on span "Means Test Review" at bounding box center [679, 302] width 66 height 8
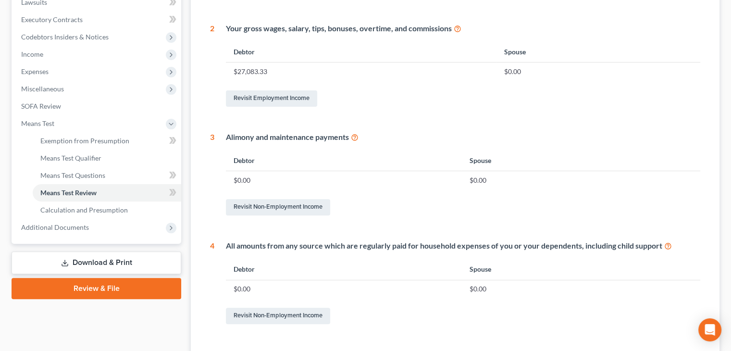
scroll to position [288, 0]
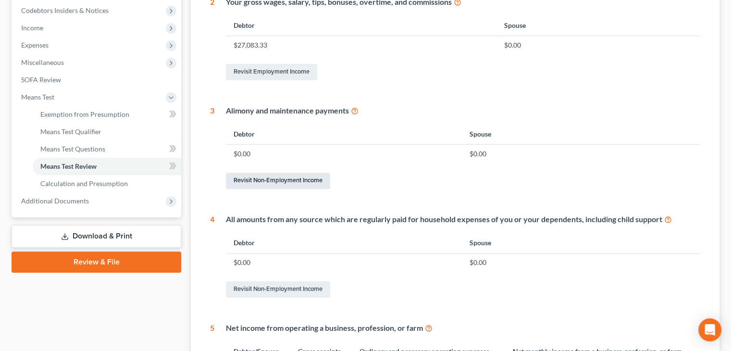
click at [281, 181] on link "Revisit Non-Employment Income" at bounding box center [278, 181] width 104 height 16
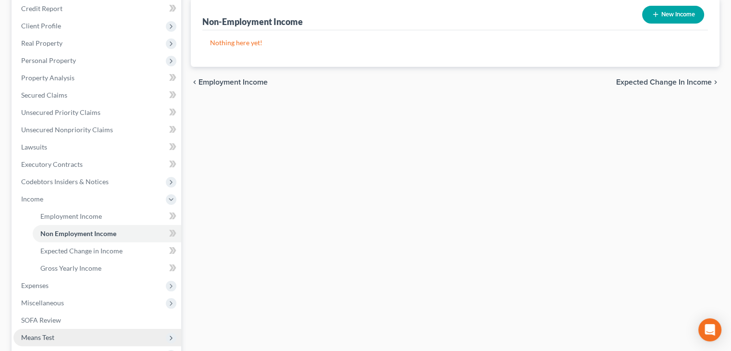
scroll to position [229, 0]
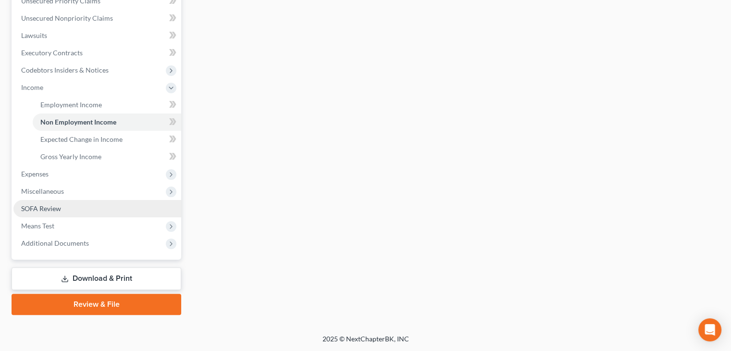
click at [60, 209] on span "SOFA Review" at bounding box center [41, 208] width 40 height 8
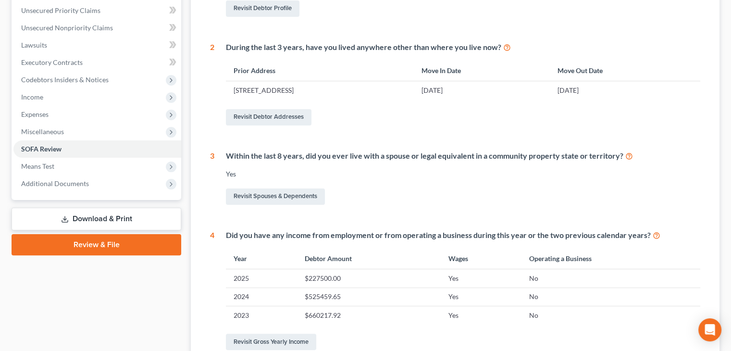
scroll to position [240, 0]
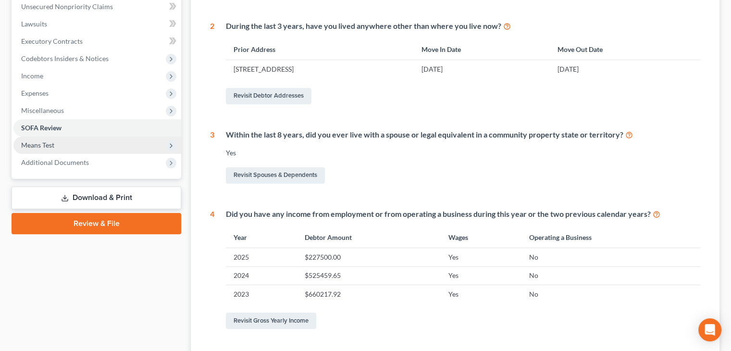
click at [51, 147] on span "Means Test" at bounding box center [37, 145] width 33 height 8
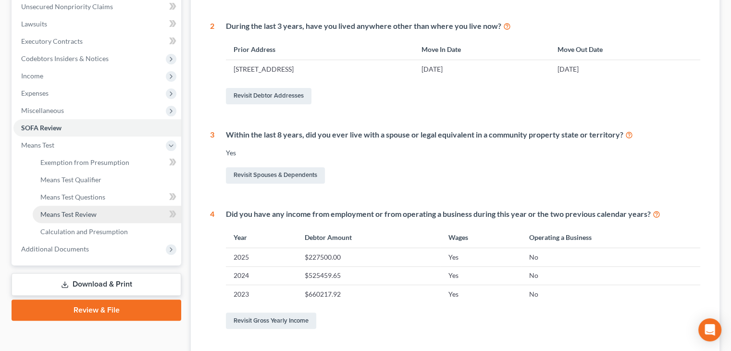
click at [76, 213] on span "Means Test Review" at bounding box center [68, 214] width 56 height 8
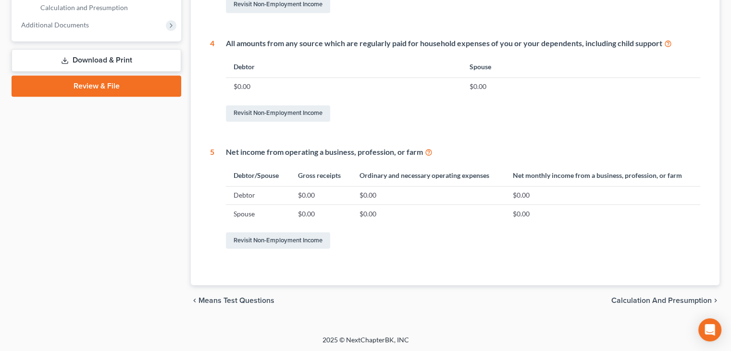
scroll to position [465, 0]
click at [653, 297] on span "Calculation and Presumption" at bounding box center [661, 300] width 100 height 8
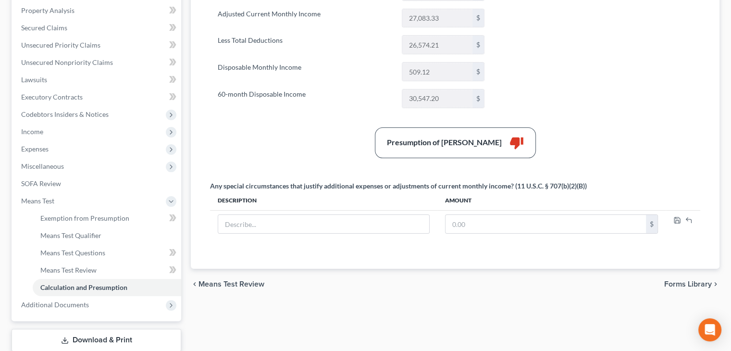
scroll to position [192, 0]
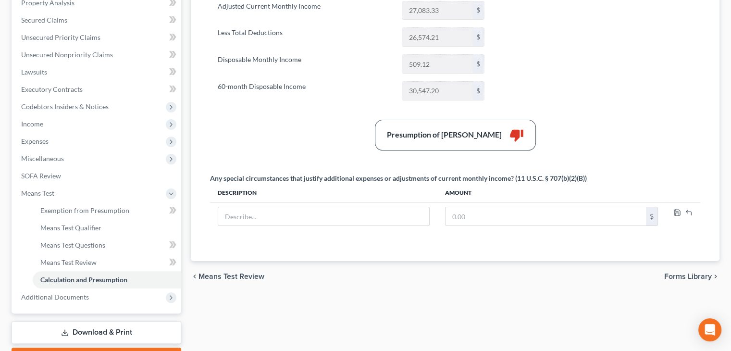
click at [232, 275] on span "Means Test Review" at bounding box center [231, 276] width 66 height 8
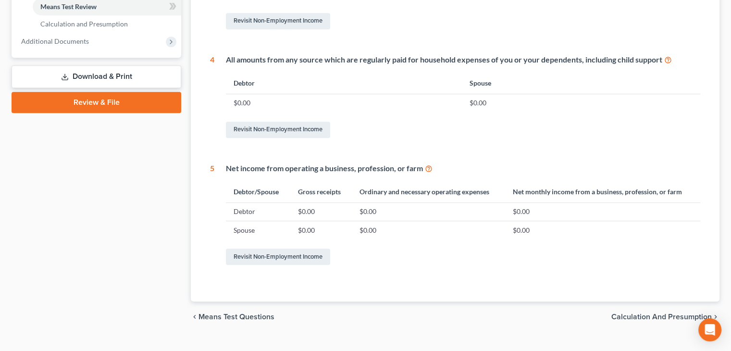
scroll to position [465, 0]
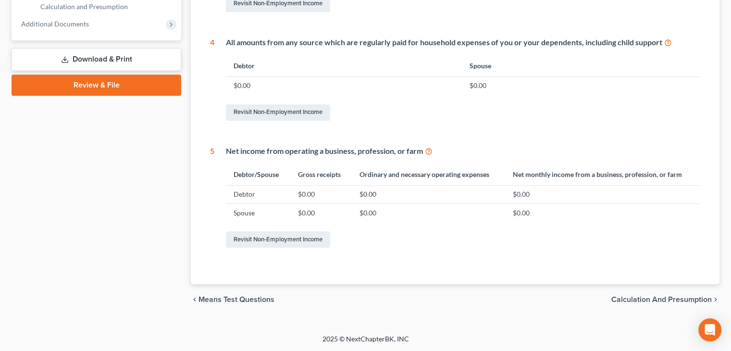
click at [249, 300] on span "Means Test Questions" at bounding box center [236, 300] width 76 height 8
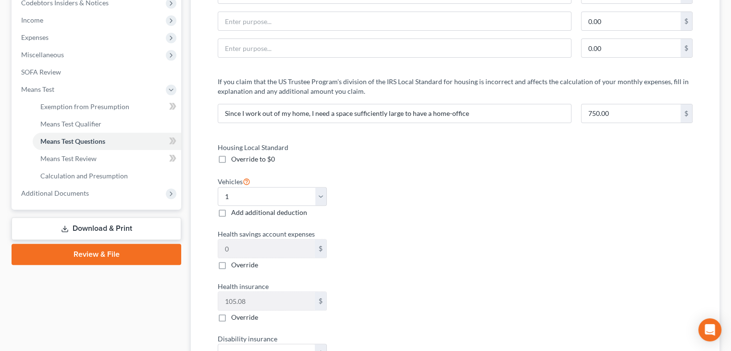
scroll to position [144, 0]
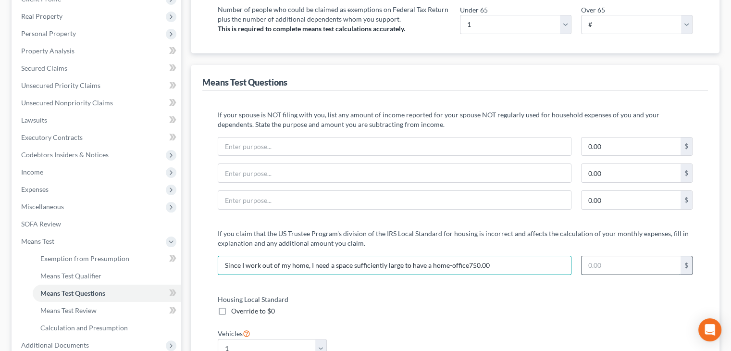
click at [592, 259] on input "text" at bounding box center [630, 265] width 99 height 18
click at [492, 266] on input "Since I work out of my home, I need a space sufficiently large to have a home-o…" at bounding box center [394, 265] width 353 height 18
click at [589, 259] on input "text" at bounding box center [630, 265] width 99 height 18
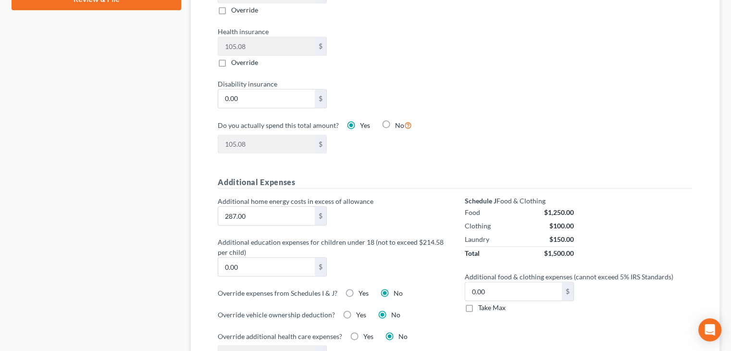
scroll to position [577, 0]
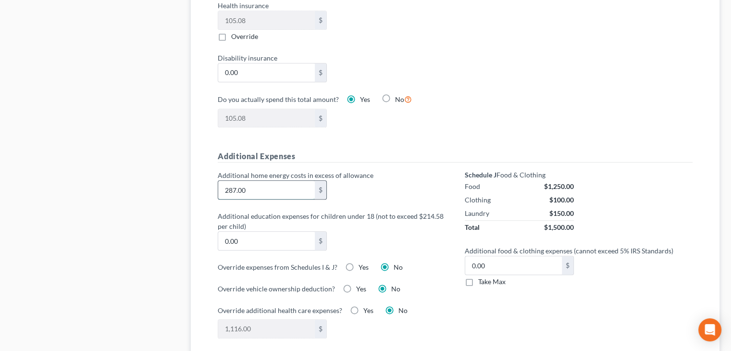
click at [261, 187] on input "287.00" at bounding box center [266, 190] width 97 height 18
click at [363, 308] on label "Yes" at bounding box center [368, 311] width 10 height 10
click at [367, 308] on input "Yes" at bounding box center [370, 309] width 6 height 6
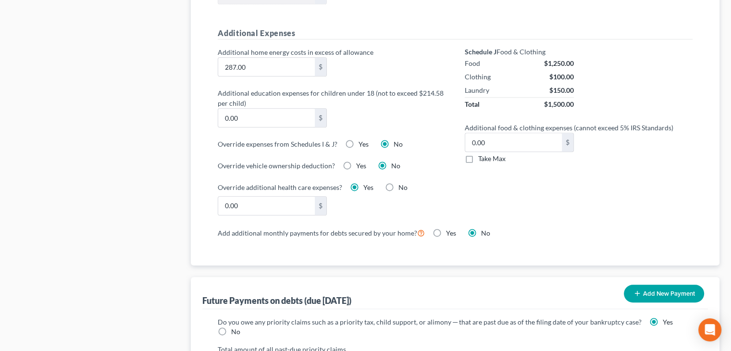
scroll to position [673, 0]
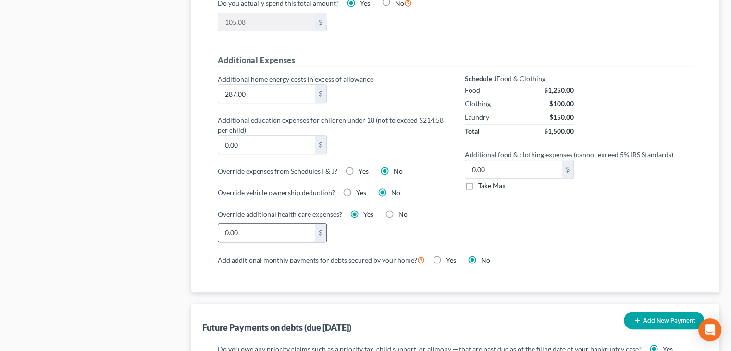
click at [245, 229] on input "0.00" at bounding box center [266, 232] width 97 height 18
click at [250, 89] on input "287.00" at bounding box center [266, 94] width 97 height 18
click at [354, 229] on div "200.00 $" at bounding box center [331, 232] width 237 height 19
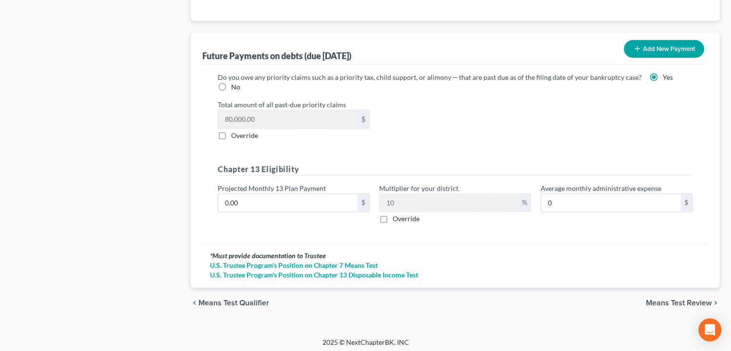
scroll to position [945, 0]
click at [675, 298] on span "Means Test Review" at bounding box center [679, 302] width 66 height 8
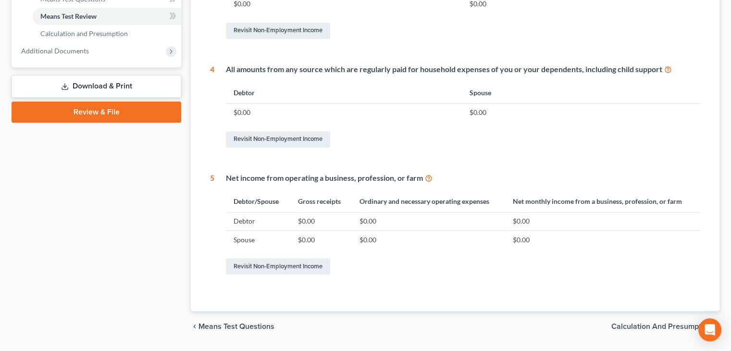
scroll to position [465, 0]
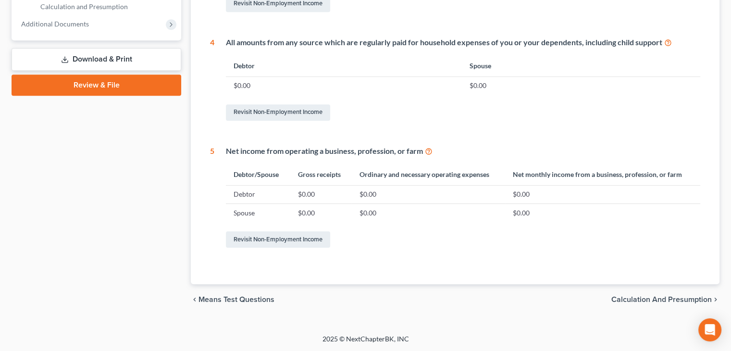
click at [647, 297] on span "Calculation and Presumption" at bounding box center [661, 300] width 100 height 8
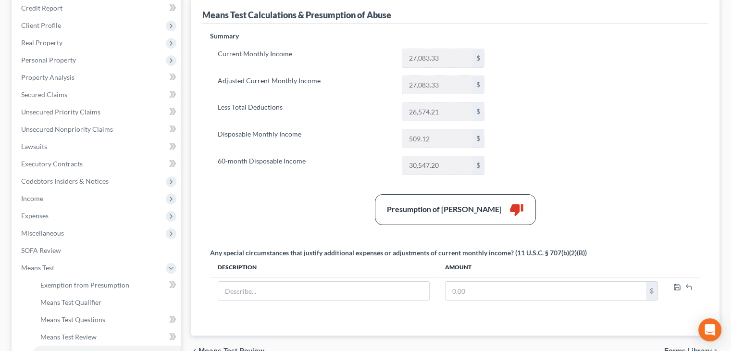
scroll to position [144, 0]
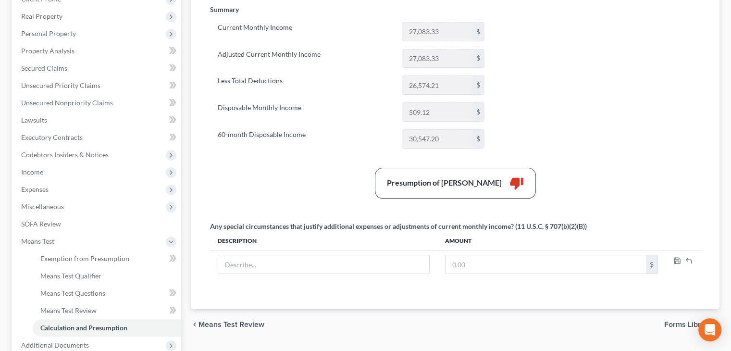
click at [231, 321] on span "Means Test Review" at bounding box center [231, 325] width 66 height 8
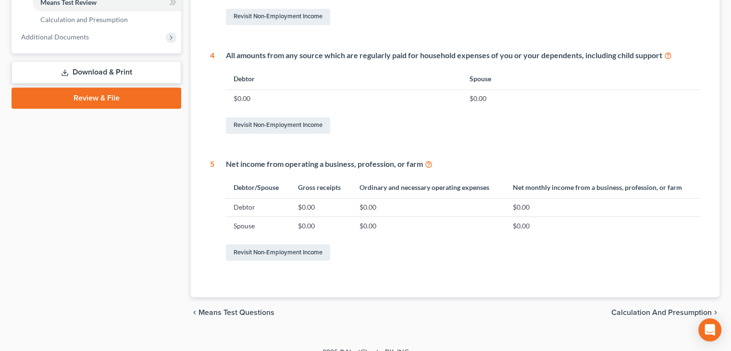
scroll to position [465, 0]
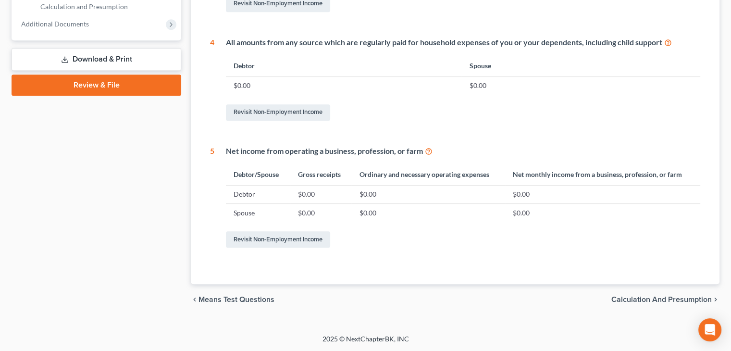
click at [244, 297] on span "Means Test Questions" at bounding box center [236, 300] width 76 height 8
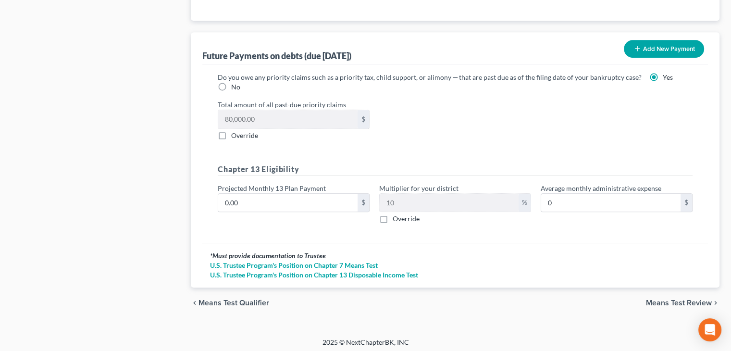
scroll to position [945, 0]
click at [210, 300] on span "Means Test Qualifier" at bounding box center [233, 302] width 71 height 8
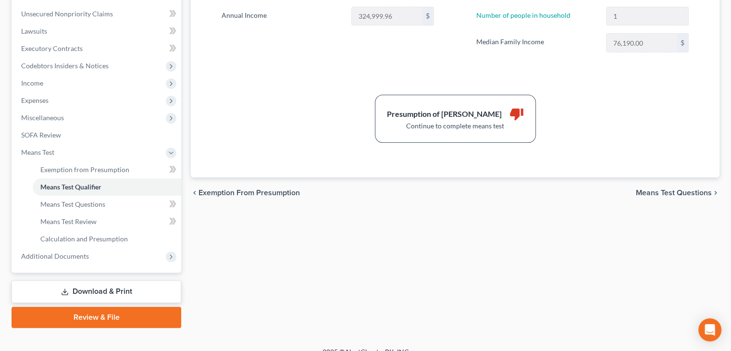
scroll to position [246, 0]
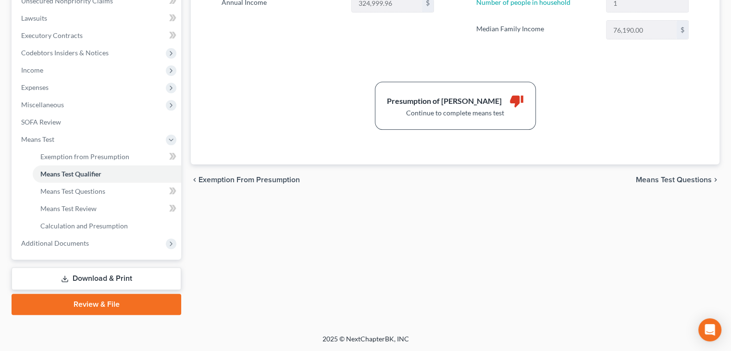
click at [659, 180] on span "Means Test Questions" at bounding box center [674, 180] width 76 height 8
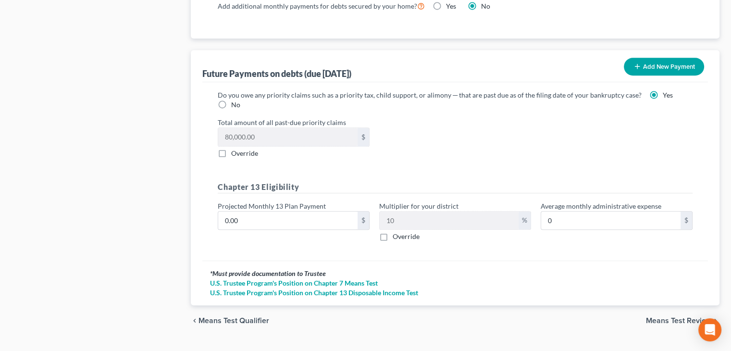
scroll to position [945, 0]
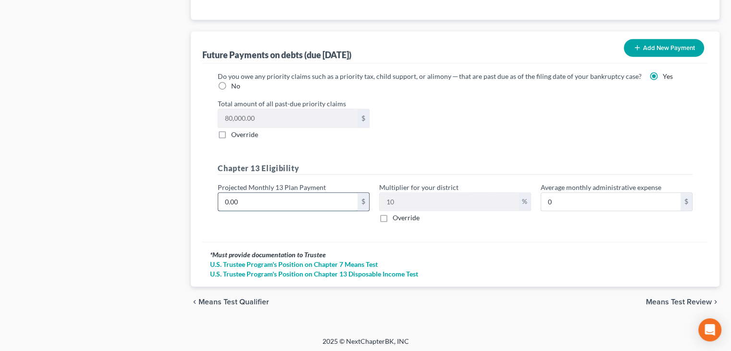
click at [239, 197] on input "0.00" at bounding box center [287, 202] width 139 height 18
click at [249, 198] on input "250.00" at bounding box center [287, 202] width 139 height 18
click at [652, 300] on span "Means Test Review" at bounding box center [679, 302] width 66 height 8
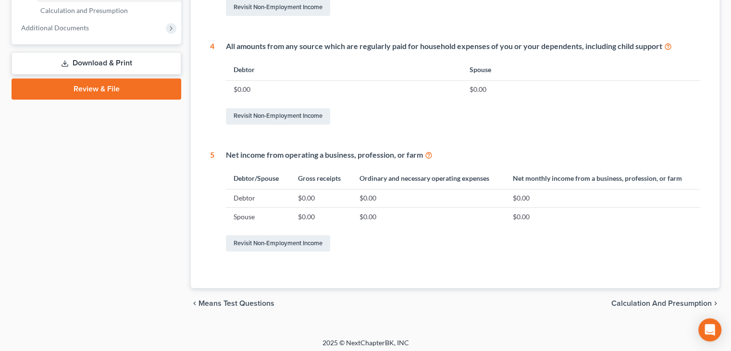
scroll to position [465, 0]
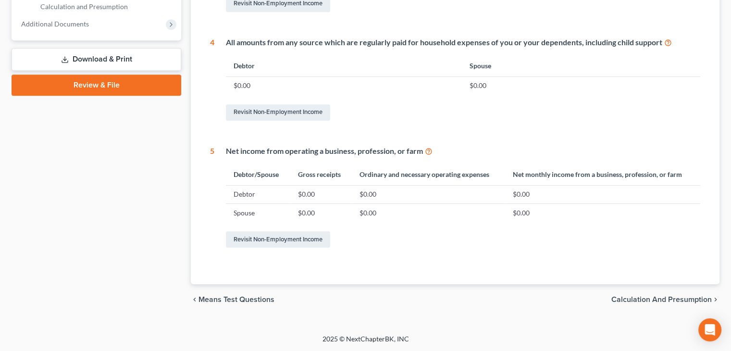
click at [684, 297] on span "Calculation and Presumption" at bounding box center [661, 300] width 100 height 8
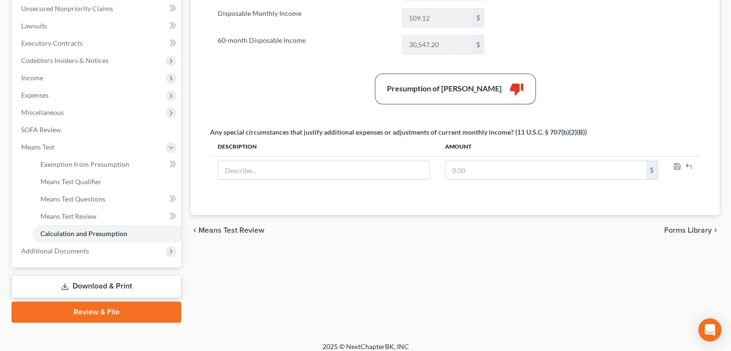
scroll to position [240, 0]
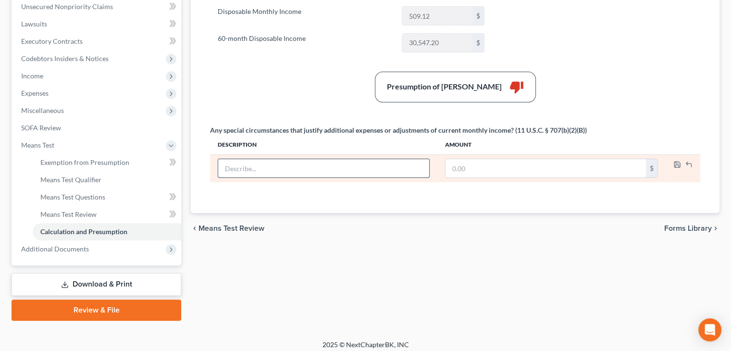
click at [248, 167] on input "text" at bounding box center [323, 168] width 211 height 18
click at [678, 161] on icon "button" at bounding box center [677, 165] width 8 height 8
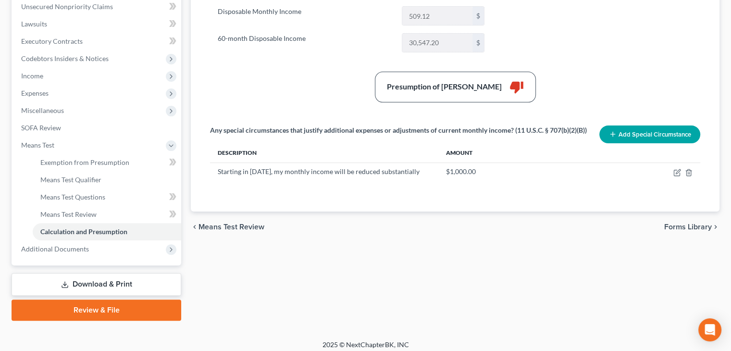
click at [668, 231] on span "Forms Library" at bounding box center [688, 227] width 48 height 8
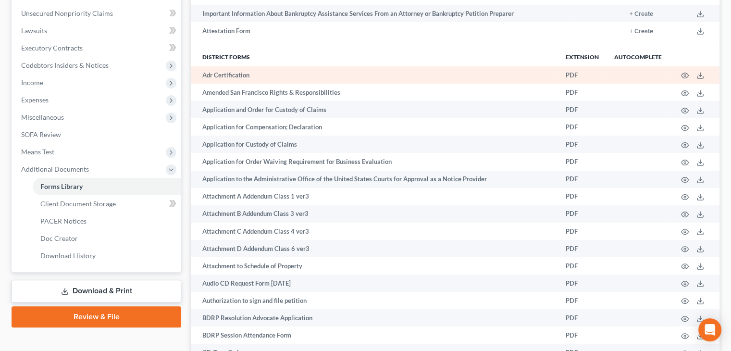
scroll to position [240, 0]
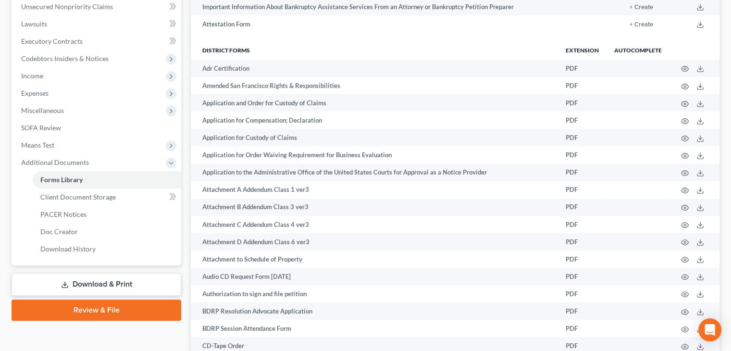
click at [110, 284] on link "Download & Print" at bounding box center [97, 284] width 170 height 23
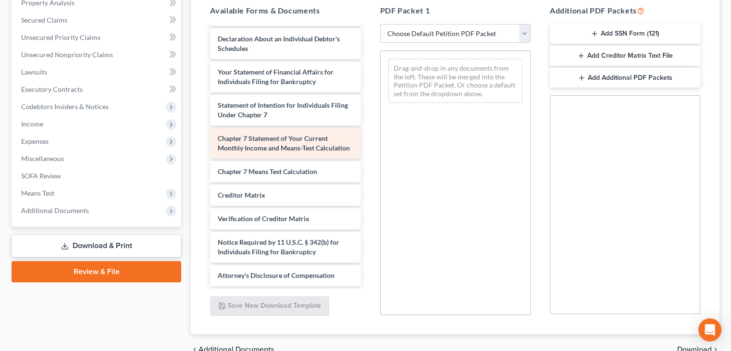
scroll to position [291, 0]
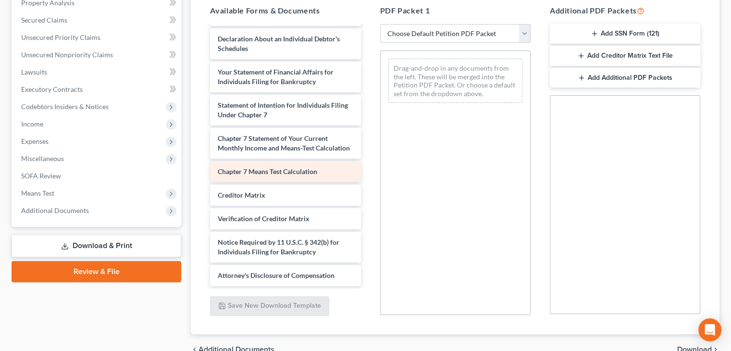
click at [295, 171] on span "Chapter 7 Means Test Calculation" at bounding box center [267, 171] width 99 height 8
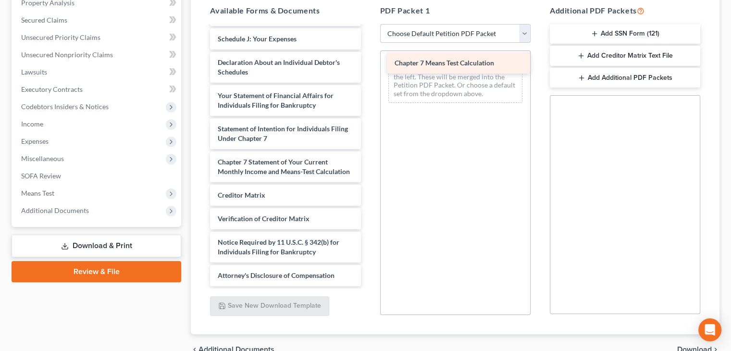
drag, startPoint x: 296, startPoint y: 171, endPoint x: 472, endPoint y: 63, distance: 206.9
click at [368, 63] on div "Chapter 7 Means Test Calculation Voluntary Petition for Individuals Filing for …" at bounding box center [285, 27] width 166 height 518
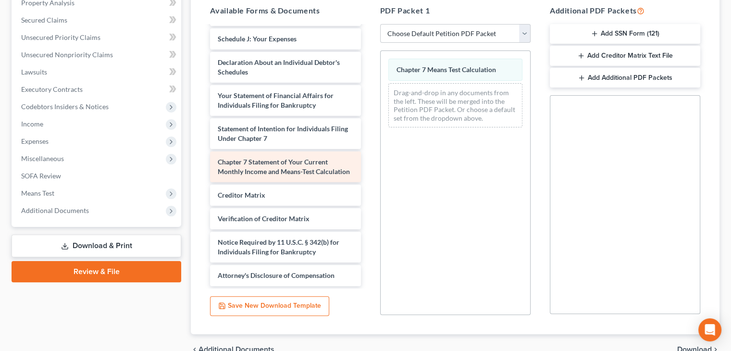
scroll to position [225, 0]
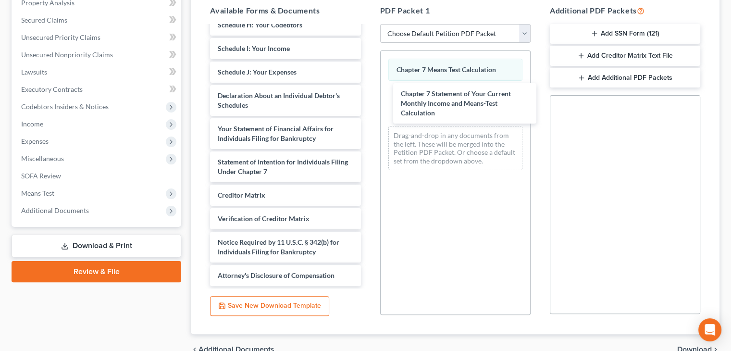
drag, startPoint x: 251, startPoint y: 161, endPoint x: 428, endPoint y: 126, distance: 180.3
click at [368, 103] on div "Chapter 7 Statement of Your Current Monthly Income and Means-Test Calculation V…" at bounding box center [285, 44] width 166 height 484
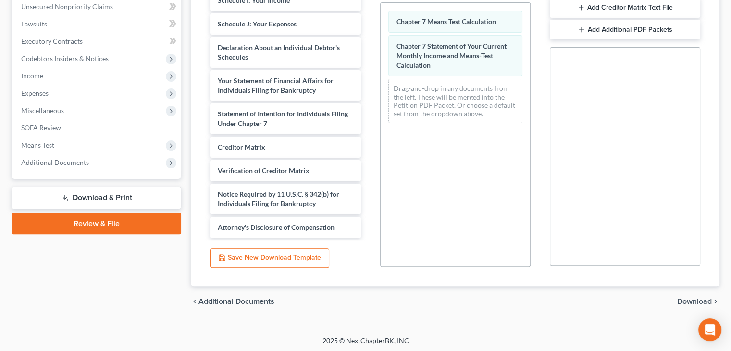
scroll to position [242, 0]
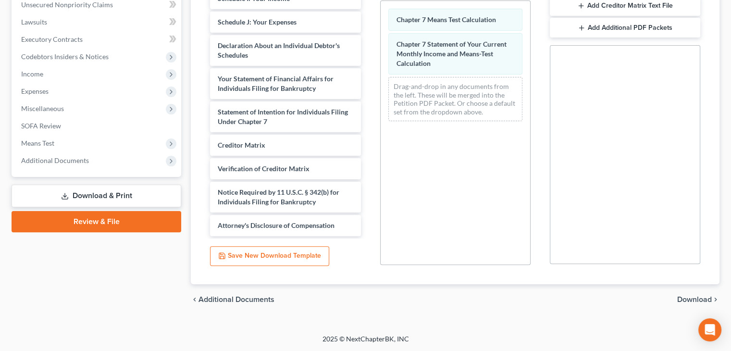
click at [702, 298] on span "Download" at bounding box center [694, 300] width 35 height 8
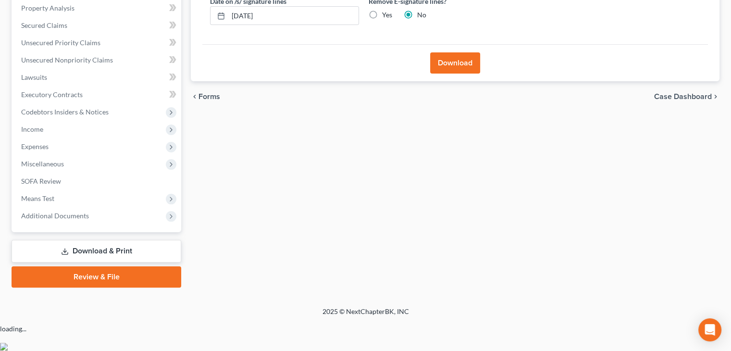
scroll to position [160, 0]
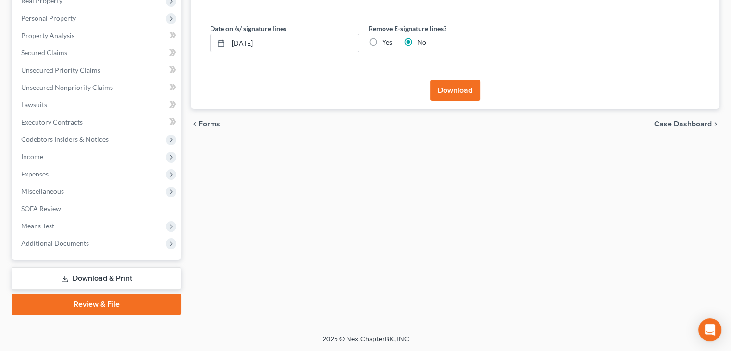
click at [460, 86] on button "Download" at bounding box center [455, 90] width 50 height 21
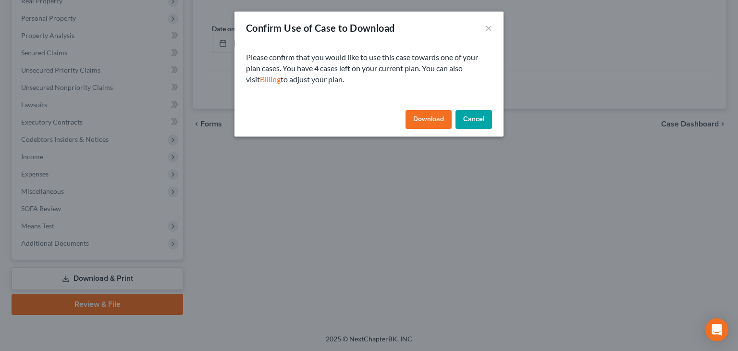
click at [422, 121] on button "Download" at bounding box center [429, 119] width 46 height 19
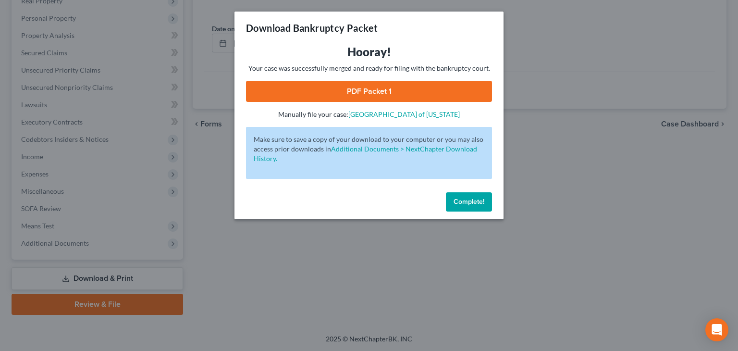
click at [365, 85] on link "PDF Packet 1" at bounding box center [369, 91] width 246 height 21
drag, startPoint x: 468, startPoint y: 202, endPoint x: 134, endPoint y: 131, distance: 341.0
click at [464, 204] on span "Complete!" at bounding box center [469, 202] width 31 height 8
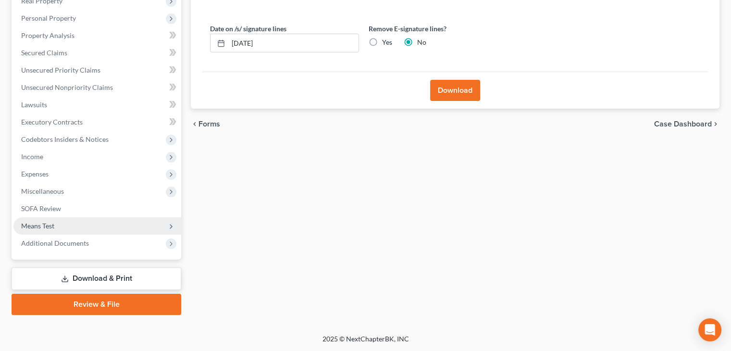
click at [47, 225] on span "Means Test" at bounding box center [37, 226] width 33 height 8
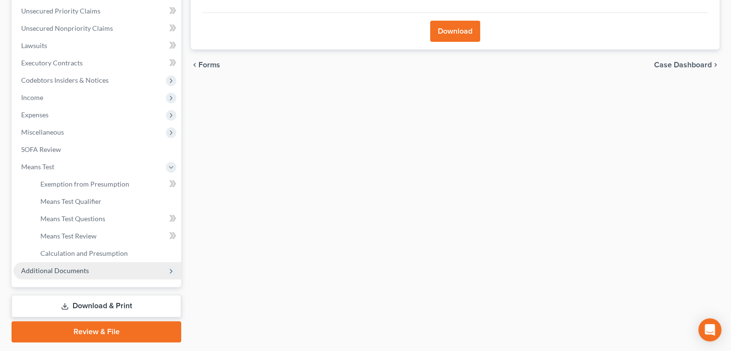
scroll to position [246, 0]
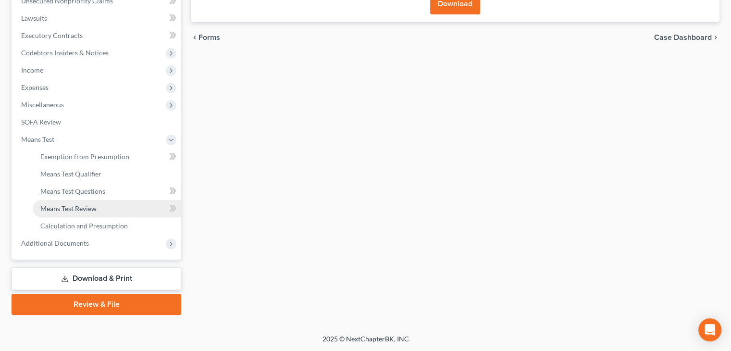
click at [90, 208] on span "Means Test Review" at bounding box center [68, 208] width 56 height 8
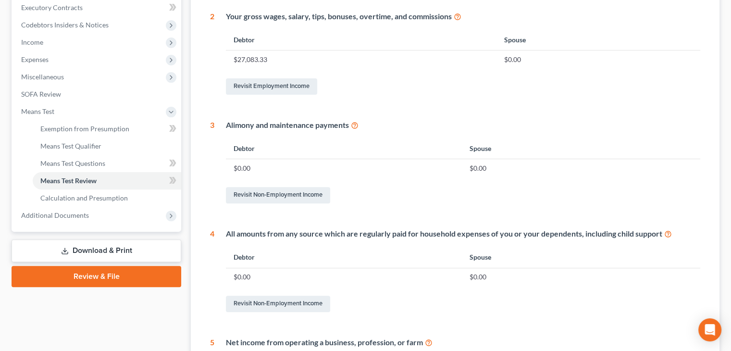
scroll to position [465, 0]
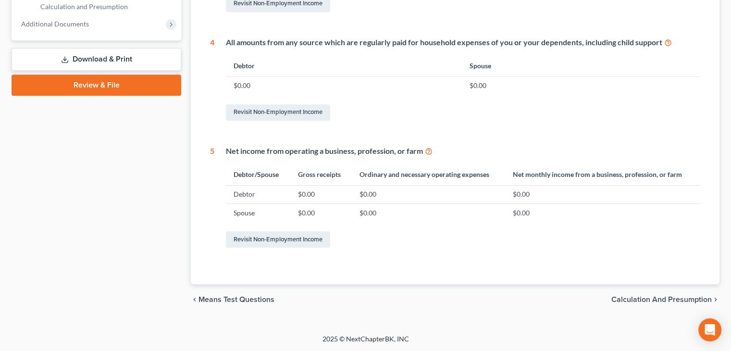
click at [667, 299] on span "Calculation and Presumption" at bounding box center [661, 300] width 100 height 8
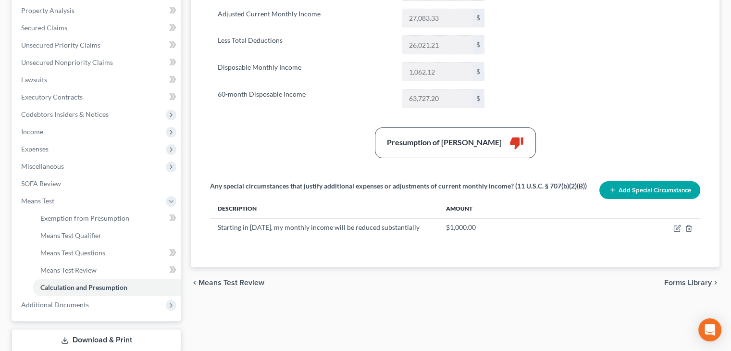
scroll to position [192, 0]
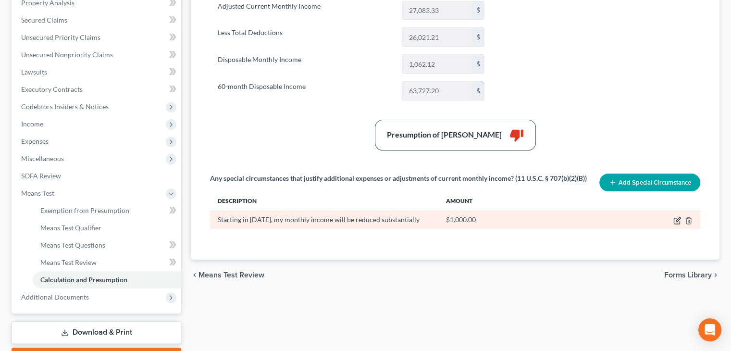
click at [676, 221] on icon "button" at bounding box center [677, 221] width 8 height 8
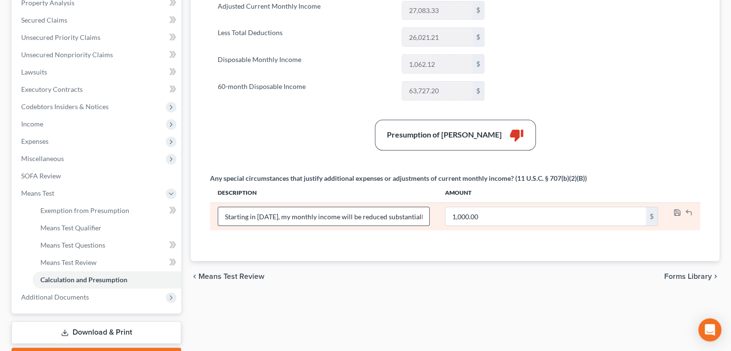
click at [422, 212] on input "Starting in [DATE], my monthly income will be reduced substantially" at bounding box center [323, 216] width 211 height 18
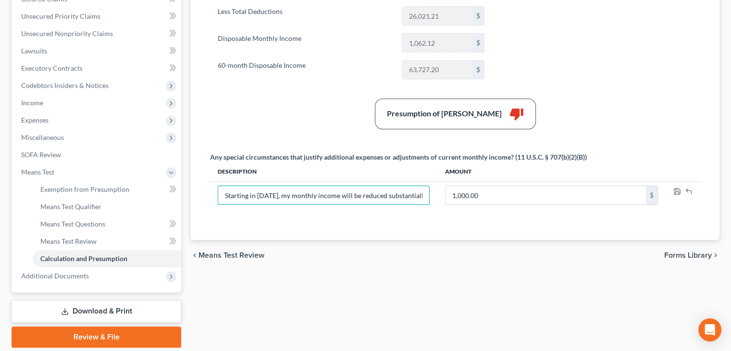
scroll to position [246, 0]
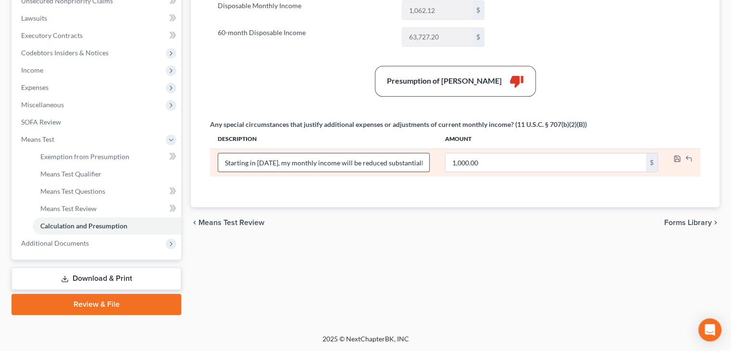
click at [423, 160] on input "Starting in [DATE], my monthly income will be reduced substantially" at bounding box center [323, 162] width 211 height 18
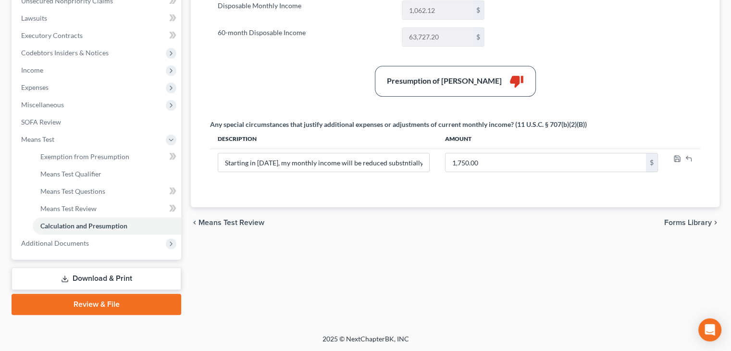
click at [675, 220] on span "Forms Library" at bounding box center [688, 223] width 48 height 8
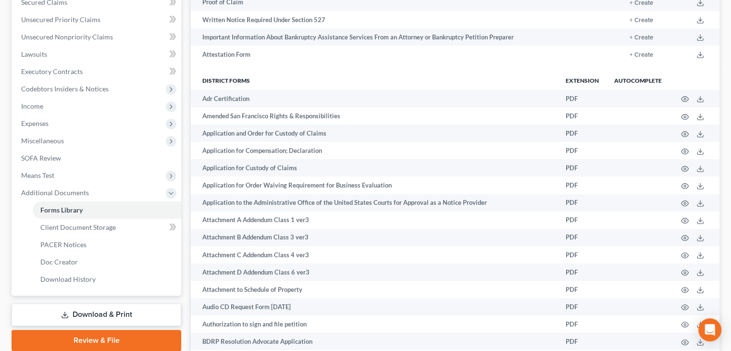
scroll to position [288, 0]
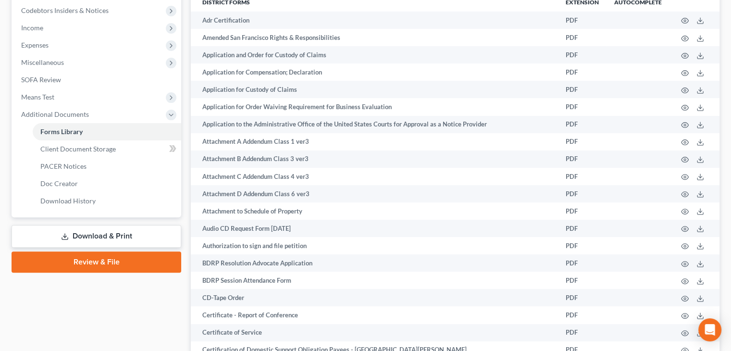
click at [81, 235] on link "Download & Print" at bounding box center [97, 236] width 170 height 23
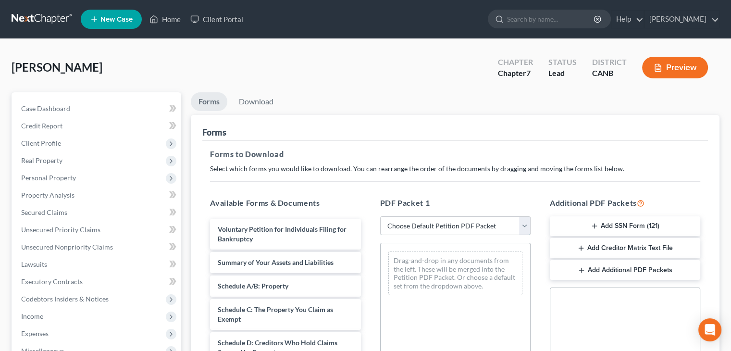
click at [525, 229] on select "Choose Default Petition PDF Packet Complete Bankruptcy Petition (all forms and …" at bounding box center [455, 225] width 150 height 19
click at [380, 216] on select "Choose Default Petition PDF Packet Complete Bankruptcy Petition (all forms and …" at bounding box center [455, 225] width 150 height 19
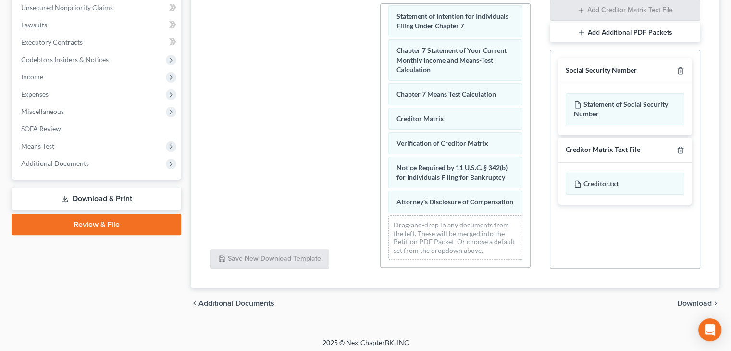
scroll to position [243, 0]
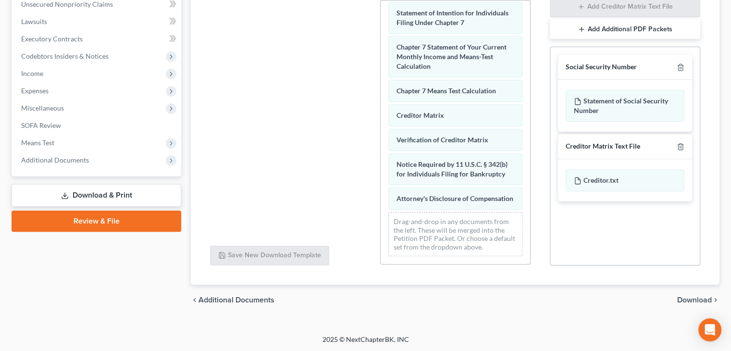
click at [688, 298] on span "Download" at bounding box center [694, 300] width 35 height 8
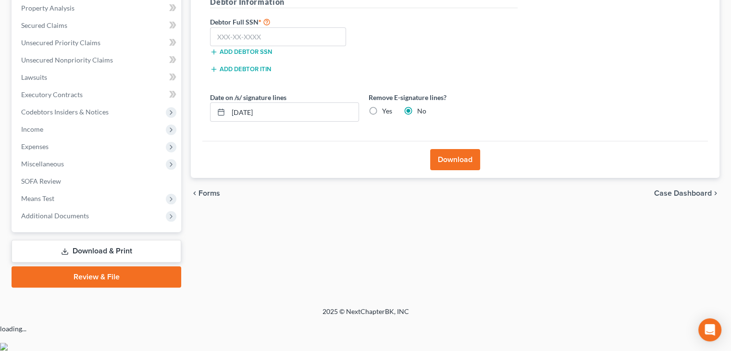
scroll to position [160, 0]
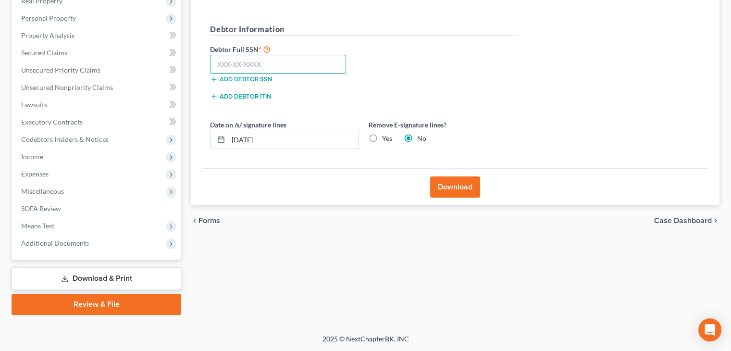
click at [221, 61] on input "text" at bounding box center [278, 64] width 136 height 19
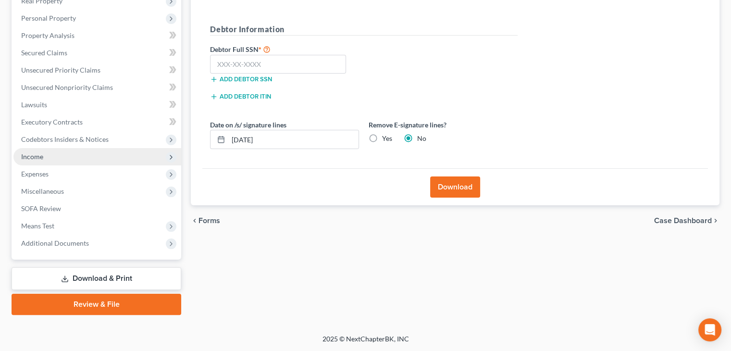
click at [45, 160] on span "Income" at bounding box center [97, 156] width 168 height 17
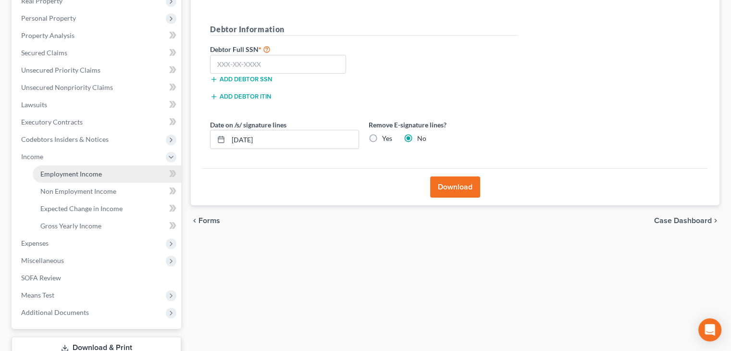
click at [80, 173] on span "Employment Income" at bounding box center [71, 174] width 62 height 8
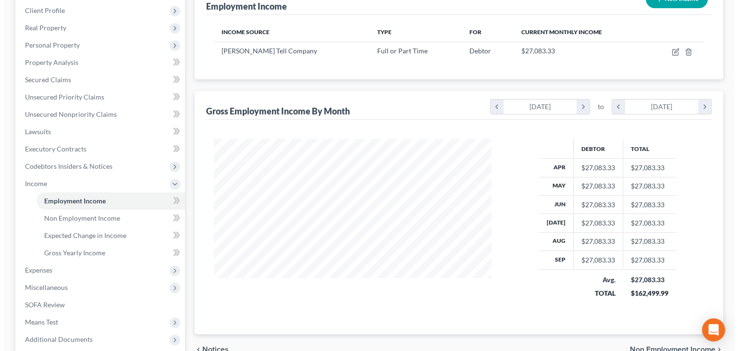
scroll to position [133, 0]
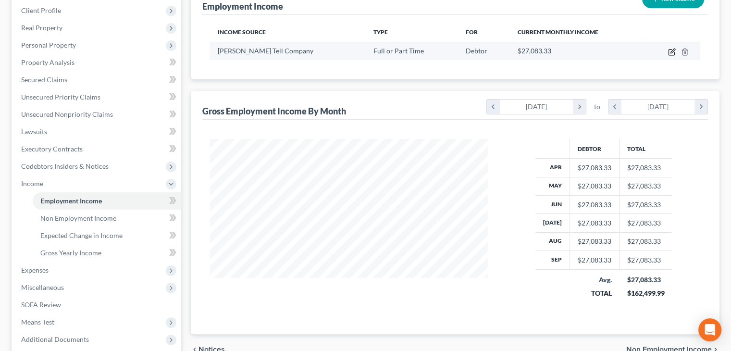
click at [670, 50] on icon "button" at bounding box center [672, 52] width 8 height 8
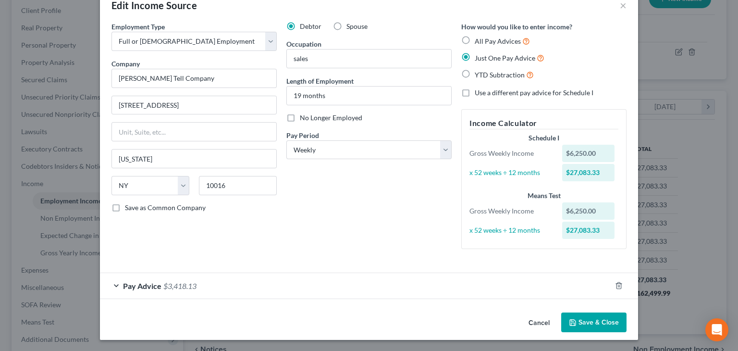
scroll to position [23, 0]
click at [115, 284] on div "Pay Advice $3,418.13" at bounding box center [355, 284] width 511 height 25
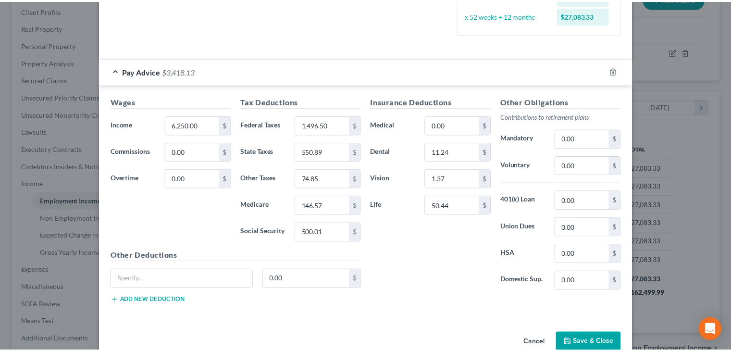
scroll to position [256, 0]
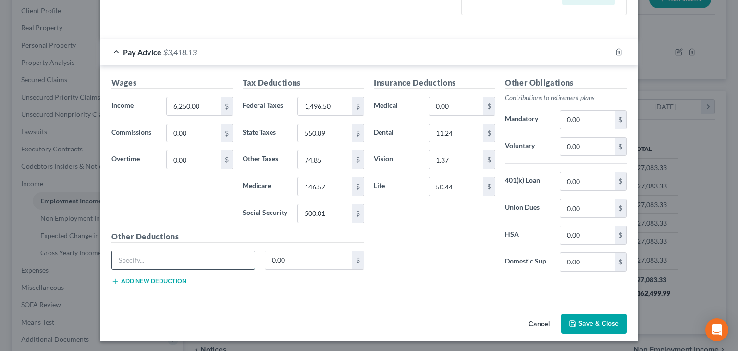
click at [129, 260] on input "text" at bounding box center [183, 260] width 143 height 18
click at [593, 325] on button "Save & Close" at bounding box center [593, 324] width 65 height 20
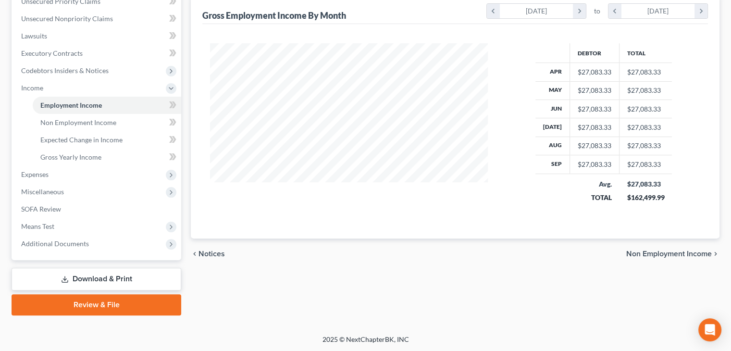
scroll to position [229, 0]
click at [654, 249] on span "Non Employment Income" at bounding box center [669, 253] width 86 height 8
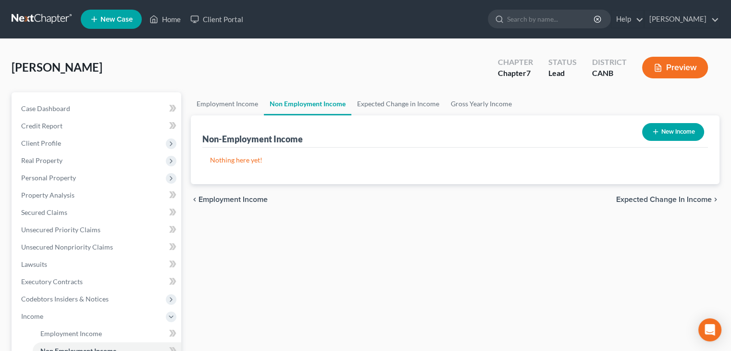
click at [658, 199] on span "Expected Change in Income" at bounding box center [664, 200] width 96 height 8
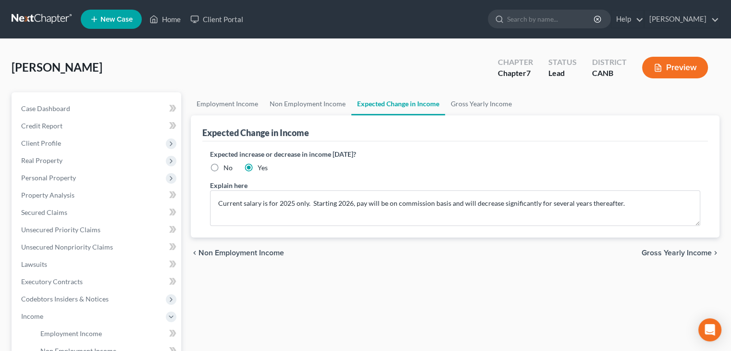
click at [674, 251] on span "Gross Yearly Income" at bounding box center [677, 253] width 70 height 8
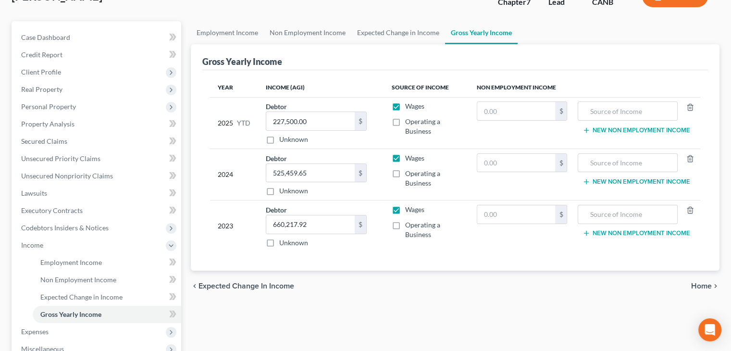
scroll to position [144, 0]
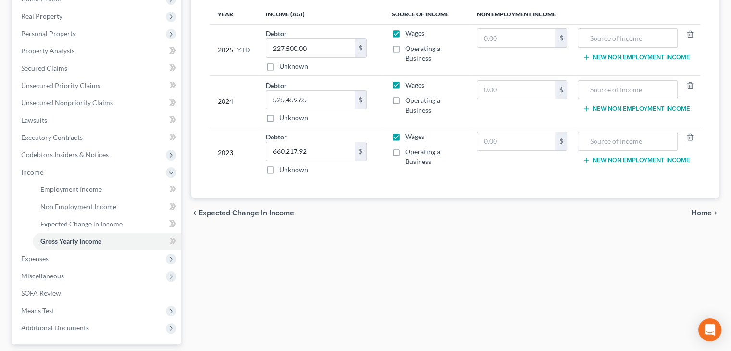
click at [699, 213] on span "Home" at bounding box center [701, 213] width 21 height 8
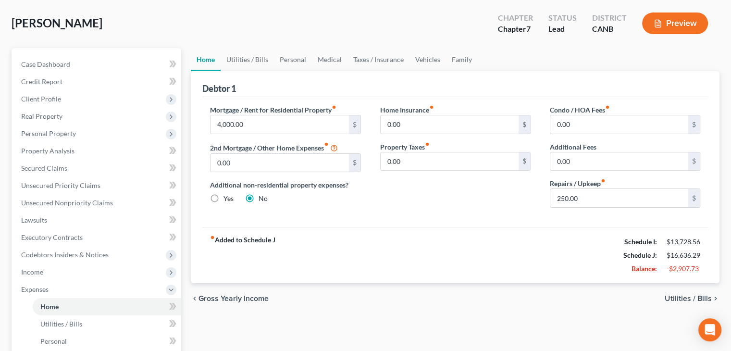
scroll to position [48, 0]
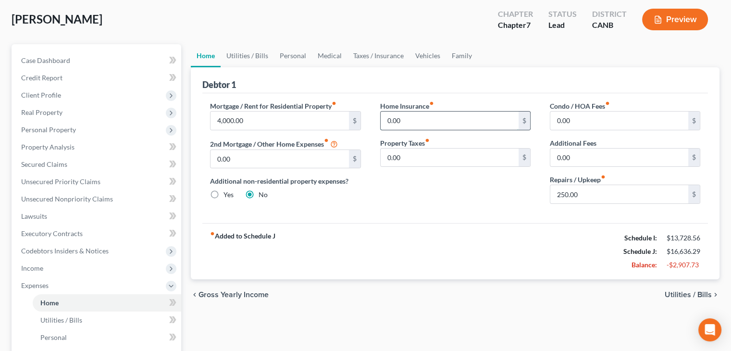
click at [402, 121] on input "0.00" at bounding box center [450, 120] width 138 height 18
click at [224, 292] on span "Gross Yearly Income" at bounding box center [233, 295] width 70 height 8
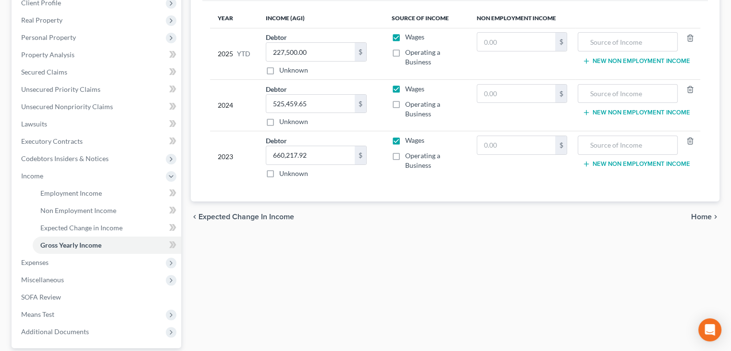
scroll to position [144, 0]
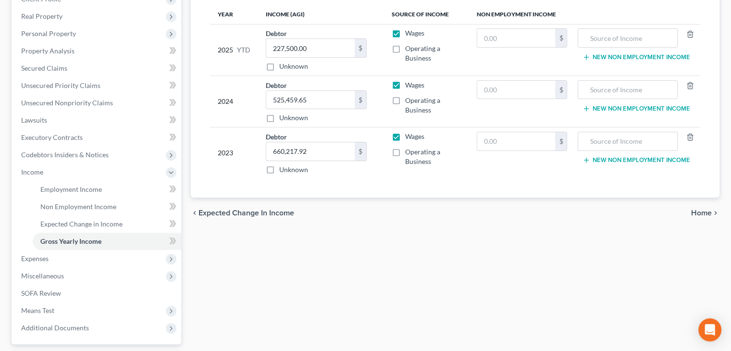
click at [212, 210] on span "Expected Change in Income" at bounding box center [246, 213] width 96 height 8
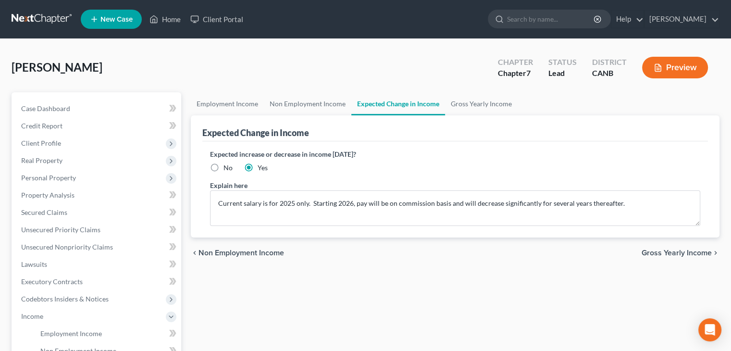
click at [226, 251] on span "Non Employment Income" at bounding box center [241, 253] width 86 height 8
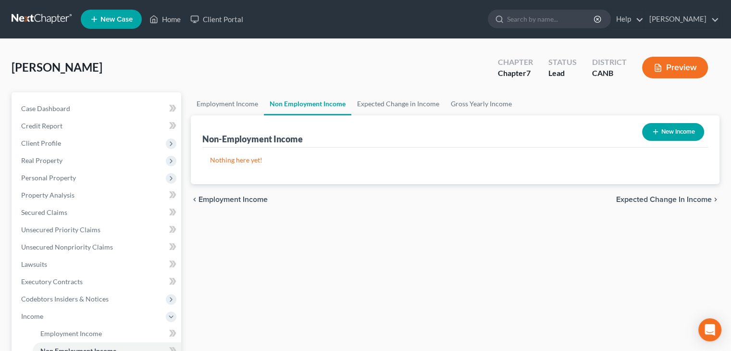
click at [228, 198] on span "Employment Income" at bounding box center [232, 200] width 69 height 8
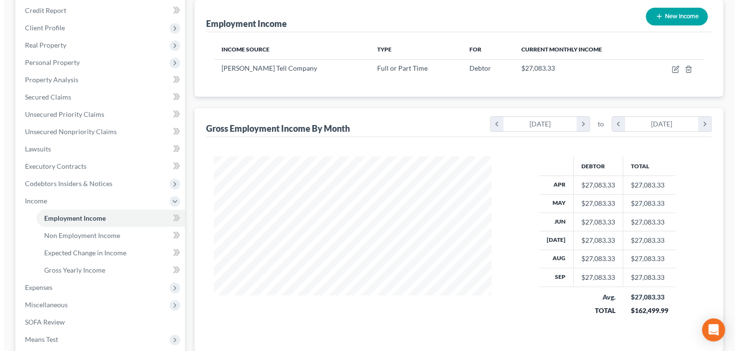
scroll to position [85, 0]
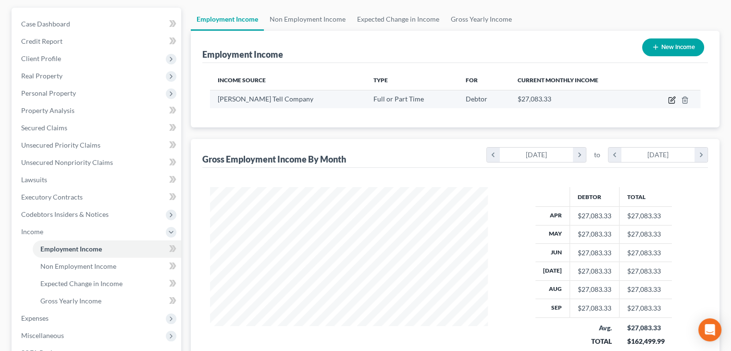
click at [669, 101] on icon "button" at bounding box center [672, 100] width 8 height 8
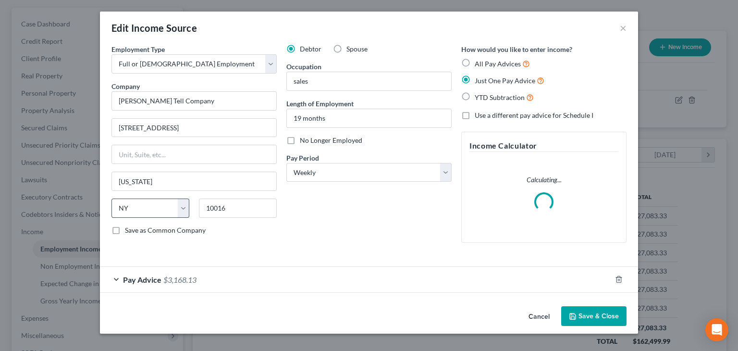
scroll to position [171, 300]
click at [139, 277] on span "Pay Advice" at bounding box center [142, 279] width 38 height 9
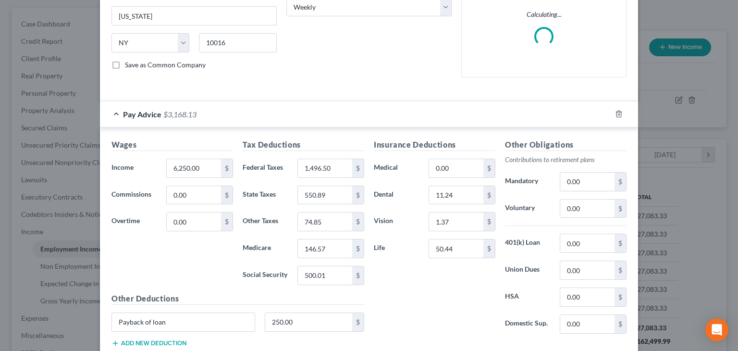
scroll to position [227, 0]
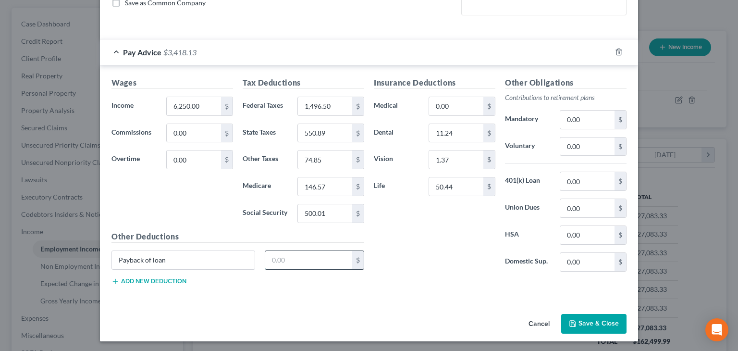
click at [279, 259] on input "text" at bounding box center [308, 260] width 87 height 18
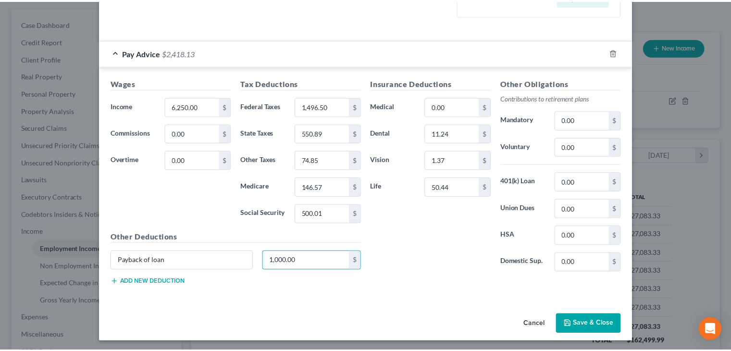
scroll to position [256, 0]
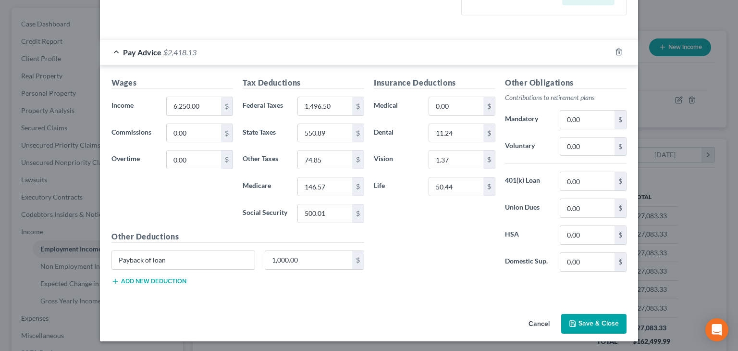
click at [602, 319] on button "Save & Close" at bounding box center [593, 324] width 65 height 20
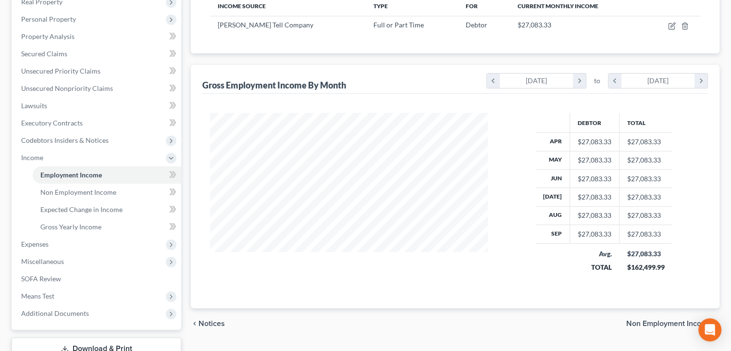
scroll to position [229, 0]
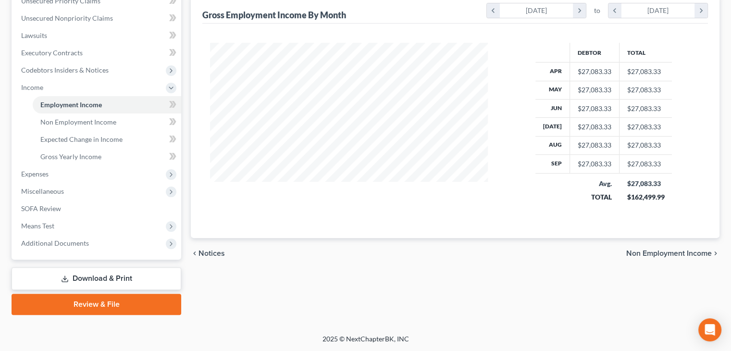
click at [667, 253] on span "Non Employment Income" at bounding box center [669, 253] width 86 height 8
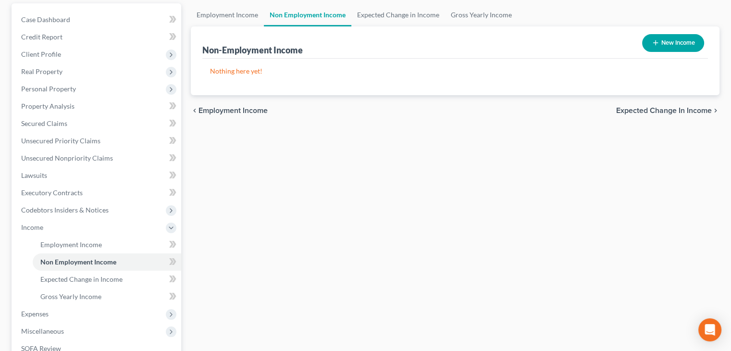
scroll to position [144, 0]
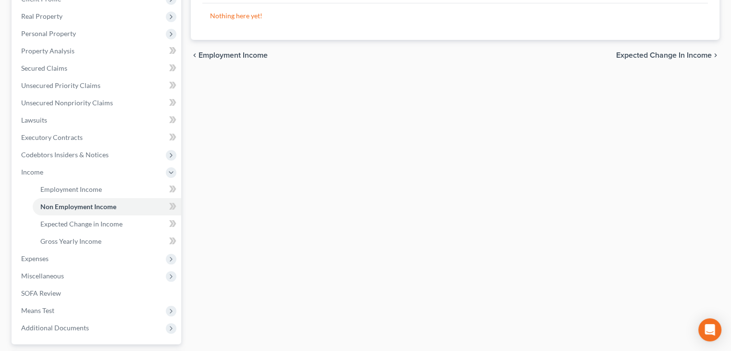
click at [651, 56] on span "Expected Change in Income" at bounding box center [664, 55] width 96 height 8
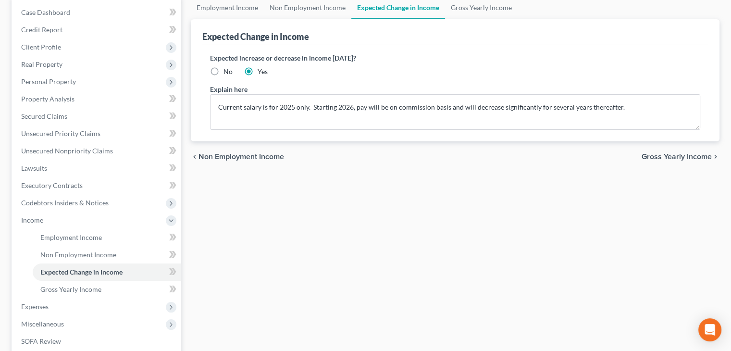
click at [666, 154] on span "Gross Yearly Income" at bounding box center [677, 157] width 70 height 8
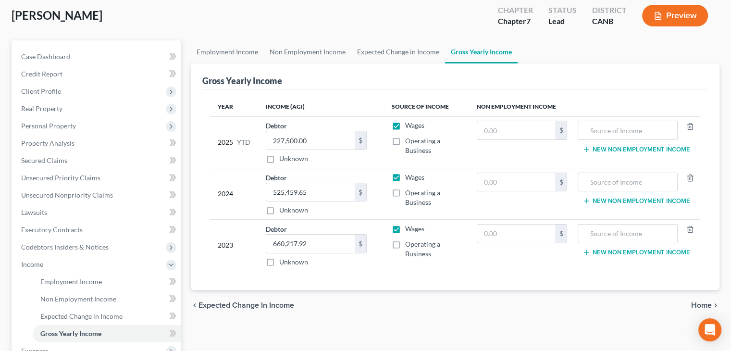
scroll to position [96, 0]
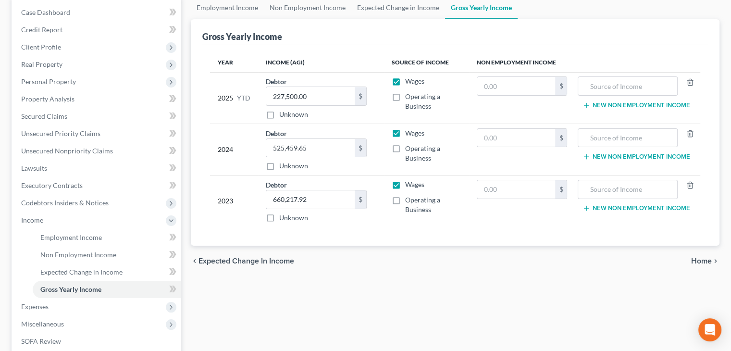
click at [699, 259] on span "Home" at bounding box center [701, 261] width 21 height 8
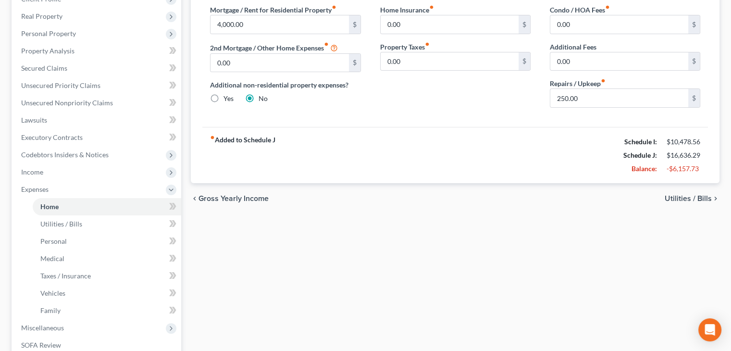
click at [698, 195] on span "Utilities / Bills" at bounding box center [688, 199] width 47 height 8
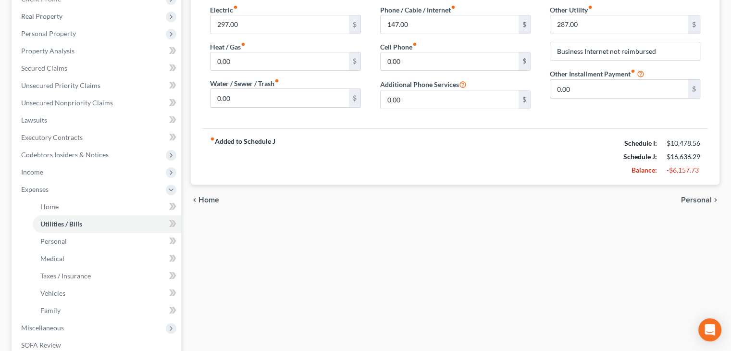
click at [692, 198] on span "Personal" at bounding box center [696, 200] width 31 height 8
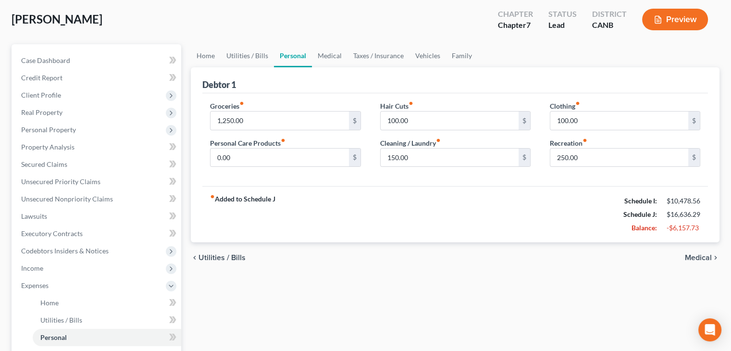
click at [699, 254] on span "Medical" at bounding box center [698, 258] width 27 height 8
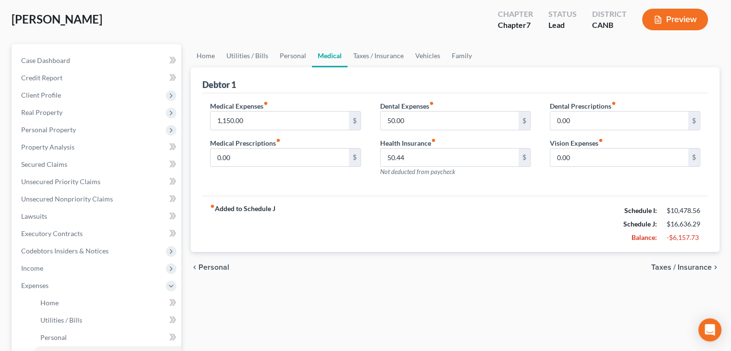
click at [682, 265] on span "Taxes / Insurance" at bounding box center [681, 267] width 61 height 8
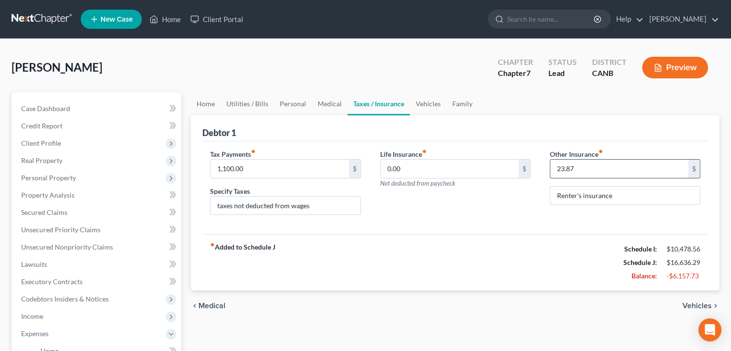
click at [586, 173] on input "23.87" at bounding box center [619, 169] width 138 height 18
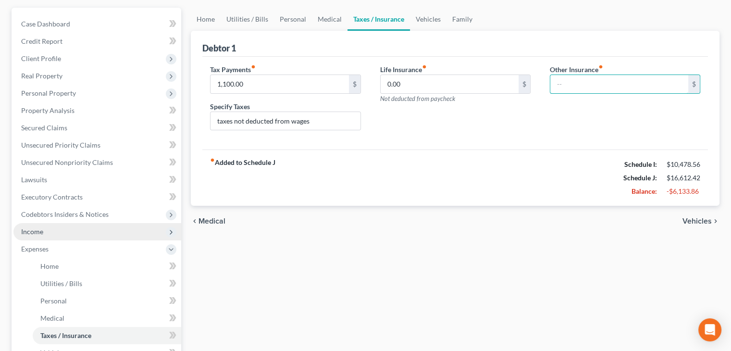
scroll to position [96, 0]
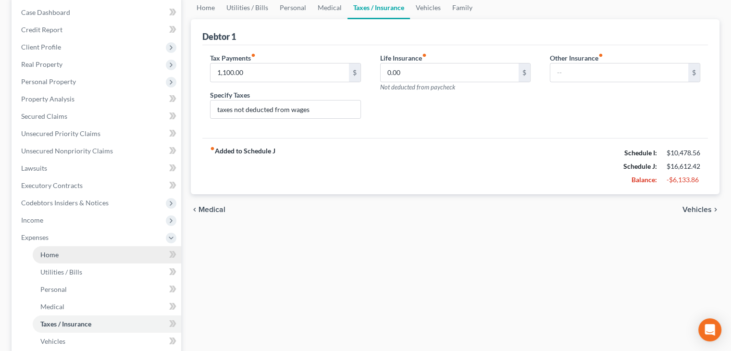
click at [49, 252] on span "Home" at bounding box center [49, 254] width 18 height 8
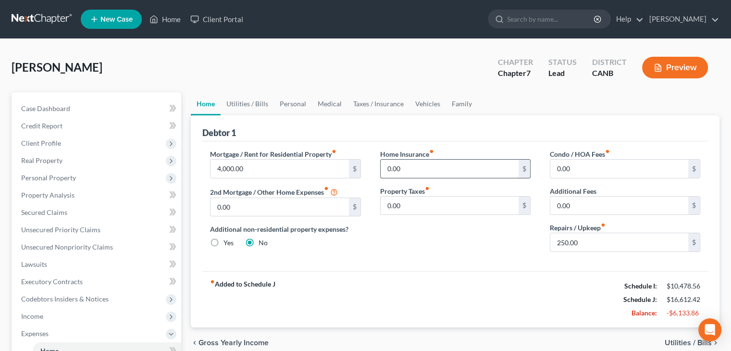
click at [401, 167] on input "0.00" at bounding box center [450, 169] width 138 height 18
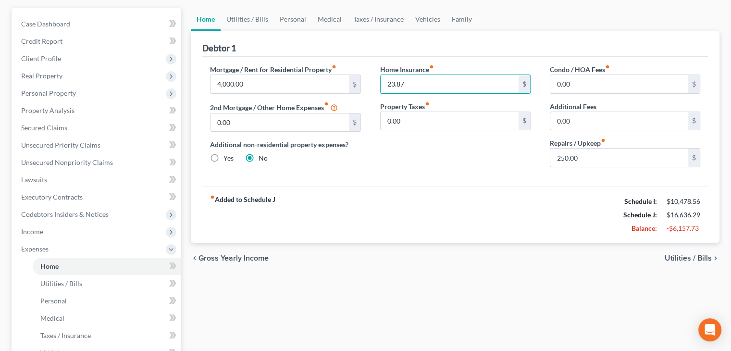
scroll to position [144, 0]
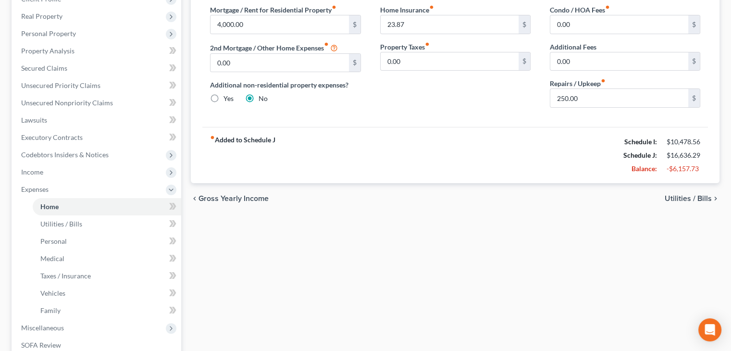
click at [689, 197] on span "Utilities / Bills" at bounding box center [688, 199] width 47 height 8
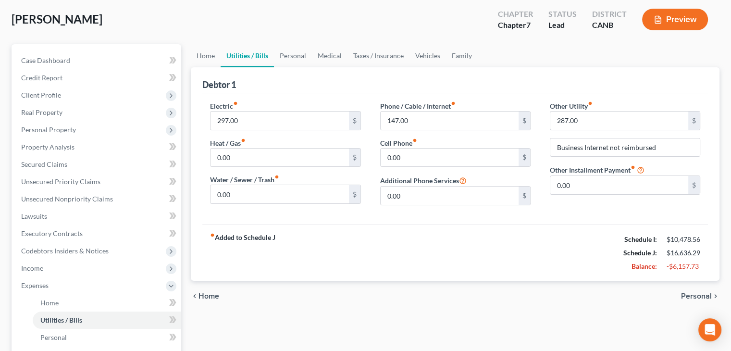
click at [695, 297] on span "Personal" at bounding box center [696, 296] width 31 height 8
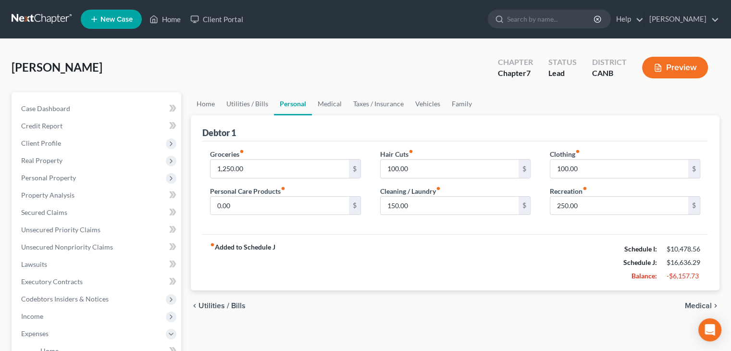
click at [696, 303] on span "Medical" at bounding box center [698, 306] width 27 height 8
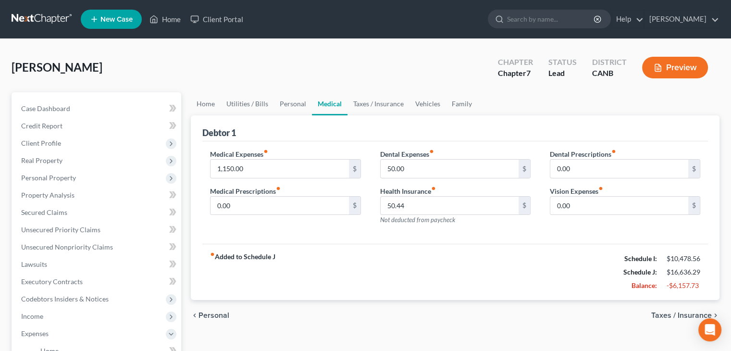
click at [688, 314] on span "Taxes / Insurance" at bounding box center [681, 315] width 61 height 8
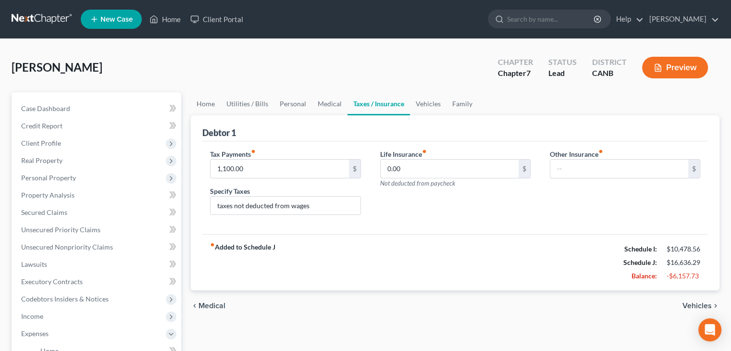
click at [694, 304] on span "Vehicles" at bounding box center [696, 306] width 29 height 8
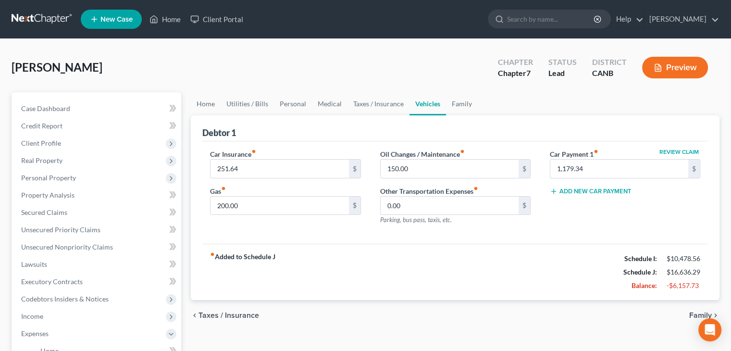
click at [698, 314] on span "Family" at bounding box center [700, 315] width 23 height 8
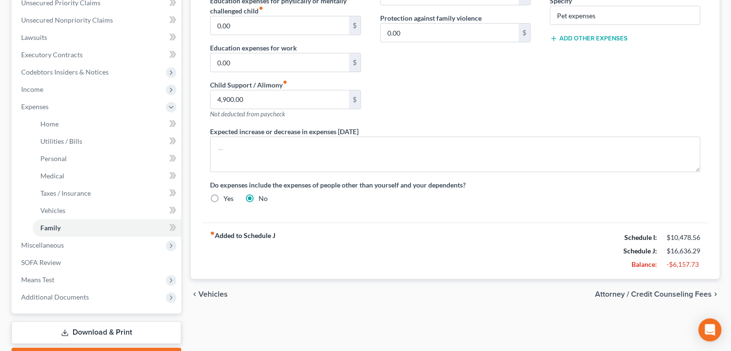
scroll to position [240, 0]
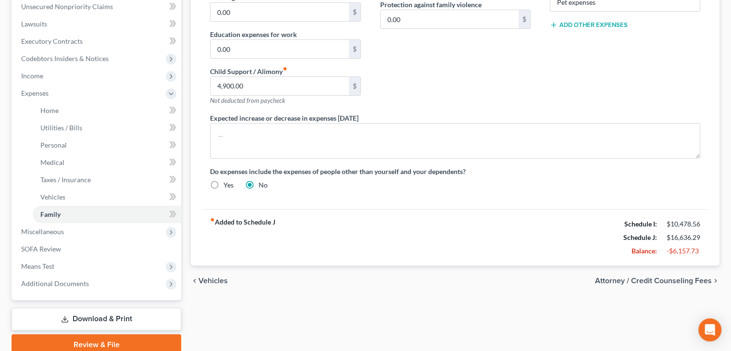
click at [678, 277] on span "Attorney / Credit Counseling Fees" at bounding box center [653, 281] width 117 height 8
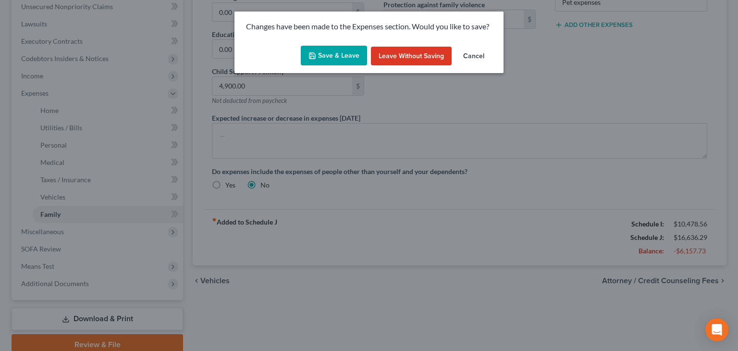
click at [339, 56] on button "Save & Leave" at bounding box center [334, 56] width 66 height 20
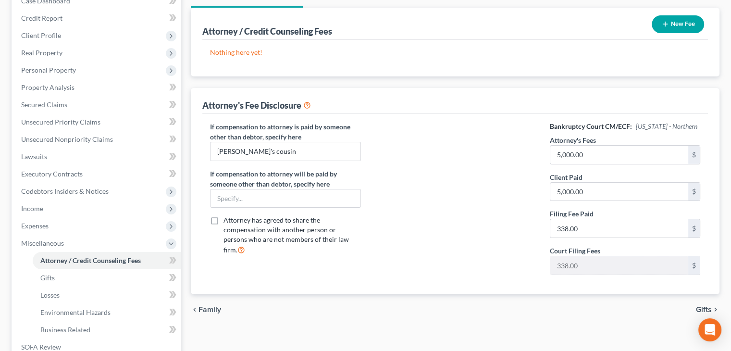
scroll to position [144, 0]
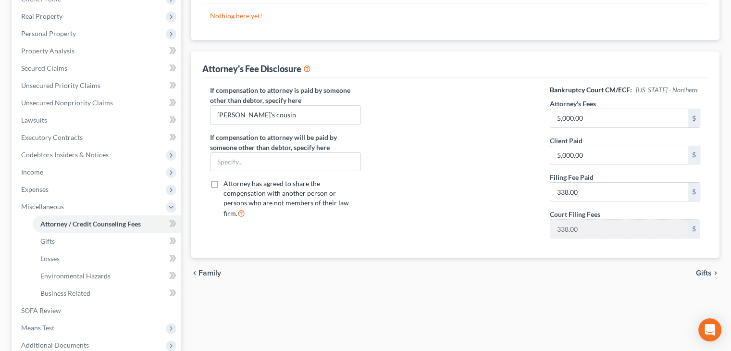
click at [702, 269] on span "Gifts" at bounding box center [704, 273] width 16 height 8
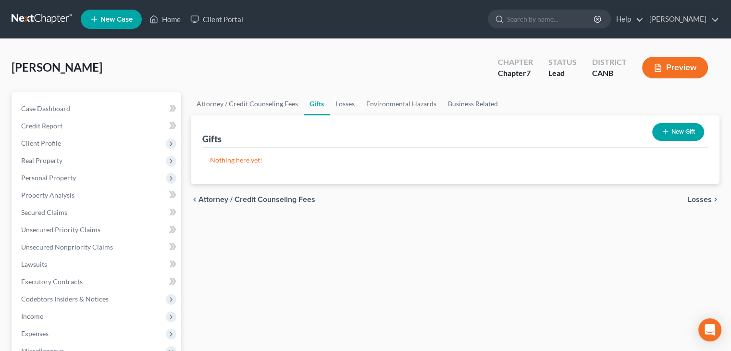
click at [700, 197] on span "Losses" at bounding box center [700, 200] width 24 height 8
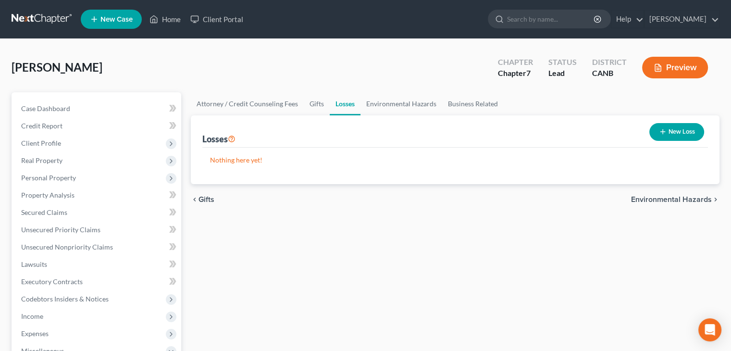
click at [697, 196] on span "Environmental Hazards" at bounding box center [671, 200] width 81 height 8
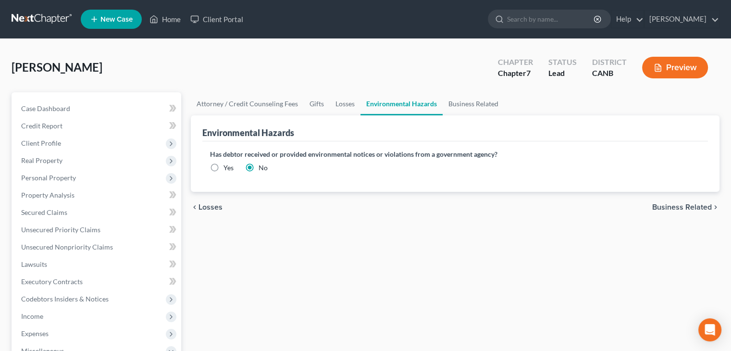
click at [697, 204] on span "Business Related" at bounding box center [682, 207] width 60 height 8
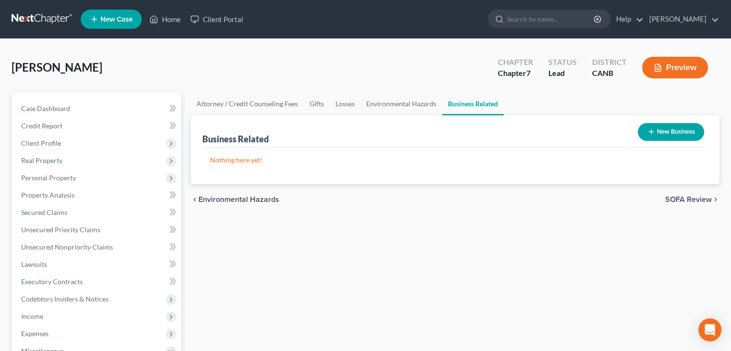
click at [697, 204] on div "chevron_left Environmental Hazards SOFA Review chevron_right" at bounding box center [455, 199] width 529 height 31
click at [695, 199] on span "SOFA Review" at bounding box center [688, 200] width 47 height 8
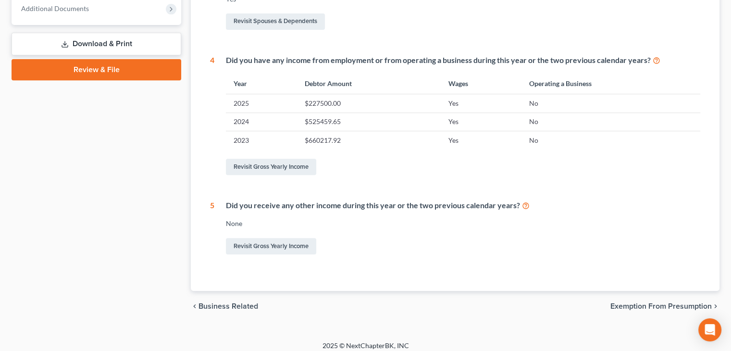
scroll to position [401, 0]
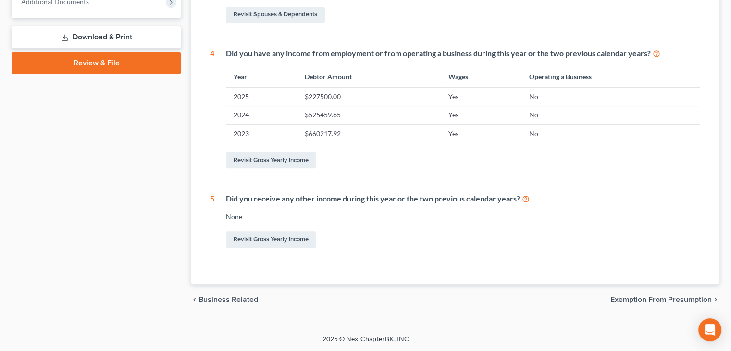
click at [699, 297] on span "Exemption from Presumption" at bounding box center [660, 300] width 101 height 8
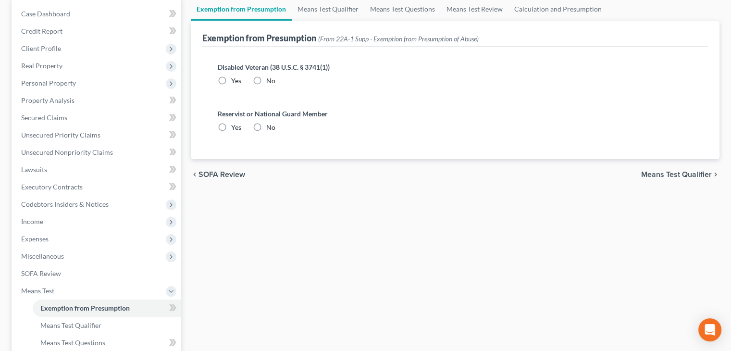
scroll to position [96, 0]
click at [674, 171] on span "Means Test Qualifier" at bounding box center [676, 173] width 71 height 8
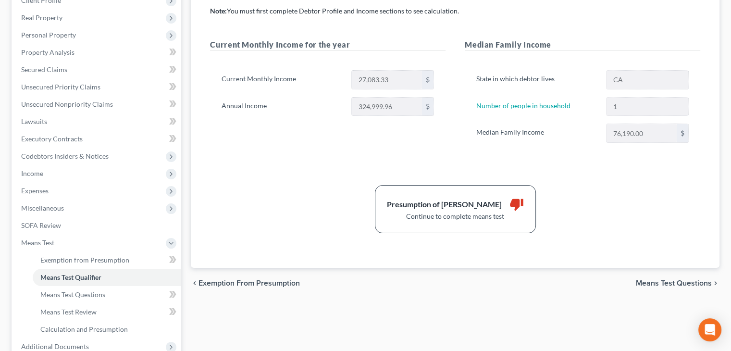
scroll to position [144, 0]
click at [663, 281] on span "Means Test Questions" at bounding box center [674, 282] width 76 height 8
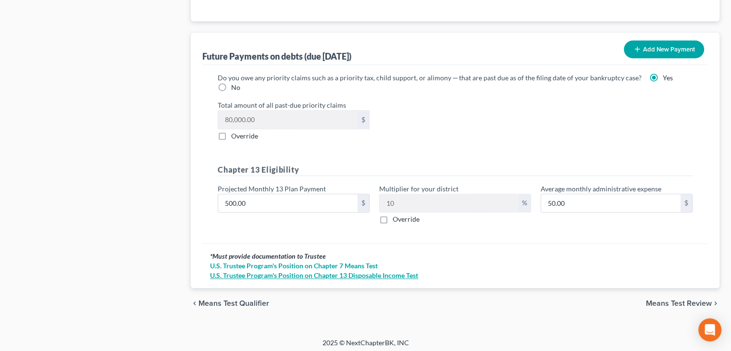
scroll to position [945, 0]
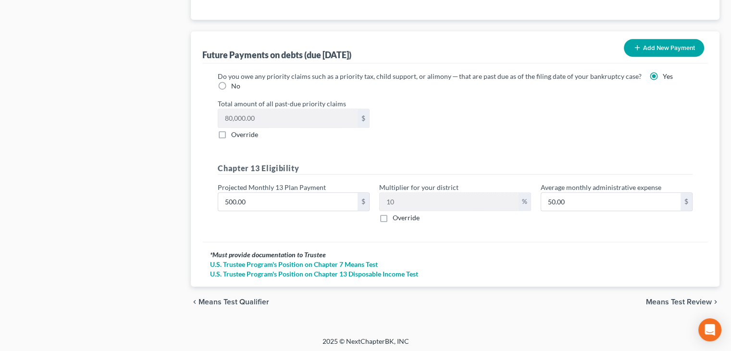
click at [676, 298] on span "Means Test Review" at bounding box center [679, 302] width 66 height 8
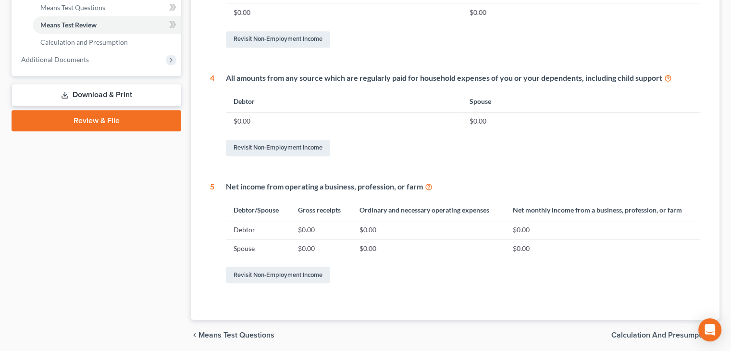
scroll to position [465, 0]
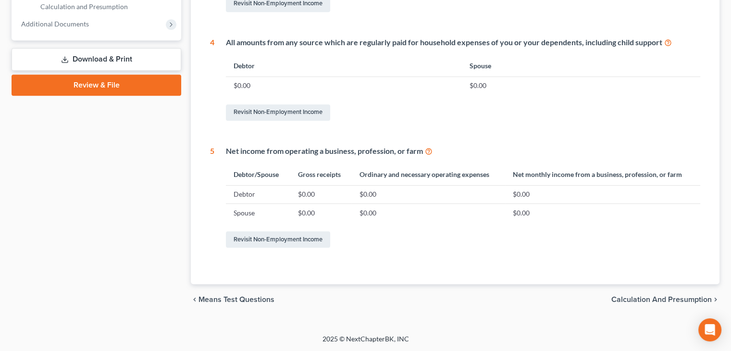
click at [673, 296] on span "Calculation and Presumption" at bounding box center [661, 300] width 100 height 8
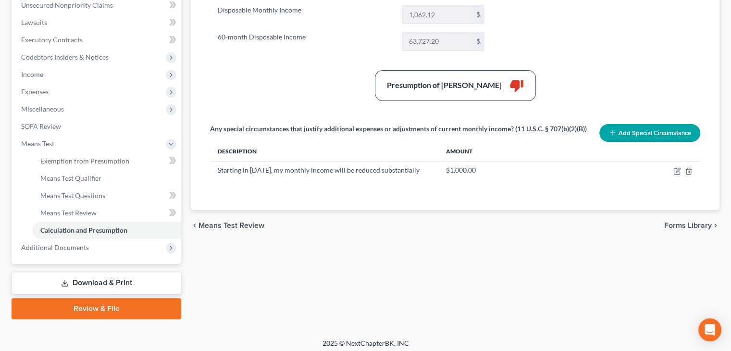
scroll to position [246, 0]
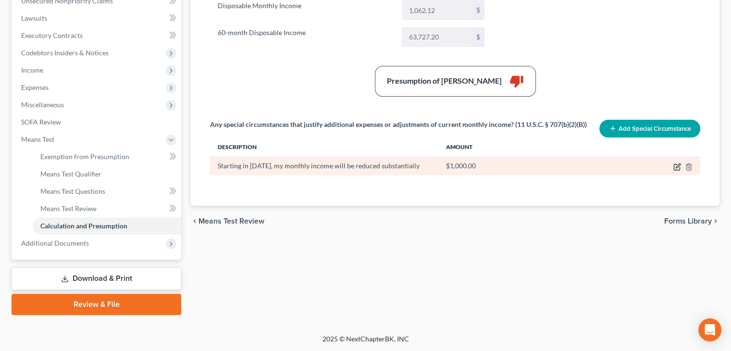
click at [674, 164] on icon "button" at bounding box center [677, 167] width 8 height 8
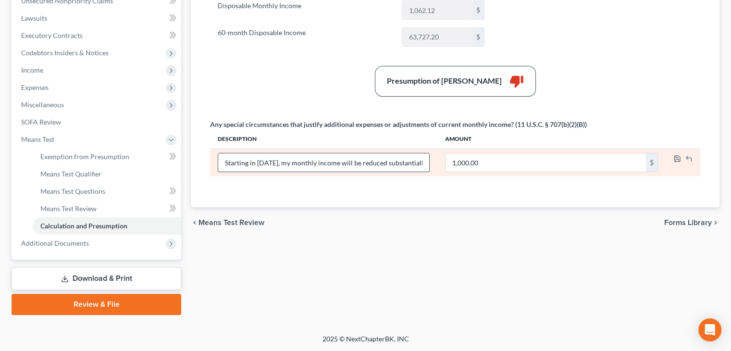
click at [425, 160] on input "Starting in [DATE], my monthly income will be reduced substantially" at bounding box center [323, 162] width 211 height 18
click at [423, 162] on input "Starting in [DATE], my monthly income will be reduced substantially" at bounding box center [323, 162] width 211 height 18
drag, startPoint x: 369, startPoint y: 154, endPoint x: 382, endPoint y: 162, distance: 15.5
click at [369, 154] on input "Starting in [DATE], my monthly income will be reduced substantially" at bounding box center [323, 162] width 211 height 18
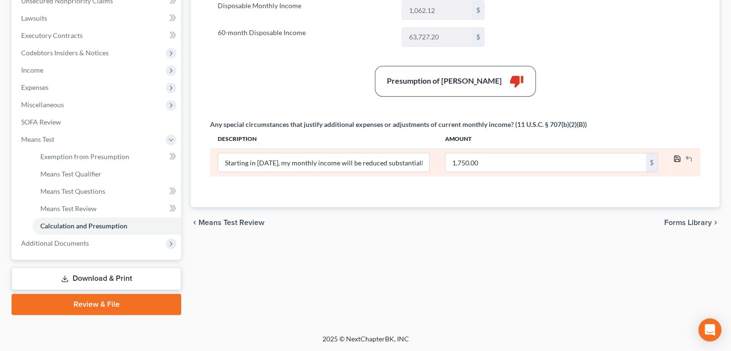
click at [677, 156] on polyline "button" at bounding box center [677, 156] width 2 height 1
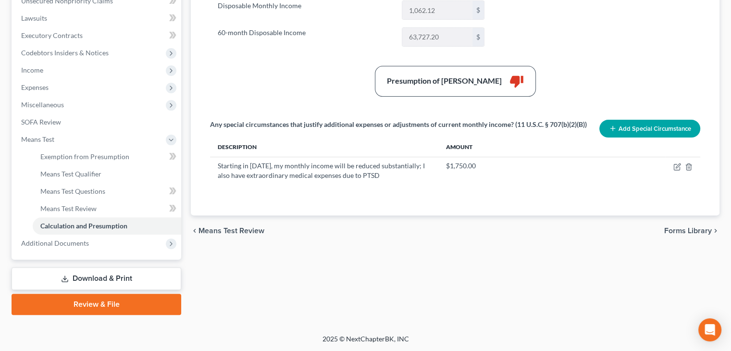
drag, startPoint x: 682, startPoint y: 227, endPoint x: 572, endPoint y: 222, distance: 109.7
click at [682, 227] on span "Forms Library" at bounding box center [688, 231] width 48 height 8
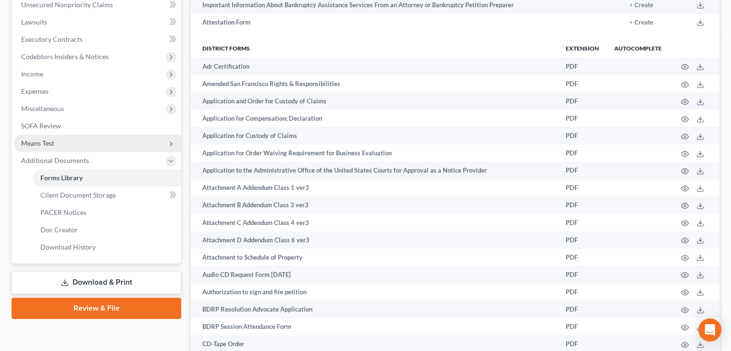
scroll to position [192, 0]
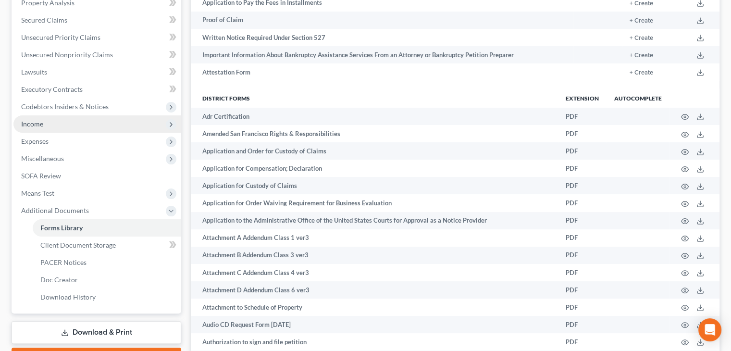
click at [35, 123] on span "Income" at bounding box center [32, 124] width 22 height 8
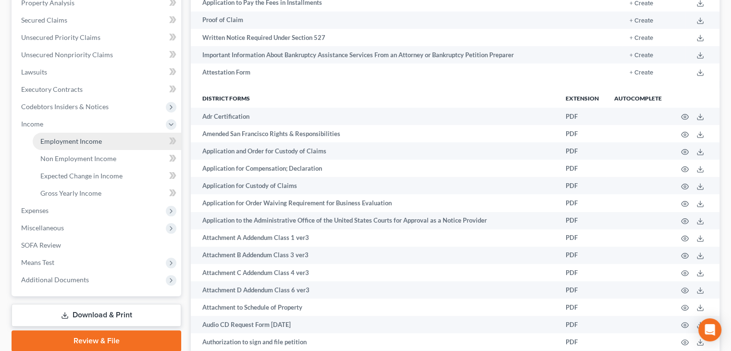
click at [74, 138] on span "Employment Income" at bounding box center [71, 141] width 62 height 8
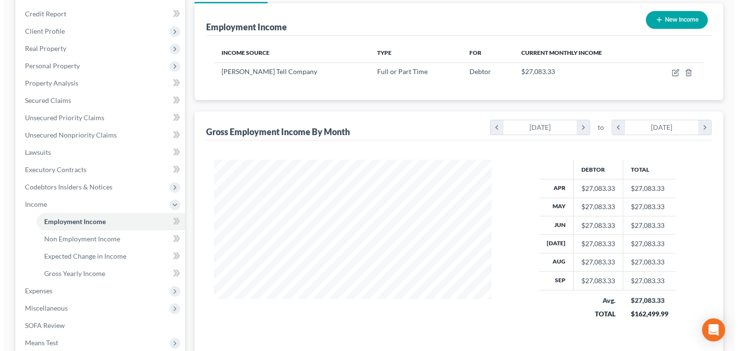
scroll to position [85, 0]
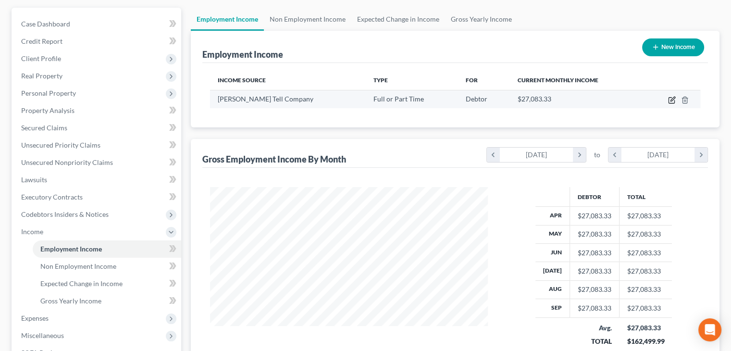
click at [670, 100] on icon "button" at bounding box center [672, 99] width 4 height 4
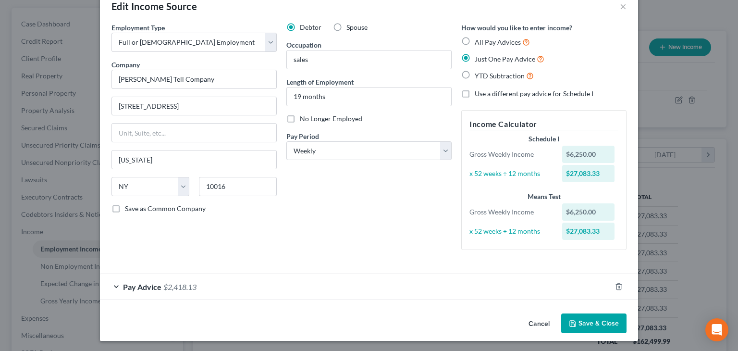
scroll to position [23, 0]
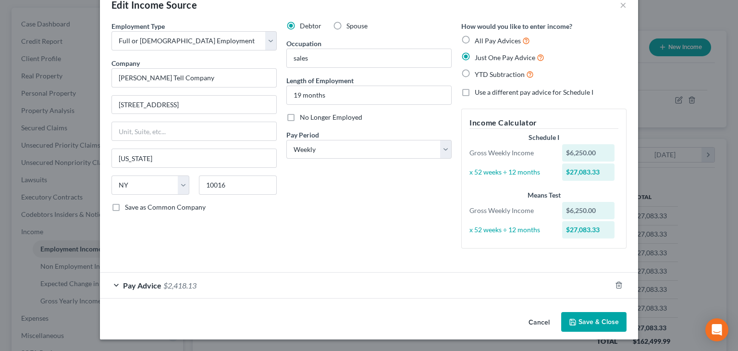
drag, startPoint x: 157, startPoint y: 284, endPoint x: 241, endPoint y: 272, distance: 85.0
click at [157, 284] on span "Pay Advice" at bounding box center [142, 285] width 38 height 9
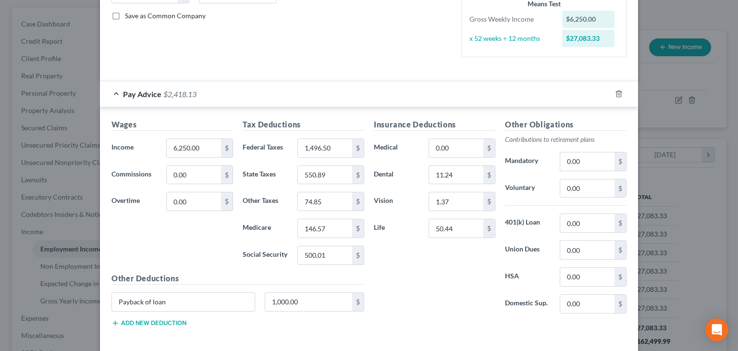
scroll to position [215, 0]
click at [313, 299] on input "1,000.00" at bounding box center [308, 301] width 87 height 18
click at [178, 295] on input "Payback of loan" at bounding box center [183, 301] width 143 height 18
click at [588, 219] on input "0.00" at bounding box center [587, 222] width 54 height 18
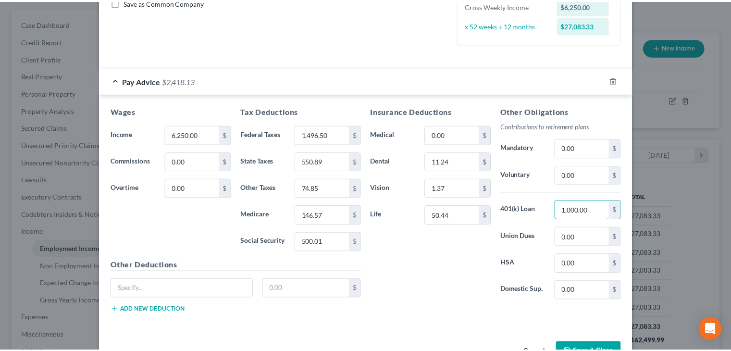
scroll to position [256, 0]
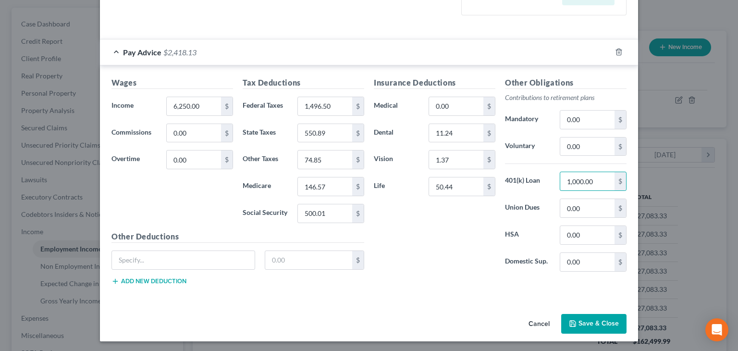
click at [597, 319] on button "Save & Close" at bounding box center [593, 324] width 65 height 20
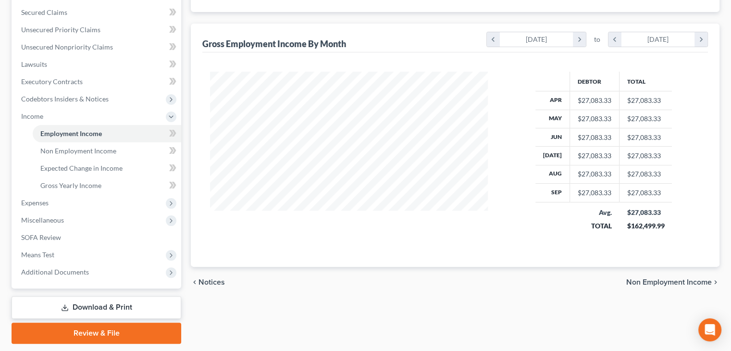
scroll to position [229, 0]
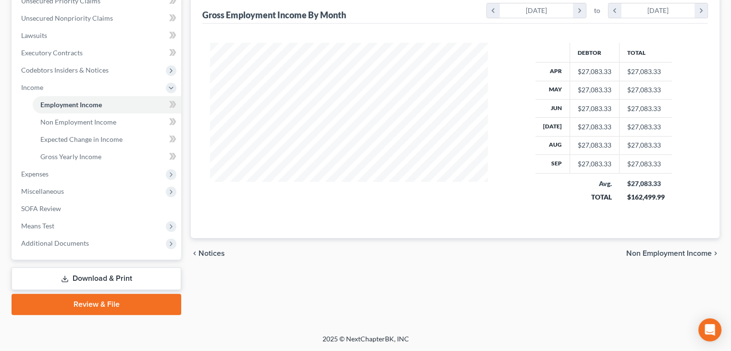
click at [645, 249] on span "Non Employment Income" at bounding box center [669, 253] width 86 height 8
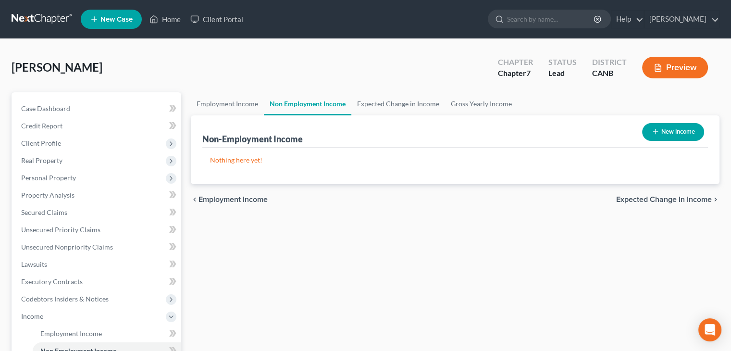
click at [243, 200] on span "Employment Income" at bounding box center [232, 200] width 69 height 8
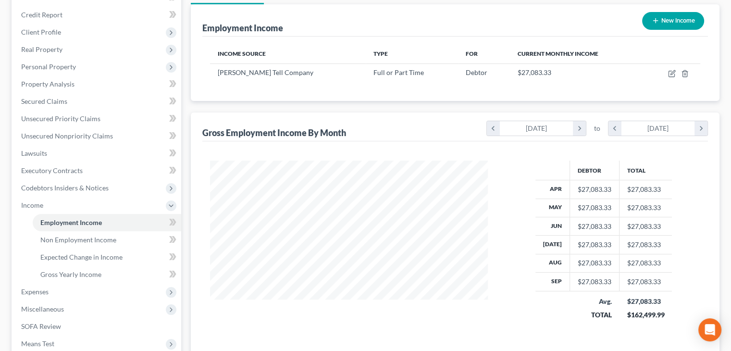
scroll to position [229, 0]
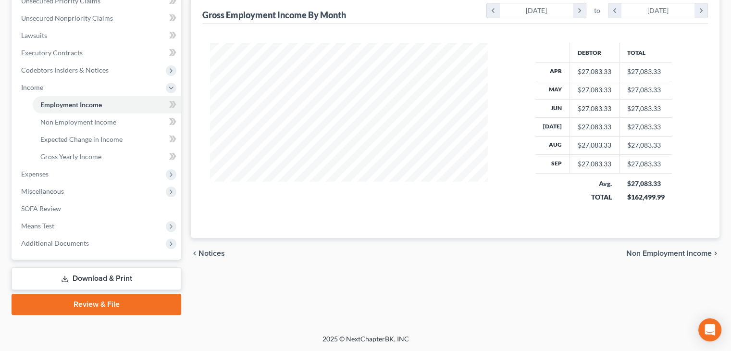
click at [672, 251] on span "Non Employment Income" at bounding box center [669, 253] width 86 height 8
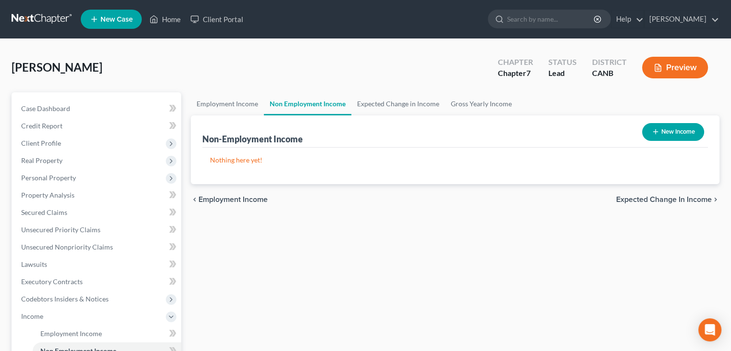
click at [685, 201] on span "Expected Change in Income" at bounding box center [664, 200] width 96 height 8
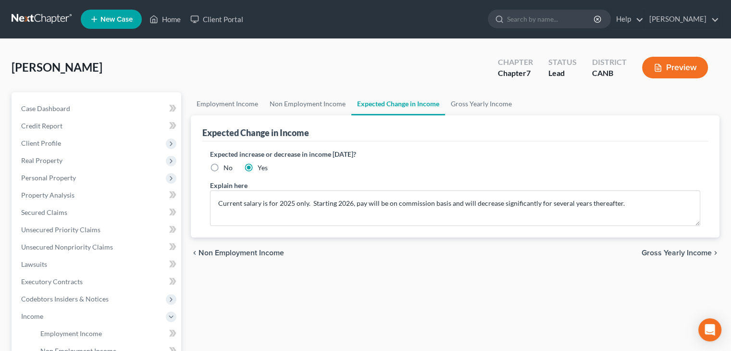
click at [682, 249] on span "Gross Yearly Income" at bounding box center [677, 253] width 70 height 8
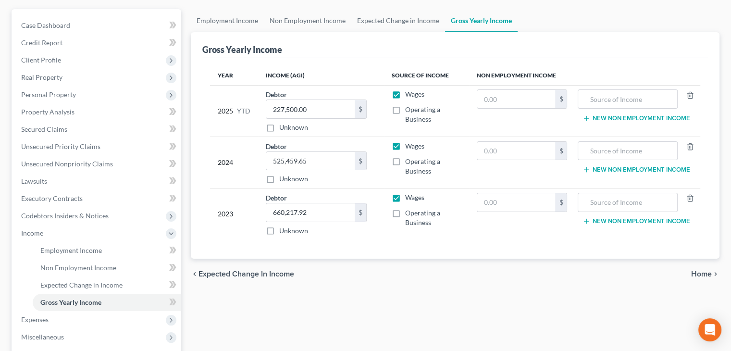
scroll to position [96, 0]
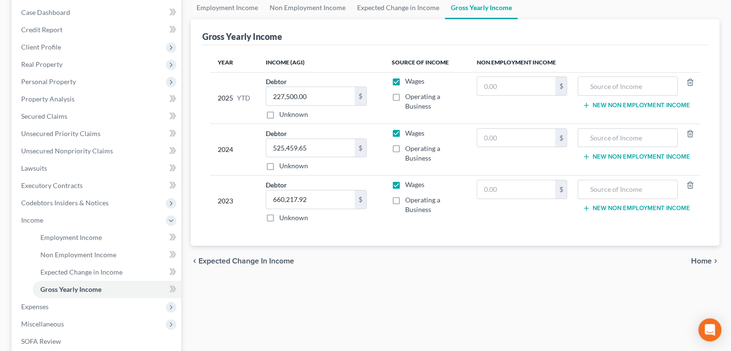
click at [699, 258] on span "Home" at bounding box center [701, 261] width 21 height 8
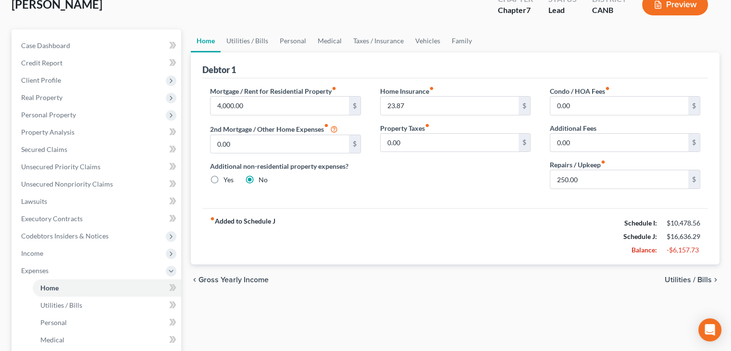
scroll to position [96, 0]
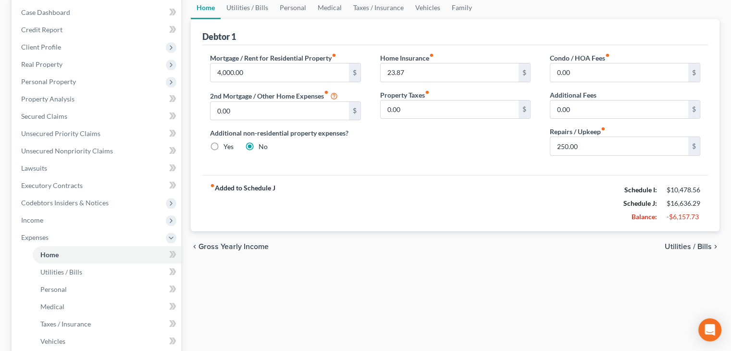
click at [680, 246] on span "Utilities / Bills" at bounding box center [688, 247] width 47 height 8
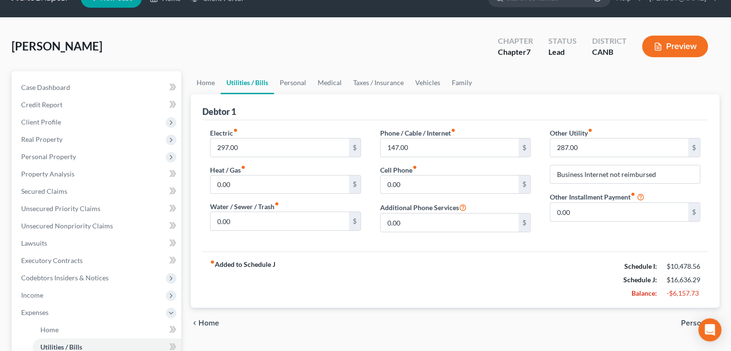
scroll to position [48, 0]
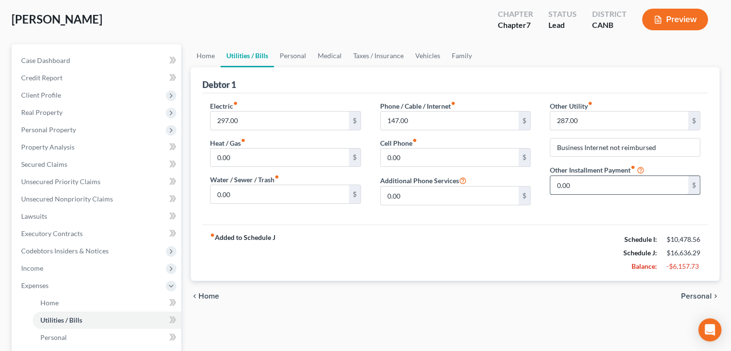
click at [574, 185] on input "0.00" at bounding box center [619, 185] width 138 height 18
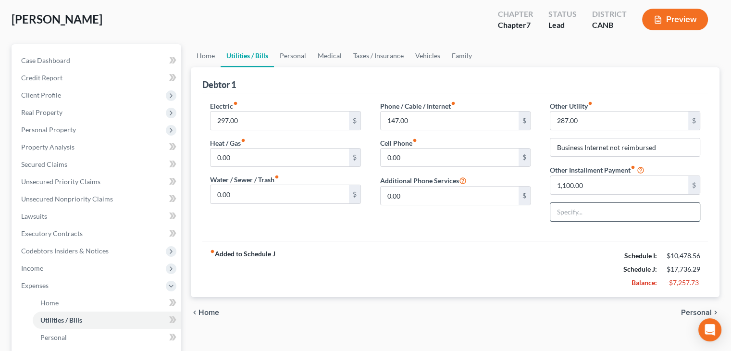
click at [567, 213] on input "text" at bounding box center [624, 212] width 149 height 18
click at [585, 183] on input "1,100.00" at bounding box center [619, 185] width 138 height 18
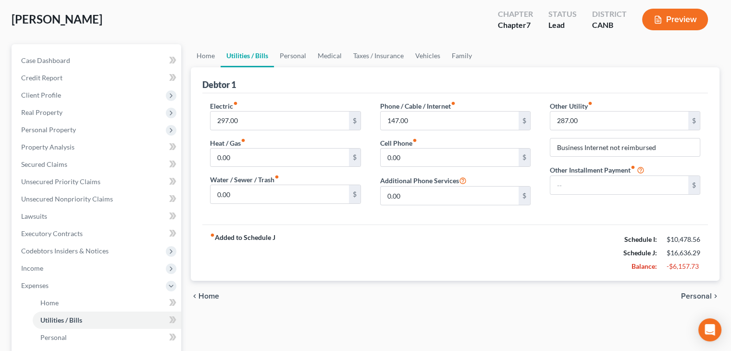
click at [686, 292] on span "Personal" at bounding box center [696, 296] width 31 height 8
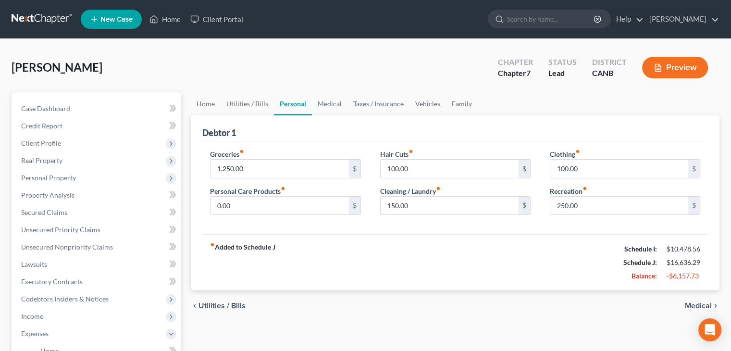
click at [704, 306] on span "Medical" at bounding box center [698, 306] width 27 height 8
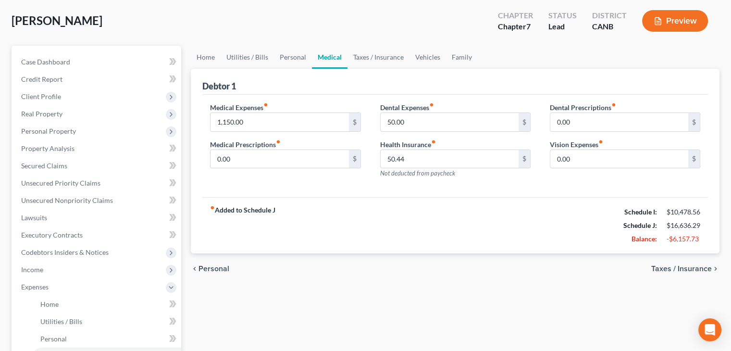
scroll to position [48, 0]
click at [682, 267] on span "Taxes / Insurance" at bounding box center [681, 267] width 61 height 8
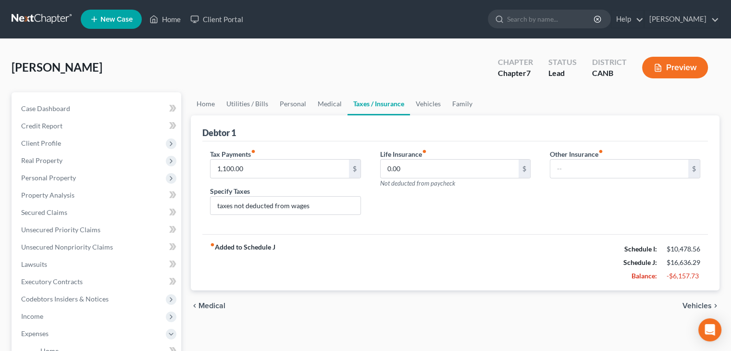
click at [690, 305] on span "Vehicles" at bounding box center [696, 306] width 29 height 8
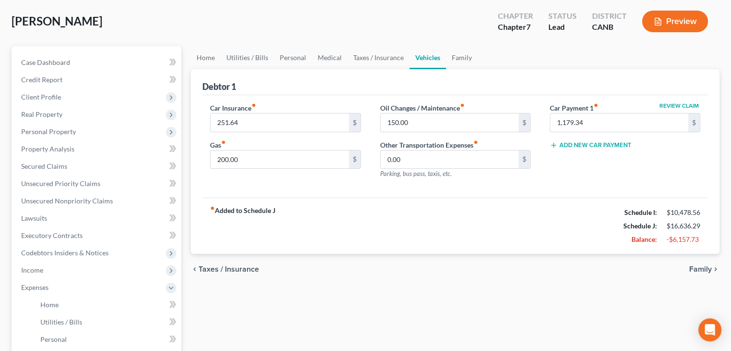
scroll to position [48, 0]
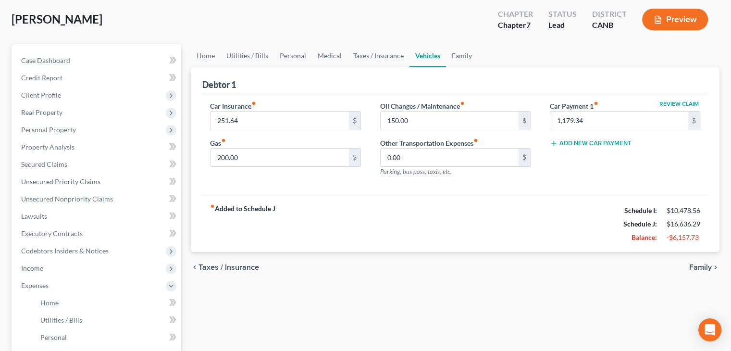
click at [696, 266] on span "Family" at bounding box center [700, 267] width 23 height 8
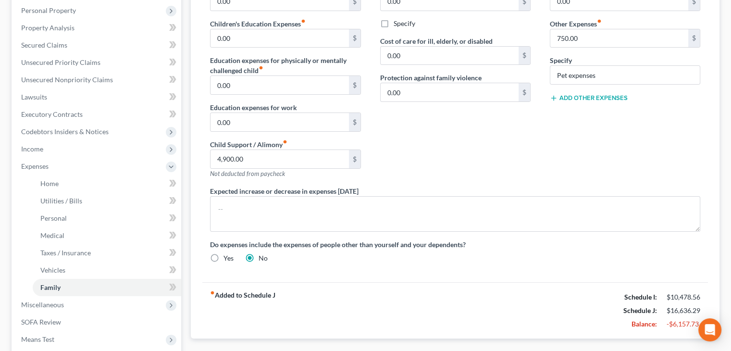
scroll to position [240, 0]
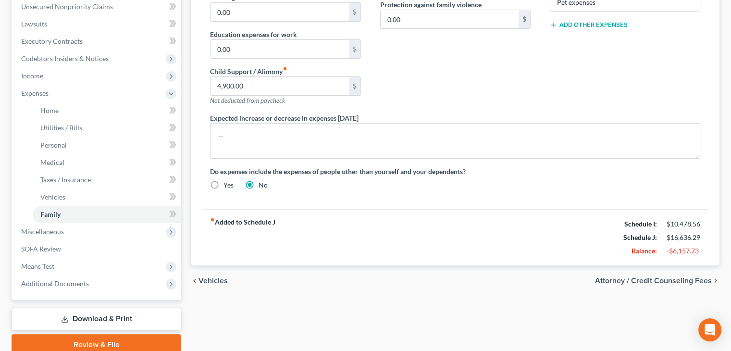
click at [669, 279] on span "Attorney / Credit Counseling Fees" at bounding box center [653, 281] width 117 height 8
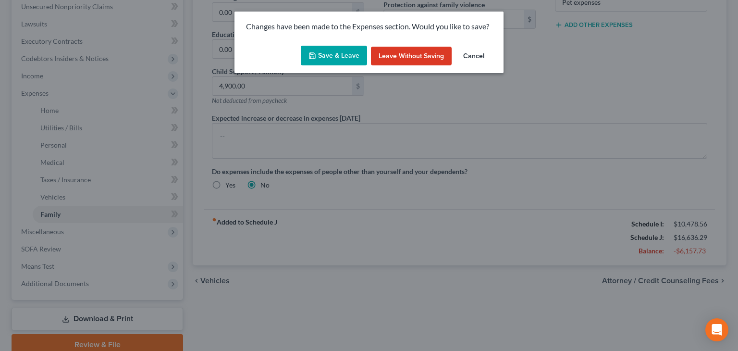
click at [348, 55] on button "Save & Leave" at bounding box center [334, 56] width 66 height 20
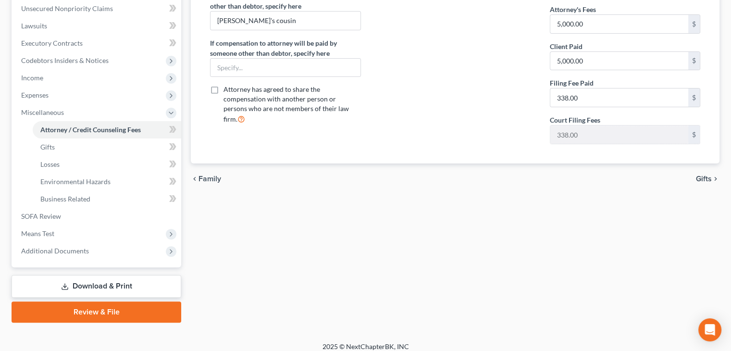
scroll to position [240, 0]
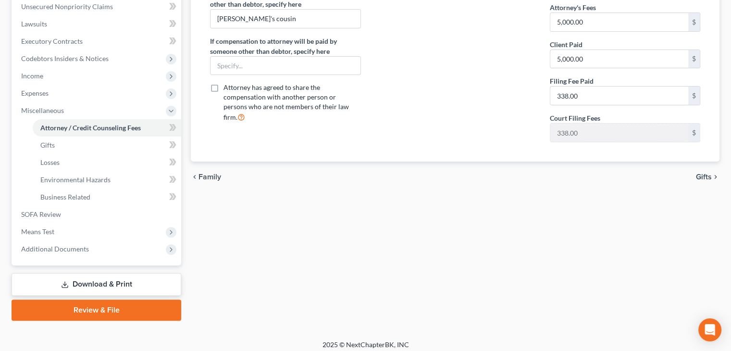
click at [709, 175] on span "Gifts" at bounding box center [704, 177] width 16 height 8
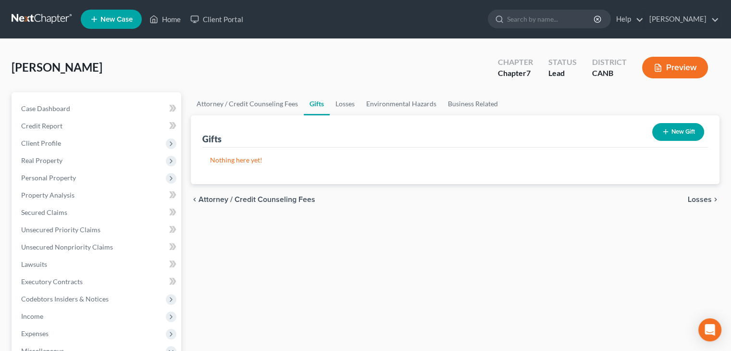
click at [700, 196] on span "Losses" at bounding box center [700, 200] width 24 height 8
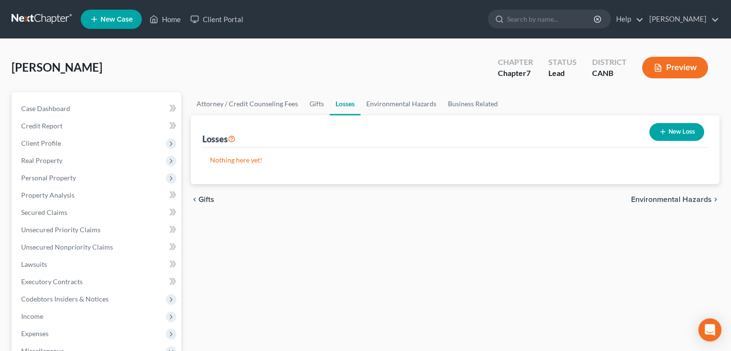
click at [677, 199] on span "Environmental Hazards" at bounding box center [671, 200] width 81 height 8
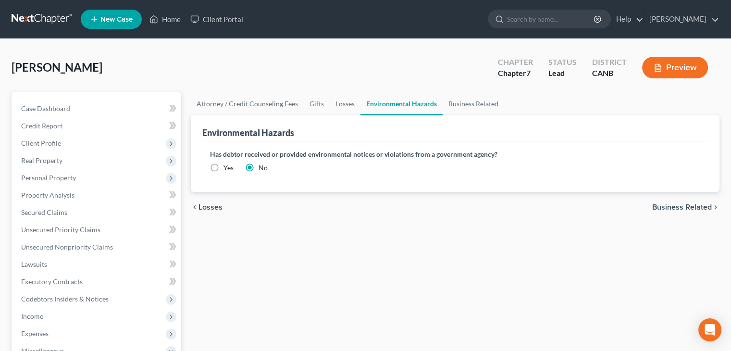
click at [675, 208] on span "Business Related" at bounding box center [682, 207] width 60 height 8
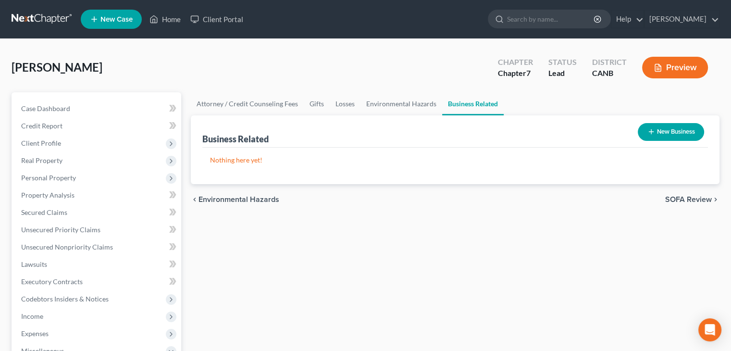
click at [678, 197] on span "SOFA Review" at bounding box center [688, 200] width 47 height 8
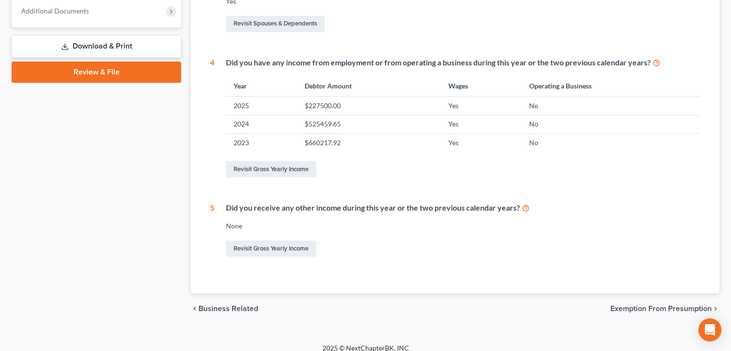
scroll to position [401, 0]
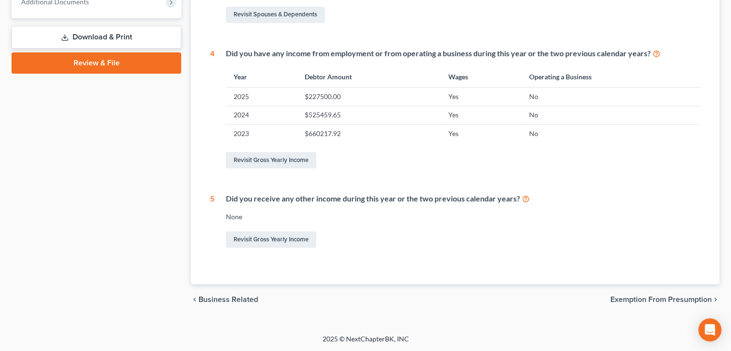
click at [668, 298] on span "Exemption from Presumption" at bounding box center [660, 300] width 101 height 8
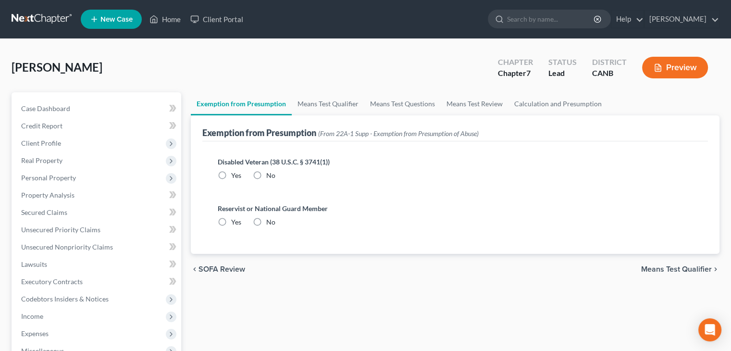
click at [663, 267] on span "Means Test Qualifier" at bounding box center [676, 269] width 71 height 8
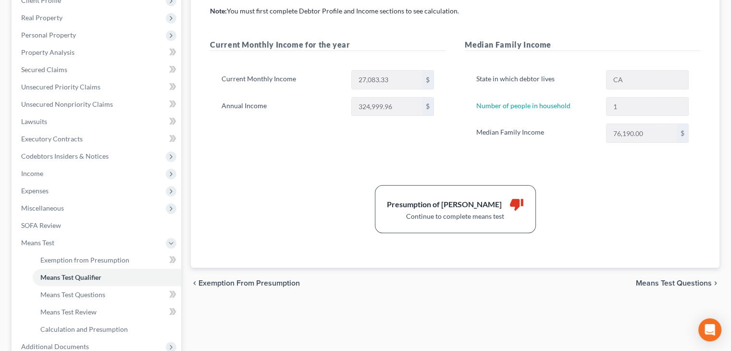
scroll to position [144, 0]
click at [649, 278] on span "Means Test Questions" at bounding box center [674, 282] width 76 height 8
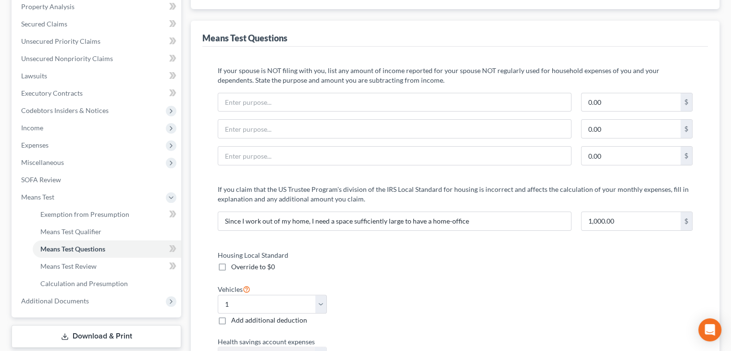
scroll to position [192, 0]
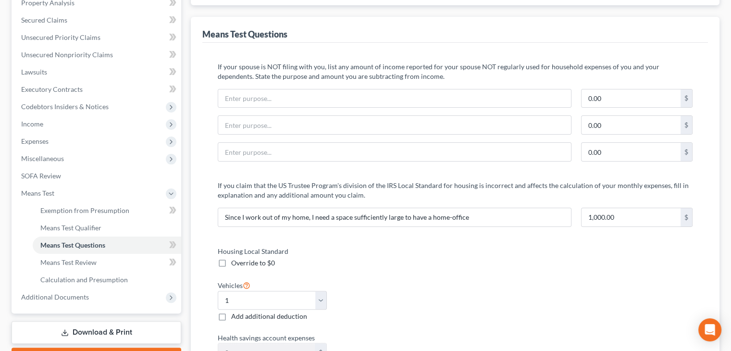
click at [373, 260] on div "Housing Local Standard Override to $0" at bounding box center [331, 257] width 237 height 22
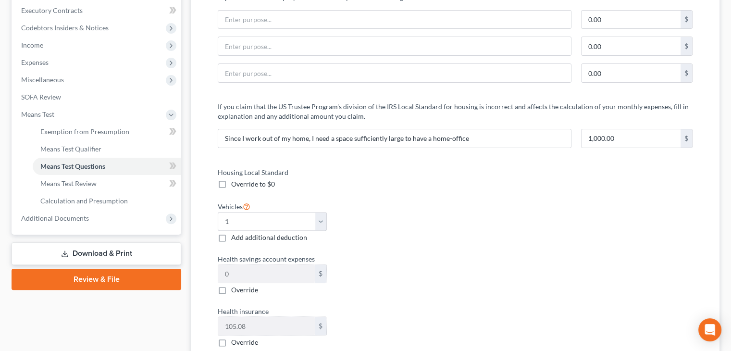
scroll to position [288, 0]
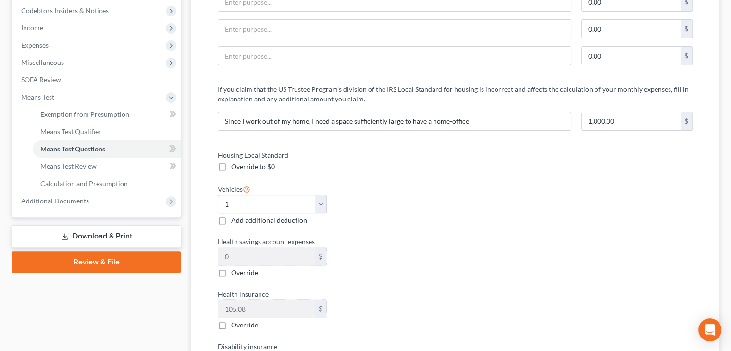
click at [231, 167] on label "Override to $0" at bounding box center [253, 167] width 44 height 10
click at [235, 167] on input "Override to $0" at bounding box center [238, 165] width 6 height 6
click at [276, 166] on div "Override to $0" at bounding box center [272, 167] width 109 height 10
click at [276, 162] on div "Override to $0" at bounding box center [272, 167] width 109 height 10
click at [273, 164] on span "Override to $0" at bounding box center [253, 166] width 44 height 8
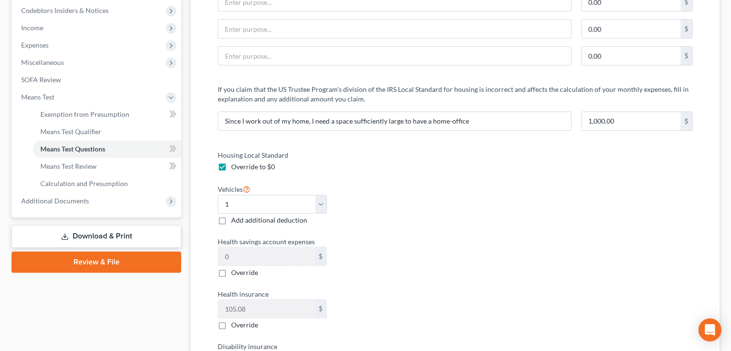
click at [241, 164] on input "Override to $0" at bounding box center [238, 165] width 6 height 6
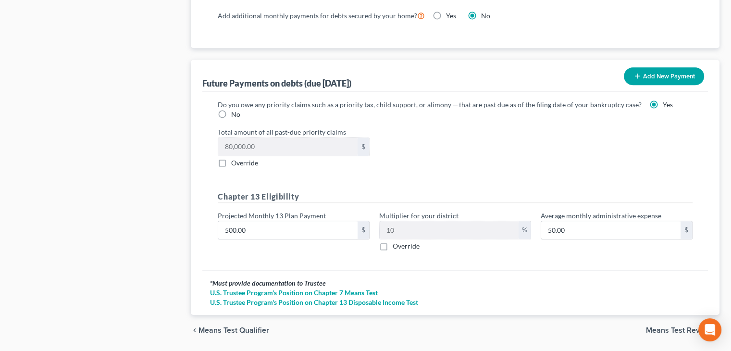
scroll to position [945, 0]
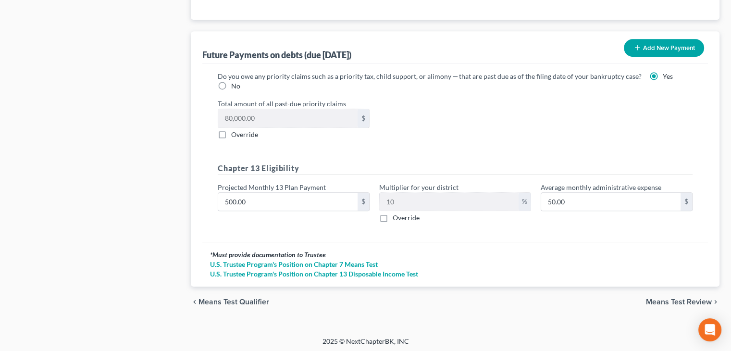
click at [672, 298] on span "Means Test Review" at bounding box center [679, 302] width 66 height 8
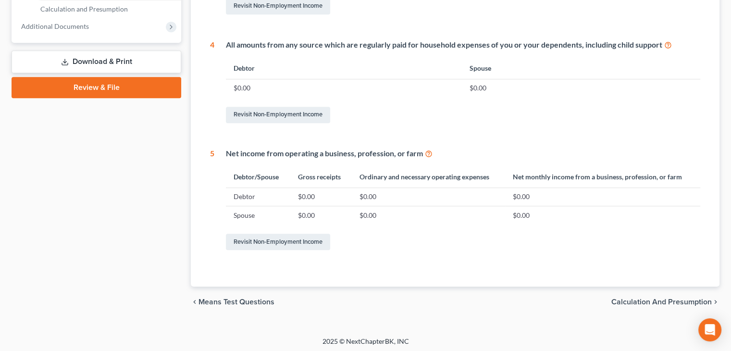
scroll to position [465, 0]
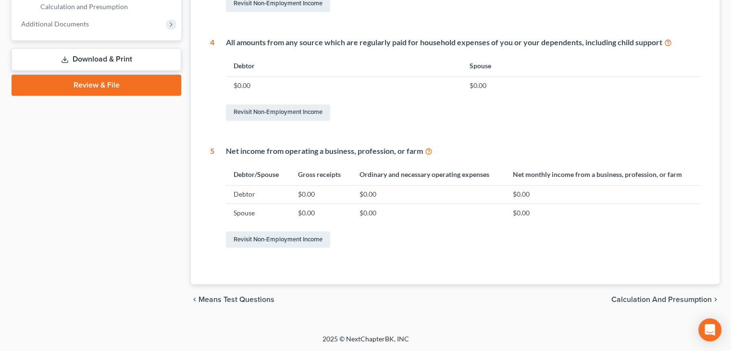
click at [693, 299] on span "Calculation and Presumption" at bounding box center [661, 300] width 100 height 8
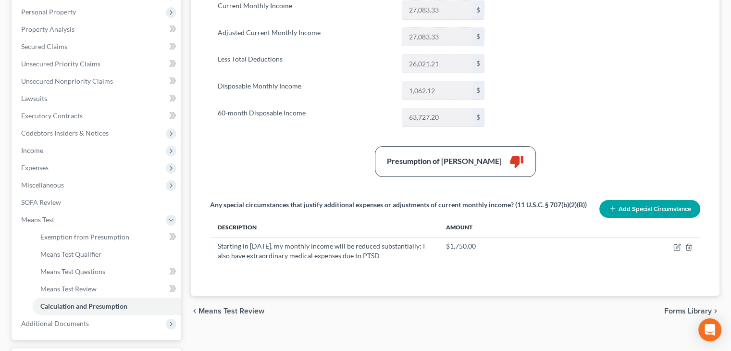
scroll to position [192, 0]
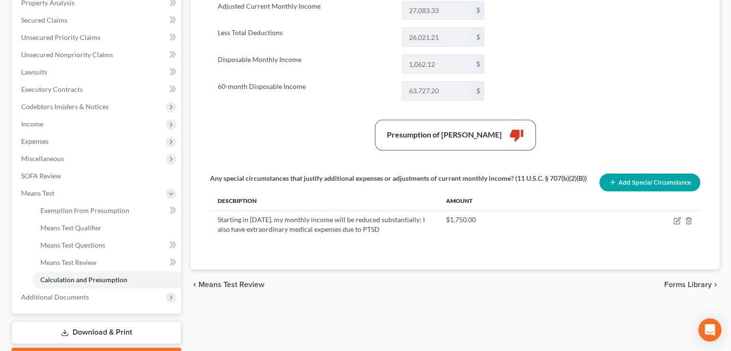
click at [660, 179] on button "Add Special Circumstance" at bounding box center [649, 182] width 101 height 18
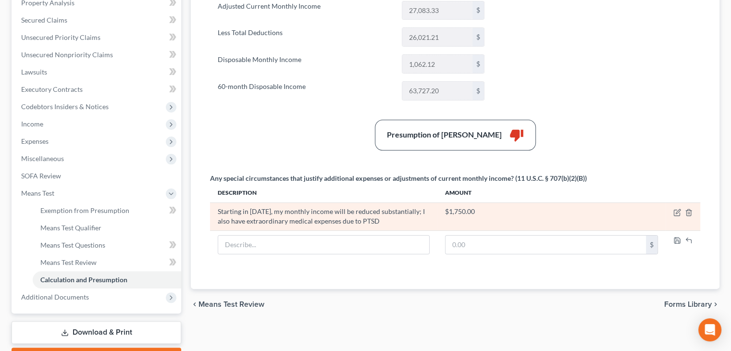
drag, startPoint x: 259, startPoint y: 219, endPoint x: 430, endPoint y: 225, distance: 171.2
click at [430, 224] on td "Starting in [DATE], my monthly income will be reduced substantially; I also hav…" at bounding box center [323, 216] width 227 height 28
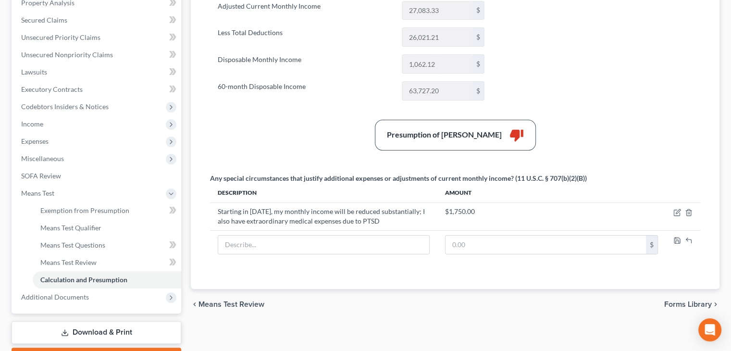
drag, startPoint x: 483, startPoint y: 317, endPoint x: 686, endPoint y: 321, distance: 202.8
click at [511, 319] on div "Exemption from Presumption Means Test Qualifier Means Test Questions Means Test…" at bounding box center [455, 134] width 538 height 469
click at [689, 302] on span "Forms Library" at bounding box center [688, 304] width 48 height 8
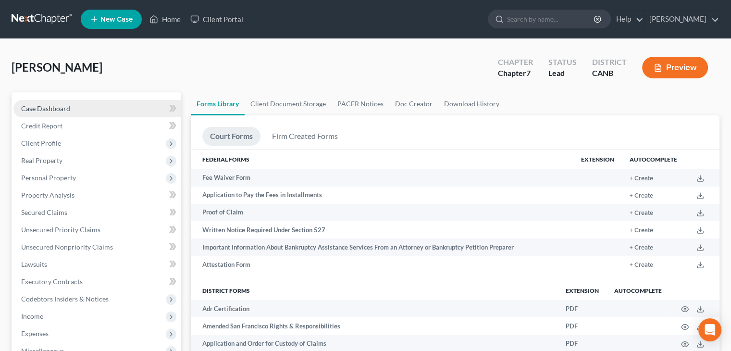
click at [42, 110] on span "Case Dashboard" at bounding box center [45, 108] width 49 height 8
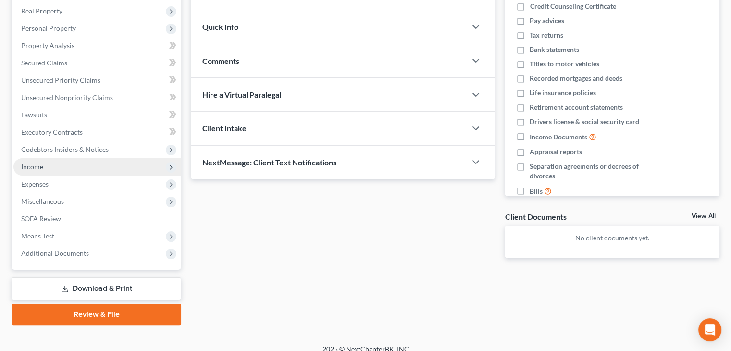
scroll to position [160, 0]
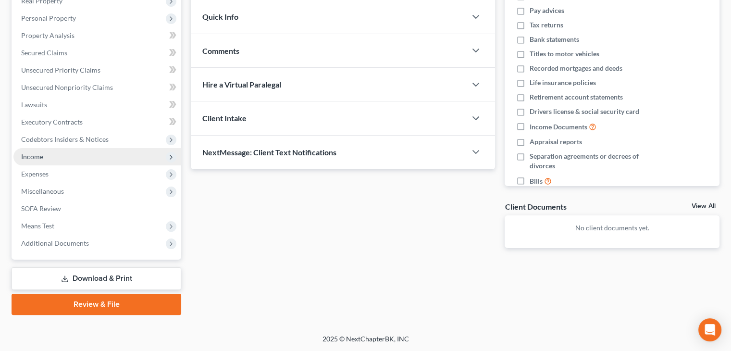
click at [36, 158] on span "Income" at bounding box center [32, 156] width 22 height 8
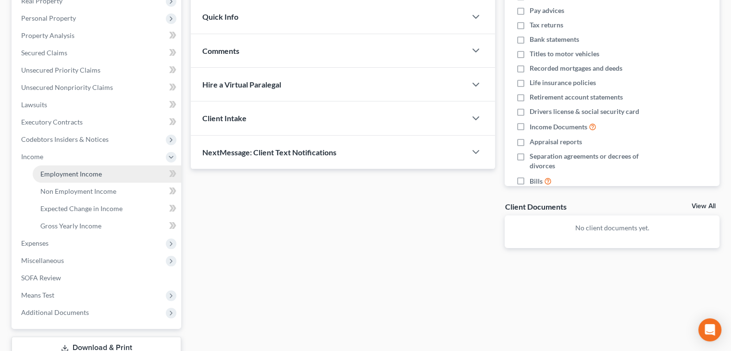
click at [84, 176] on span "Employment Income" at bounding box center [71, 174] width 62 height 8
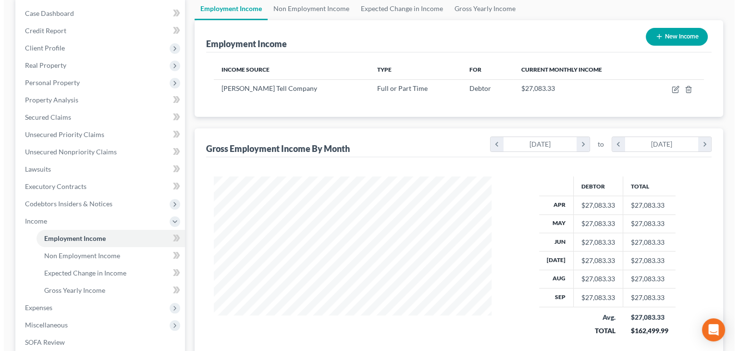
scroll to position [85, 0]
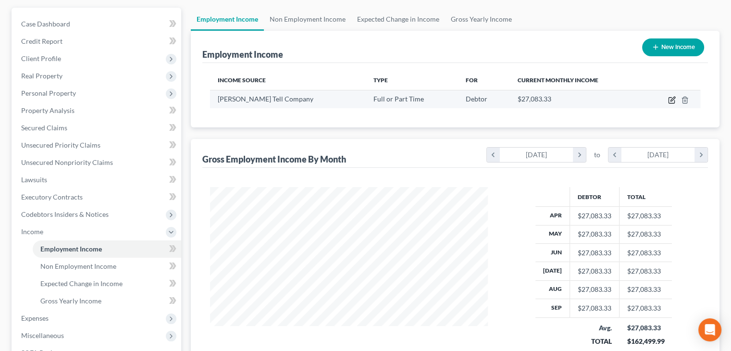
click at [674, 98] on icon "button" at bounding box center [672, 99] width 4 height 4
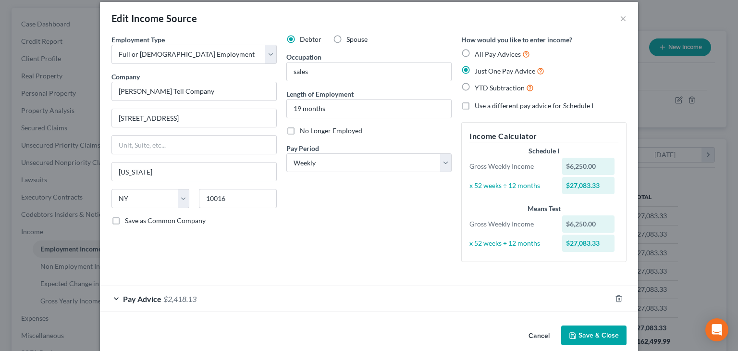
scroll to position [23, 0]
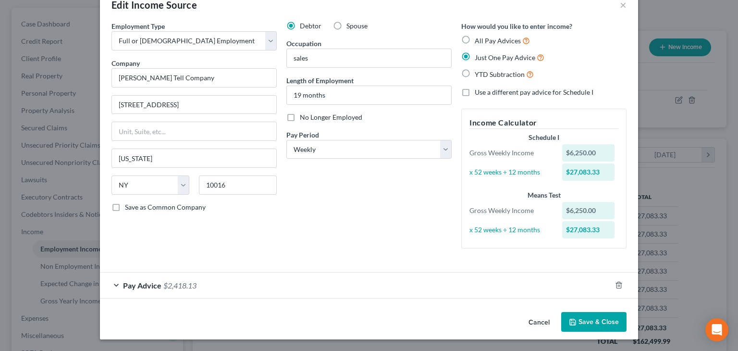
click at [113, 289] on div "Pay Advice $2,418.13" at bounding box center [355, 284] width 511 height 25
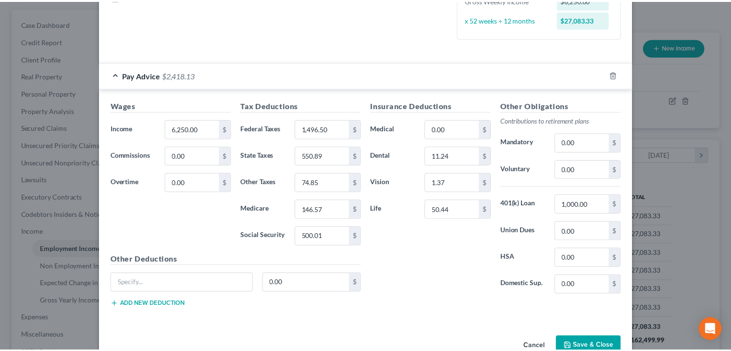
scroll to position [256, 0]
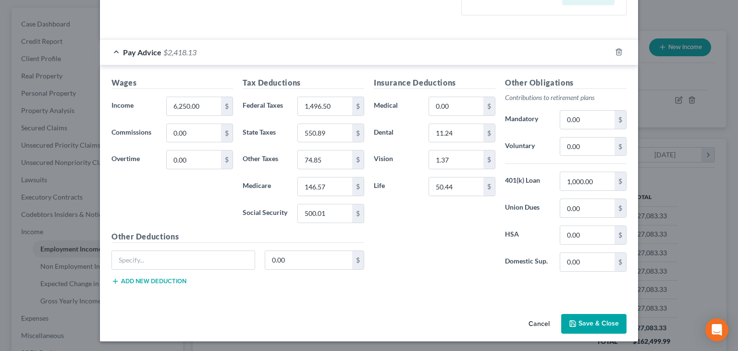
click at [185, 198] on div "Wages Income * 6,250.00 $ Commissions 0.00 $ Overtime 0.00 $" at bounding box center [172, 154] width 131 height 154
click at [599, 183] on input "1,000.00" at bounding box center [587, 181] width 54 height 18
click at [601, 324] on button "Save & Close" at bounding box center [593, 324] width 65 height 20
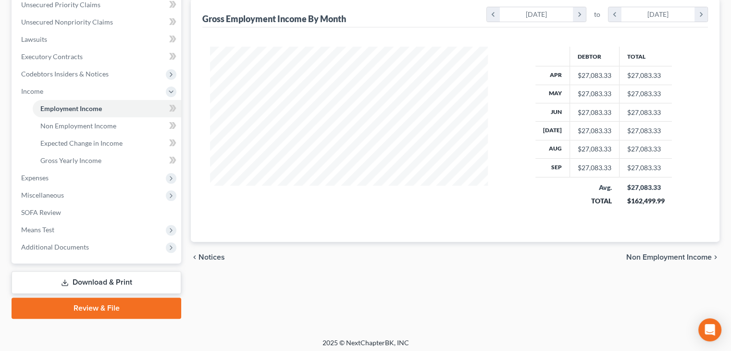
scroll to position [229, 0]
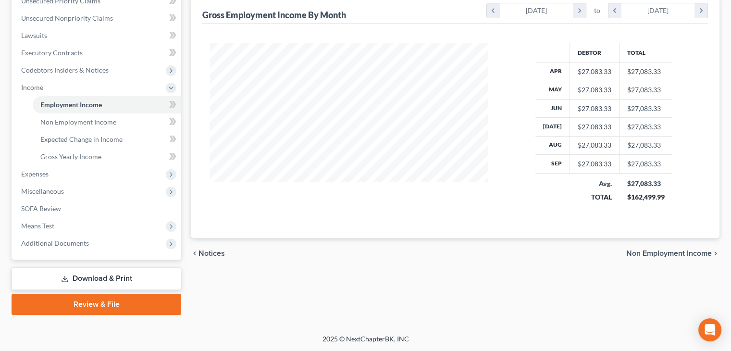
click at [643, 253] on span "Non Employment Income" at bounding box center [669, 253] width 86 height 8
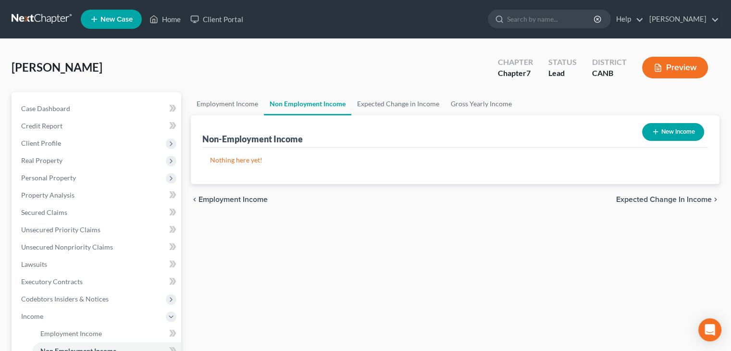
click at [661, 200] on span "Expected Change in Income" at bounding box center [664, 200] width 96 height 8
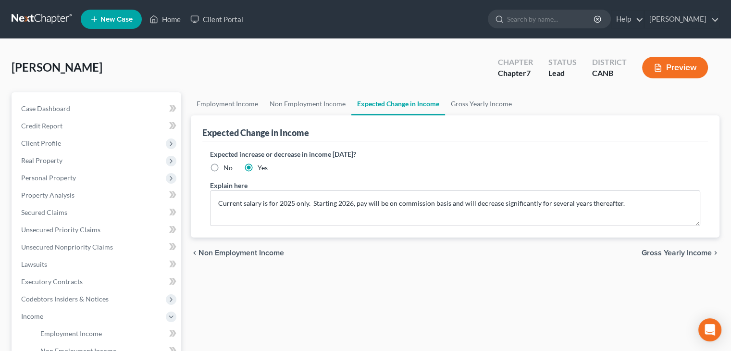
click at [665, 254] on span "Gross Yearly Income" at bounding box center [677, 253] width 70 height 8
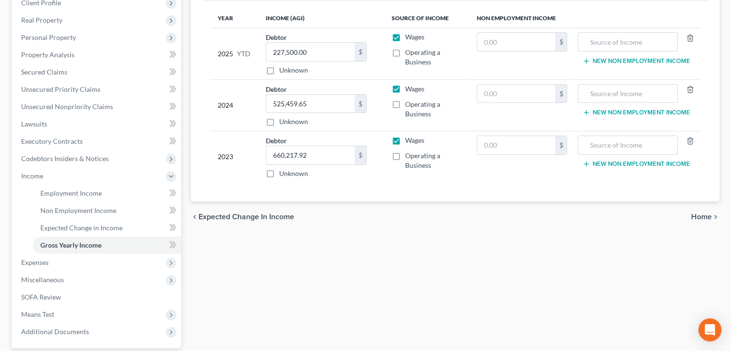
scroll to position [144, 0]
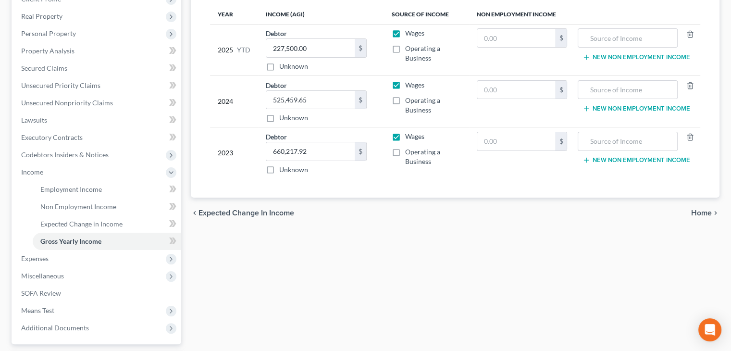
click at [699, 212] on span "Home" at bounding box center [701, 213] width 21 height 8
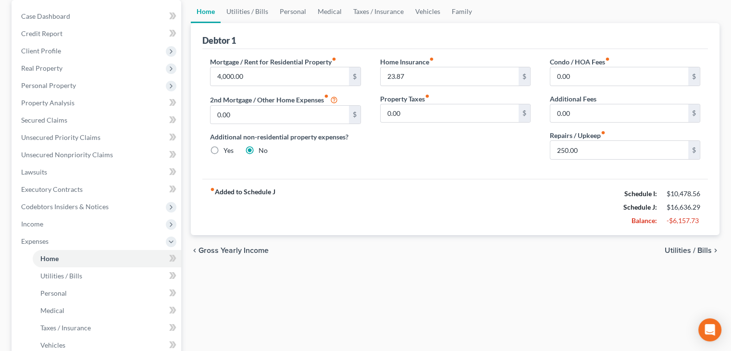
scroll to position [96, 0]
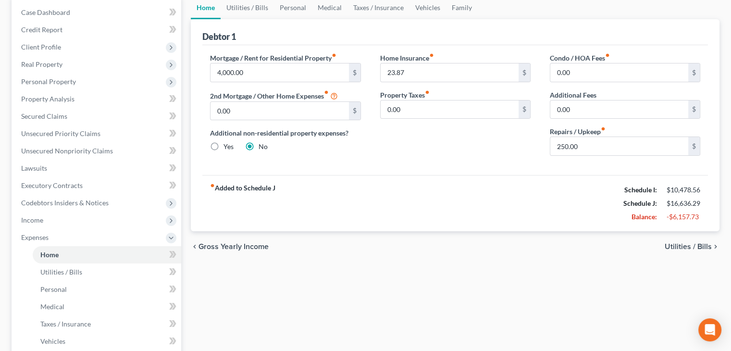
click at [677, 244] on span "Utilities / Bills" at bounding box center [688, 247] width 47 height 8
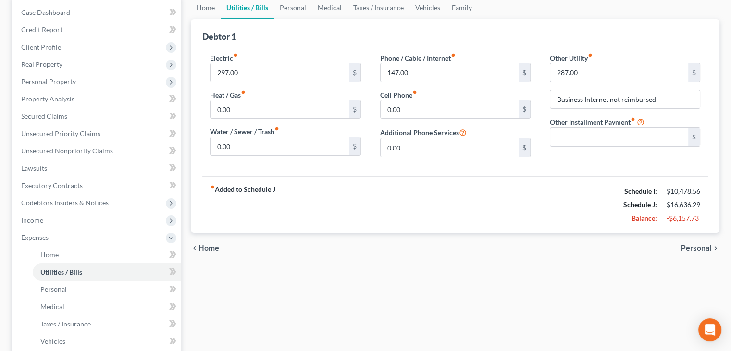
scroll to position [96, 0]
click at [699, 249] on span "Personal" at bounding box center [696, 248] width 31 height 8
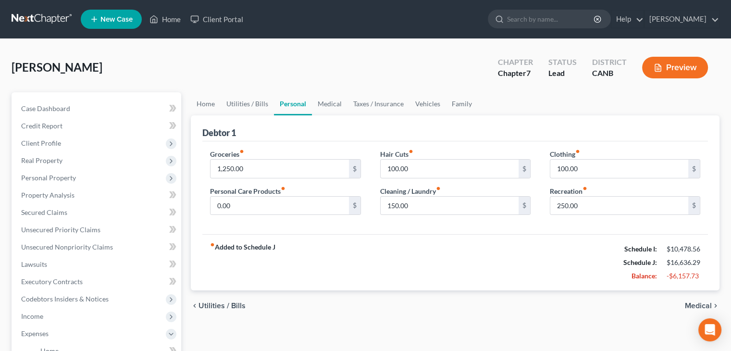
click at [703, 304] on span "Medical" at bounding box center [698, 306] width 27 height 8
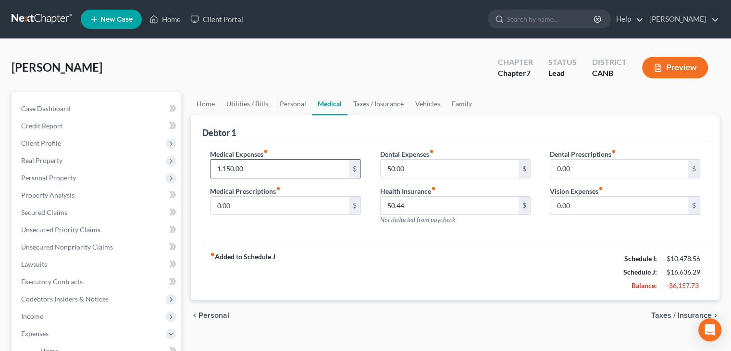
click at [246, 168] on input "1,150.00" at bounding box center [279, 169] width 138 height 18
click at [676, 315] on span "Taxes / Insurance" at bounding box center [681, 315] width 61 height 8
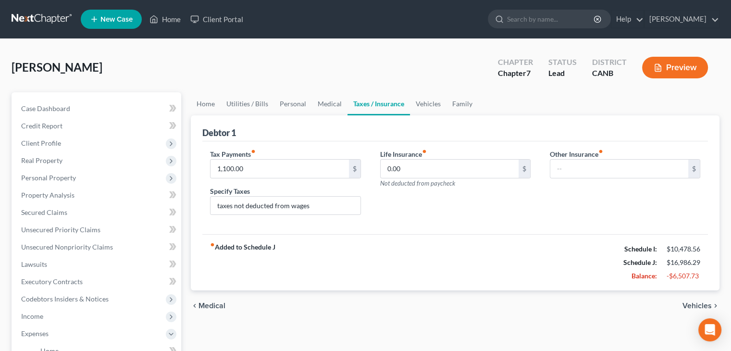
click at [694, 304] on span "Vehicles" at bounding box center [696, 306] width 29 height 8
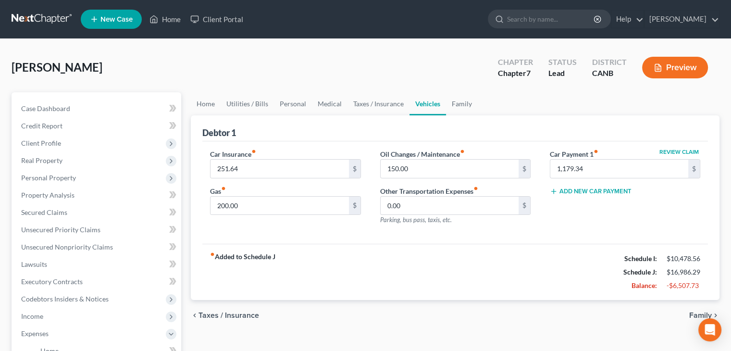
click at [699, 311] on span "Family" at bounding box center [700, 315] width 23 height 8
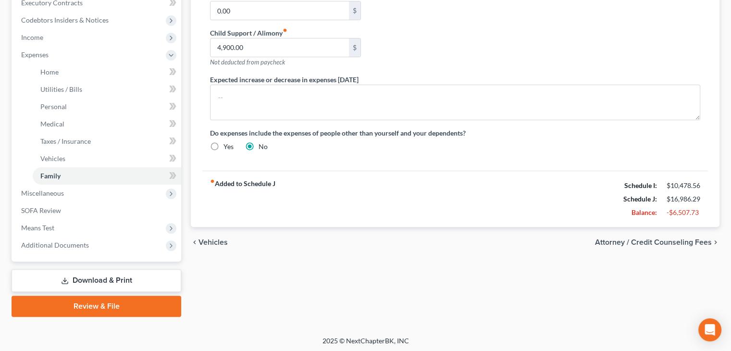
scroll to position [281, 0]
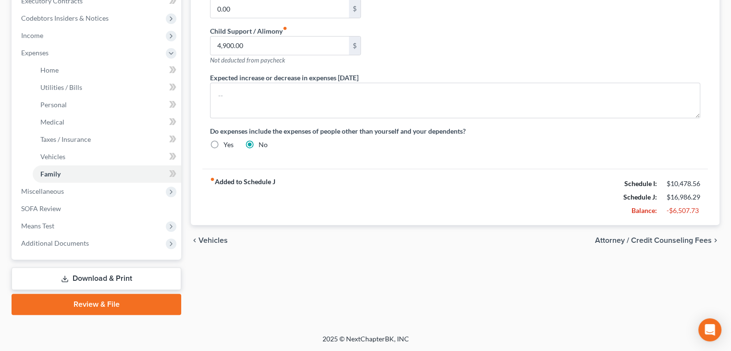
click at [684, 240] on span "Attorney / Credit Counseling Fees" at bounding box center [653, 240] width 117 height 8
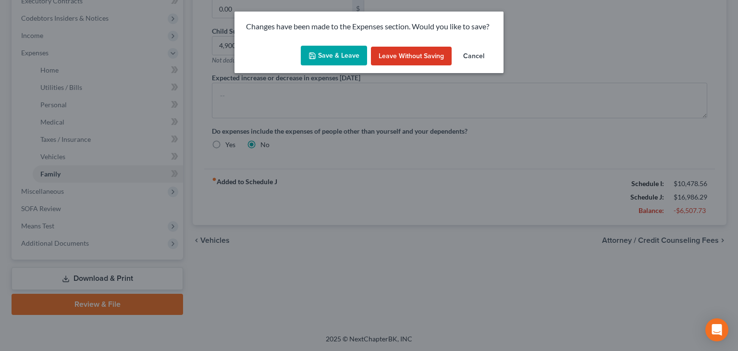
click at [322, 49] on button "Save & Leave" at bounding box center [334, 56] width 66 height 20
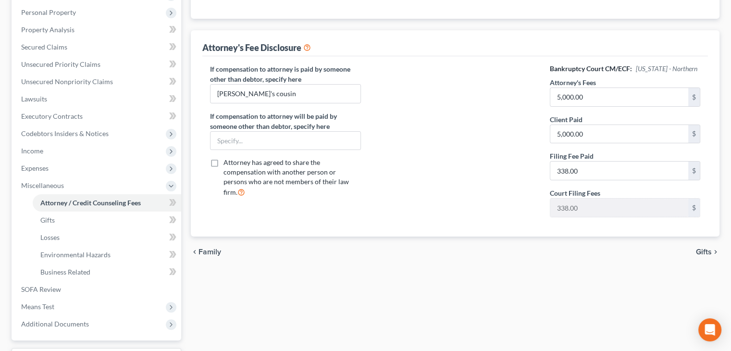
scroll to position [192, 0]
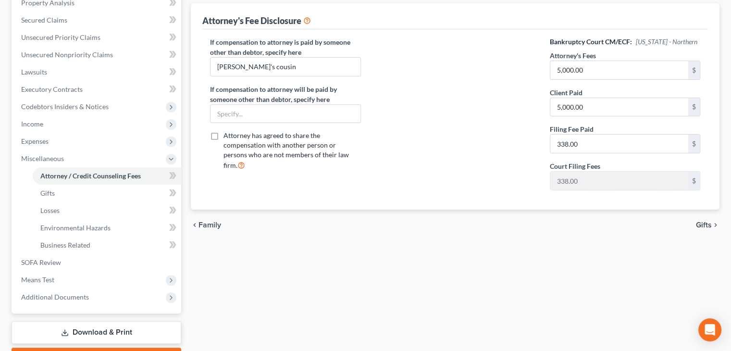
click at [703, 223] on span "Gifts" at bounding box center [704, 225] width 16 height 8
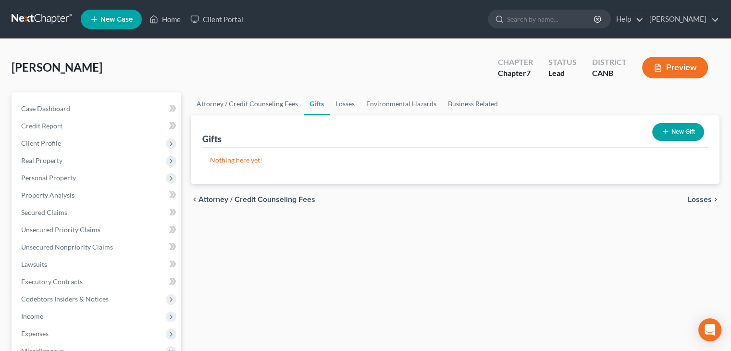
click at [697, 196] on span "Losses" at bounding box center [700, 200] width 24 height 8
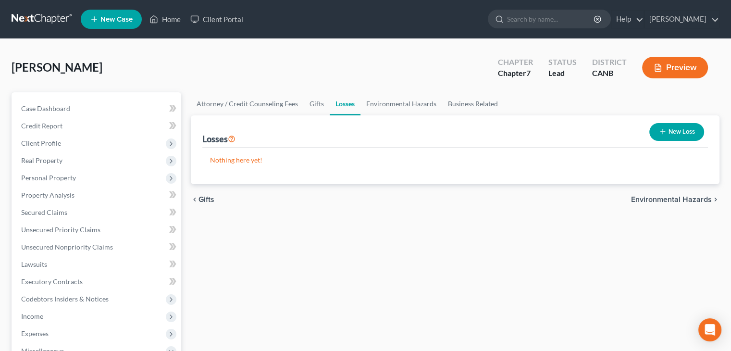
click at [697, 196] on span "Environmental Hazards" at bounding box center [671, 200] width 81 height 8
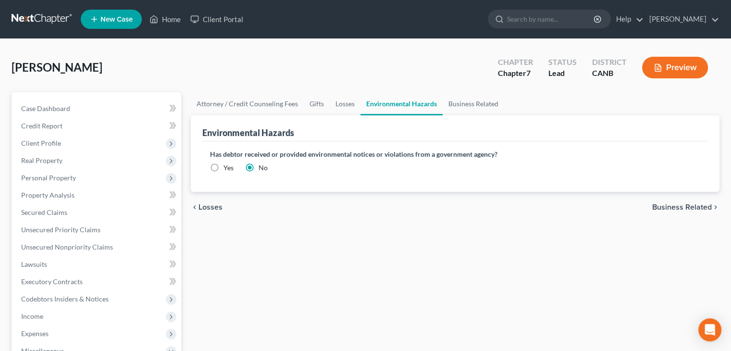
click at [695, 203] on span "Business Related" at bounding box center [682, 207] width 60 height 8
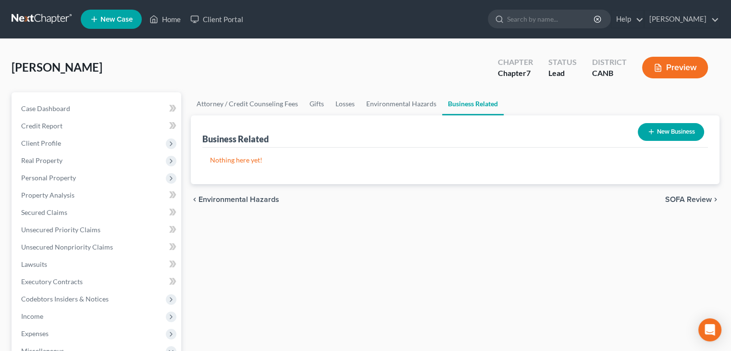
click at [695, 198] on span "SOFA Review" at bounding box center [688, 200] width 47 height 8
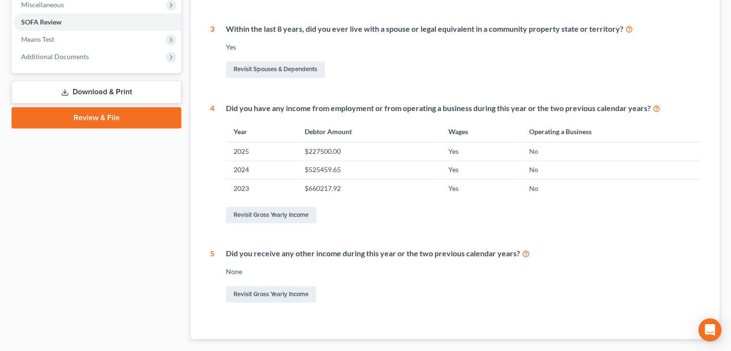
scroll to position [384, 0]
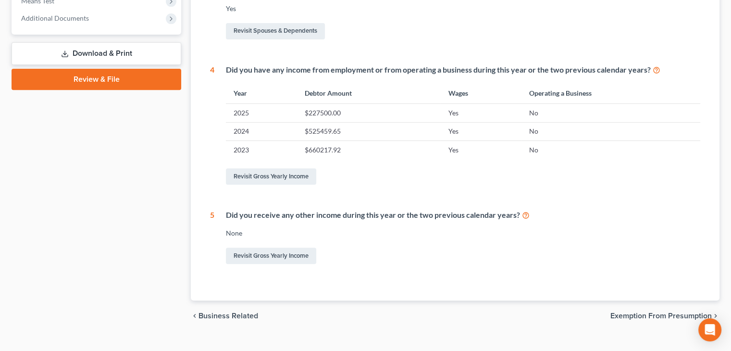
click at [668, 313] on span "Exemption from Presumption" at bounding box center [660, 316] width 101 height 8
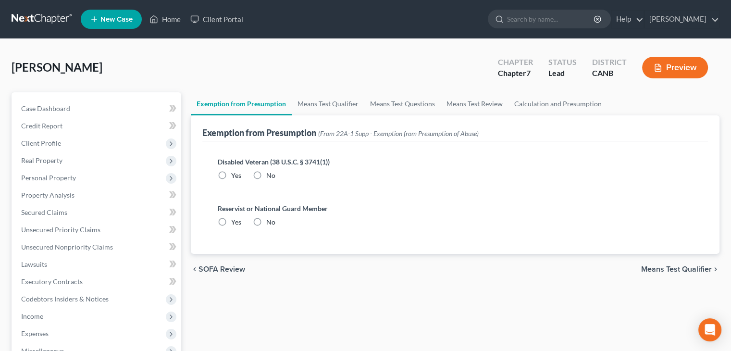
click at [655, 265] on span "Means Test Qualifier" at bounding box center [676, 269] width 71 height 8
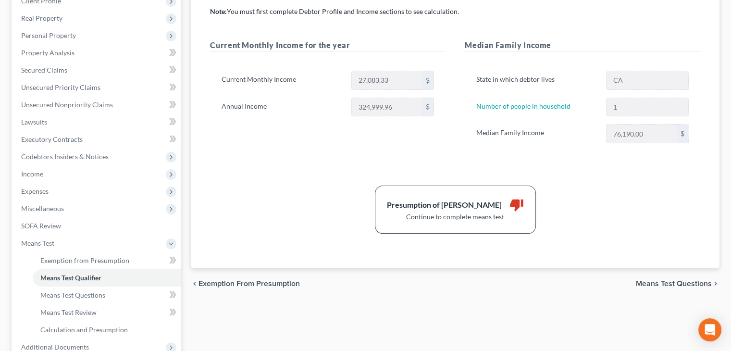
scroll to position [144, 0]
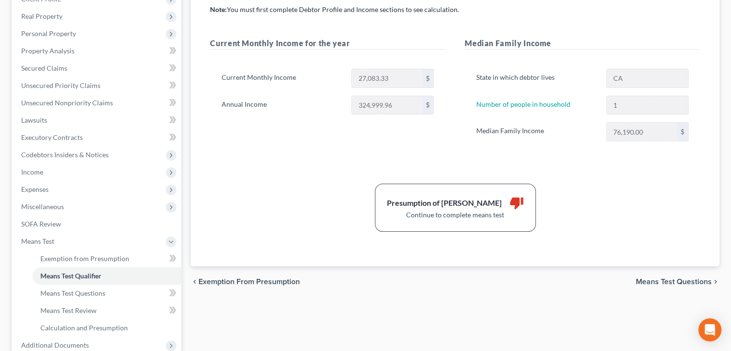
click at [663, 278] on span "Means Test Questions" at bounding box center [674, 282] width 76 height 8
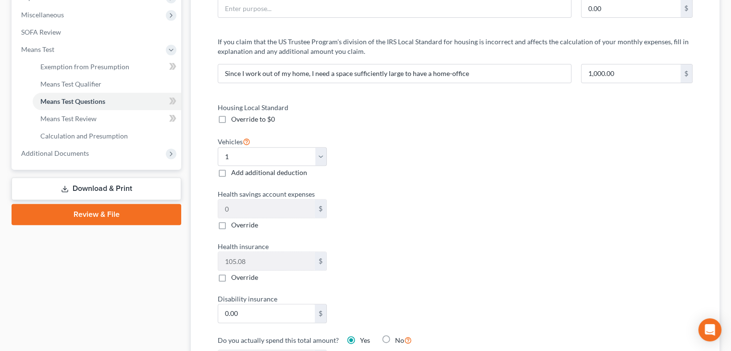
scroll to position [336, 0]
click at [231, 117] on label "Override to $0" at bounding box center [253, 119] width 44 height 10
click at [235, 117] on input "Override to $0" at bounding box center [238, 117] width 6 height 6
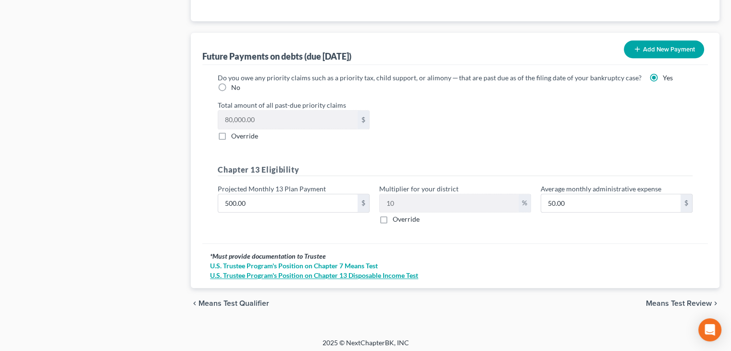
scroll to position [945, 0]
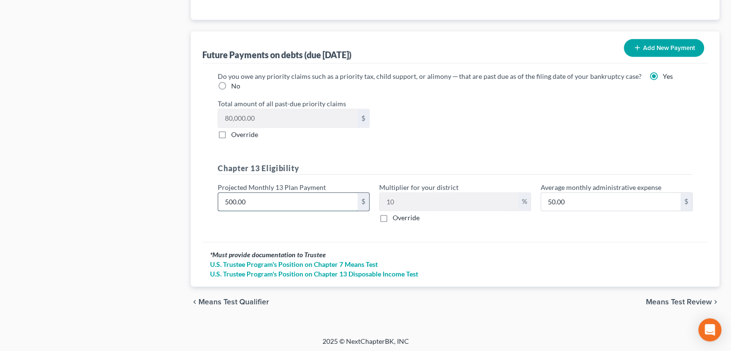
click at [265, 194] on input "500.00" at bounding box center [287, 202] width 139 height 18
click at [684, 298] on span "Means Test Review" at bounding box center [679, 302] width 66 height 8
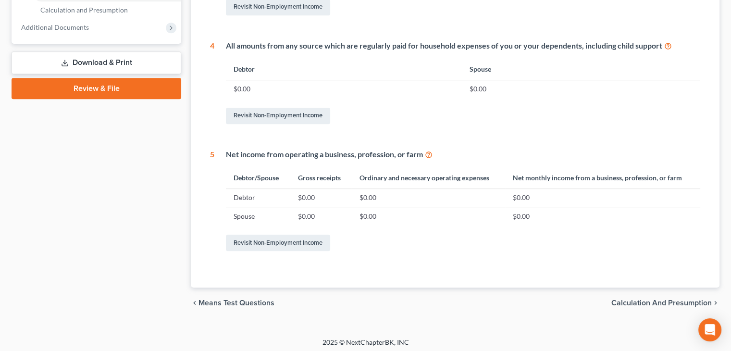
scroll to position [465, 0]
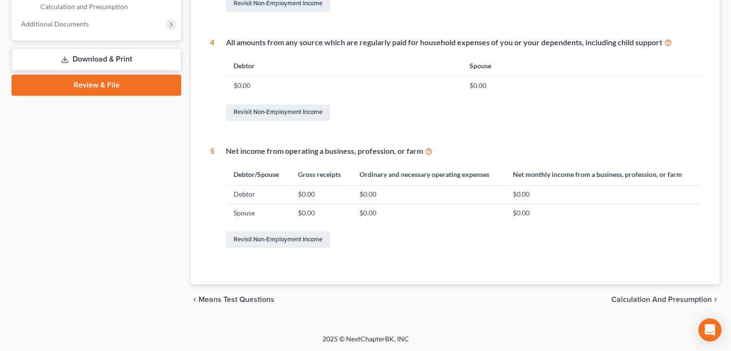
click at [684, 298] on span "Calculation and Presumption" at bounding box center [661, 300] width 100 height 8
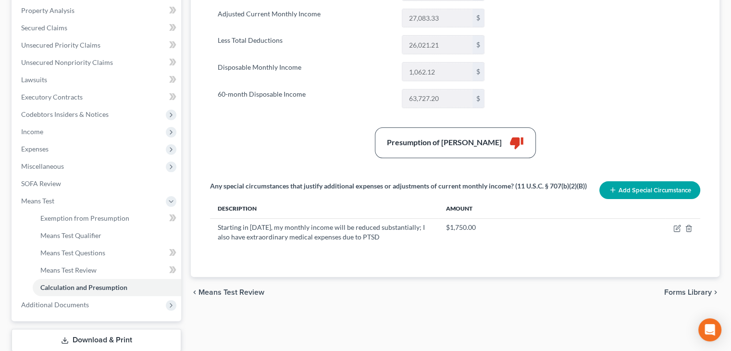
scroll to position [192, 0]
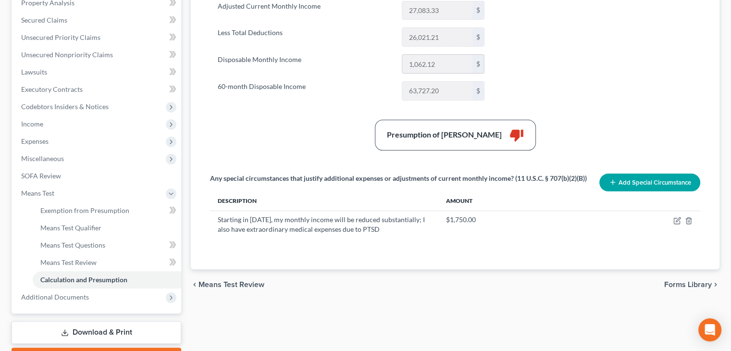
click at [433, 63] on input "1,062.12" at bounding box center [437, 64] width 70 height 18
click at [437, 62] on input "1,062.12" at bounding box center [437, 64] width 70 height 18
click at [436, 63] on input "1,062.12" at bounding box center [437, 64] width 70 height 18
click at [437, 64] on input "1,062.12" at bounding box center [437, 64] width 70 height 18
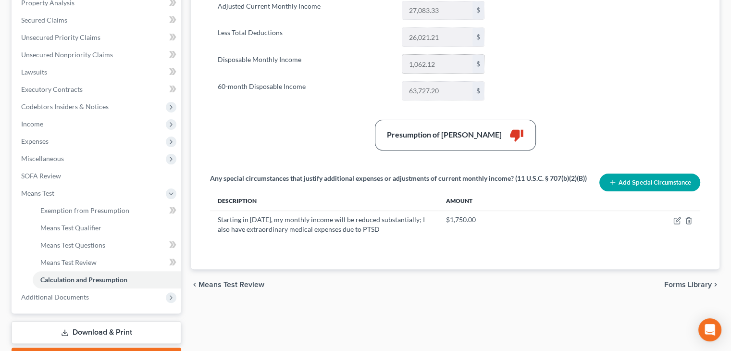
click at [437, 64] on input "1,062.12" at bounding box center [437, 64] width 70 height 18
click at [446, 32] on input "26,021.21" at bounding box center [437, 37] width 70 height 18
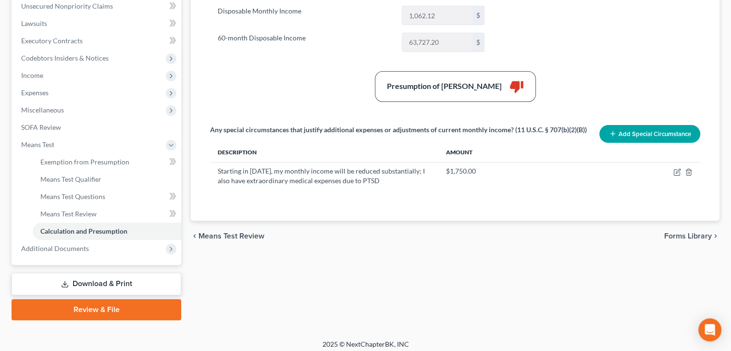
scroll to position [246, 0]
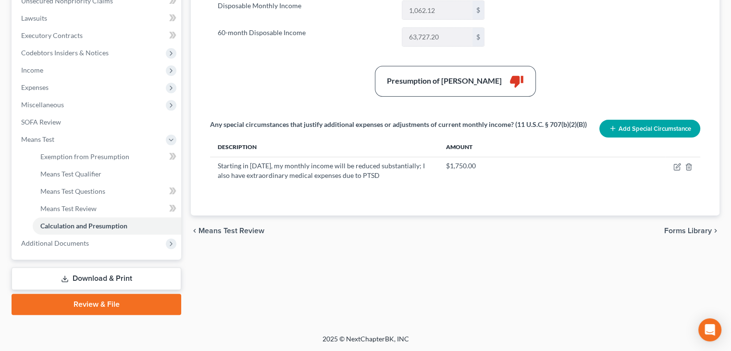
click at [110, 278] on link "Download & Print" at bounding box center [97, 278] width 170 height 23
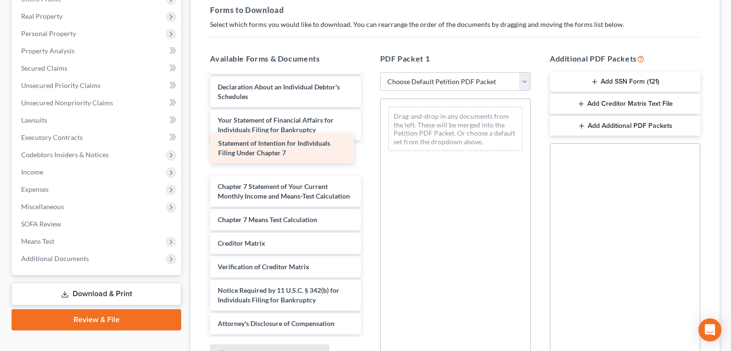
scroll to position [258, 0]
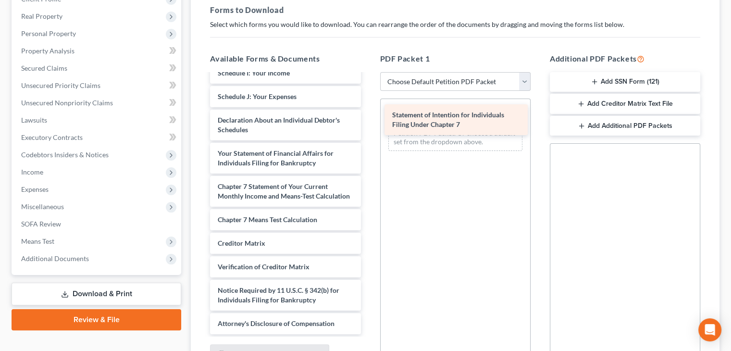
drag, startPoint x: 266, startPoint y: 147, endPoint x: 441, endPoint y: 118, distance: 176.8
click at [368, 118] on div "Statement of Intention for Individuals Filing Under Chapter 7 Voluntary Petitio…" at bounding box center [285, 80] width 166 height 508
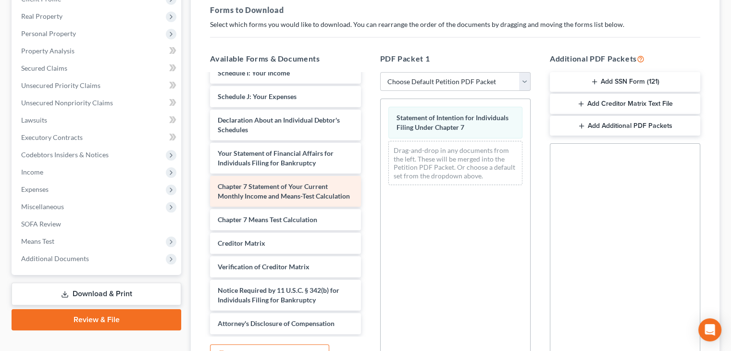
scroll to position [215, 0]
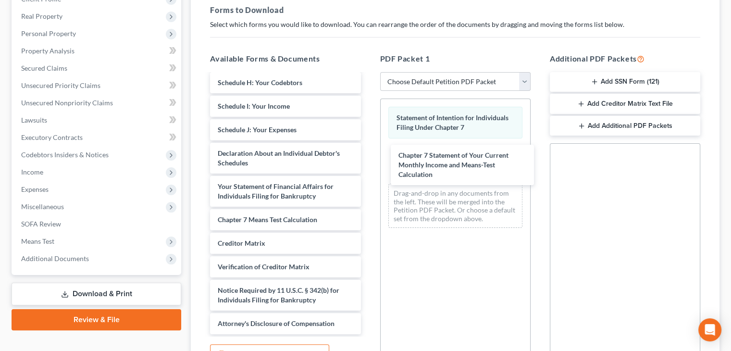
drag, startPoint x: 269, startPoint y: 186, endPoint x: 441, endPoint y: 206, distance: 173.1
click at [368, 159] on div "Chapter 7 Statement of Your Current Monthly Income and Means-Test Calculation V…" at bounding box center [285, 96] width 166 height 475
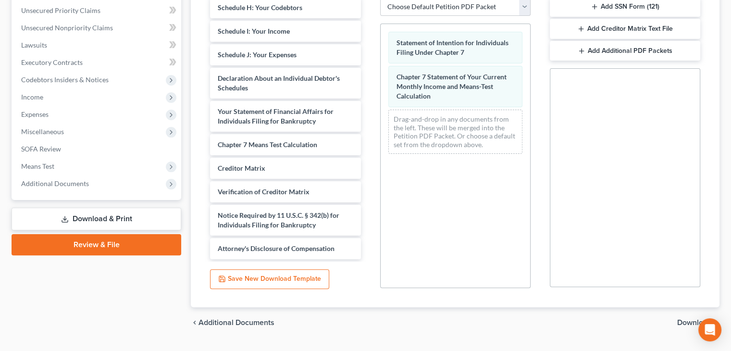
scroll to position [242, 0]
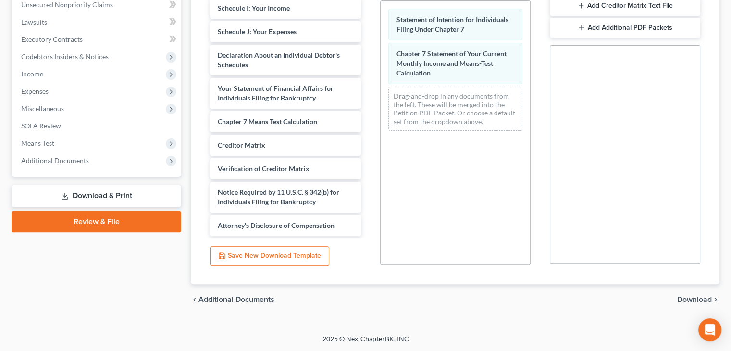
click at [681, 298] on span "Download" at bounding box center [694, 300] width 35 height 8
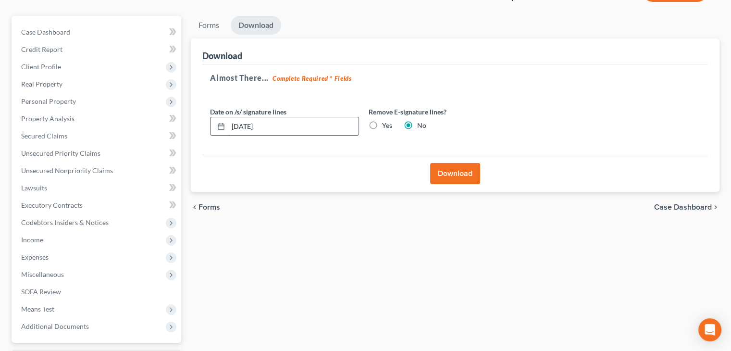
scroll to position [63, 0]
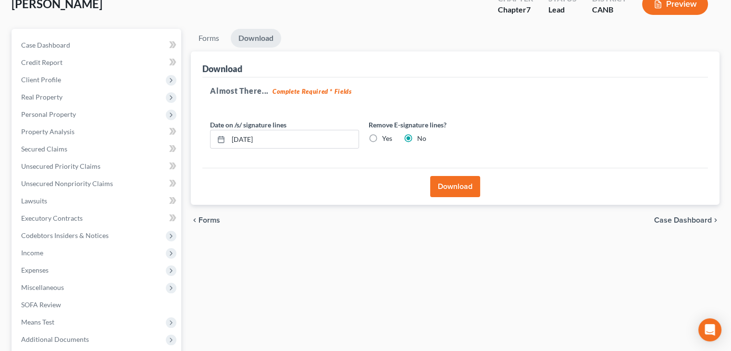
click at [447, 185] on button "Download" at bounding box center [455, 186] width 50 height 21
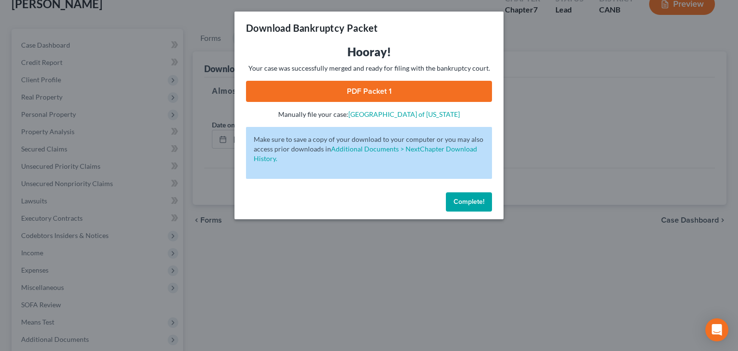
click at [328, 94] on link "PDF Packet 1" at bounding box center [369, 91] width 246 height 21
drag, startPoint x: 462, startPoint y: 193, endPoint x: 448, endPoint y: 232, distance: 41.8
click at [463, 196] on button "Complete!" at bounding box center [469, 201] width 46 height 19
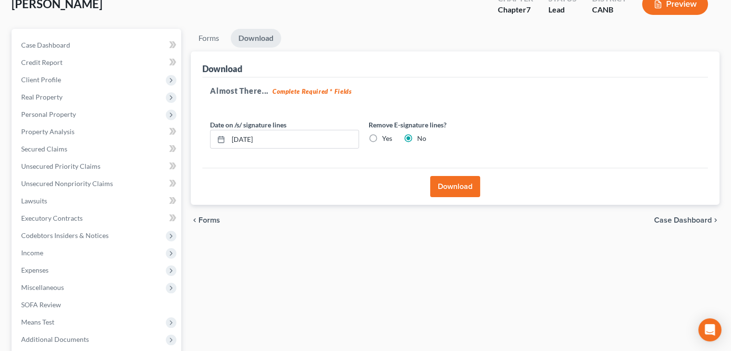
click at [208, 217] on span "Forms" at bounding box center [209, 220] width 22 height 8
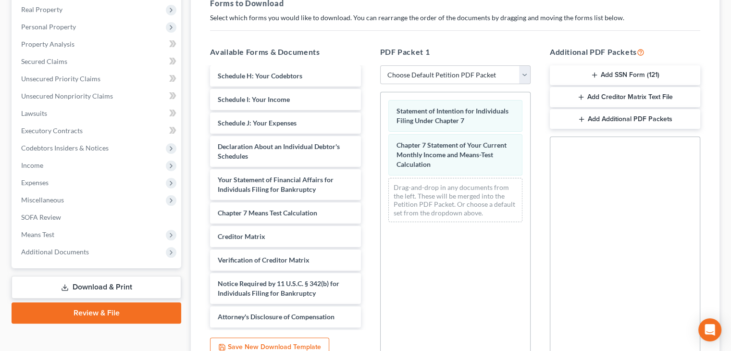
scroll to position [160, 0]
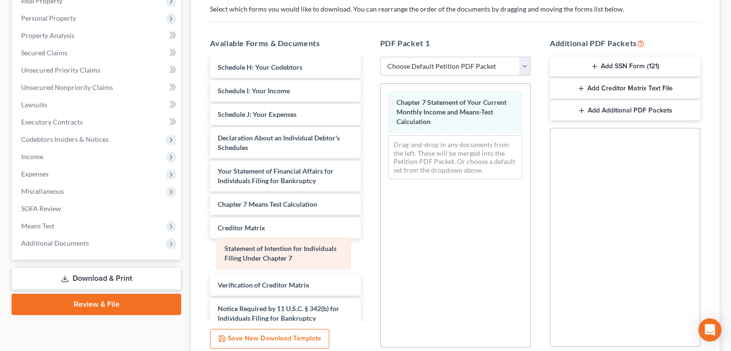
drag, startPoint x: 430, startPoint y: 102, endPoint x: 270, endPoint y: 254, distance: 220.3
click at [381, 187] on div "Statement of Intention for Individuals Filing Under Chapter 7 Statement of Inte…" at bounding box center [455, 135] width 149 height 103
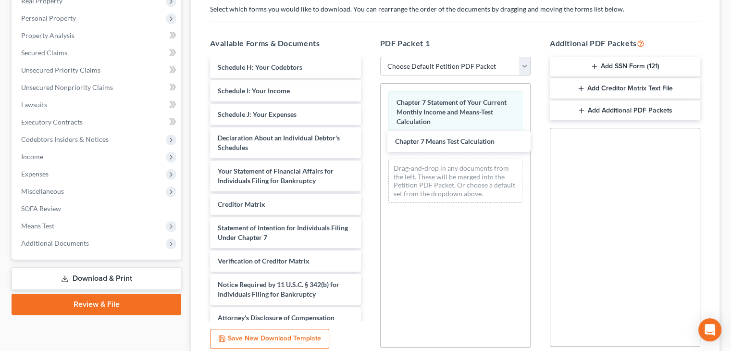
drag, startPoint x: 267, startPoint y: 205, endPoint x: 439, endPoint y: 190, distance: 173.2
click at [368, 143] on div "Chapter 7 Means Test Calculation Voluntary Petition for Individuals Filing for …" at bounding box center [285, 86] width 166 height 484
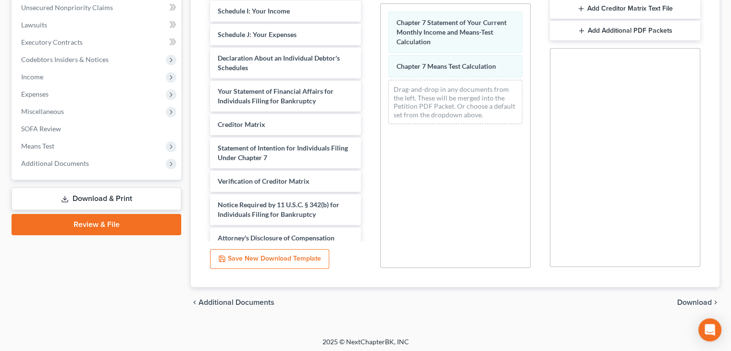
scroll to position [242, 0]
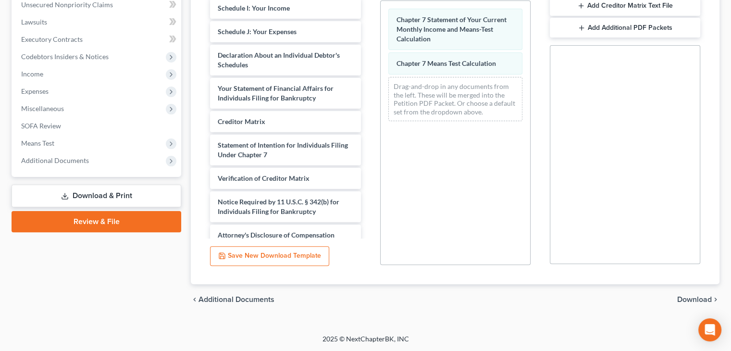
click at [705, 300] on span "Download" at bounding box center [694, 300] width 35 height 8
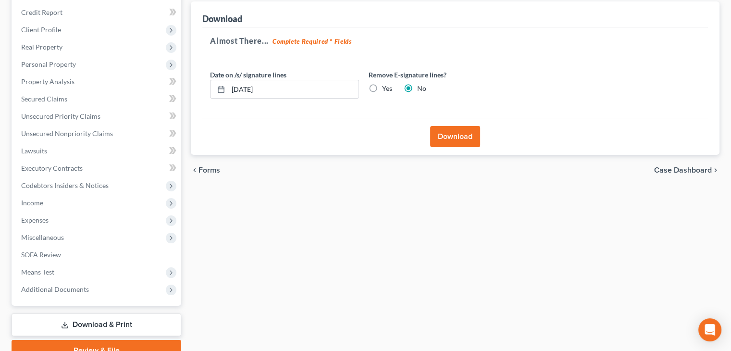
scroll to position [111, 0]
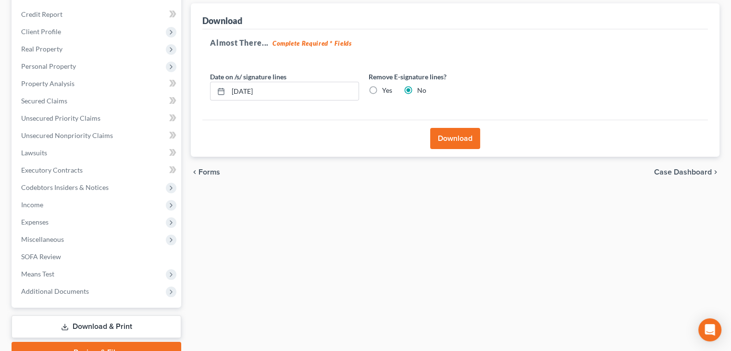
click at [449, 137] on button "Download" at bounding box center [455, 138] width 50 height 21
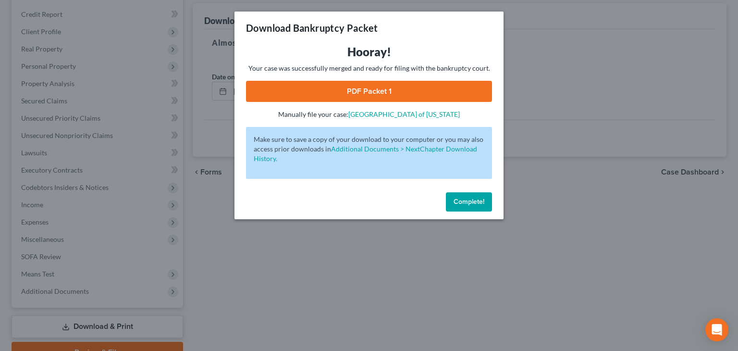
click at [383, 91] on link "PDF Packet 1" at bounding box center [369, 91] width 246 height 21
click at [486, 196] on button "Complete!" at bounding box center [469, 201] width 46 height 19
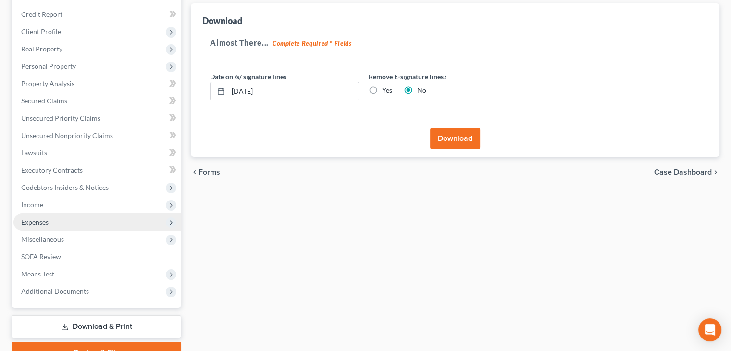
click at [39, 224] on span "Expenses" at bounding box center [34, 222] width 27 height 8
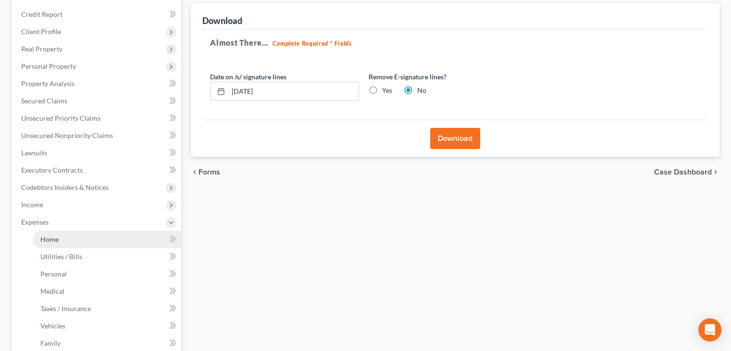
click at [48, 239] on span "Home" at bounding box center [49, 239] width 18 height 8
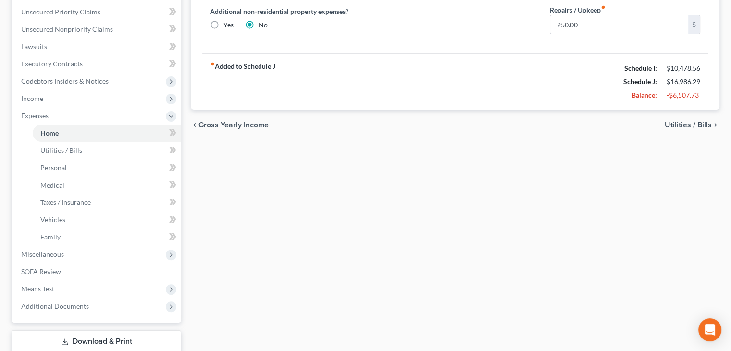
scroll to position [279, 0]
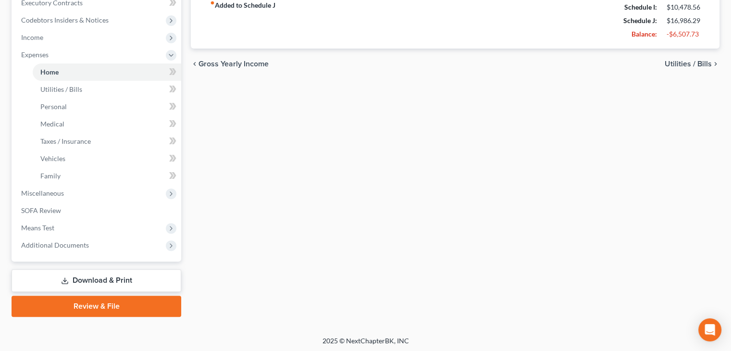
drag, startPoint x: 48, startPoint y: 221, endPoint x: 220, endPoint y: 250, distance: 174.4
click at [48, 221] on span "Means Test" at bounding box center [97, 227] width 168 height 17
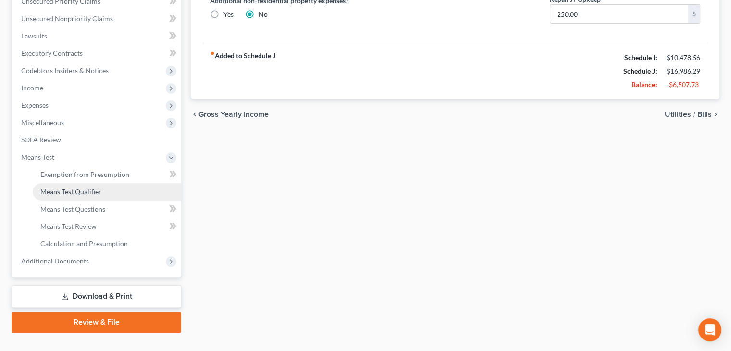
scroll to position [198, 0]
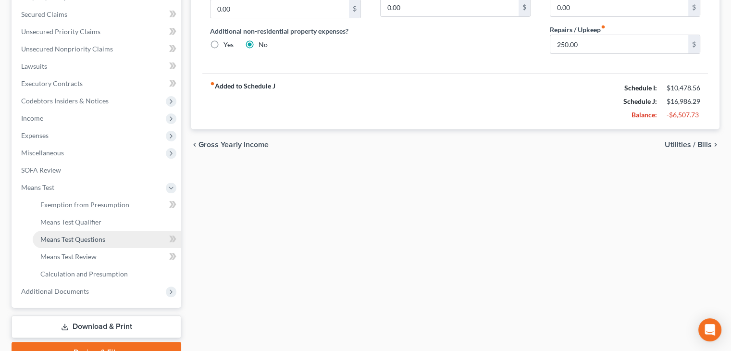
click at [64, 241] on span "Means Test Questions" at bounding box center [72, 239] width 65 height 8
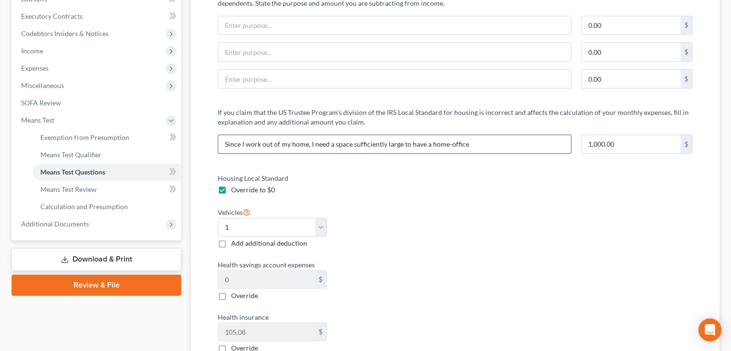
scroll to position [288, 0]
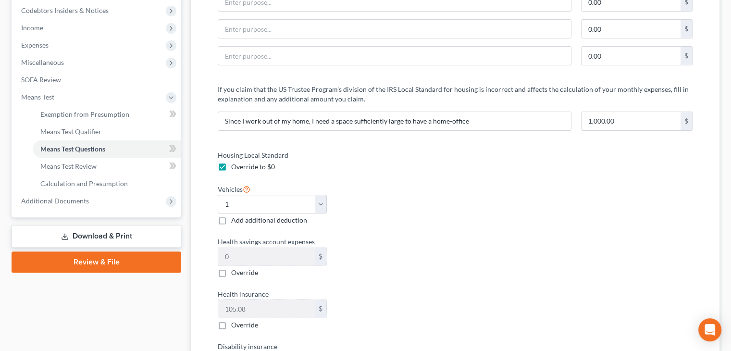
click at [231, 164] on label "Override to $0" at bounding box center [253, 167] width 44 height 10
click at [235, 164] on input "Override to $0" at bounding box center [238, 165] width 6 height 6
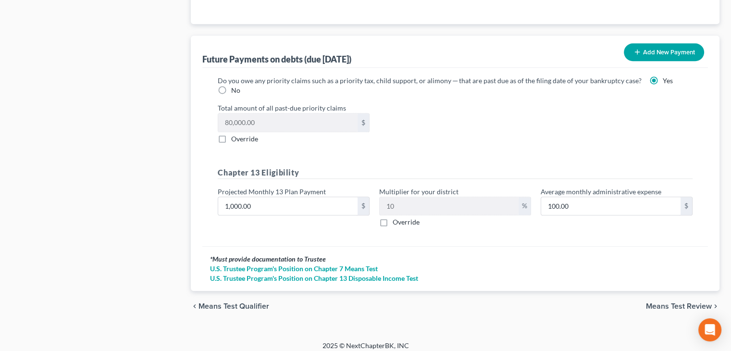
scroll to position [945, 0]
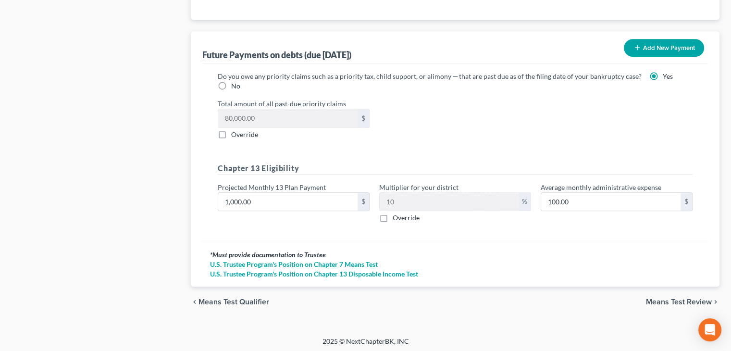
click at [687, 298] on span "Means Test Review" at bounding box center [679, 302] width 66 height 8
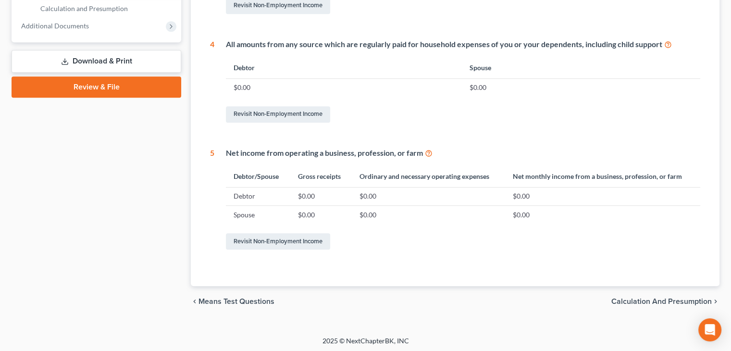
scroll to position [465, 0]
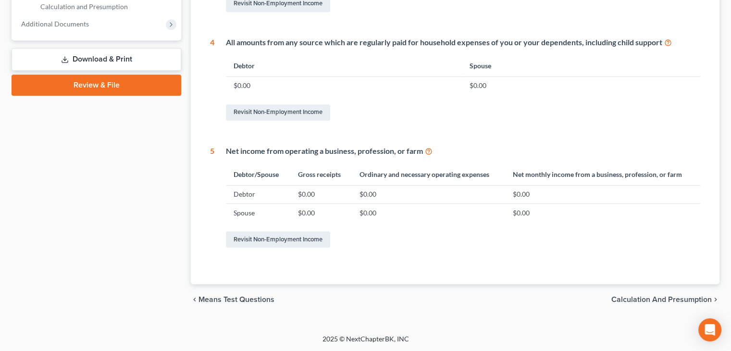
click at [665, 296] on span "Calculation and Presumption" at bounding box center [661, 300] width 100 height 8
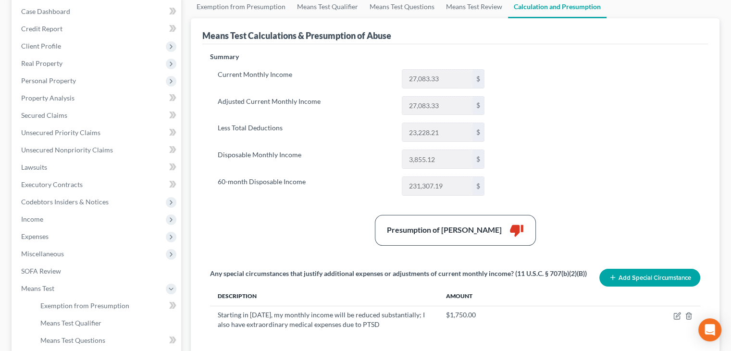
scroll to position [96, 0]
click at [447, 134] on input "23,228.21" at bounding box center [437, 133] width 70 height 18
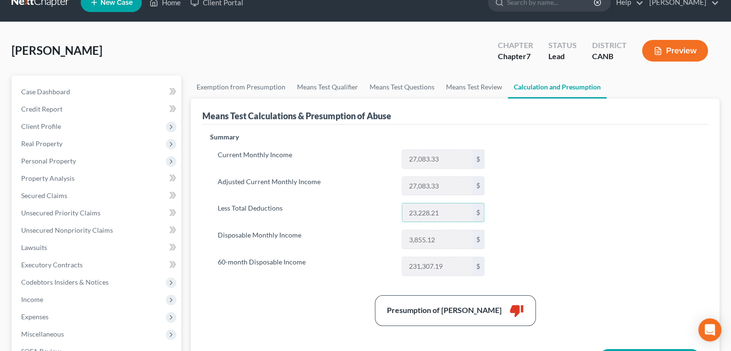
scroll to position [6, 0]
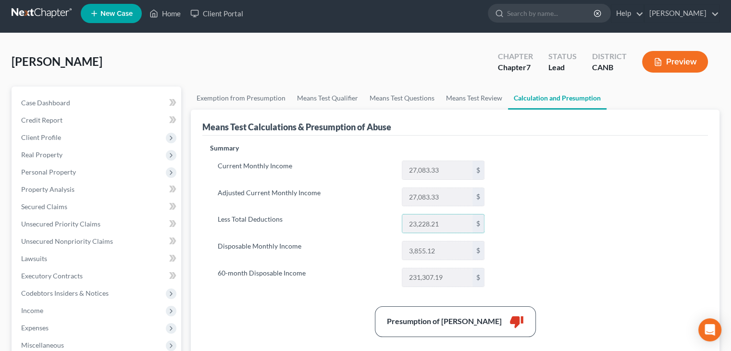
scroll to position [246, 0]
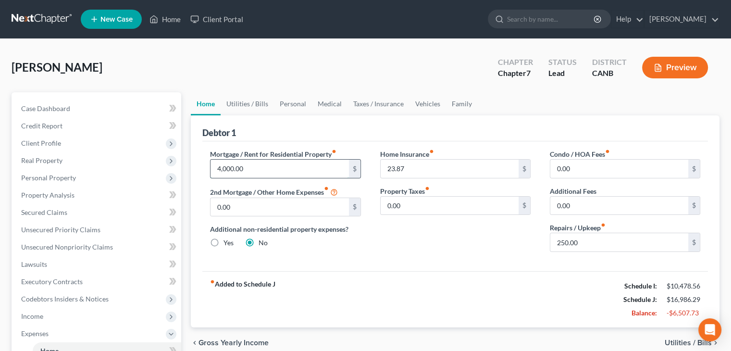
click at [249, 165] on input "4,000.00" at bounding box center [279, 169] width 138 height 18
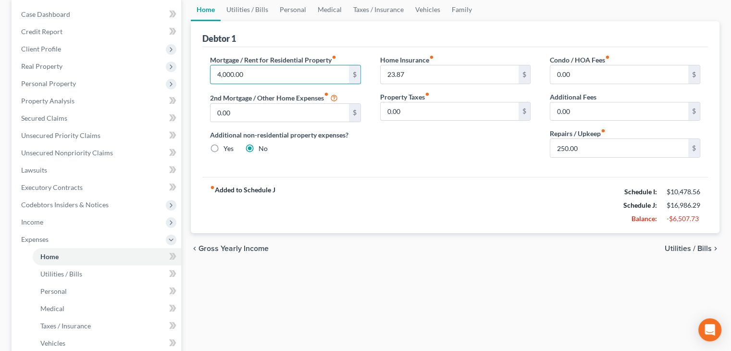
scroll to position [96, 0]
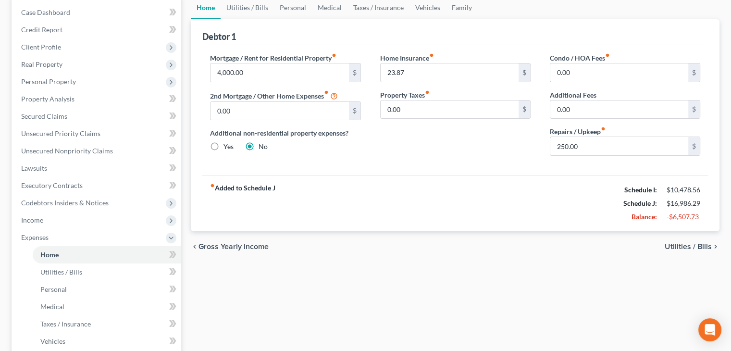
click at [692, 244] on span "Utilities / Bills" at bounding box center [688, 247] width 47 height 8
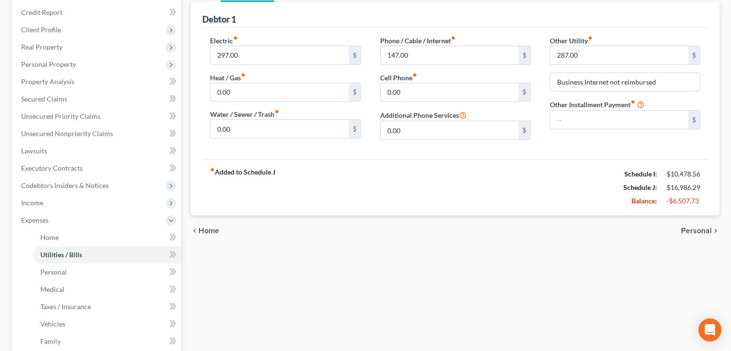
scroll to position [144, 0]
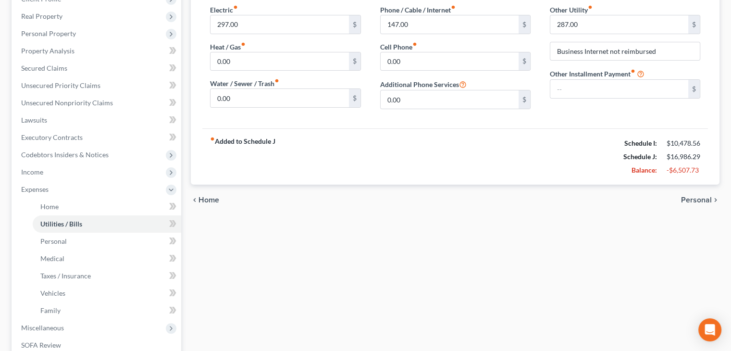
click at [699, 196] on span "Personal" at bounding box center [696, 200] width 31 height 8
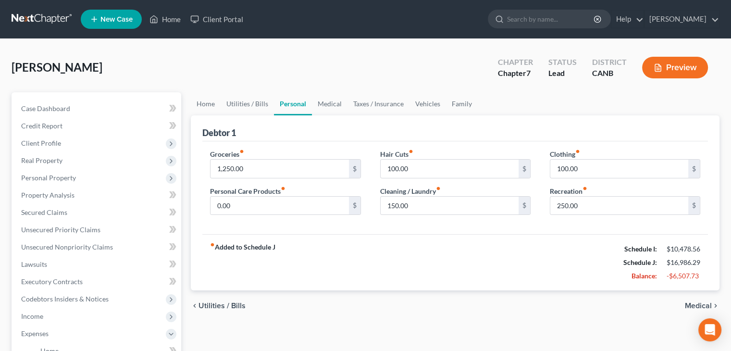
click at [694, 302] on span "Medical" at bounding box center [698, 306] width 27 height 8
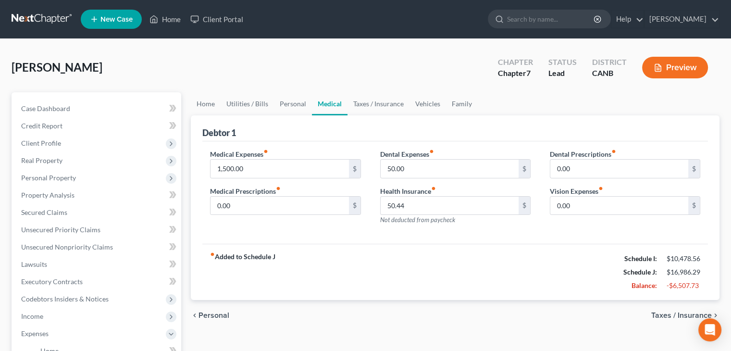
click at [693, 316] on span "Taxes / Insurance" at bounding box center [681, 315] width 61 height 8
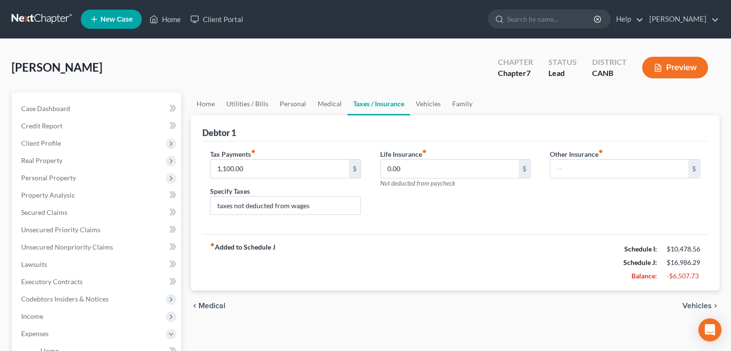
click at [690, 304] on span "Vehicles" at bounding box center [696, 306] width 29 height 8
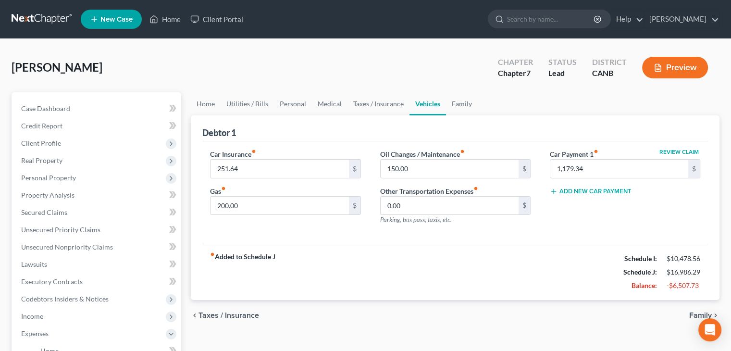
click at [692, 314] on span "Family" at bounding box center [700, 315] width 23 height 8
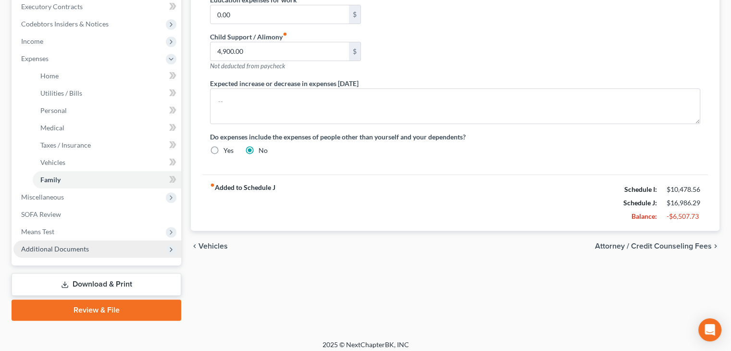
scroll to position [281, 0]
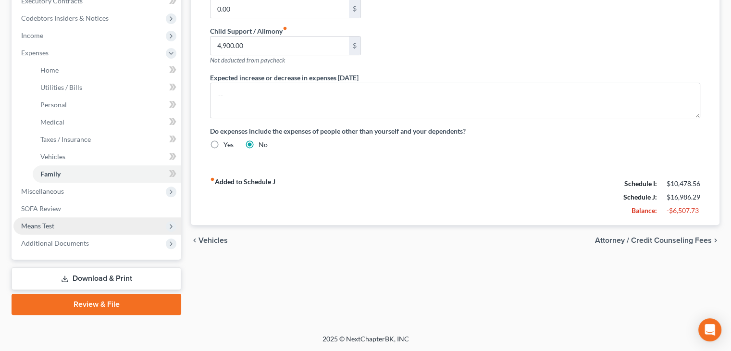
click at [44, 226] on span "Means Test" at bounding box center [37, 226] width 33 height 8
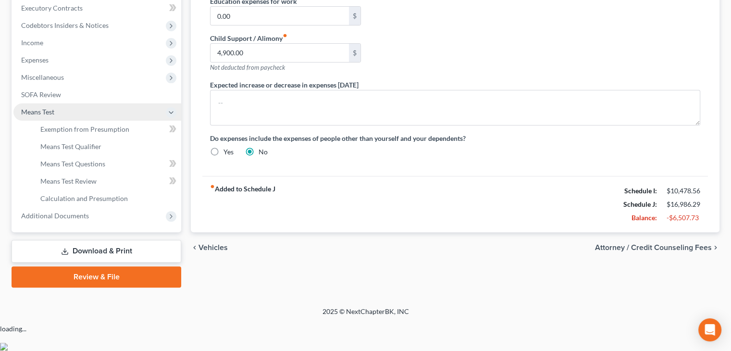
scroll to position [246, 0]
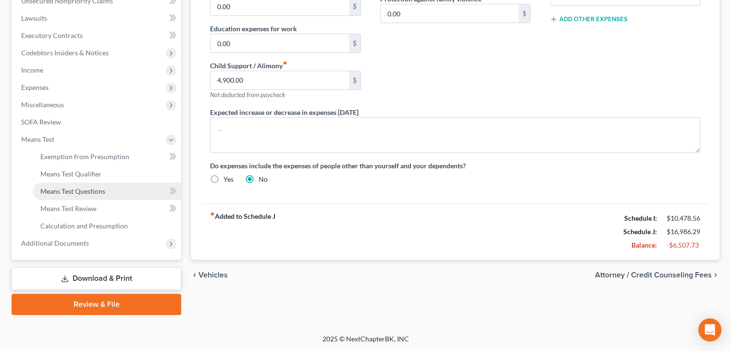
click at [69, 190] on span "Means Test Questions" at bounding box center [72, 191] width 65 height 8
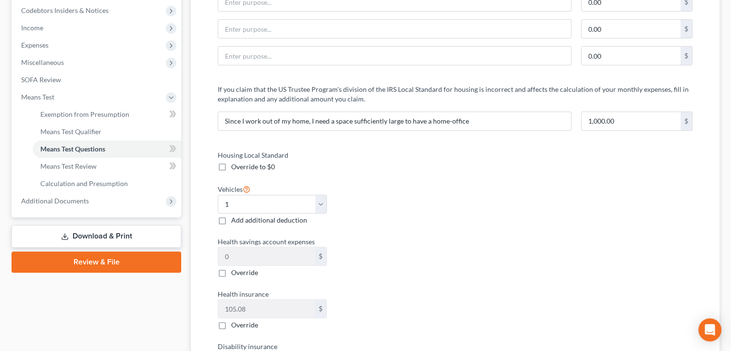
scroll to position [288, 0]
click at [280, 153] on label "Housing Local Standard" at bounding box center [331, 155] width 237 height 10
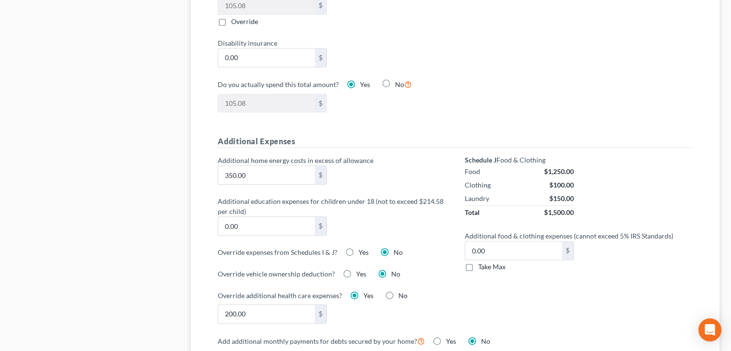
scroll to position [625, 0]
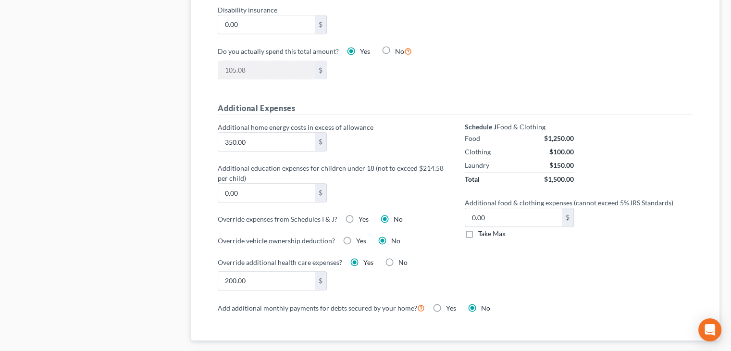
click at [358, 215] on label "Yes" at bounding box center [363, 219] width 10 height 10
click at [362, 215] on input "Yes" at bounding box center [365, 217] width 6 height 6
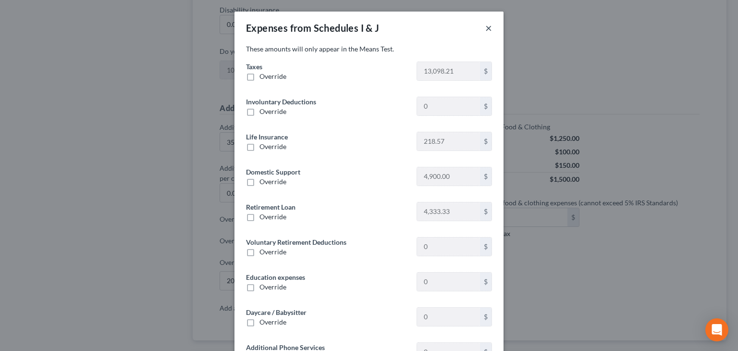
click at [487, 28] on button "×" at bounding box center [488, 28] width 7 height 12
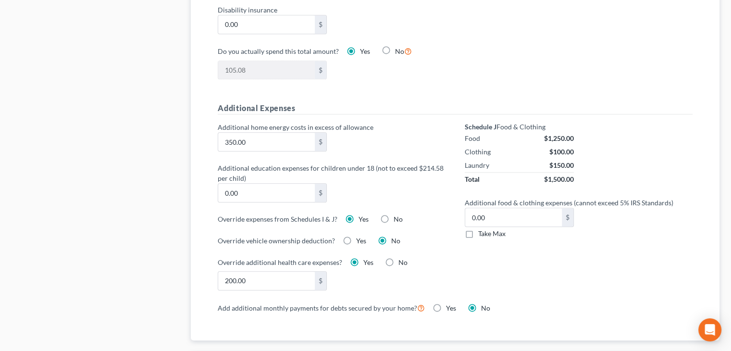
click at [394, 215] on label "No" at bounding box center [398, 219] width 9 height 10
click at [397, 215] on input "No" at bounding box center [400, 217] width 6 height 6
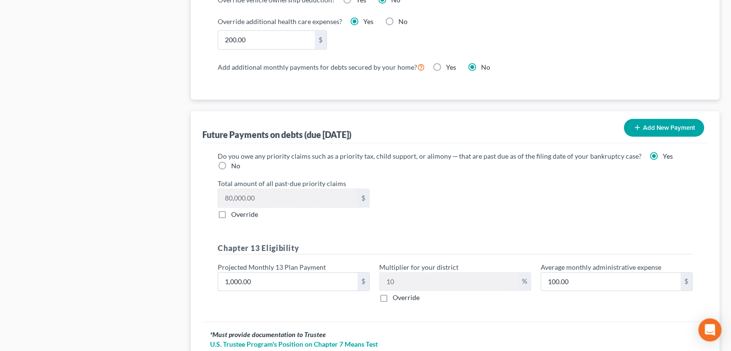
scroll to position [865, 0]
click at [231, 215] on label "Override" at bounding box center [244, 215] width 27 height 10
click at [235, 215] on input "Override" at bounding box center [238, 213] width 6 height 6
click at [279, 198] on input "0.00" at bounding box center [287, 198] width 139 height 18
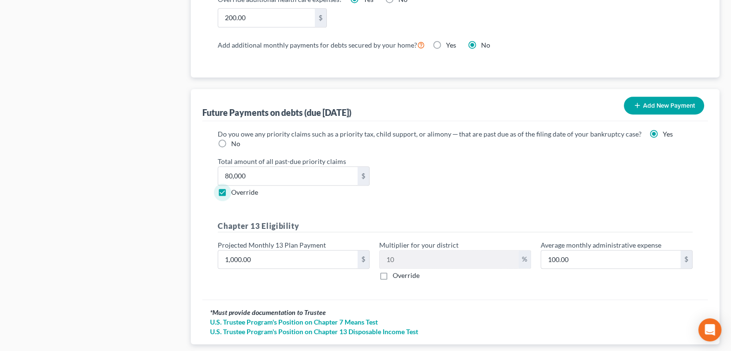
scroll to position [945, 0]
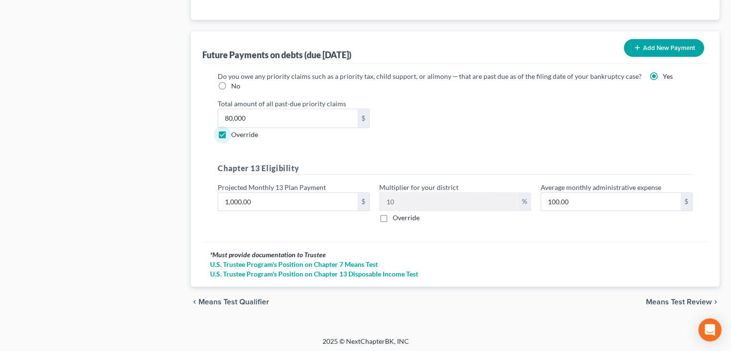
click at [677, 298] on span "Means Test Review" at bounding box center [679, 302] width 66 height 8
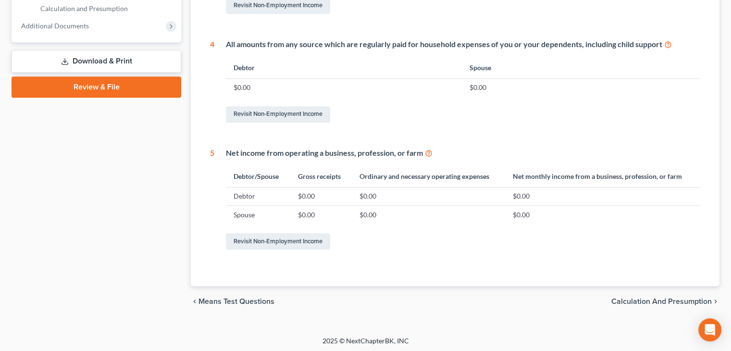
scroll to position [465, 0]
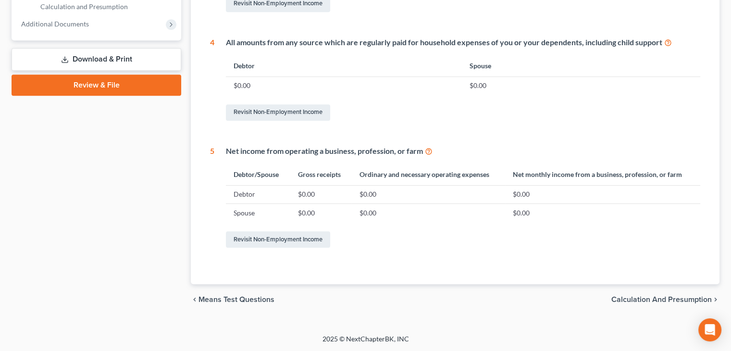
click at [631, 297] on span "Calculation and Presumption" at bounding box center [661, 300] width 100 height 8
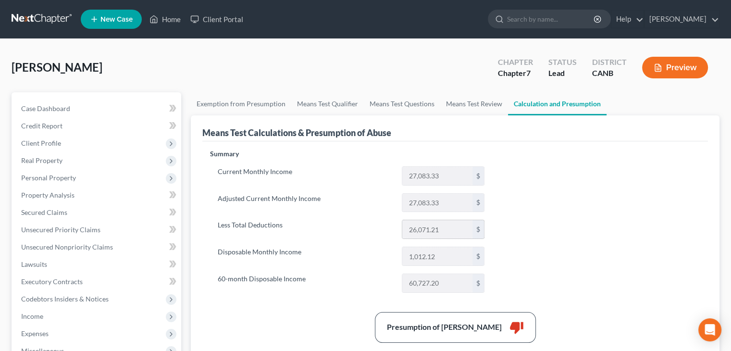
click at [430, 229] on input "26,071.21" at bounding box center [437, 229] width 70 height 18
click at [447, 101] on link "Means Test Review" at bounding box center [474, 103] width 68 height 23
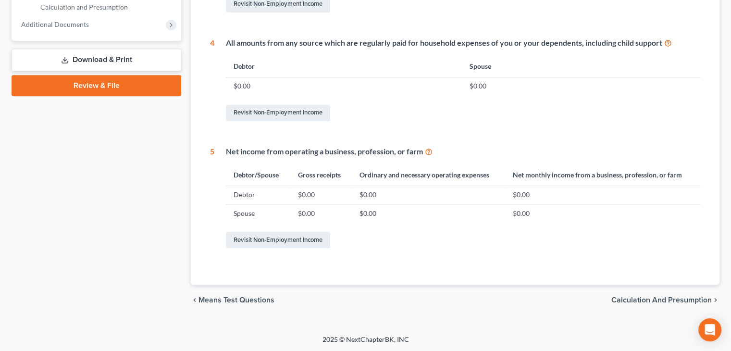
scroll to position [465, 0]
click at [638, 297] on span "Calculation and Presumption" at bounding box center [661, 300] width 100 height 8
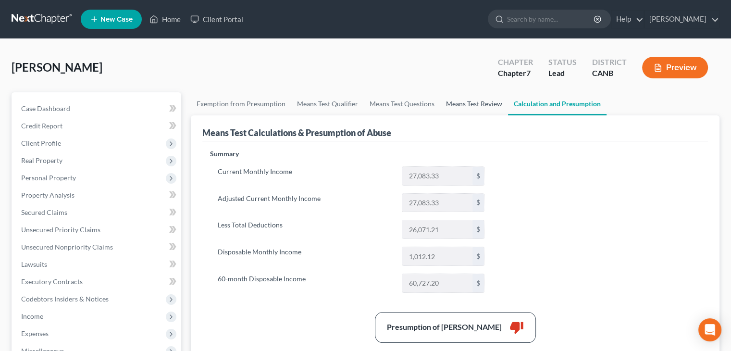
click at [470, 98] on link "Means Test Review" at bounding box center [474, 103] width 68 height 23
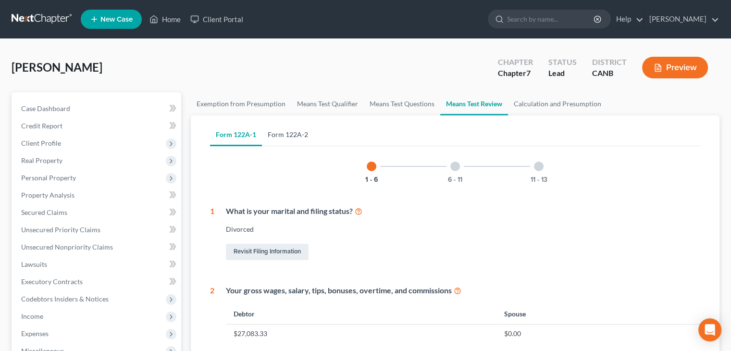
click at [282, 135] on link "Form 122A-2" at bounding box center [288, 134] width 52 height 23
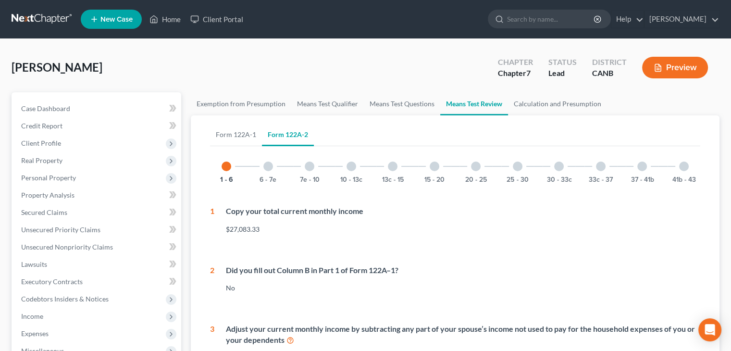
click at [270, 169] on div at bounding box center [268, 166] width 10 height 10
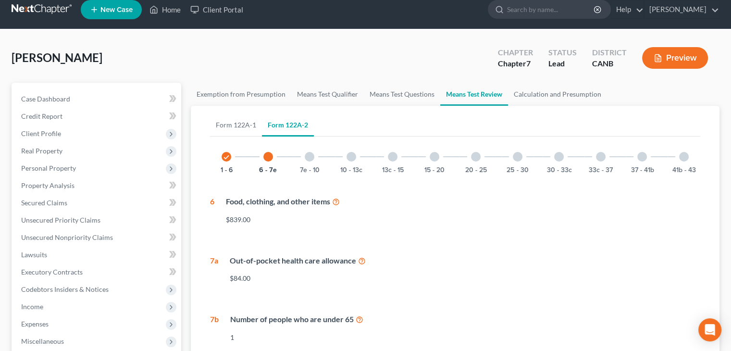
scroll to position [8, 0]
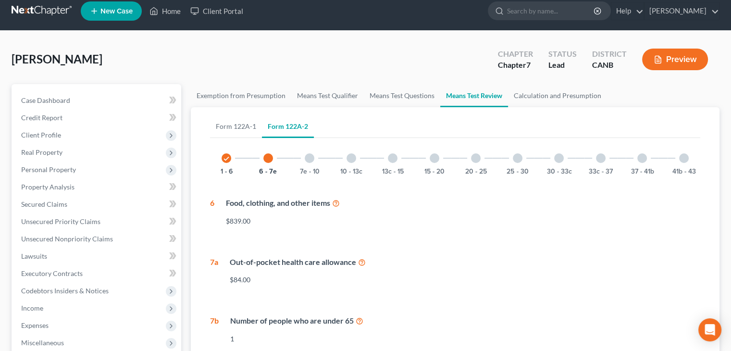
click at [308, 154] on div at bounding box center [310, 158] width 10 height 10
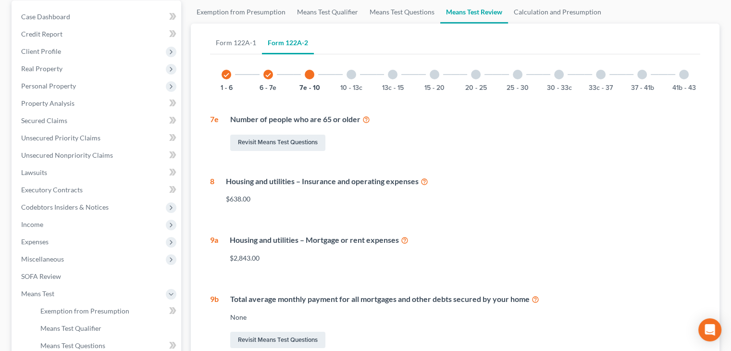
scroll to position [12, 0]
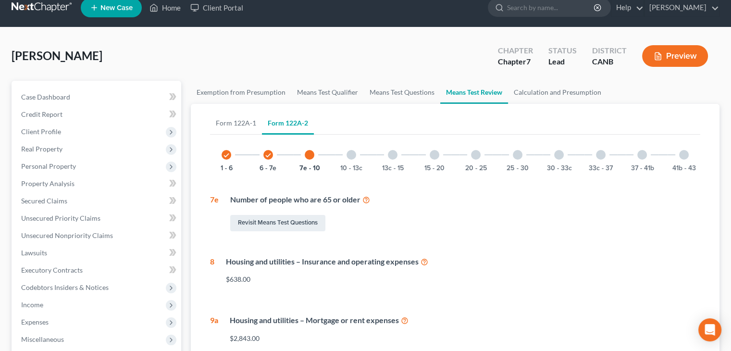
click at [353, 156] on div at bounding box center [351, 155] width 10 height 10
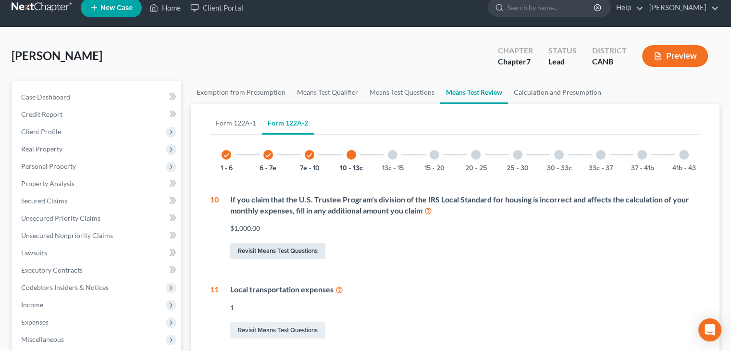
click at [268, 249] on link "Revisit Means Test Questions" at bounding box center [277, 251] width 95 height 16
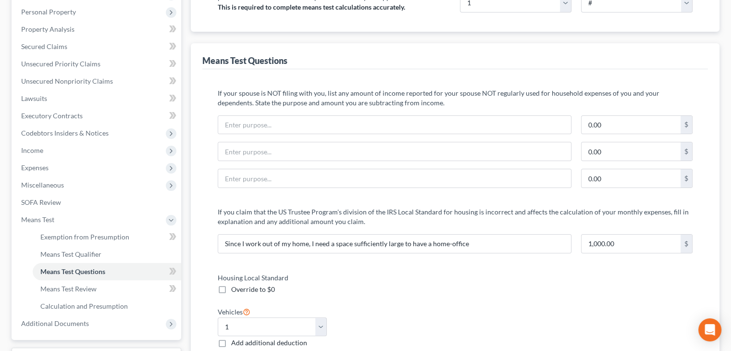
scroll to position [192, 0]
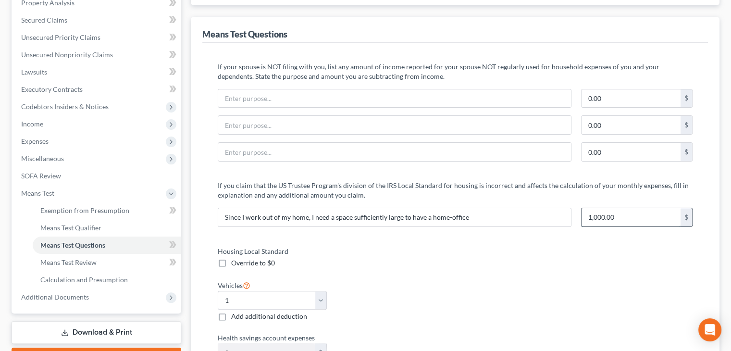
click at [623, 215] on input "1,000.00" at bounding box center [630, 217] width 99 height 18
click at [627, 220] on input "1,000.00" at bounding box center [630, 217] width 99 height 18
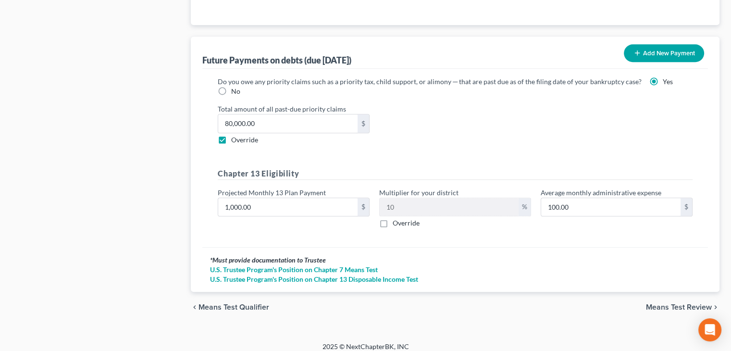
scroll to position [945, 0]
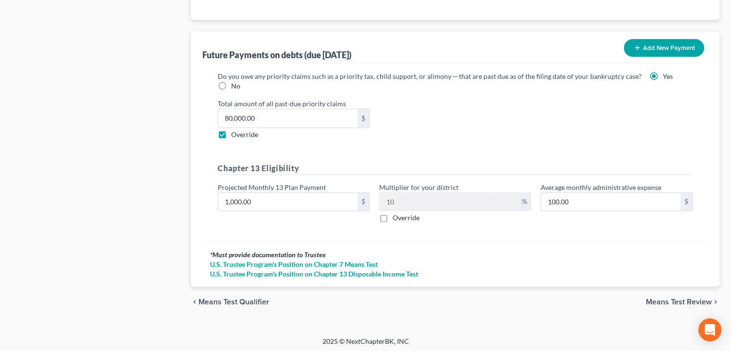
drag, startPoint x: 656, startPoint y: 297, endPoint x: 516, endPoint y: 169, distance: 190.1
click at [656, 298] on span "Means Test Review" at bounding box center [679, 302] width 66 height 8
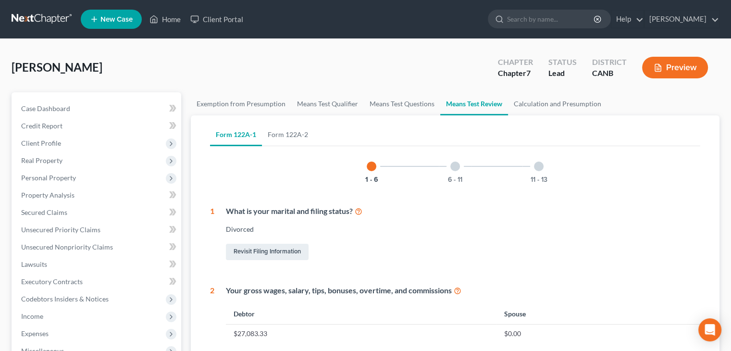
click at [455, 168] on div at bounding box center [455, 166] width 10 height 10
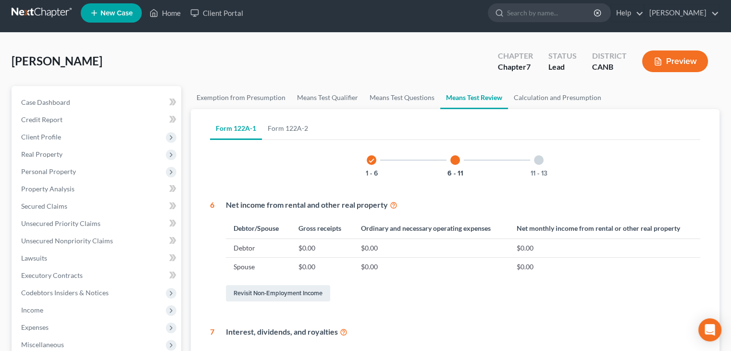
scroll to position [3, 0]
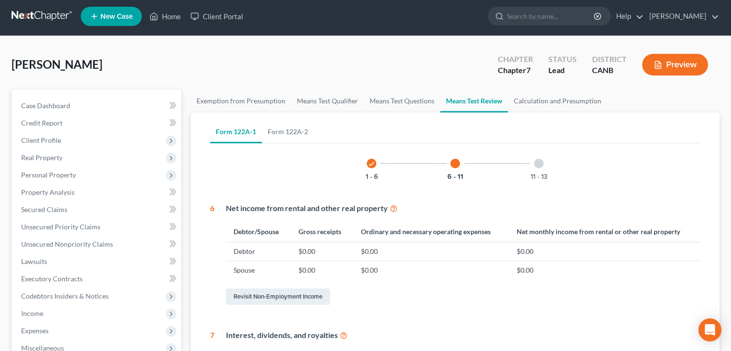
click at [537, 161] on div at bounding box center [539, 164] width 10 height 10
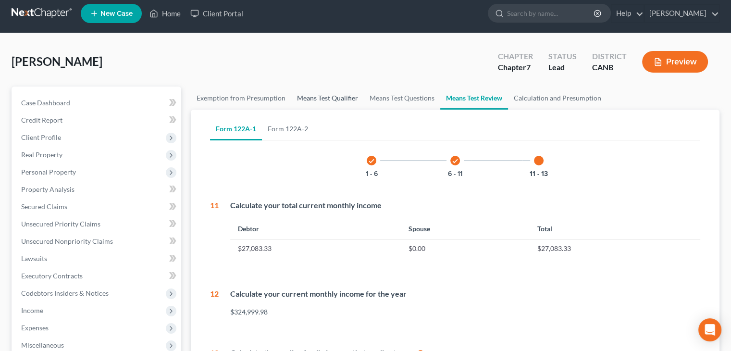
scroll to position [0, 0]
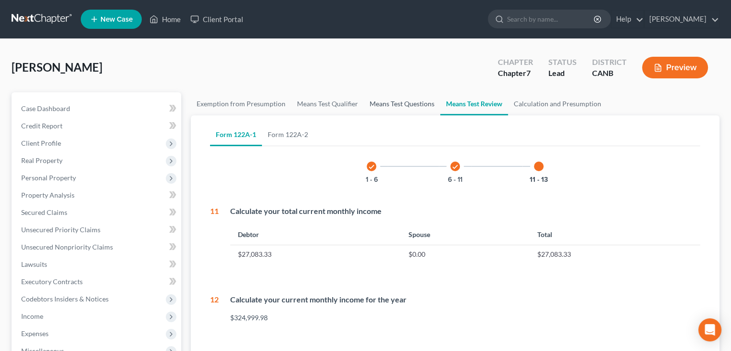
click at [373, 103] on link "Means Test Questions" at bounding box center [402, 103] width 76 height 23
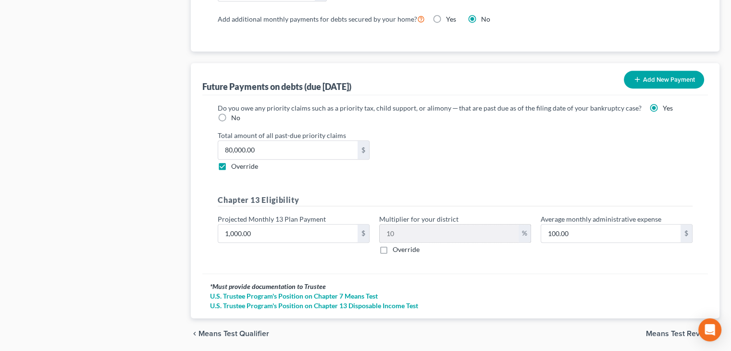
scroll to position [945, 0]
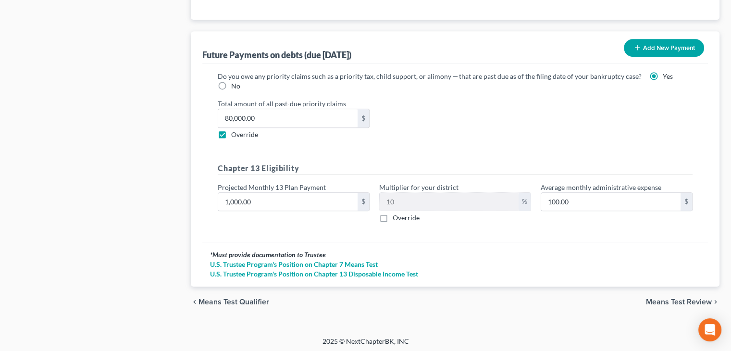
click at [684, 299] on span "Means Test Review" at bounding box center [679, 302] width 66 height 8
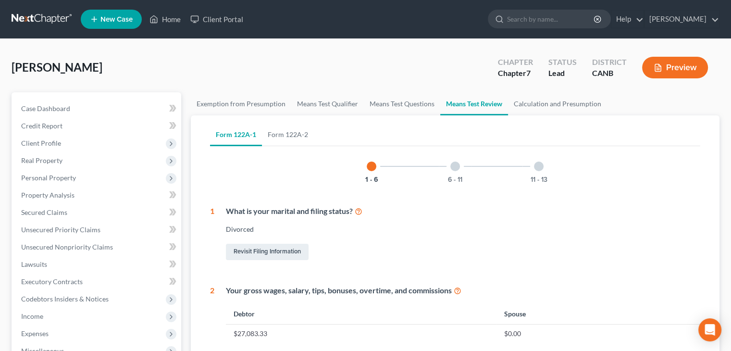
click at [456, 162] on div at bounding box center [455, 166] width 10 height 10
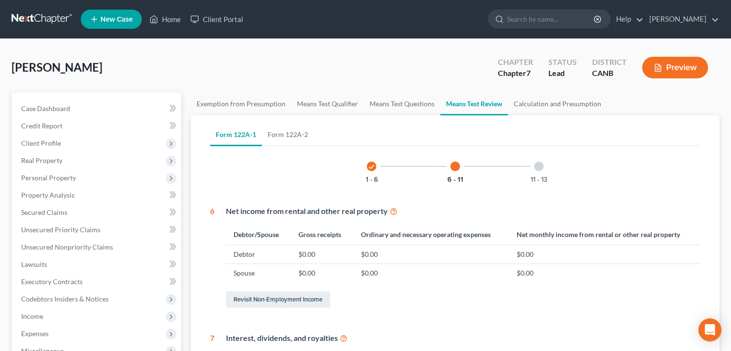
click at [536, 166] on div at bounding box center [539, 166] width 10 height 10
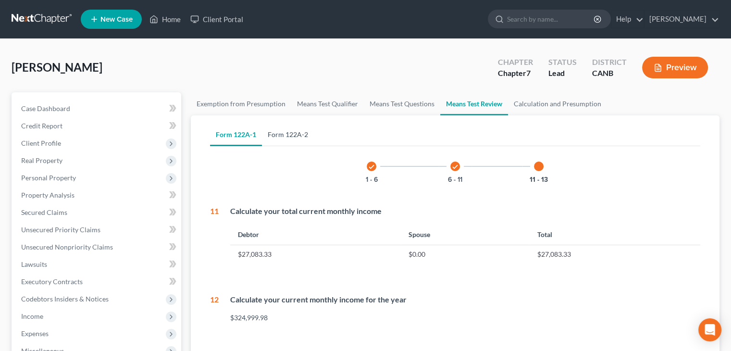
click at [286, 132] on link "Form 122A-2" at bounding box center [288, 134] width 52 height 23
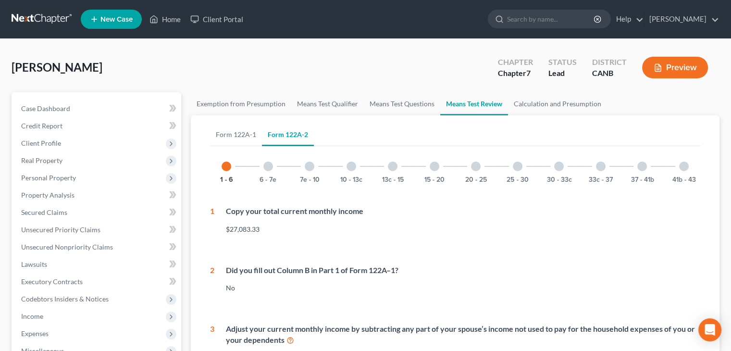
click at [263, 167] on div "6 - 7e" at bounding box center [268, 166] width 33 height 33
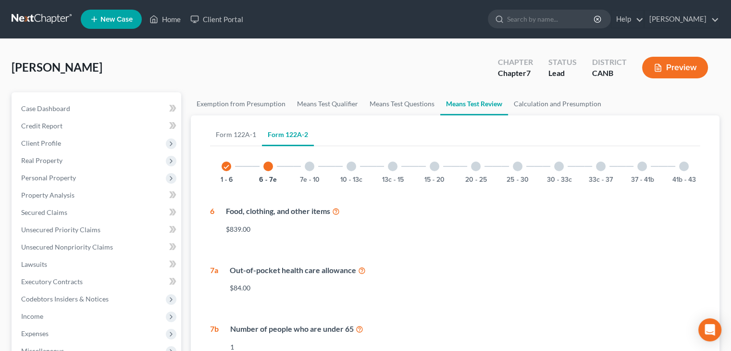
click at [308, 165] on div at bounding box center [310, 166] width 10 height 10
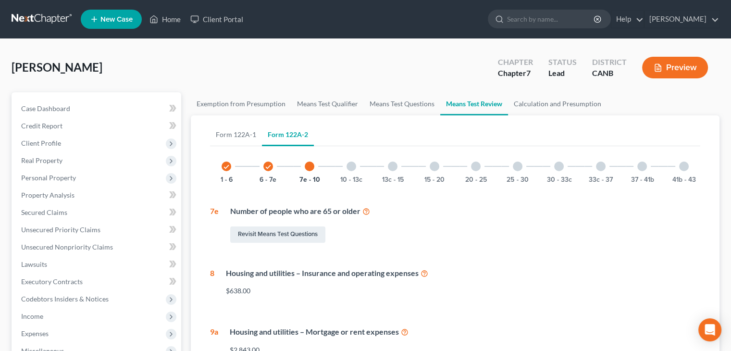
click at [352, 166] on div at bounding box center [351, 166] width 10 height 10
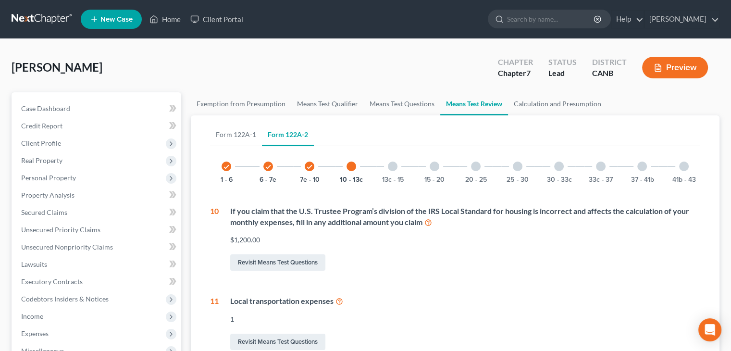
click at [392, 165] on div at bounding box center [393, 166] width 10 height 10
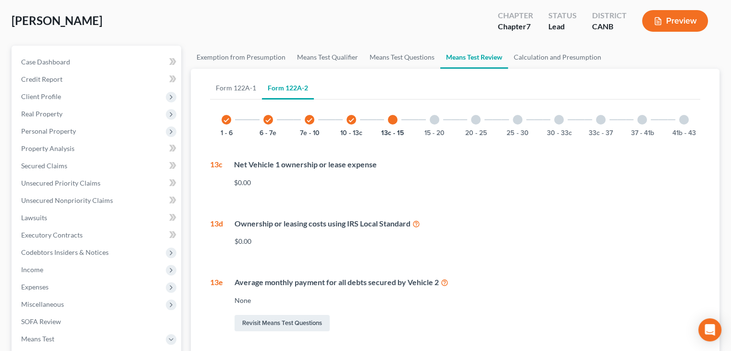
scroll to position [48, 0]
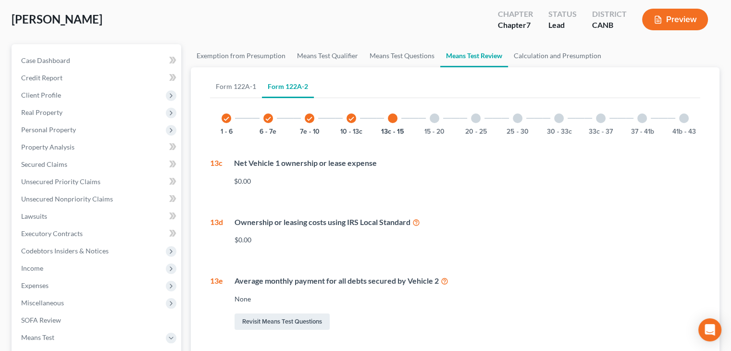
click at [419, 222] on icon at bounding box center [416, 221] width 8 height 9
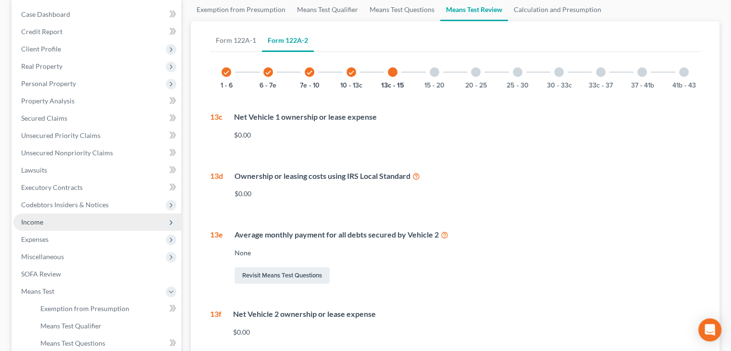
scroll to position [96, 0]
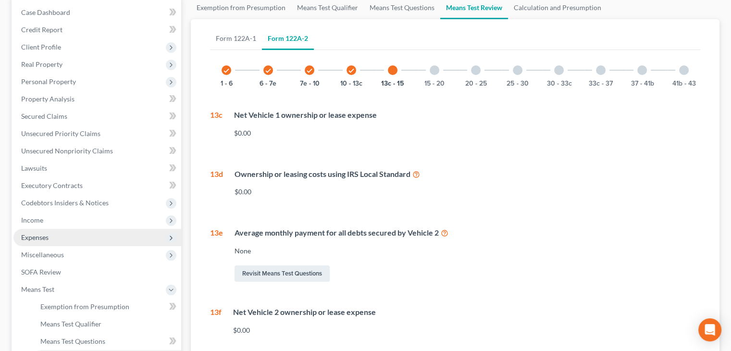
click at [47, 238] on span "Expenses" at bounding box center [34, 237] width 27 height 8
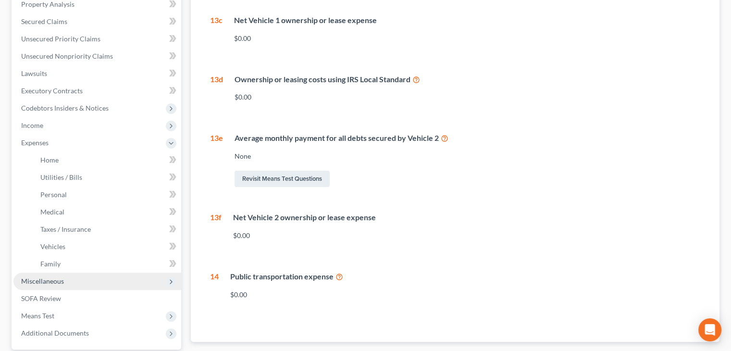
scroll to position [192, 0]
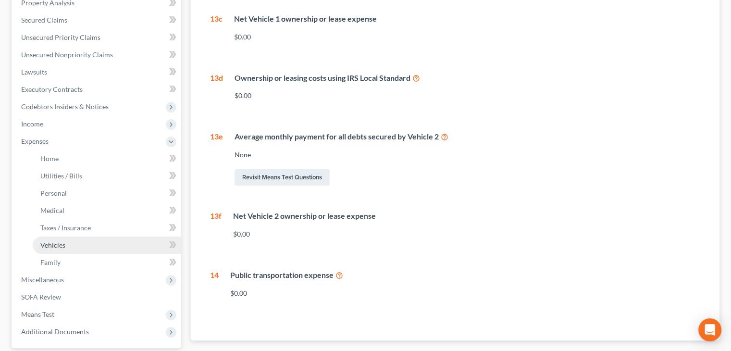
click at [58, 246] on span "Vehicles" at bounding box center [52, 245] width 25 height 8
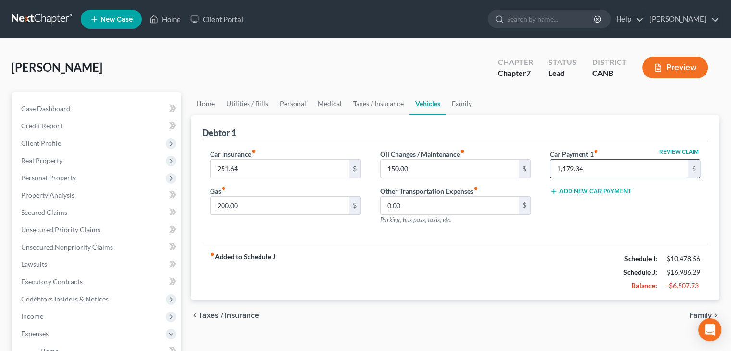
click at [620, 166] on input "1,179.34" at bounding box center [619, 169] width 138 height 18
click at [600, 192] on button "Add New Car Payment" at bounding box center [591, 191] width 82 height 8
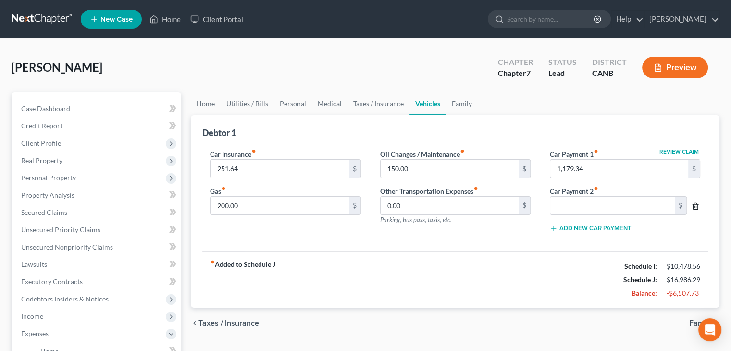
click at [692, 202] on icon "button" at bounding box center [696, 206] width 8 height 8
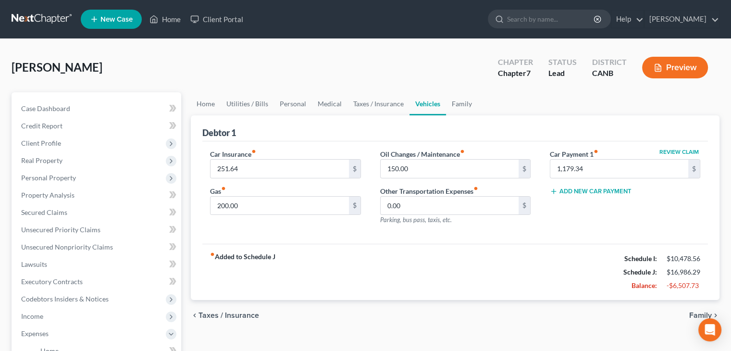
click at [694, 312] on span "Family" at bounding box center [700, 315] width 23 height 8
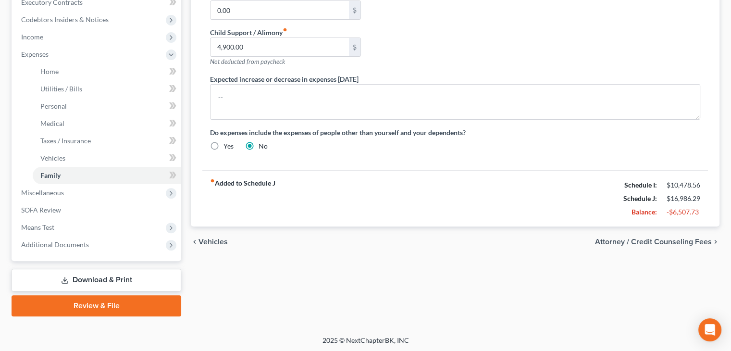
scroll to position [281, 0]
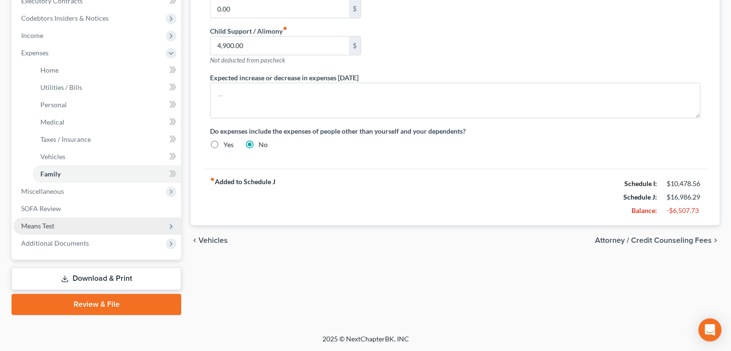
click at [46, 228] on span "Means Test" at bounding box center [37, 226] width 33 height 8
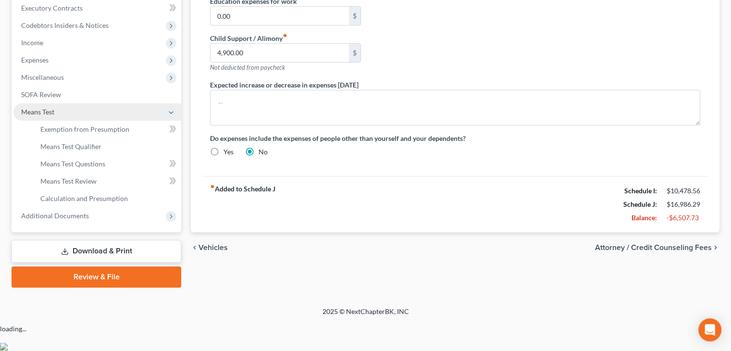
scroll to position [246, 0]
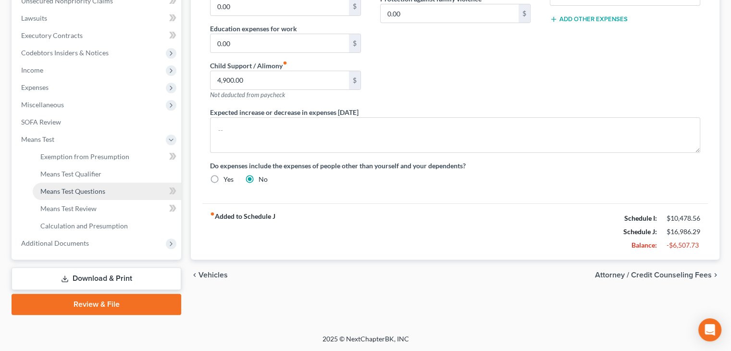
click at [77, 191] on span "Means Test Questions" at bounding box center [72, 191] width 65 height 8
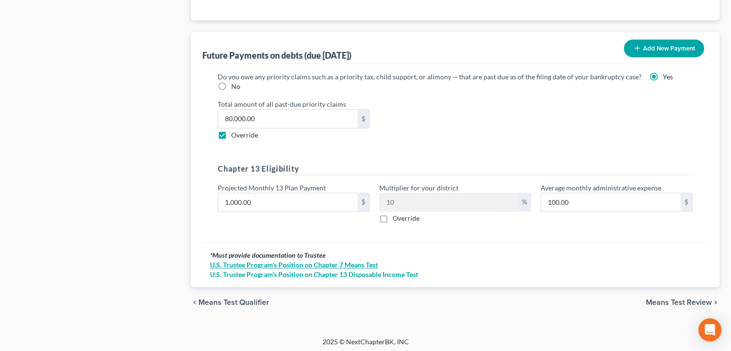
scroll to position [945, 0]
click at [676, 298] on span "Means Test Review" at bounding box center [679, 302] width 66 height 8
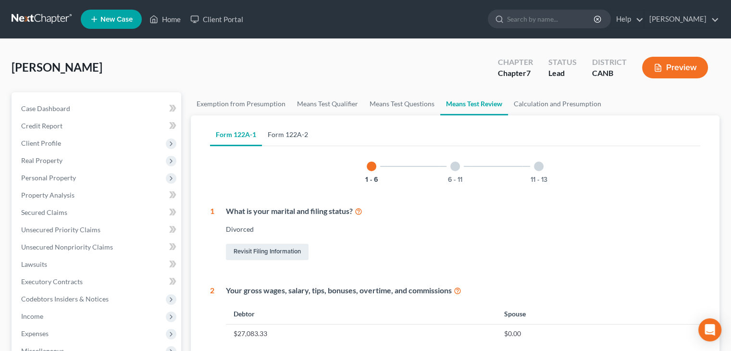
click at [285, 133] on link "Form 122A-2" at bounding box center [288, 134] width 52 height 23
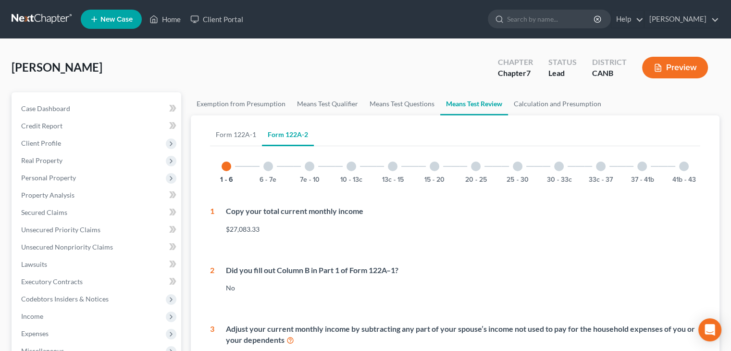
click at [354, 164] on div at bounding box center [351, 166] width 10 height 10
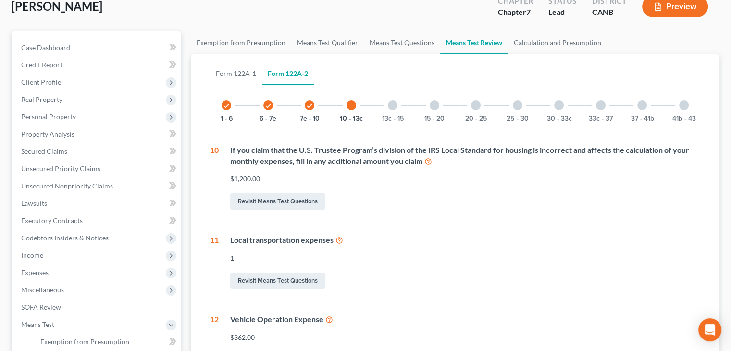
scroll to position [60, 0]
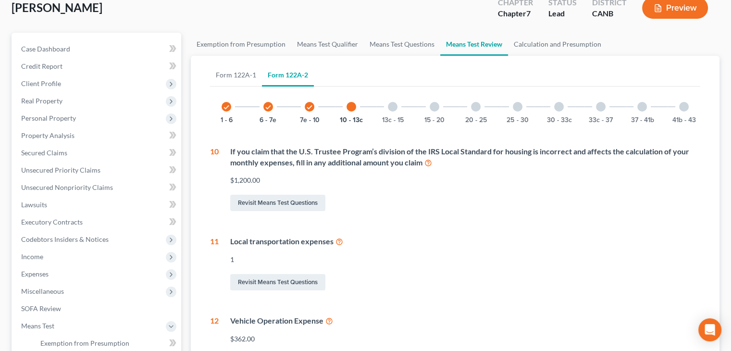
click at [395, 104] on div at bounding box center [393, 107] width 10 height 10
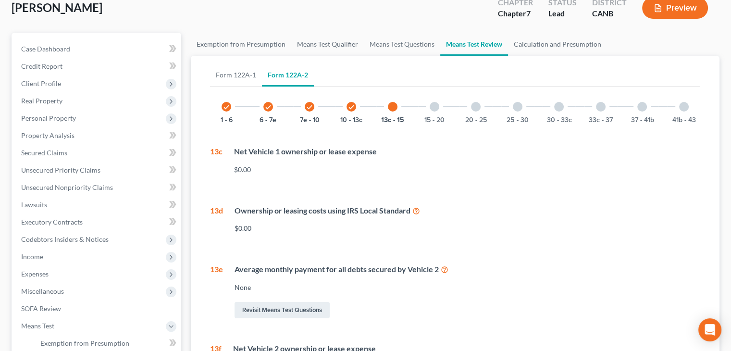
click at [436, 105] on div at bounding box center [435, 107] width 10 height 10
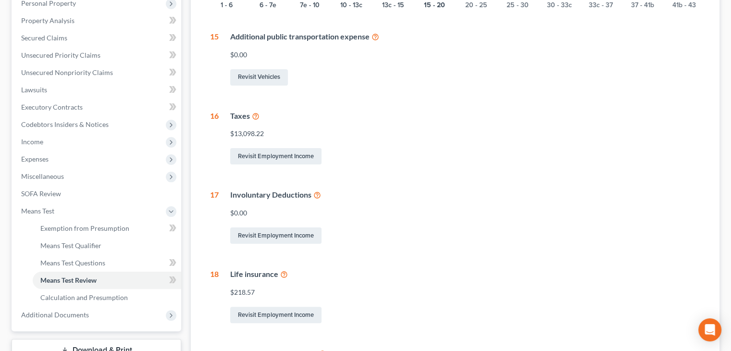
scroll to position [137, 0]
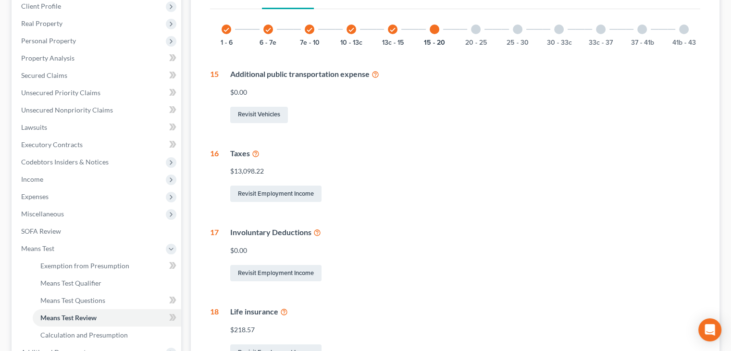
click at [475, 28] on div at bounding box center [476, 30] width 10 height 10
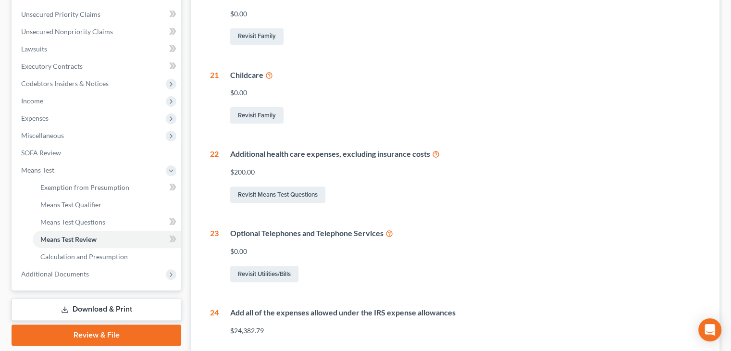
scroll to position [233, 0]
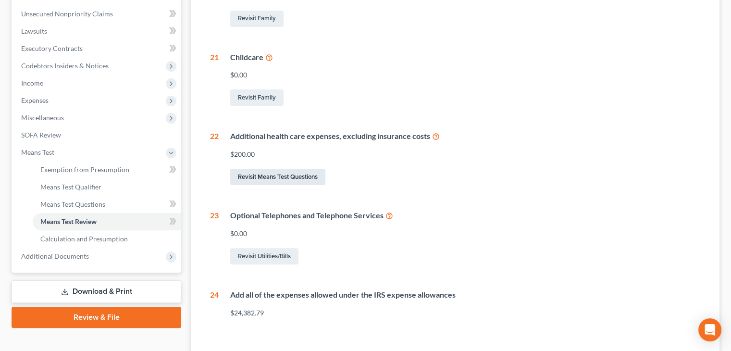
click at [272, 177] on link "Revisit Means Test Questions" at bounding box center [277, 177] width 95 height 16
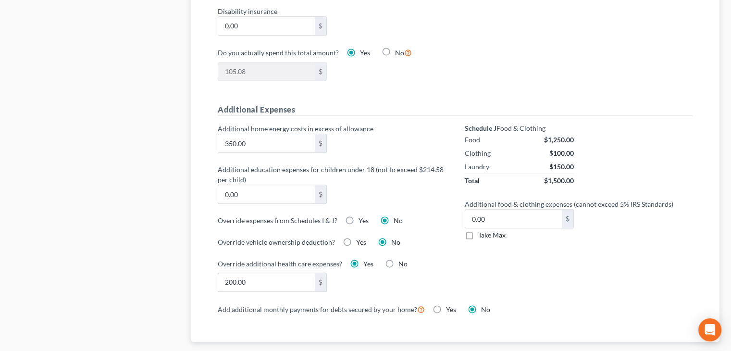
scroll to position [625, 0]
click at [256, 277] on input "200.00" at bounding box center [266, 281] width 97 height 18
click at [428, 279] on div "750.00 $" at bounding box center [331, 280] width 237 height 19
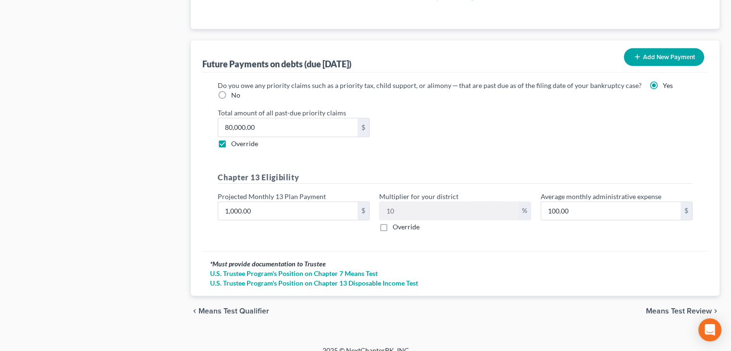
scroll to position [945, 0]
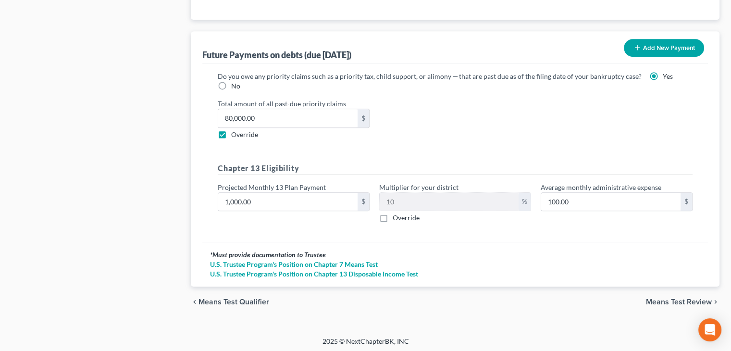
click at [656, 298] on span "Means Test Review" at bounding box center [679, 302] width 66 height 8
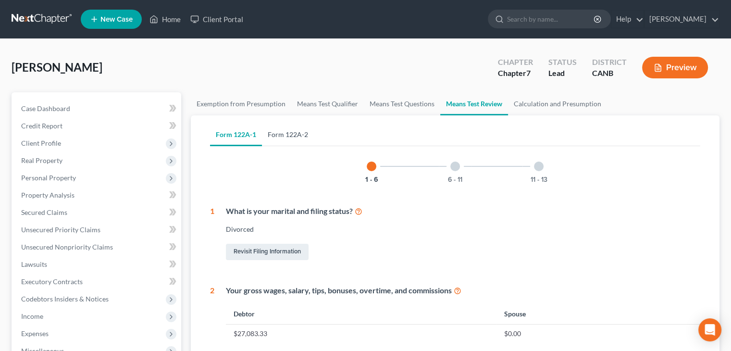
click at [292, 133] on link "Form 122A-2" at bounding box center [288, 134] width 52 height 23
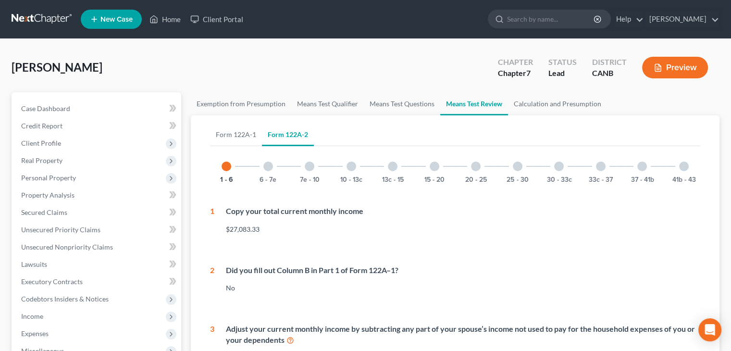
click at [390, 164] on div at bounding box center [393, 166] width 10 height 10
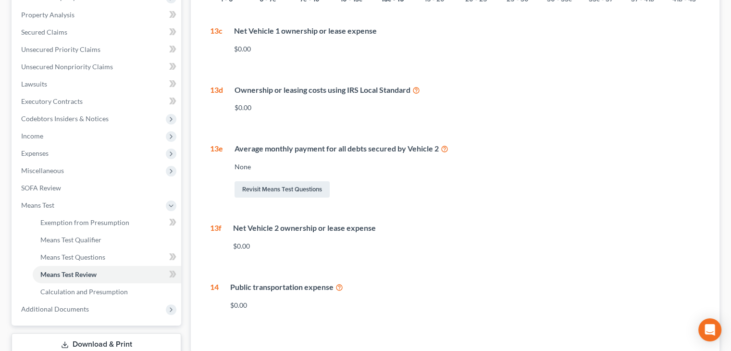
scroll to position [56, 0]
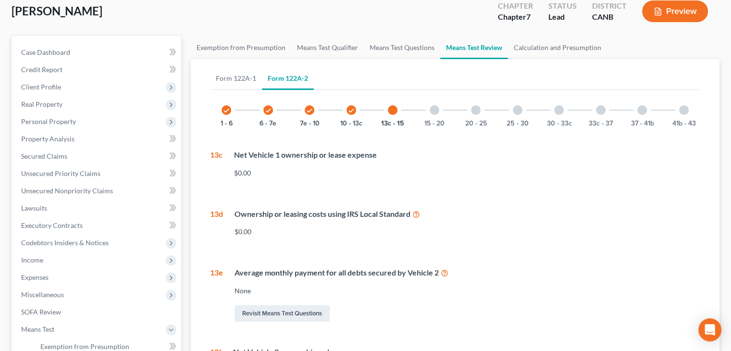
click at [435, 113] on div at bounding box center [435, 110] width 10 height 10
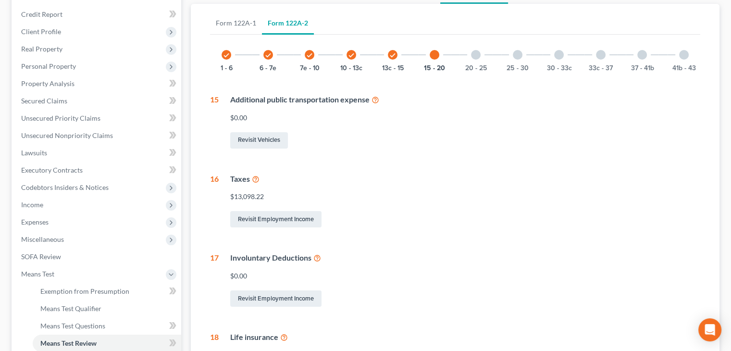
scroll to position [89, 0]
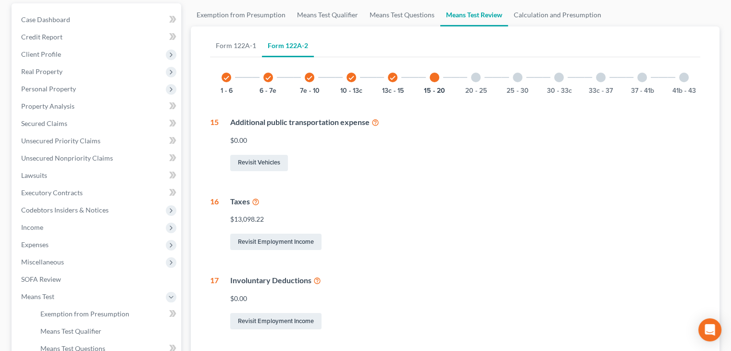
click at [477, 78] on div at bounding box center [476, 78] width 10 height 10
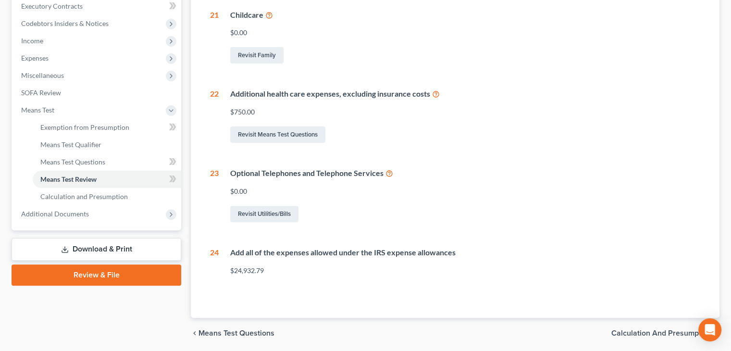
scroll to position [281, 0]
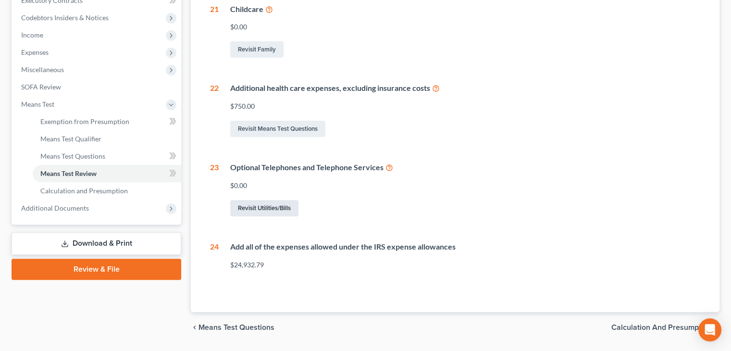
click at [261, 206] on link "Revisit Utilities/Bills" at bounding box center [264, 208] width 68 height 16
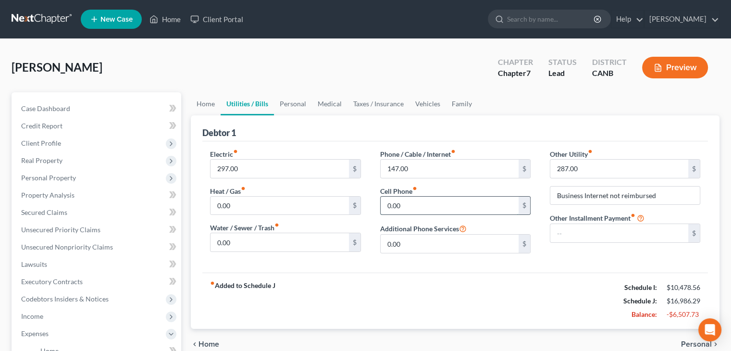
click at [405, 204] on input "0.00" at bounding box center [450, 206] width 138 height 18
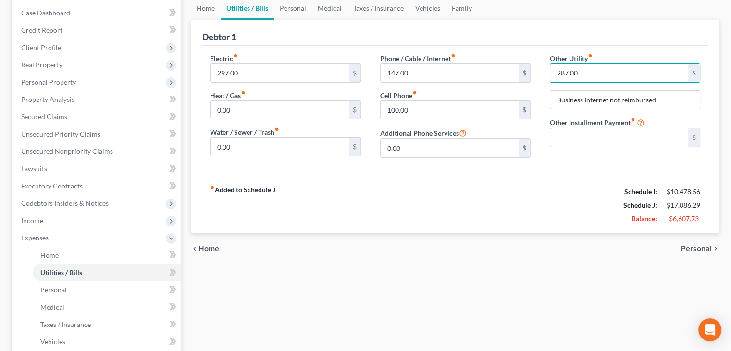
scroll to position [96, 0]
click at [692, 247] on span "Personal" at bounding box center [696, 248] width 31 height 8
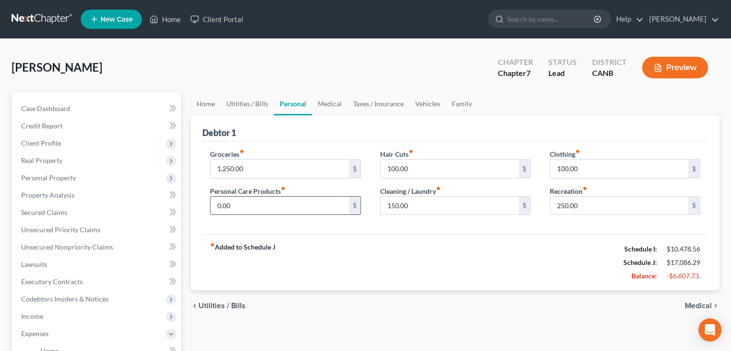
click at [273, 200] on input "0.00" at bounding box center [279, 206] width 138 height 18
click at [700, 306] on span "Medical" at bounding box center [698, 306] width 27 height 8
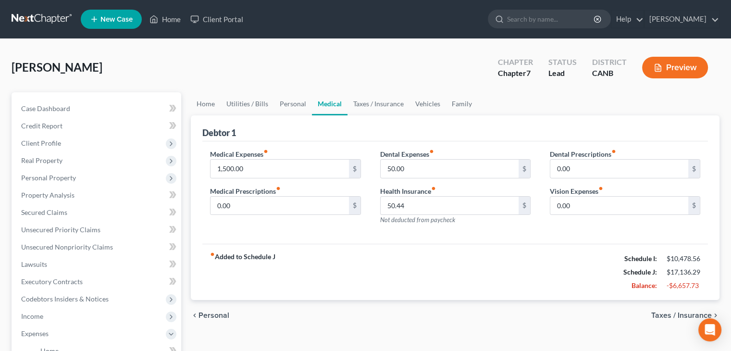
click at [693, 313] on span "Taxes / Insurance" at bounding box center [681, 315] width 61 height 8
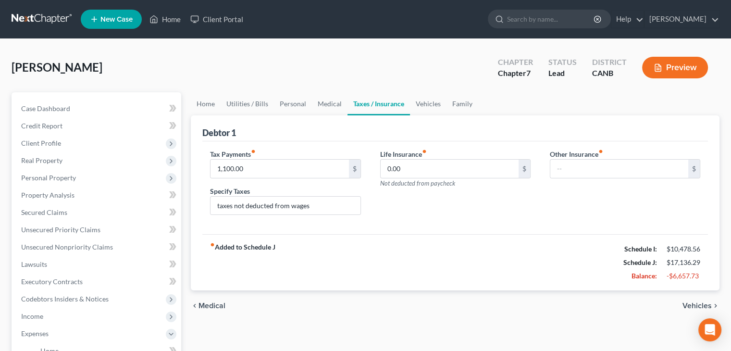
click at [697, 302] on span "Vehicles" at bounding box center [696, 306] width 29 height 8
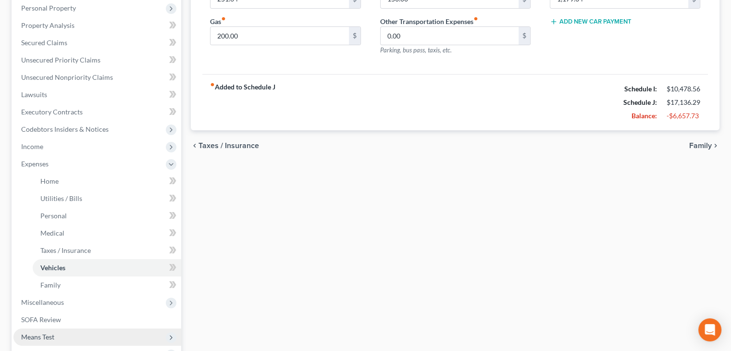
scroll to position [240, 0]
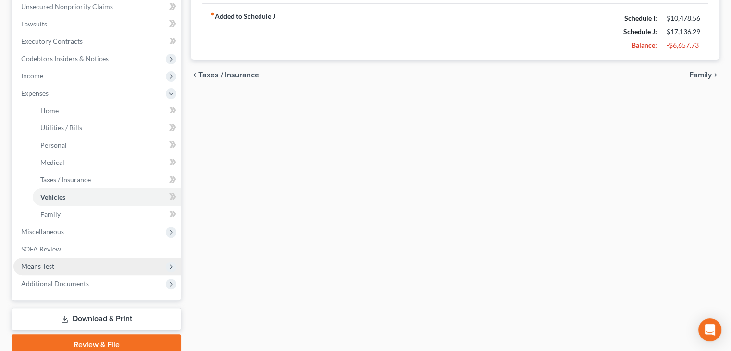
click at [45, 265] on span "Means Test" at bounding box center [37, 266] width 33 height 8
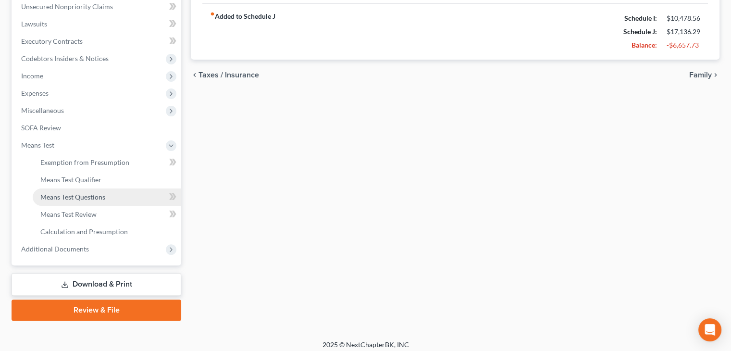
click at [74, 199] on span "Means Test Questions" at bounding box center [72, 197] width 65 height 8
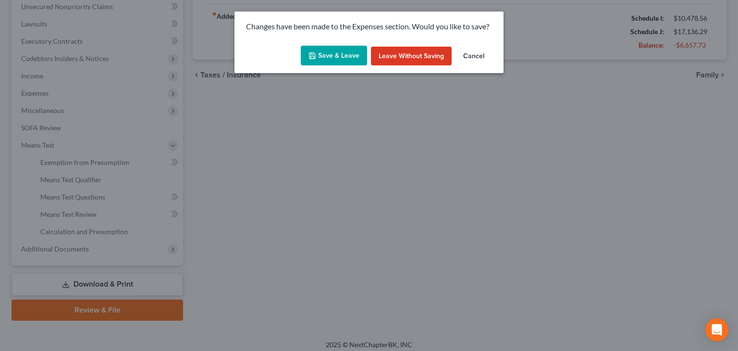
click at [334, 55] on button "Save & Leave" at bounding box center [334, 56] width 66 height 20
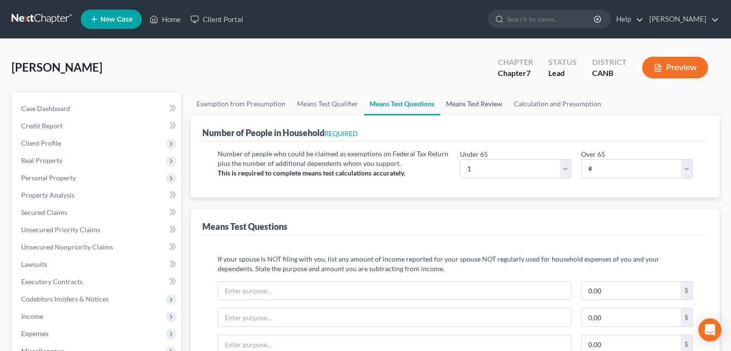
click at [455, 104] on link "Means Test Review" at bounding box center [474, 103] width 68 height 23
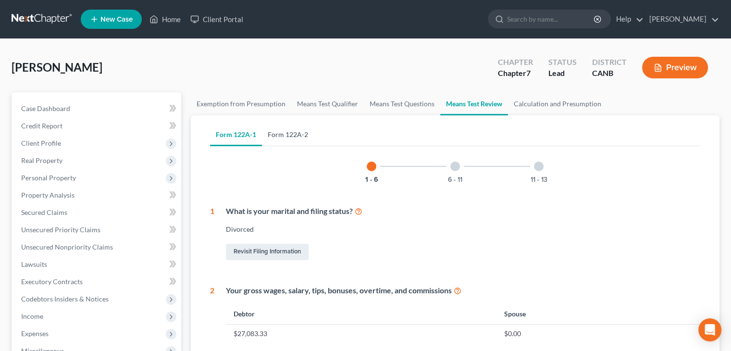
click at [286, 135] on link "Form 122A-2" at bounding box center [288, 134] width 52 height 23
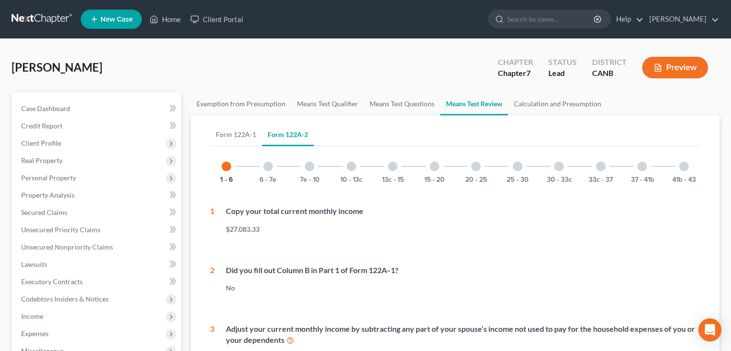
click at [433, 162] on div at bounding box center [435, 166] width 10 height 10
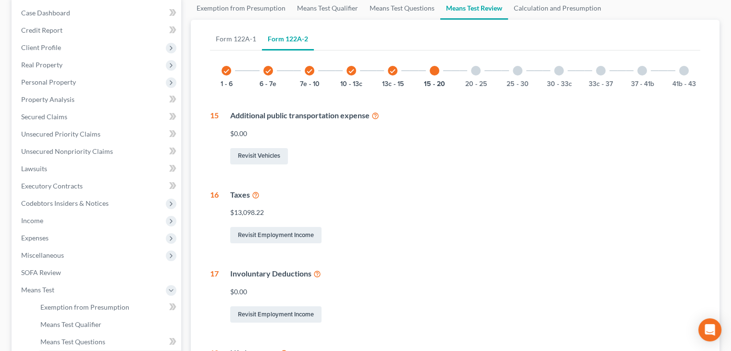
scroll to position [48, 0]
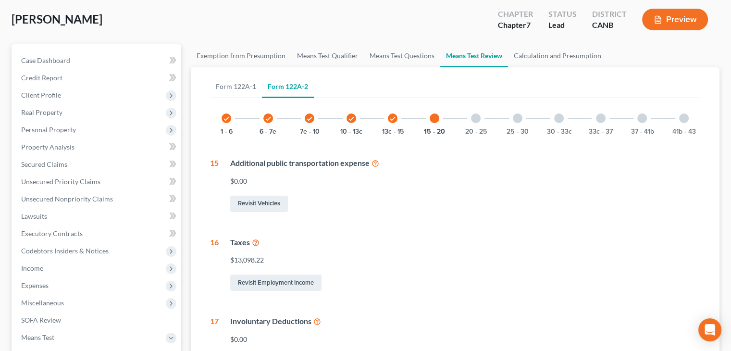
click at [475, 114] on div at bounding box center [476, 118] width 10 height 10
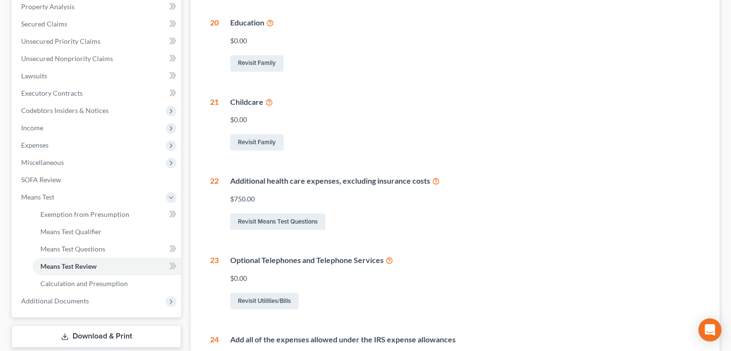
scroll to position [192, 0]
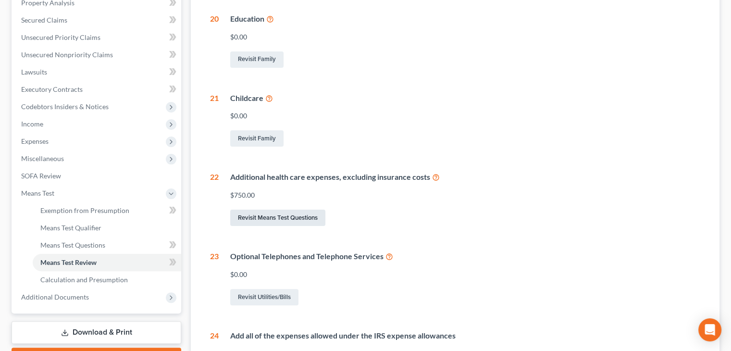
click at [255, 213] on link "Revisit Means Test Questions" at bounding box center [277, 218] width 95 height 16
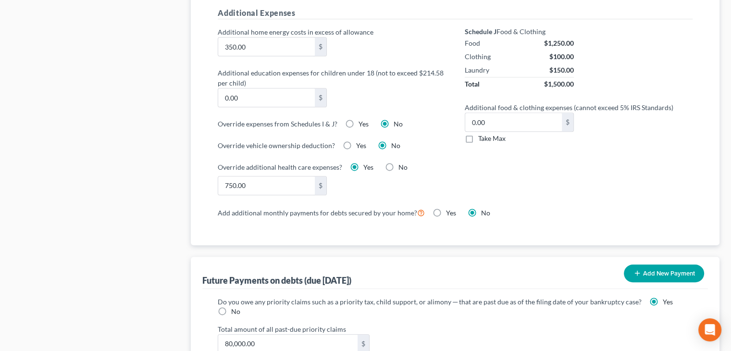
scroll to position [769, 0]
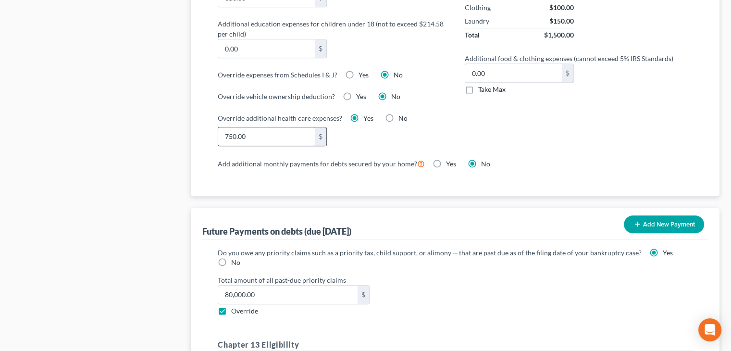
click at [247, 132] on input "750.00" at bounding box center [266, 136] width 97 height 18
click at [356, 95] on label "Yes" at bounding box center [361, 97] width 10 height 10
click at [360, 95] on input "Yes" at bounding box center [363, 95] width 6 height 6
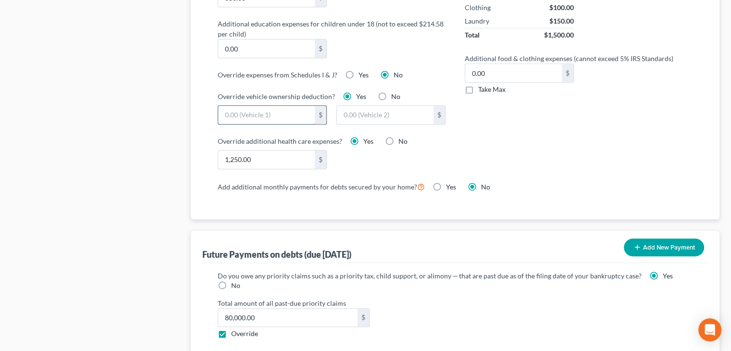
click at [234, 107] on input "text" at bounding box center [266, 115] width 97 height 18
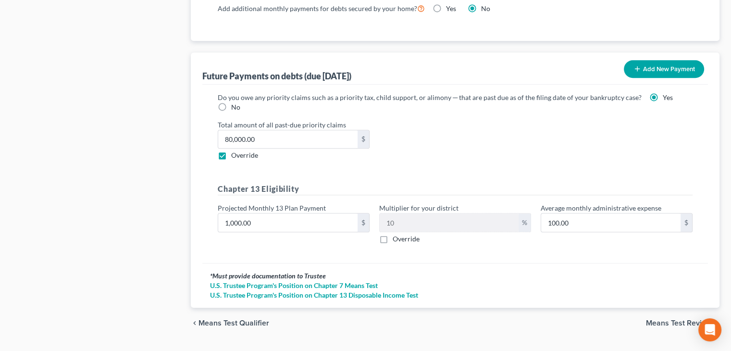
scroll to position [968, 0]
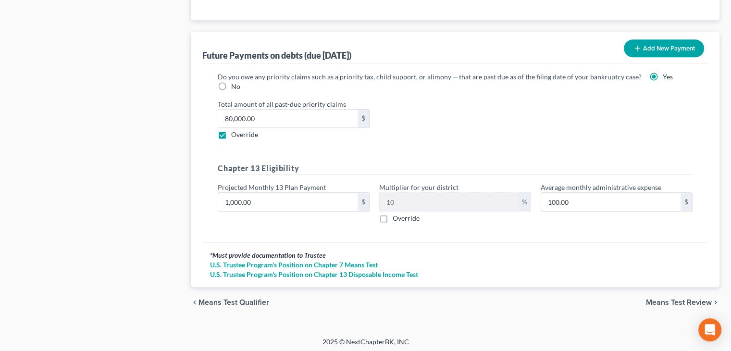
click at [690, 298] on span "Means Test Review" at bounding box center [679, 302] width 66 height 8
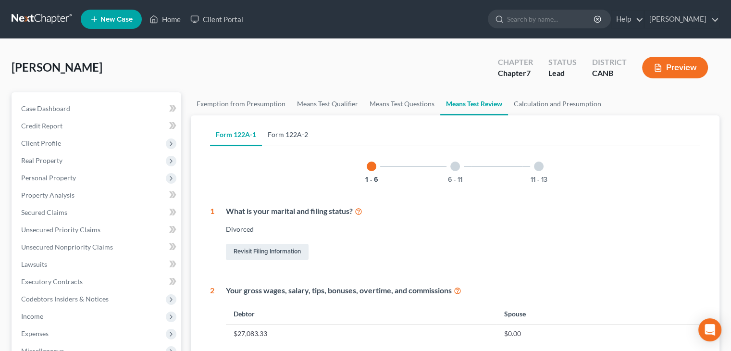
drag, startPoint x: 286, startPoint y: 133, endPoint x: 343, endPoint y: 149, distance: 59.0
click at [286, 134] on link "Form 122A-2" at bounding box center [288, 134] width 52 height 23
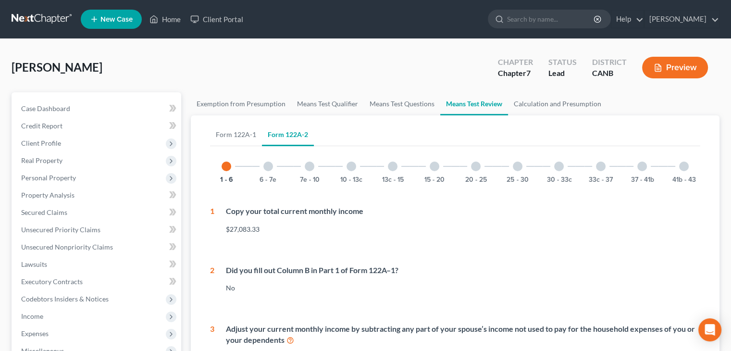
click at [395, 162] on div at bounding box center [393, 166] width 10 height 10
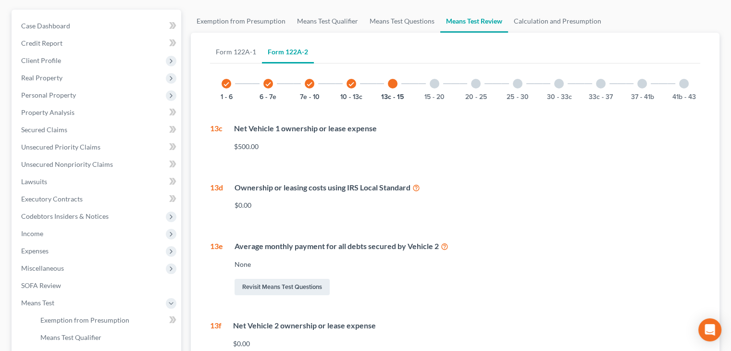
scroll to position [96, 0]
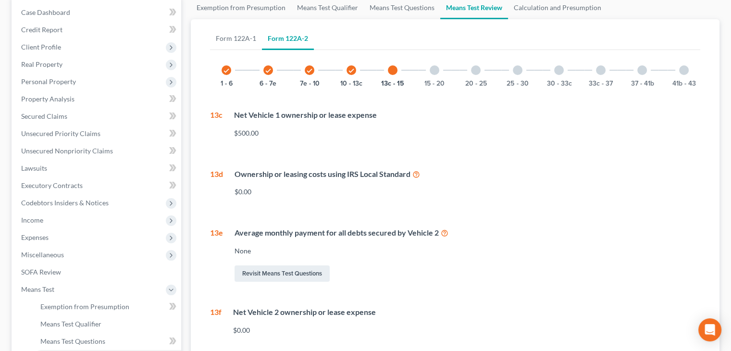
click at [432, 73] on div at bounding box center [435, 70] width 10 height 10
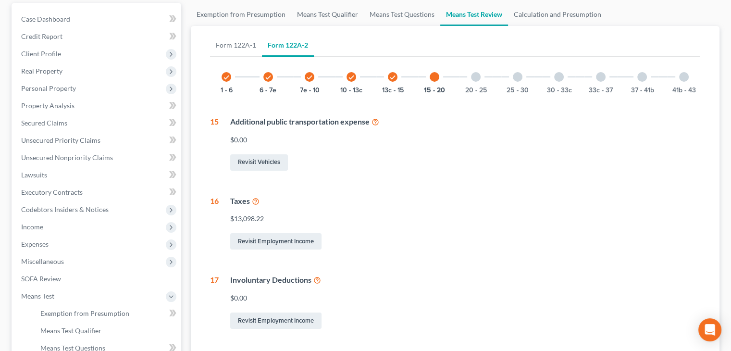
scroll to position [89, 0]
click at [476, 79] on div at bounding box center [476, 78] width 10 height 10
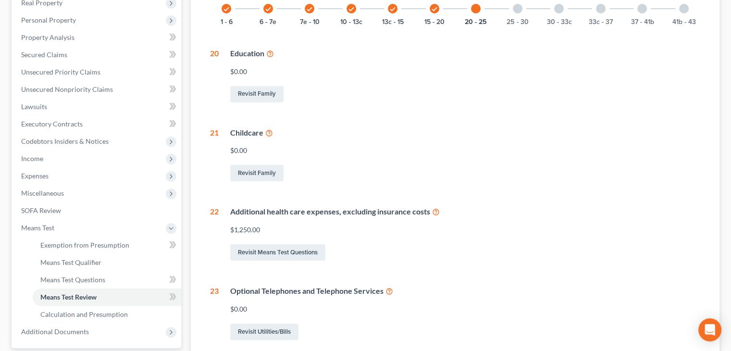
scroll to position [137, 0]
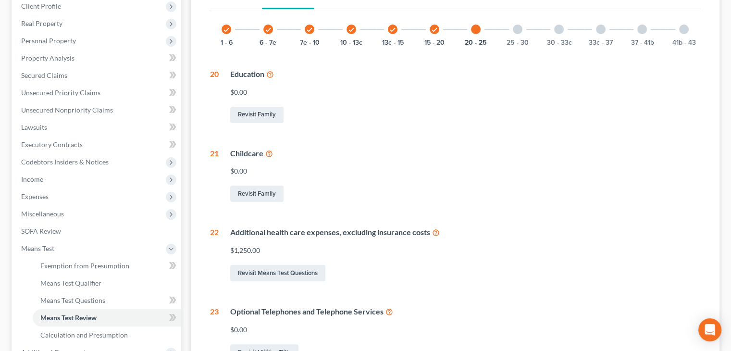
click at [520, 30] on div at bounding box center [518, 30] width 10 height 10
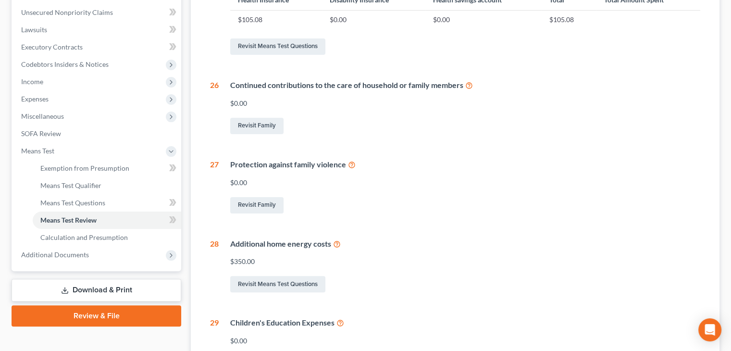
scroll to position [118, 0]
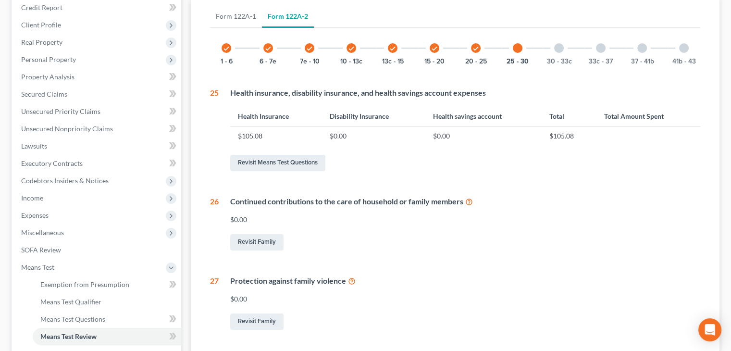
click at [559, 46] on div at bounding box center [559, 48] width 10 height 10
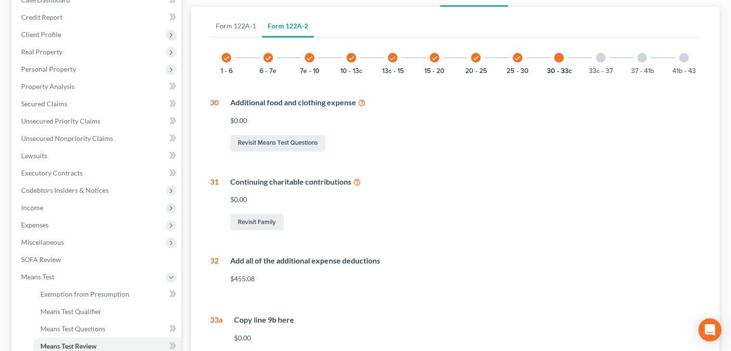
scroll to position [108, 0]
click at [603, 59] on div at bounding box center [601, 59] width 10 height 10
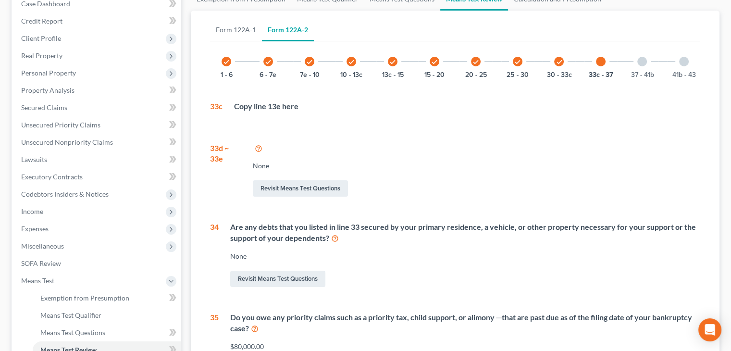
scroll to position [103, 0]
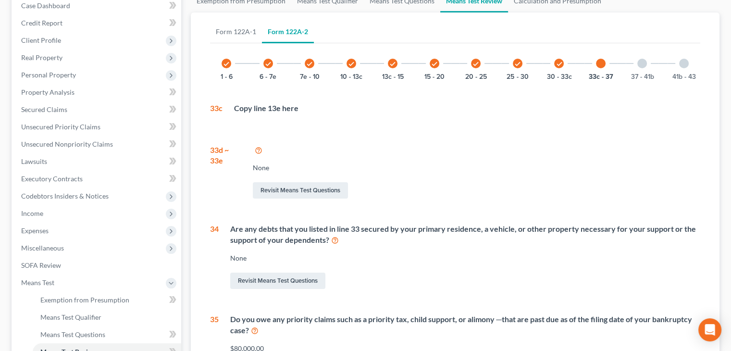
click at [638, 62] on div at bounding box center [642, 64] width 10 height 10
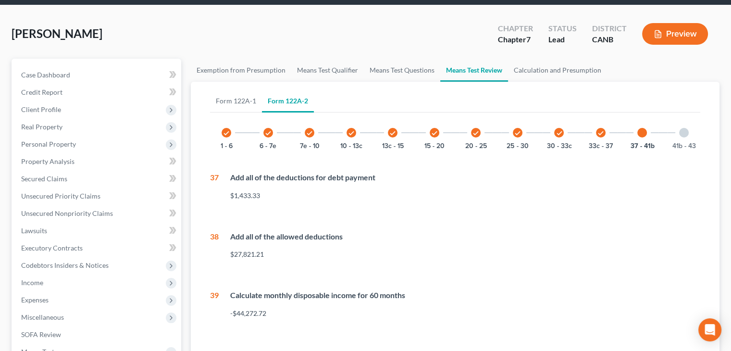
scroll to position [6, 0]
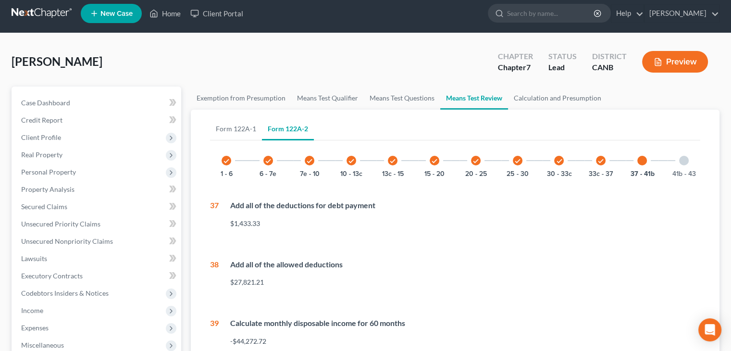
click at [684, 159] on div at bounding box center [684, 161] width 10 height 10
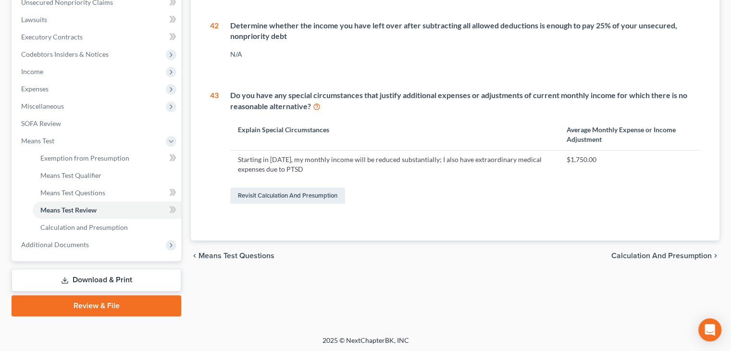
scroll to position [246, 0]
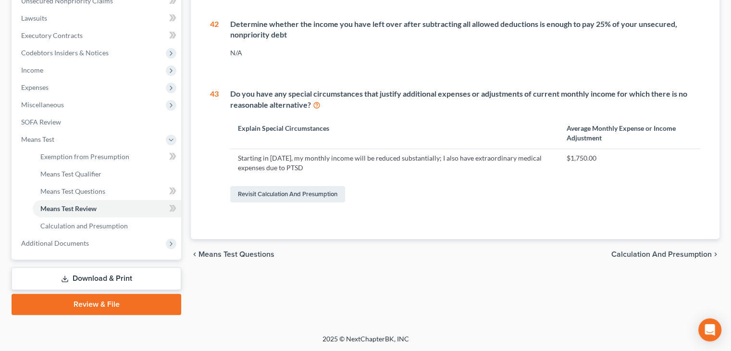
click at [649, 253] on span "Calculation and Presumption" at bounding box center [661, 254] width 100 height 8
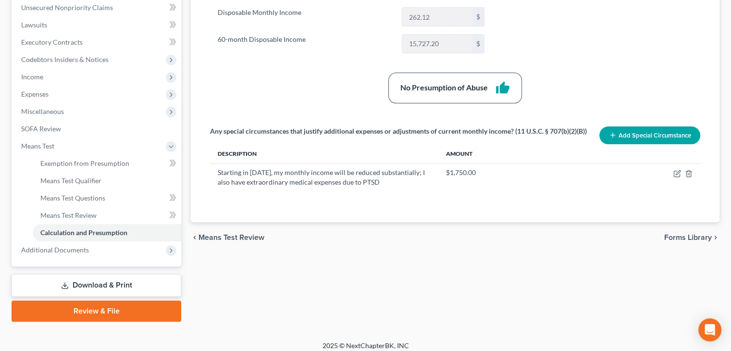
scroll to position [246, 0]
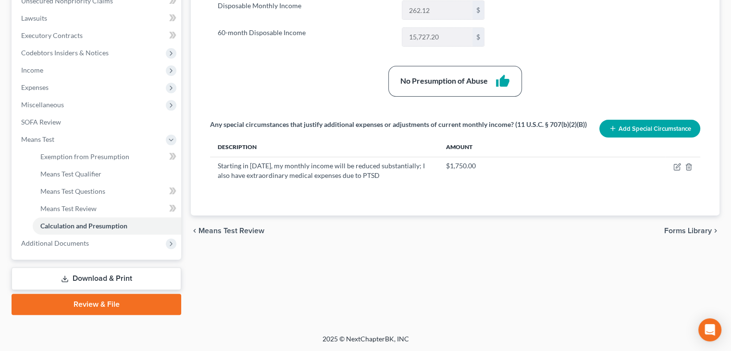
click at [80, 280] on link "Download & Print" at bounding box center [97, 278] width 170 height 23
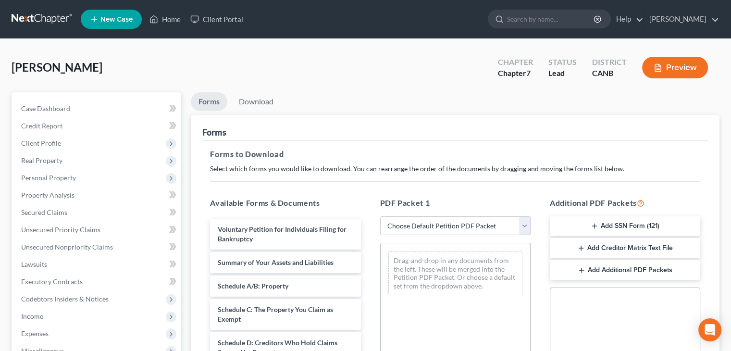
click at [522, 223] on select "Choose Default Petition PDF Packet Complete Bankruptcy Petition (all forms and …" at bounding box center [455, 225] width 150 height 19
click at [380, 216] on select "Choose Default Petition PDF Packet Complete Bankruptcy Petition (all forms and …" at bounding box center [455, 225] width 150 height 19
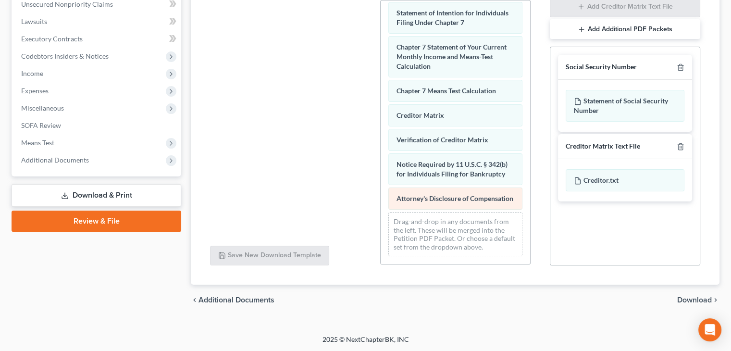
scroll to position [383, 0]
click at [685, 296] on span "Download" at bounding box center [694, 300] width 35 height 8
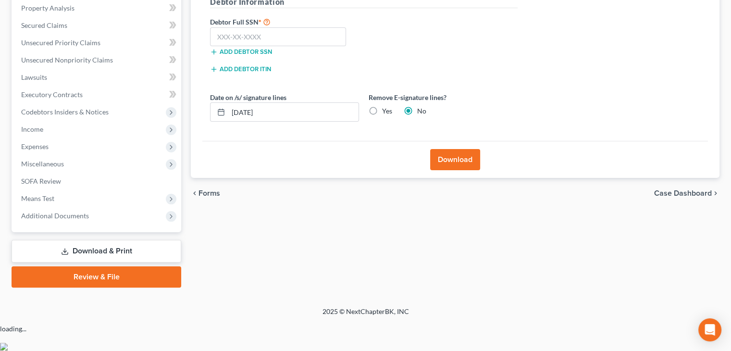
scroll to position [160, 0]
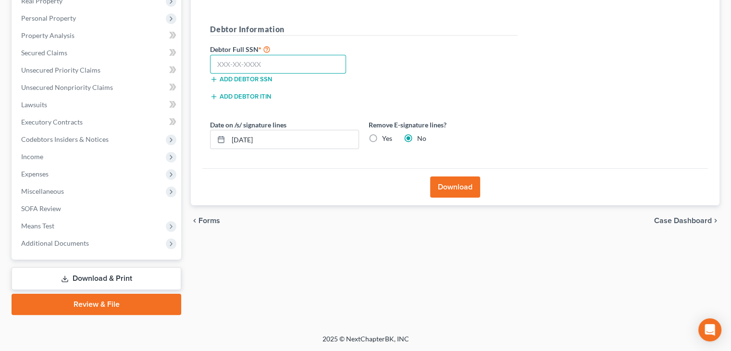
click at [236, 61] on input "text" at bounding box center [278, 64] width 136 height 19
click at [463, 187] on button "Download" at bounding box center [455, 186] width 50 height 21
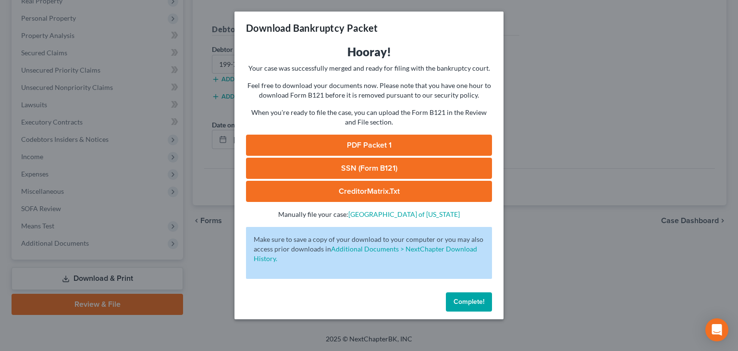
click at [380, 143] on link "PDF Packet 1" at bounding box center [369, 145] width 246 height 21
click at [360, 169] on link "SSN (Form B121)" at bounding box center [369, 168] width 246 height 21
click at [383, 187] on link "CreditorMatrix.txt" at bounding box center [369, 191] width 246 height 21
click at [476, 298] on span "Complete!" at bounding box center [469, 301] width 31 height 8
